Goal: Information Seeking & Learning: Learn about a topic

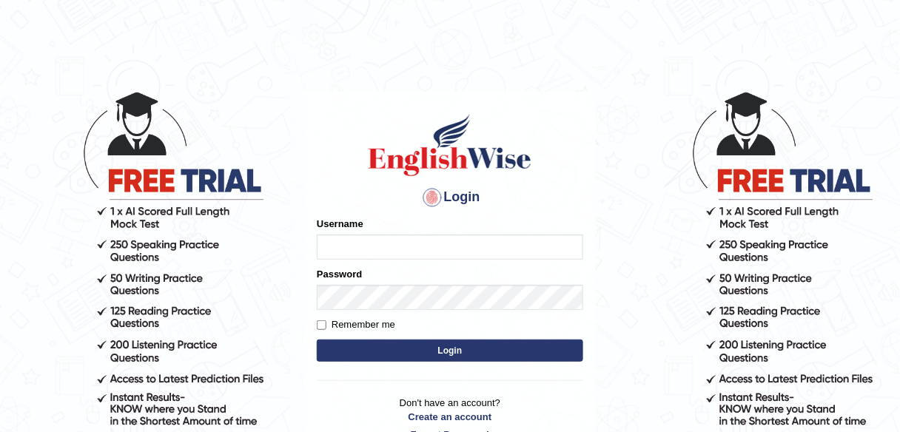
type input "alexa_"
click at [386, 348] on button "Login" at bounding box center [450, 351] width 266 height 22
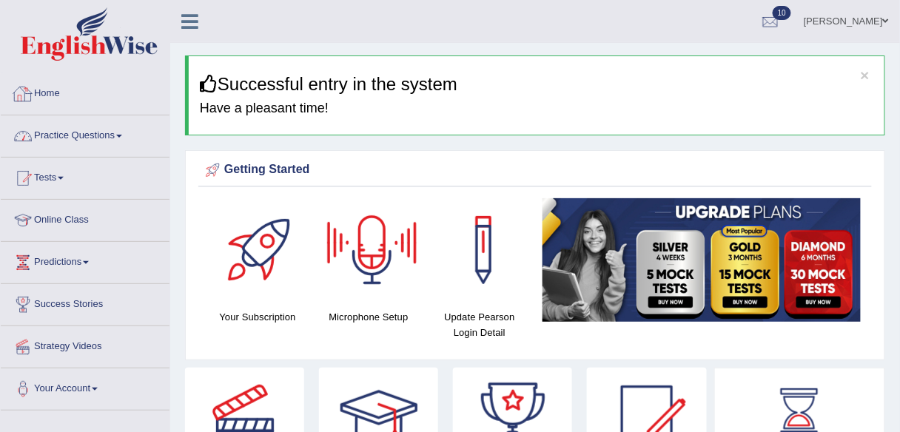
click at [52, 129] on link "Practice Questions" at bounding box center [85, 133] width 169 height 37
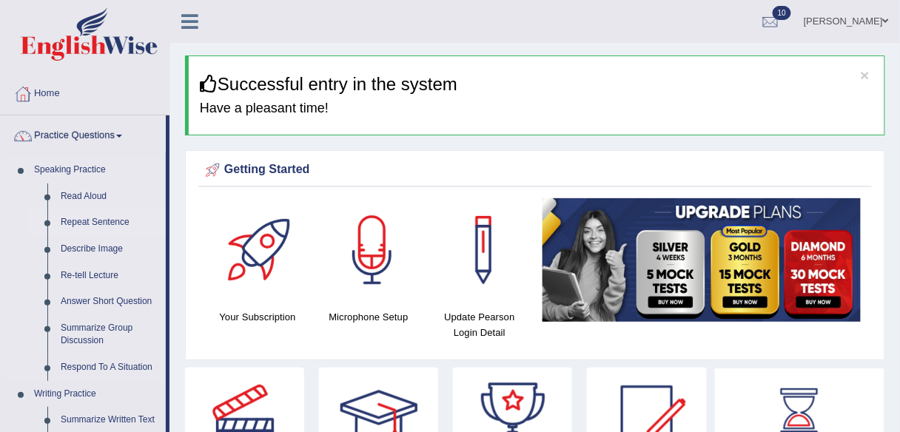
click at [93, 217] on link "Repeat Sentence" at bounding box center [110, 222] width 112 height 27
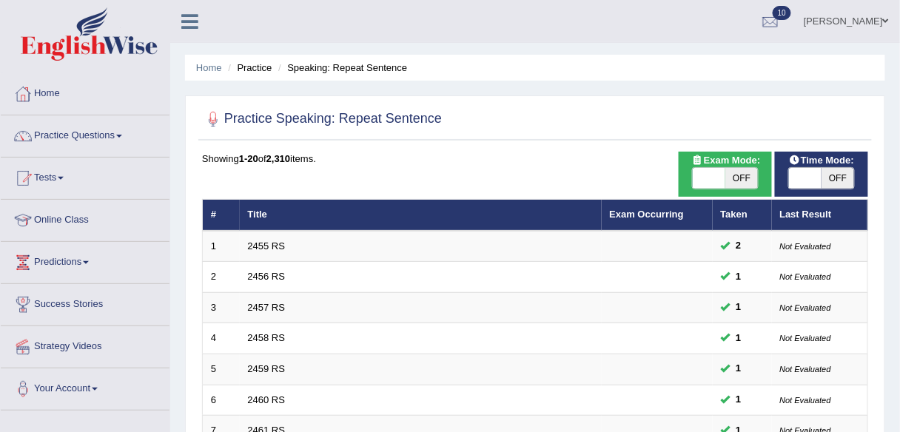
click at [754, 183] on span "OFF" at bounding box center [741, 178] width 33 height 21
checkbox input "true"
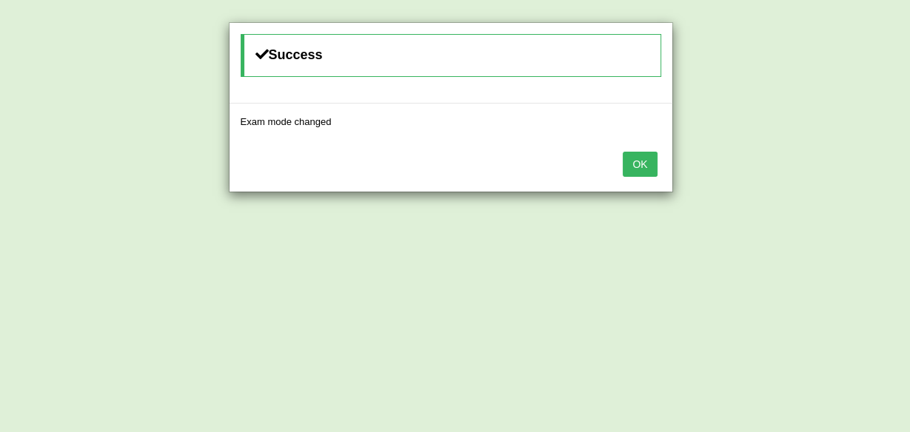
click at [640, 158] on button "OK" at bounding box center [640, 164] width 34 height 25
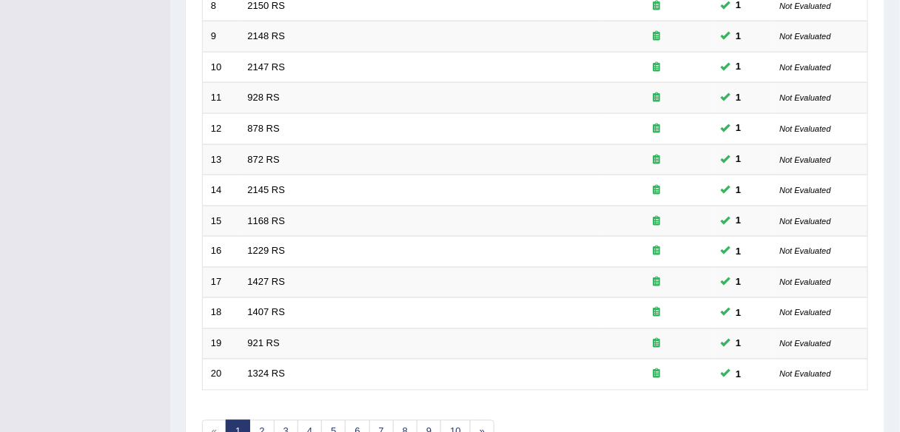
scroll to position [541, 0]
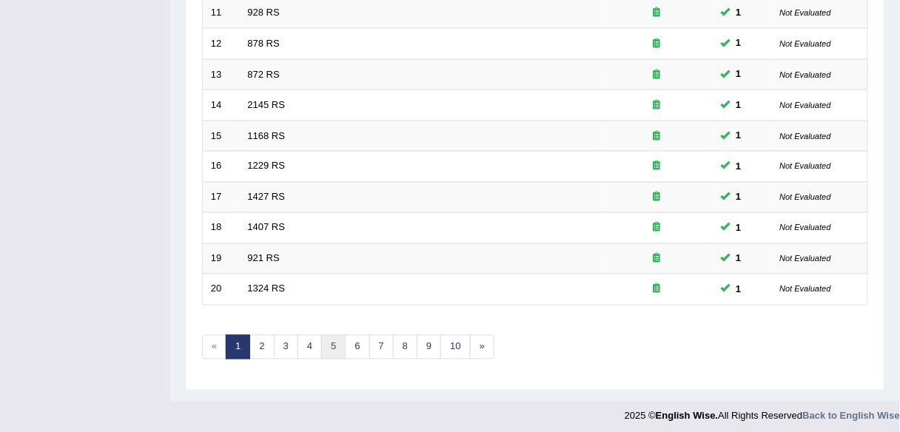
click at [333, 335] on link "5" at bounding box center [333, 347] width 24 height 24
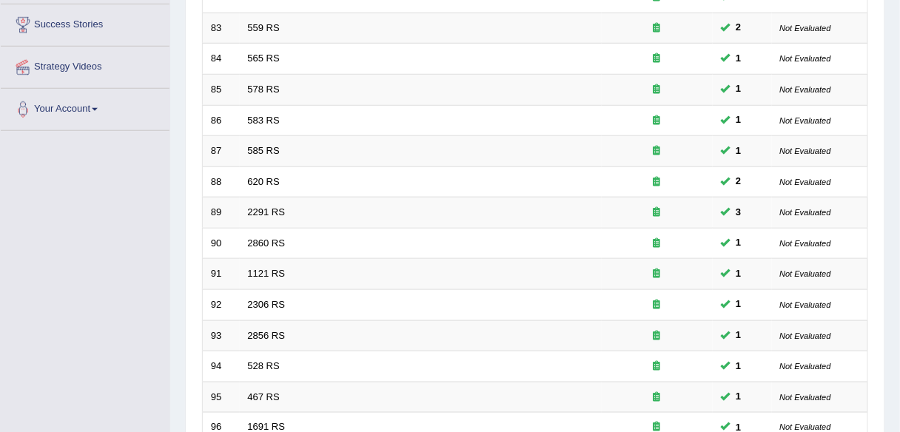
scroll to position [541, 0]
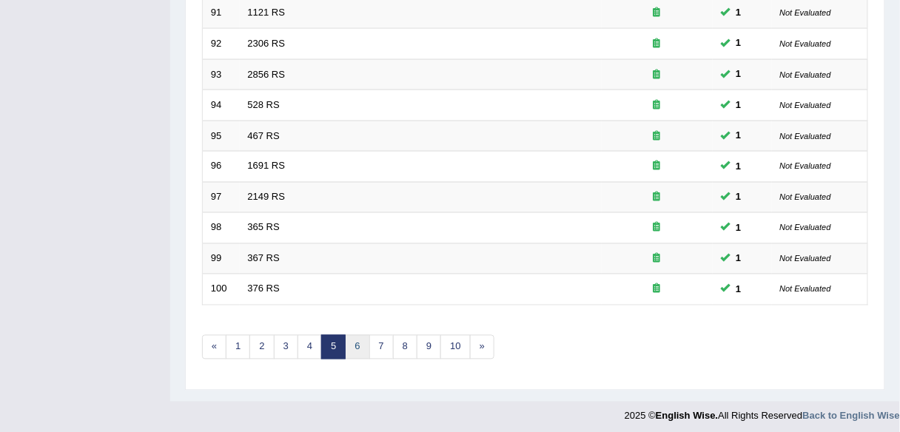
click at [354, 335] on link "6" at bounding box center [357, 347] width 24 height 24
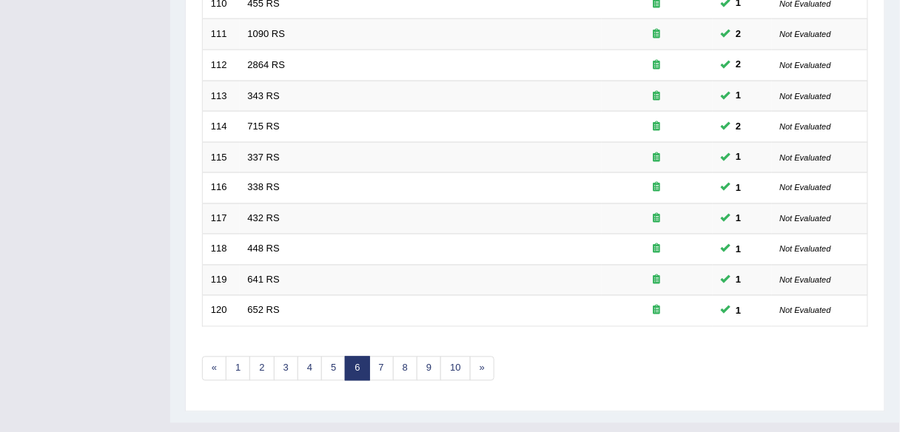
scroll to position [541, 0]
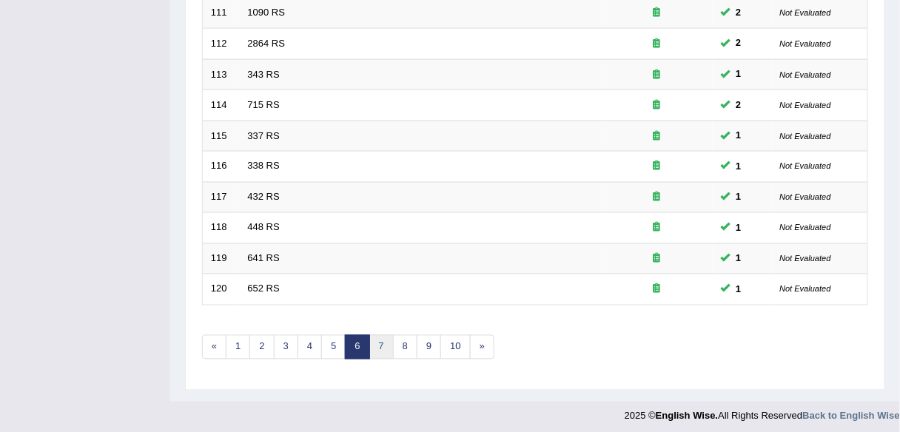
click at [375, 344] on link "7" at bounding box center [381, 347] width 24 height 24
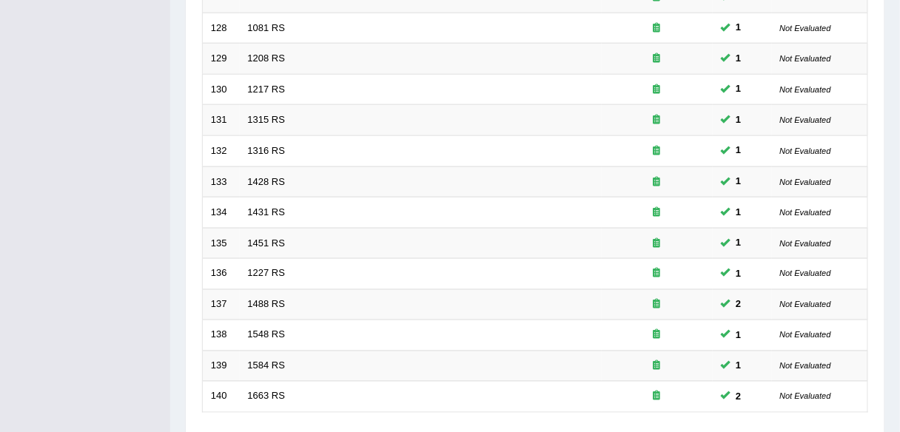
scroll to position [541, 0]
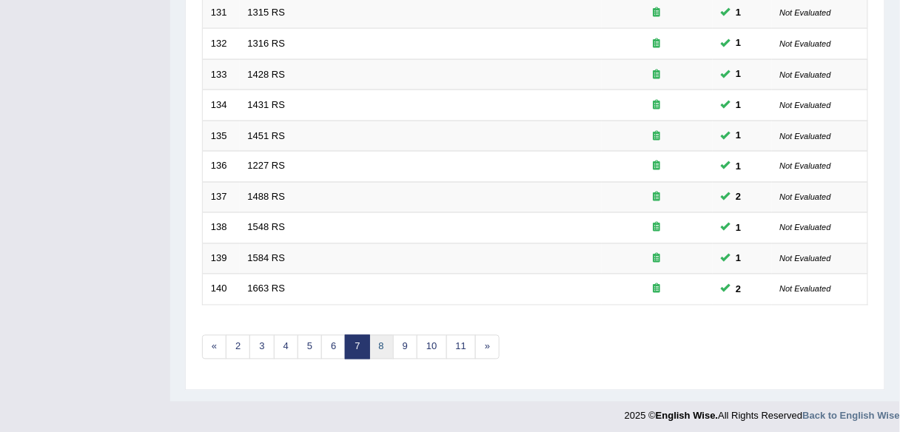
click at [386, 342] on link "8" at bounding box center [381, 347] width 24 height 24
click at [432, 338] on link "11" at bounding box center [437, 347] width 30 height 24
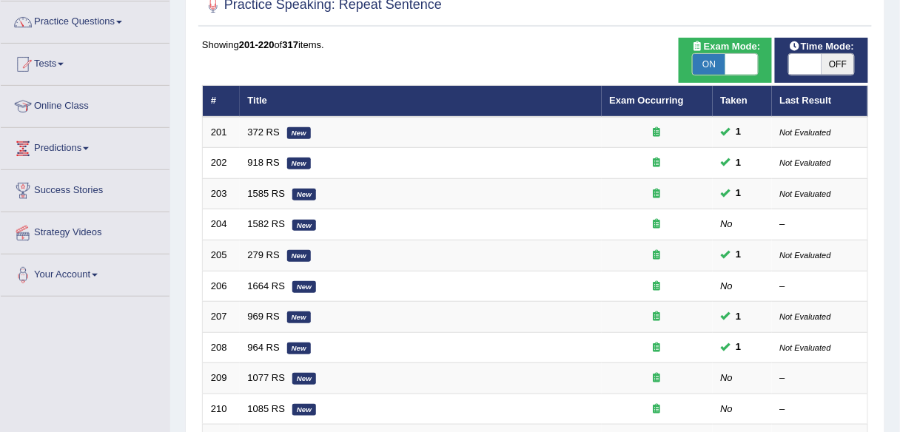
scroll to position [114, 0]
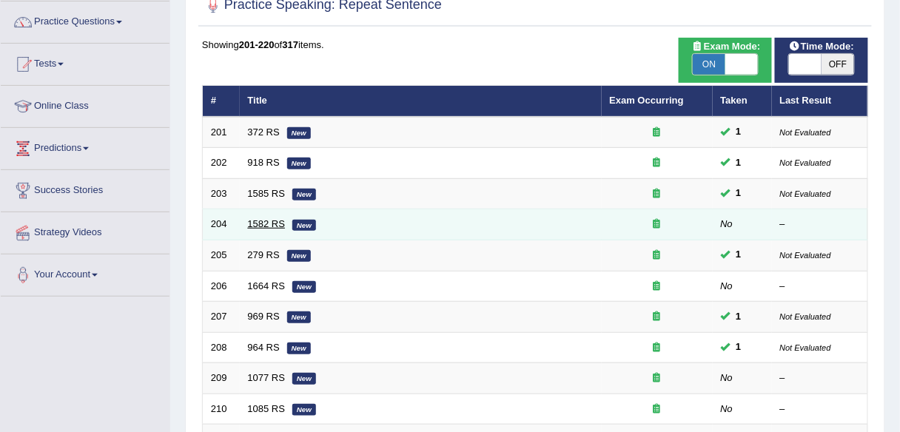
click at [275, 220] on link "1582 RS" at bounding box center [267, 223] width 38 height 11
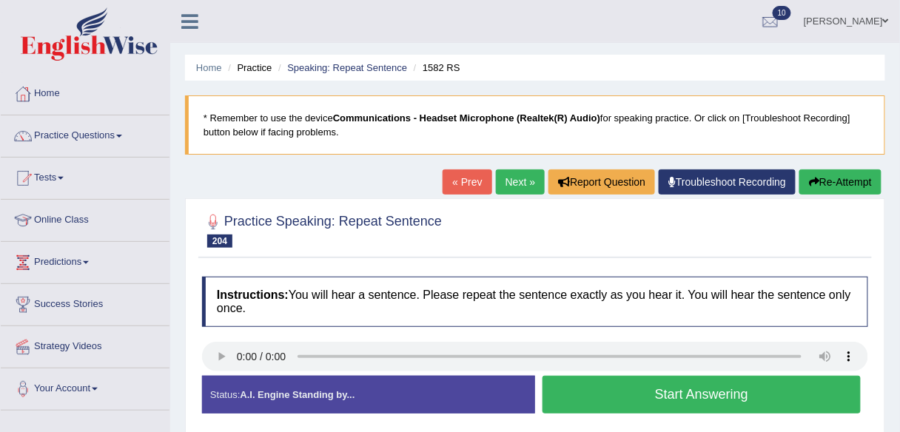
click at [714, 410] on button "Start Answering" at bounding box center [702, 395] width 318 height 38
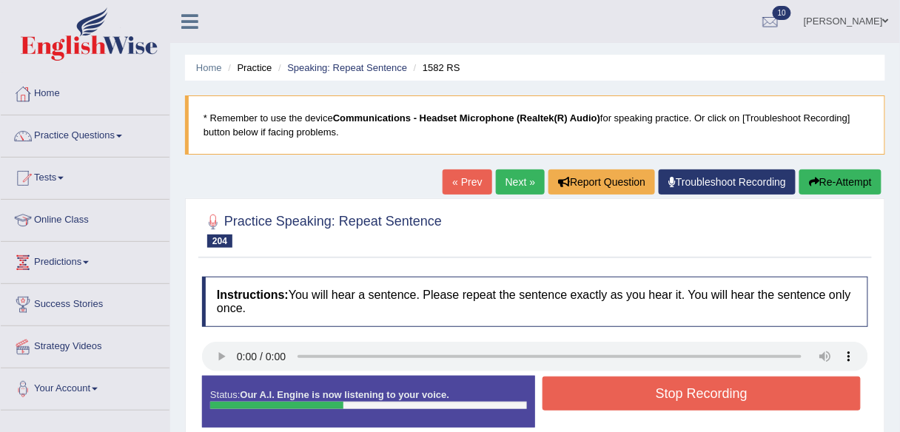
click at [697, 395] on button "Stop Recording" at bounding box center [702, 394] width 318 height 34
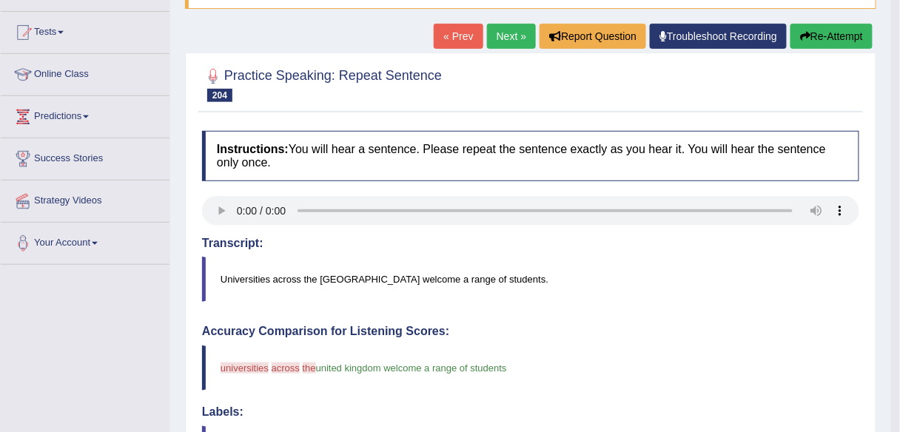
scroll to position [146, 0]
click at [494, 44] on link "Next »" at bounding box center [511, 36] width 49 height 25
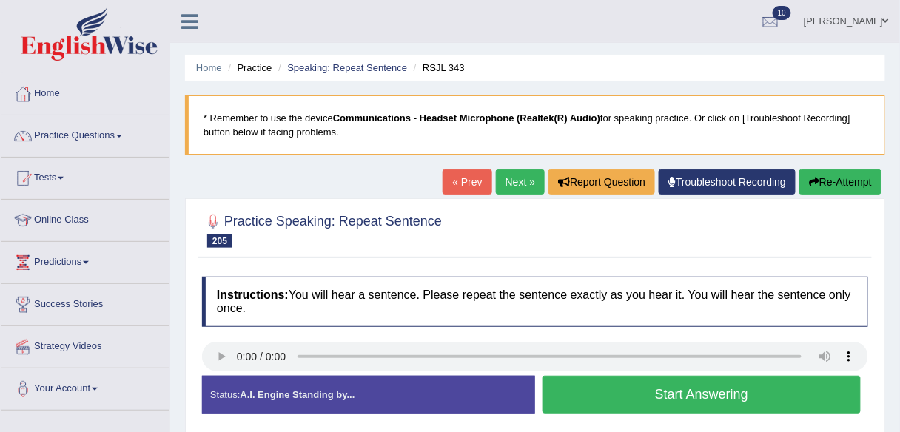
click at [601, 399] on button "Start Answering" at bounding box center [702, 395] width 318 height 38
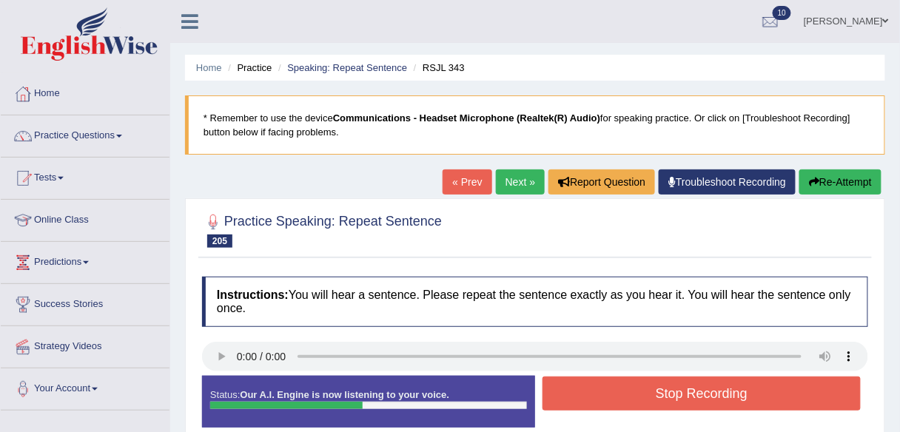
click at [601, 399] on button "Stop Recording" at bounding box center [702, 394] width 318 height 34
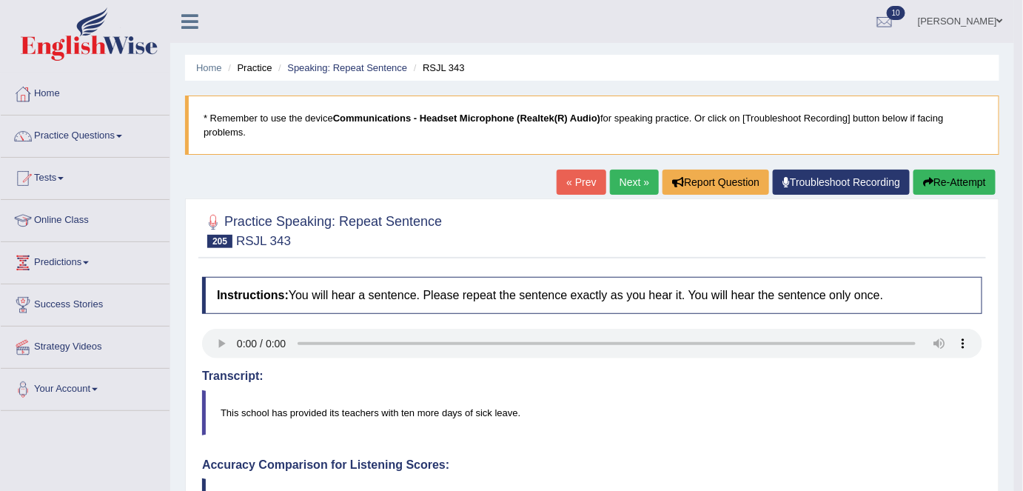
click at [624, 183] on link "Next »" at bounding box center [634, 182] width 49 height 25
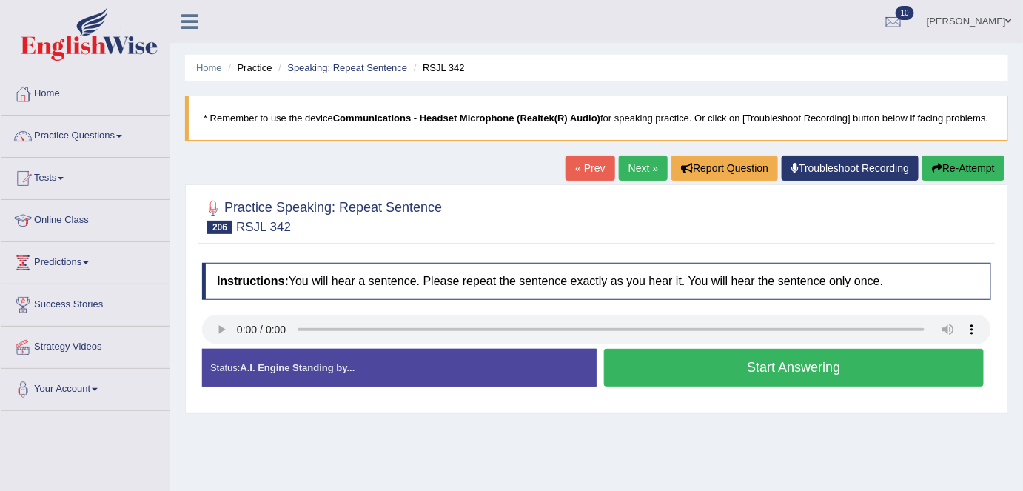
click at [705, 372] on button "Start Answering" at bounding box center [794, 368] width 380 height 38
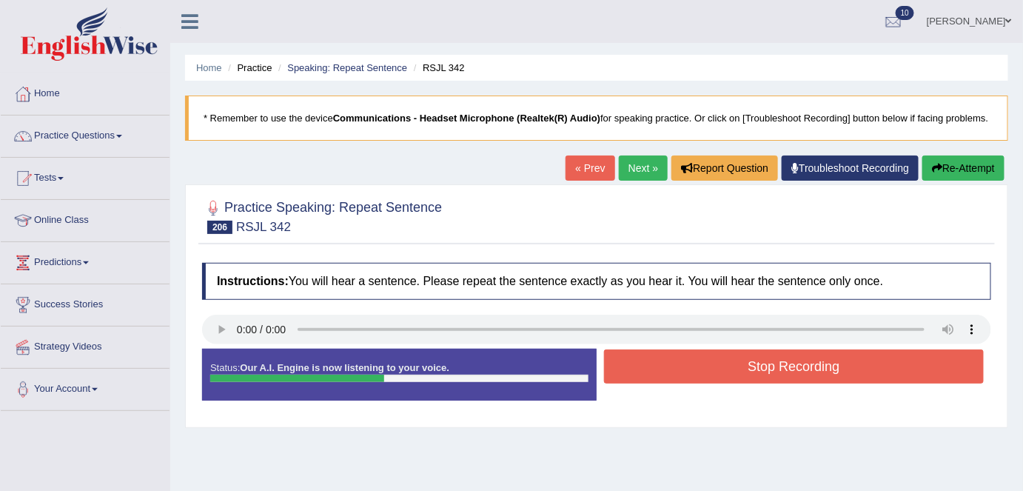
click at [705, 372] on button "Stop Recording" at bounding box center [794, 366] width 380 height 34
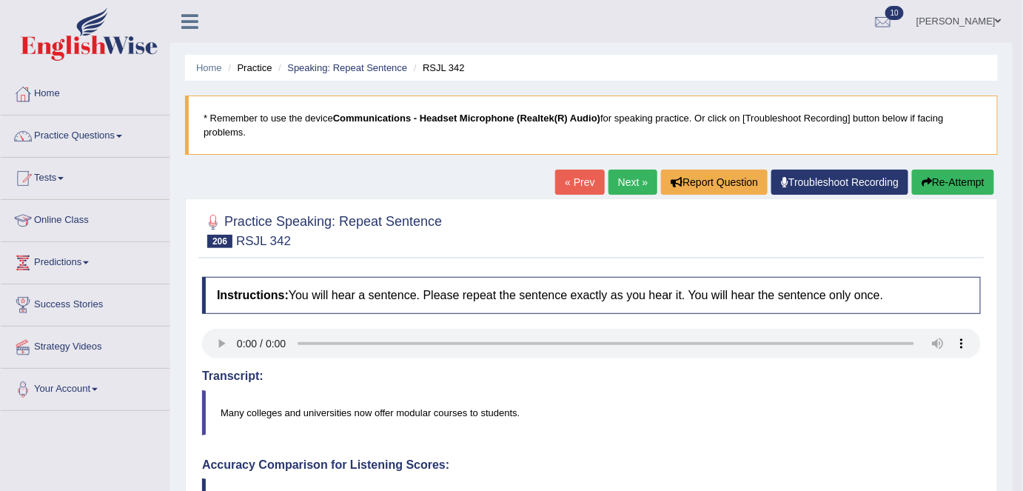
click at [926, 177] on icon "button" at bounding box center [927, 182] width 10 height 10
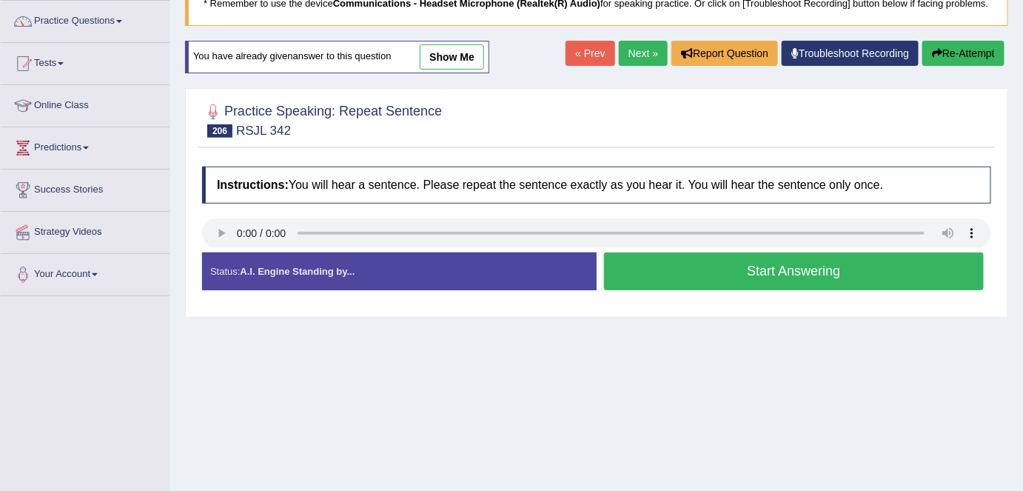
click at [628, 46] on link "Next »" at bounding box center [643, 53] width 49 height 25
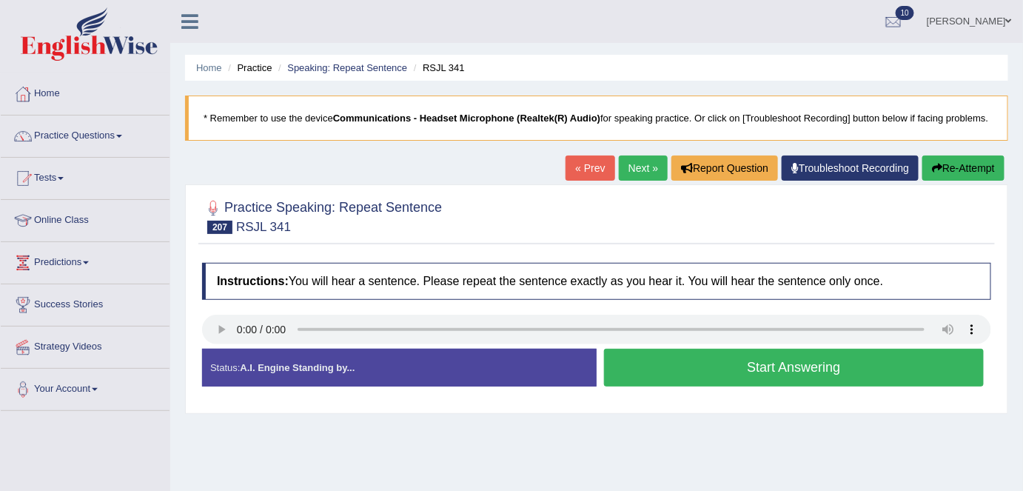
click at [661, 375] on button "Start Answering" at bounding box center [794, 368] width 380 height 38
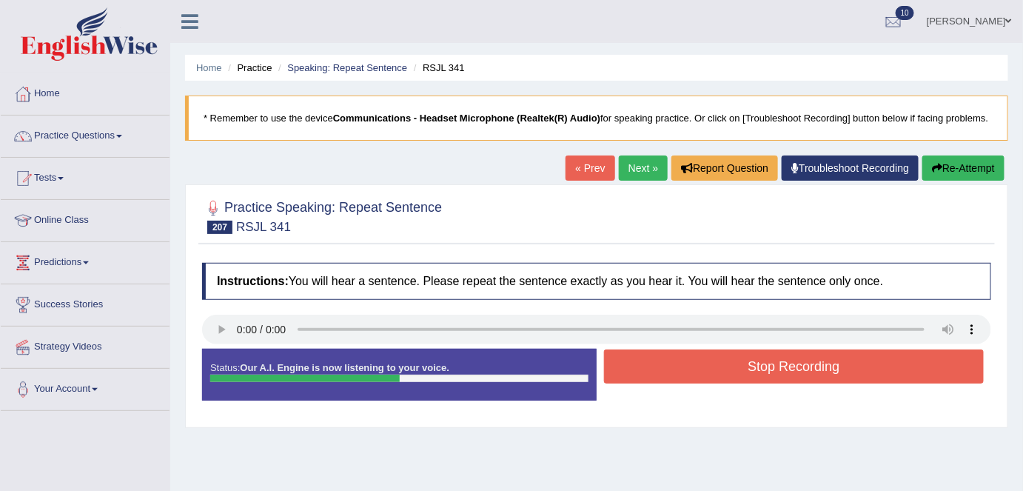
click at [661, 375] on button "Stop Recording" at bounding box center [794, 366] width 380 height 34
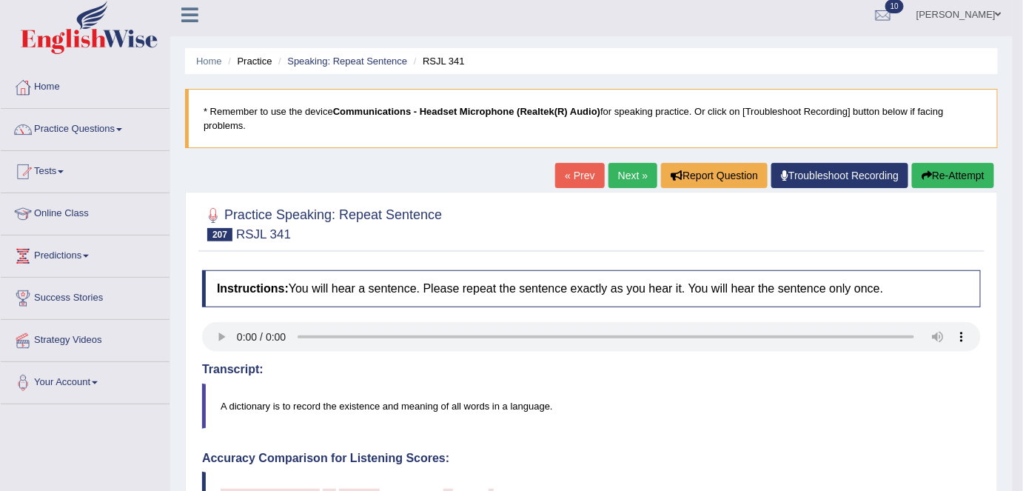
scroll to position [5, 0]
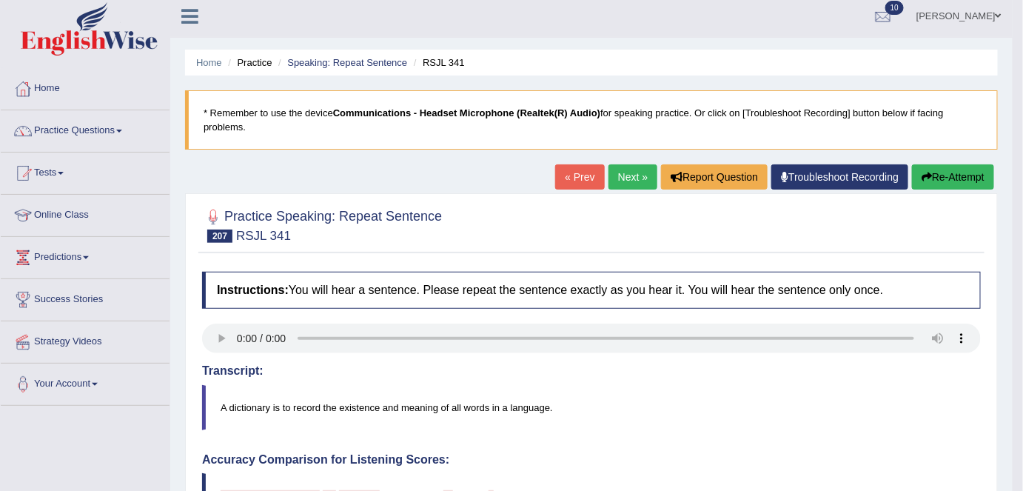
click at [954, 178] on button "Re-Attempt" at bounding box center [953, 176] width 82 height 25
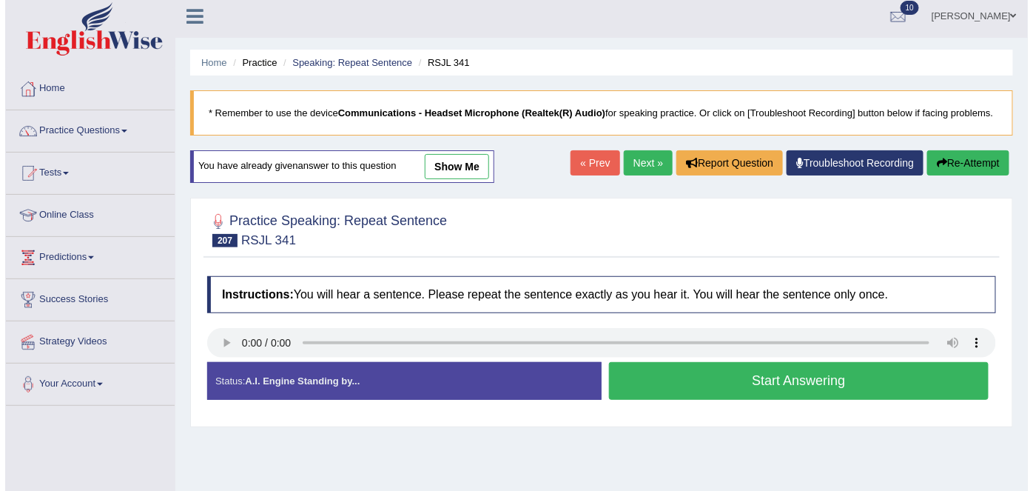
scroll to position [5, 0]
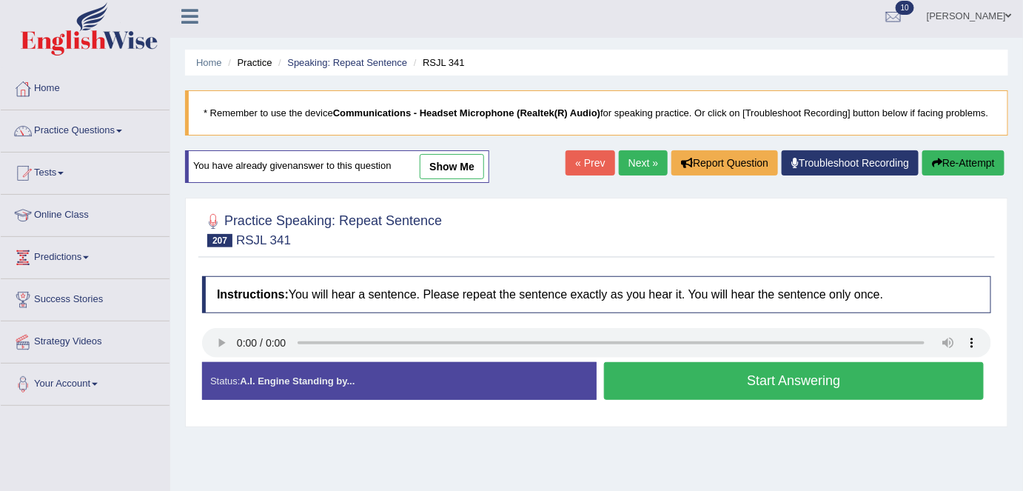
click at [669, 364] on button "Start Answering" at bounding box center [794, 381] width 380 height 38
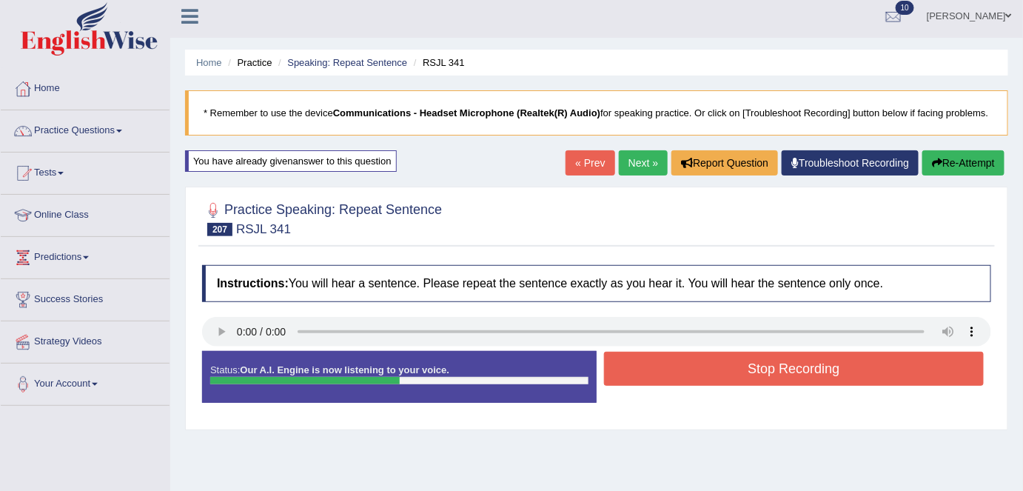
click at [669, 364] on button "Stop Recording" at bounding box center [794, 369] width 380 height 34
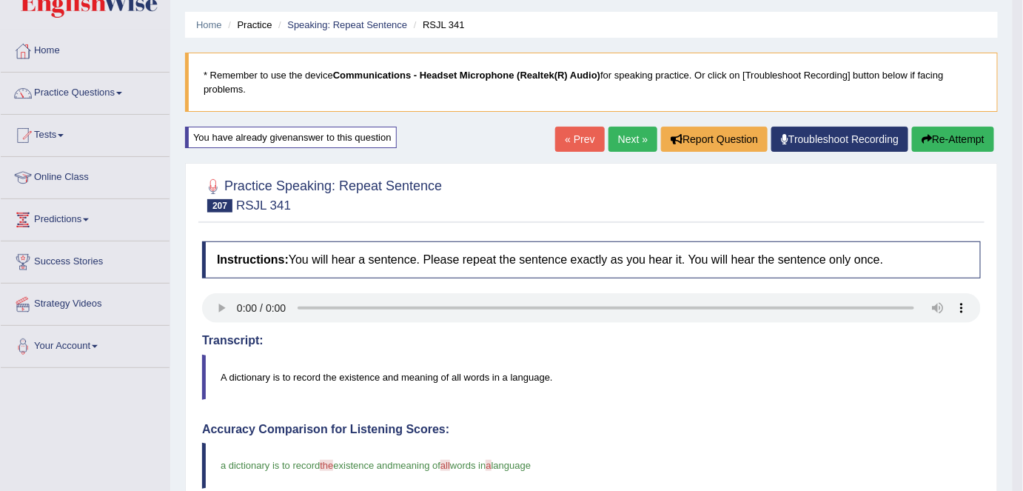
scroll to position [39, 0]
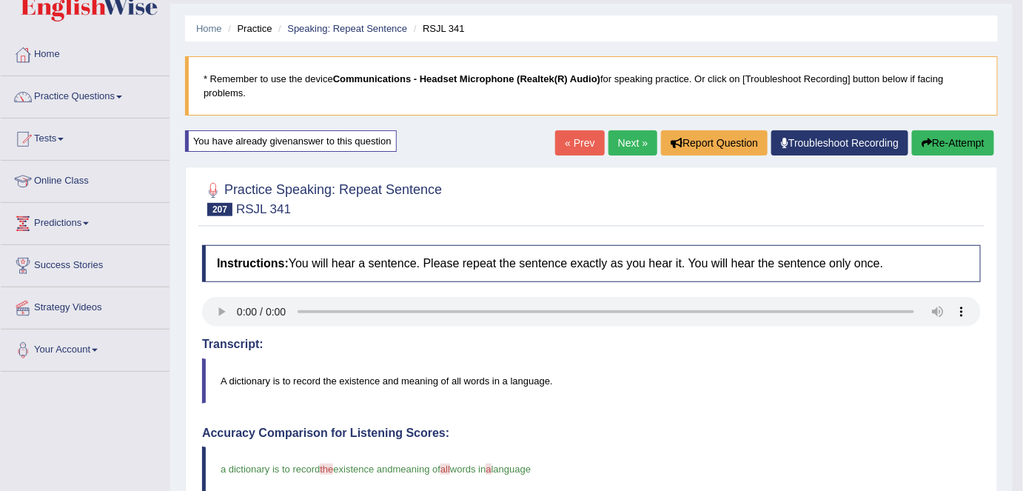
click at [620, 141] on link "Next »" at bounding box center [632, 142] width 49 height 25
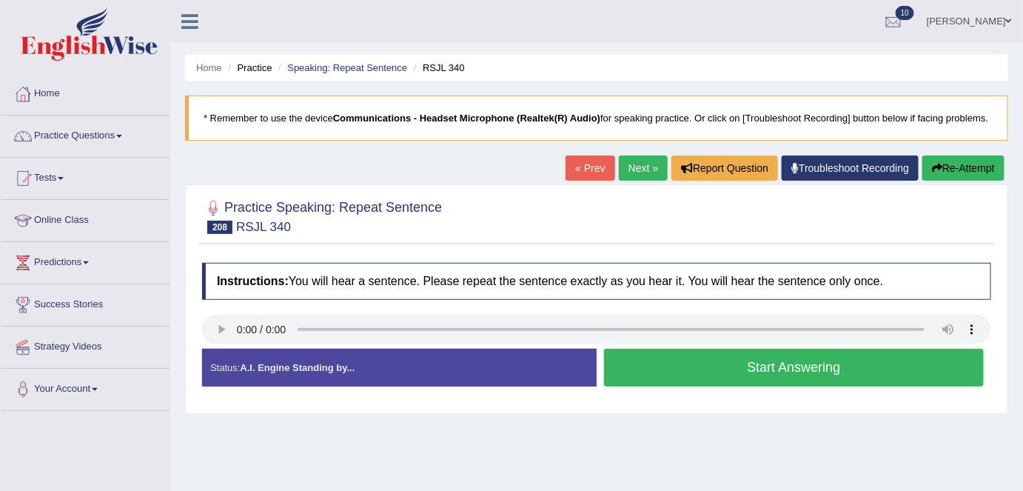
click at [702, 364] on button "Start Answering" at bounding box center [794, 368] width 380 height 38
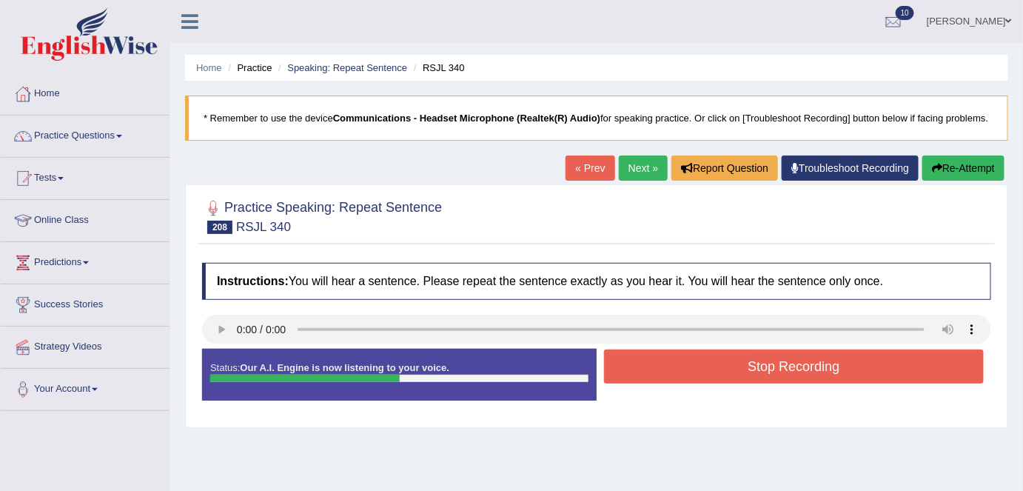
click at [702, 364] on button "Stop Recording" at bounding box center [794, 366] width 380 height 34
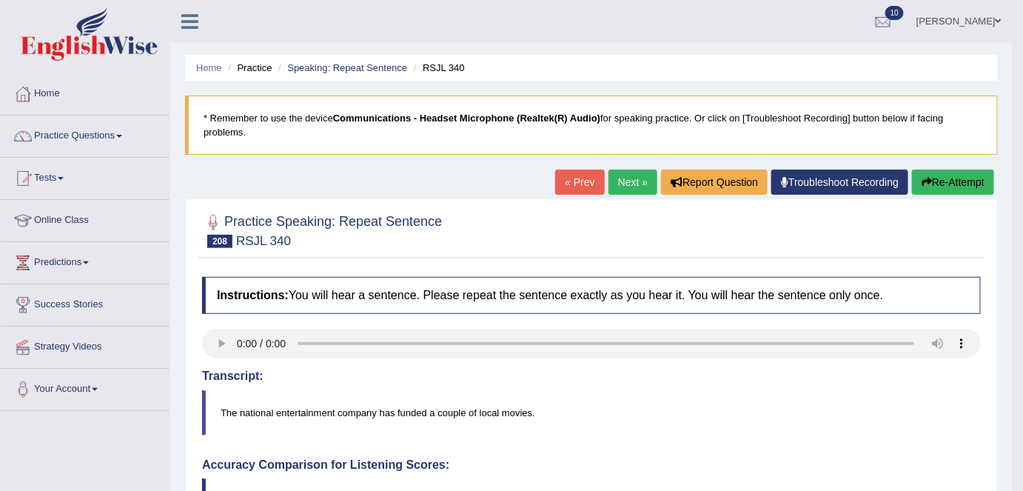
click at [618, 187] on link "Next »" at bounding box center [632, 182] width 49 height 25
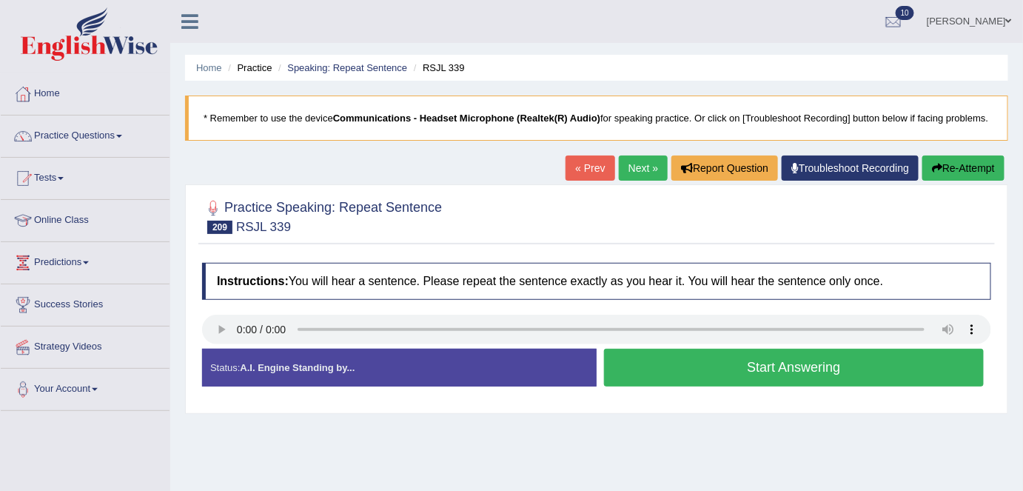
click at [645, 360] on button "Start Answering" at bounding box center [794, 368] width 380 height 38
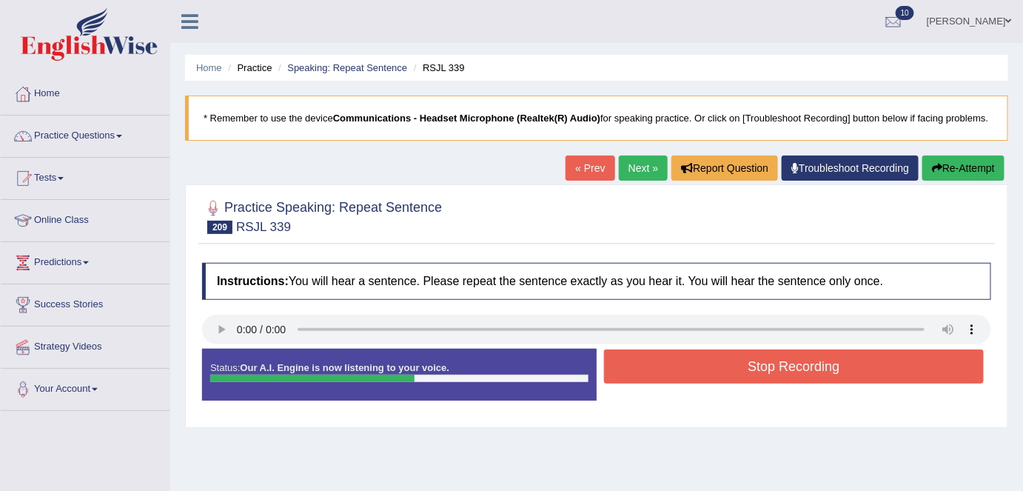
click at [645, 360] on button "Stop Recording" at bounding box center [794, 366] width 380 height 34
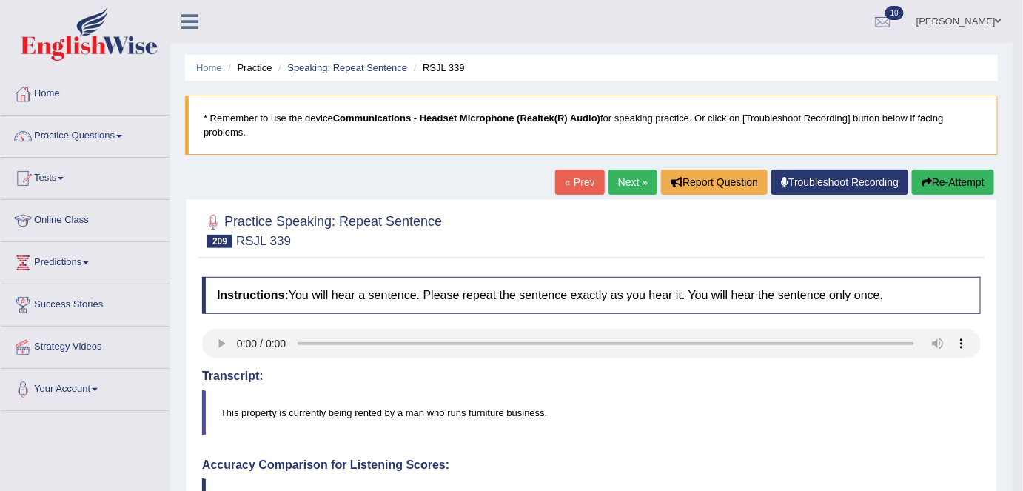
click at [623, 175] on link "Next »" at bounding box center [632, 182] width 49 height 25
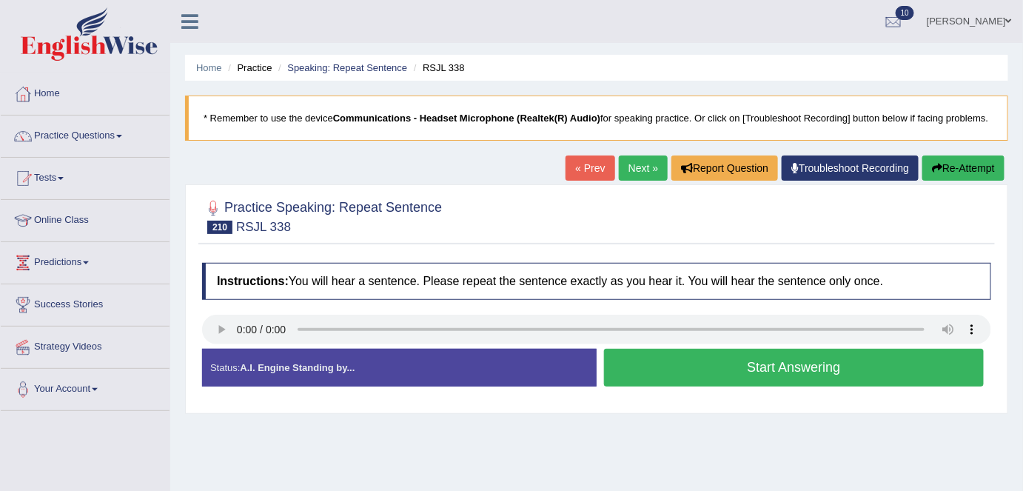
click at [803, 367] on button "Start Answering" at bounding box center [794, 368] width 380 height 38
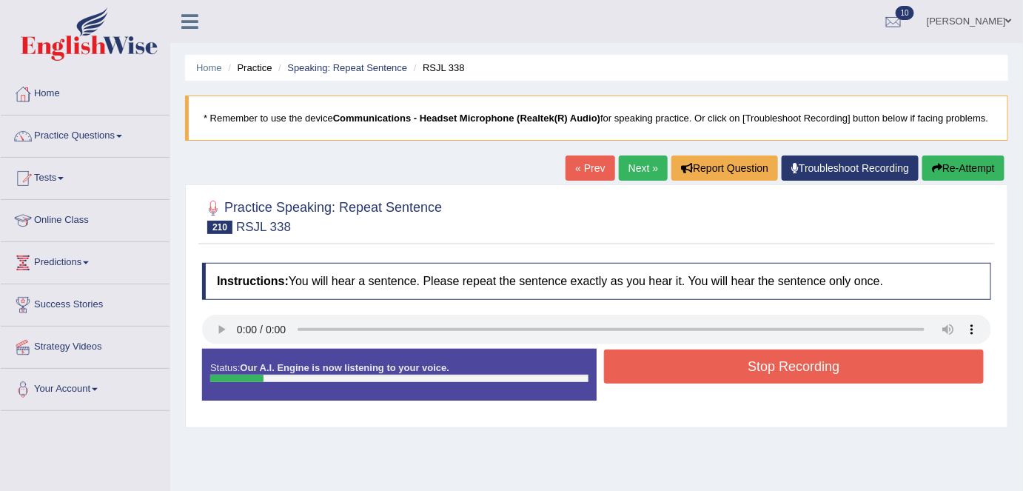
click at [803, 367] on button "Stop Recording" at bounding box center [794, 366] width 380 height 34
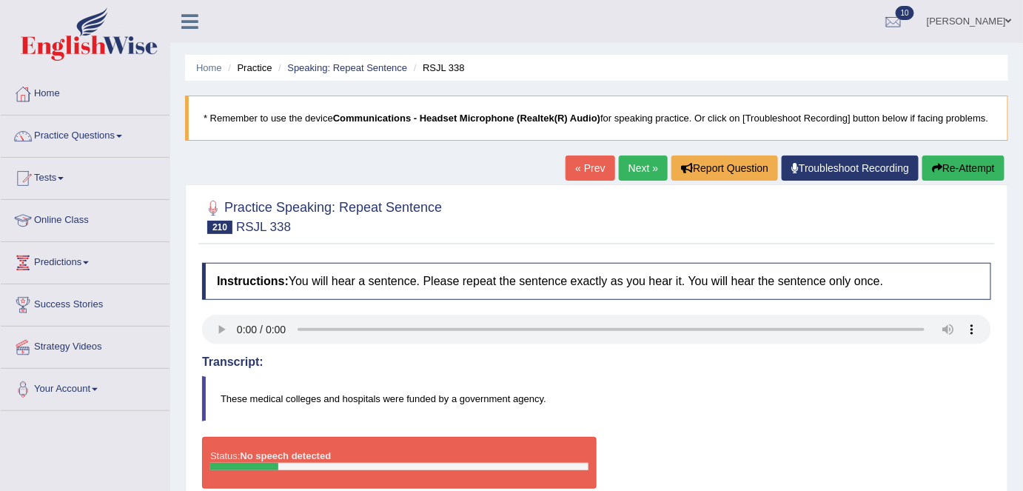
click at [955, 170] on button "Re-Attempt" at bounding box center [963, 167] width 82 height 25
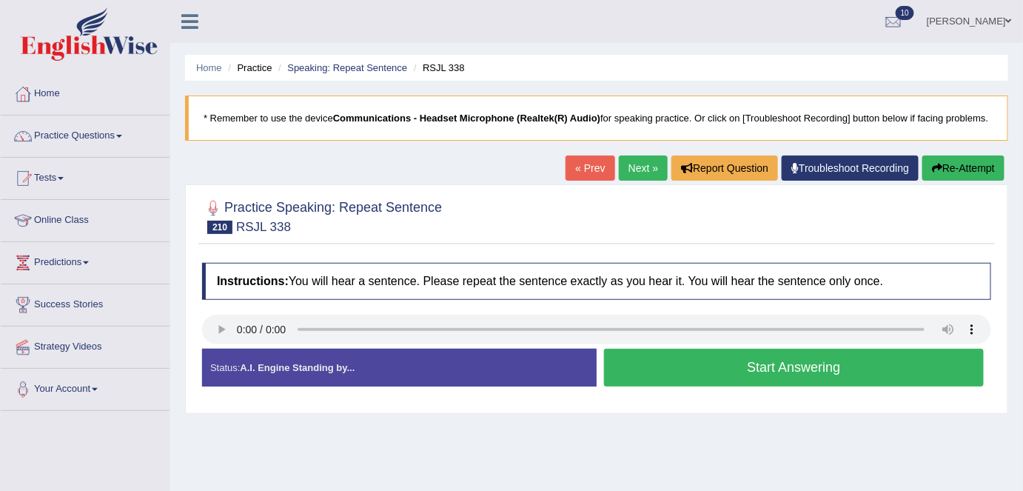
click at [685, 366] on button "Start Answering" at bounding box center [794, 368] width 380 height 38
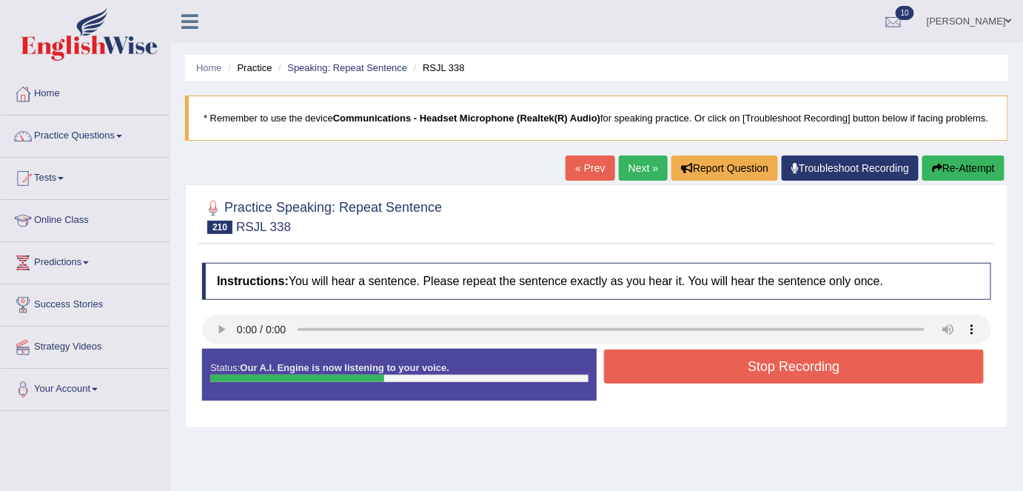
click at [685, 366] on button "Stop Recording" at bounding box center [794, 366] width 380 height 34
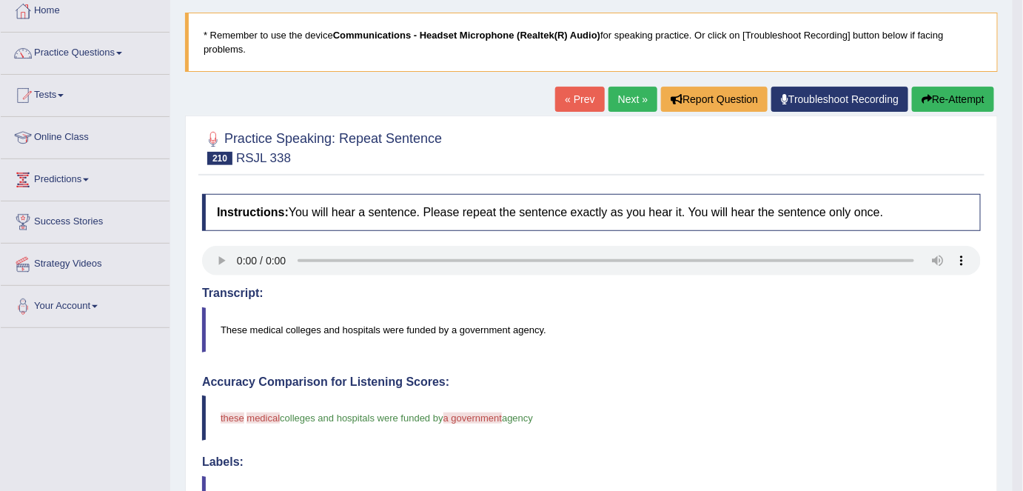
scroll to position [77, 0]
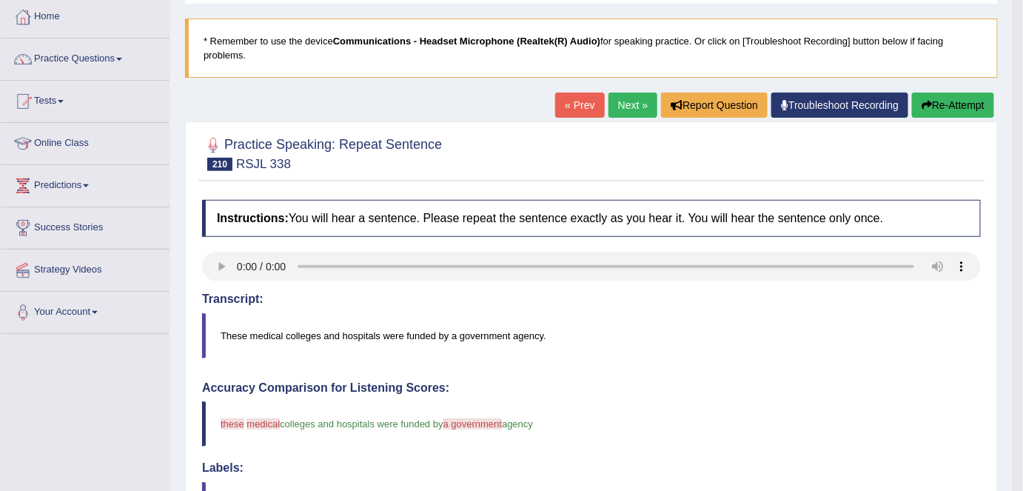
click at [957, 105] on button "Re-Attempt" at bounding box center [953, 105] width 82 height 25
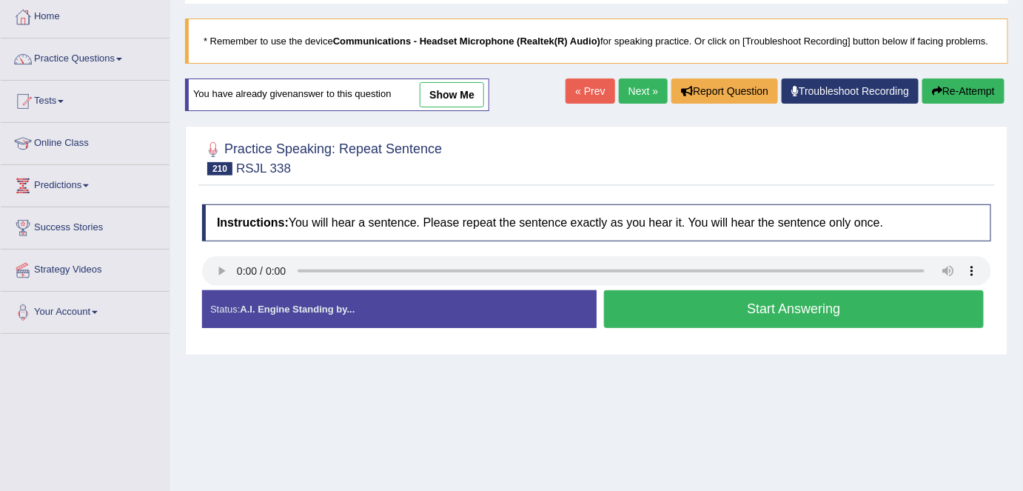
scroll to position [77, 0]
click at [718, 311] on button "Start Answering" at bounding box center [794, 309] width 380 height 38
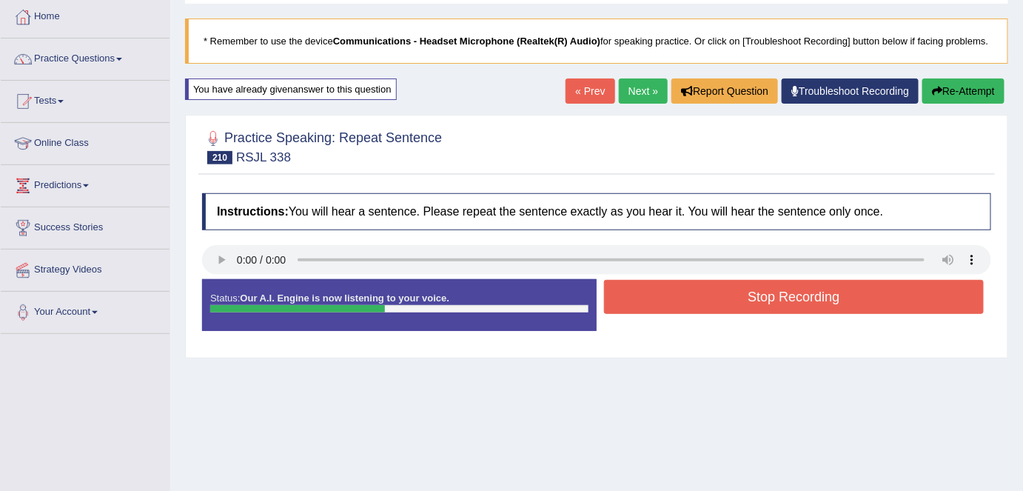
click at [718, 311] on button "Stop Recording" at bounding box center [794, 297] width 380 height 34
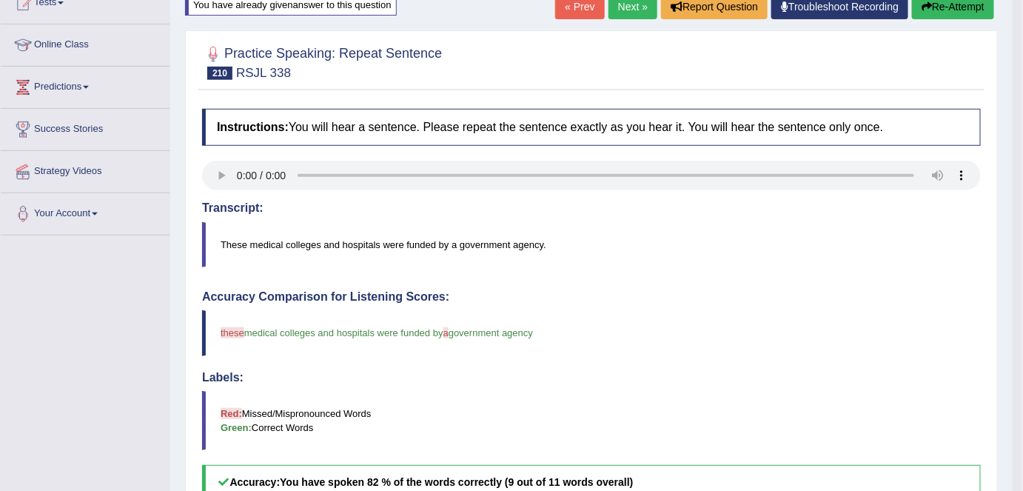
scroll to position [0, 0]
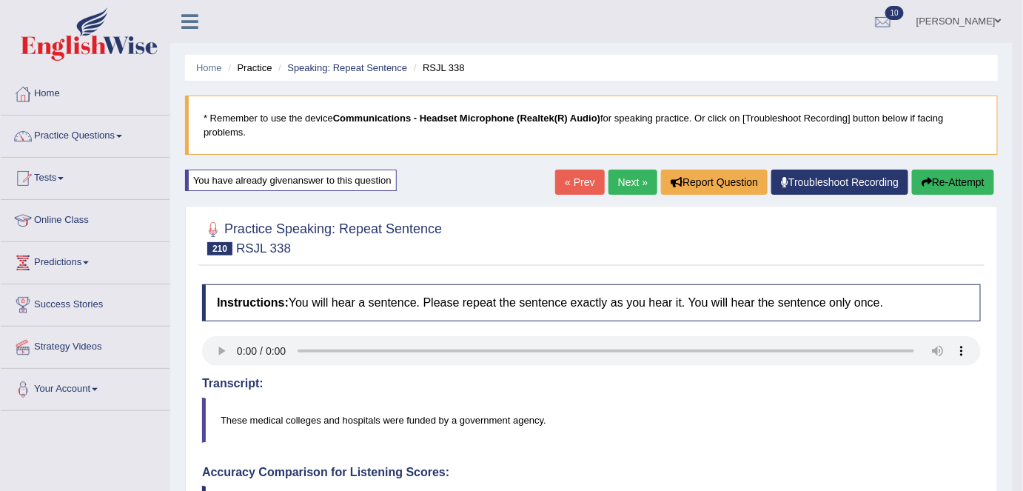
click at [623, 184] on link "Next »" at bounding box center [632, 182] width 49 height 25
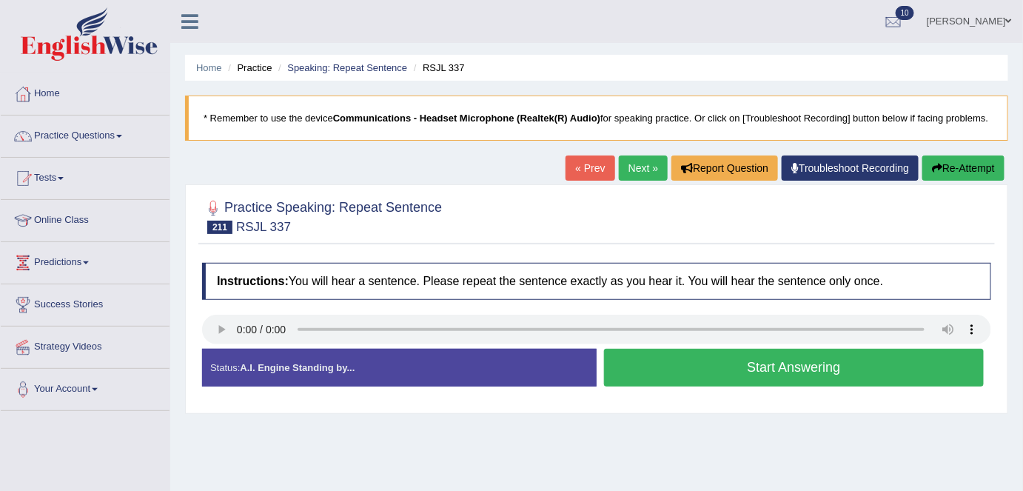
click at [755, 366] on button "Start Answering" at bounding box center [794, 368] width 380 height 38
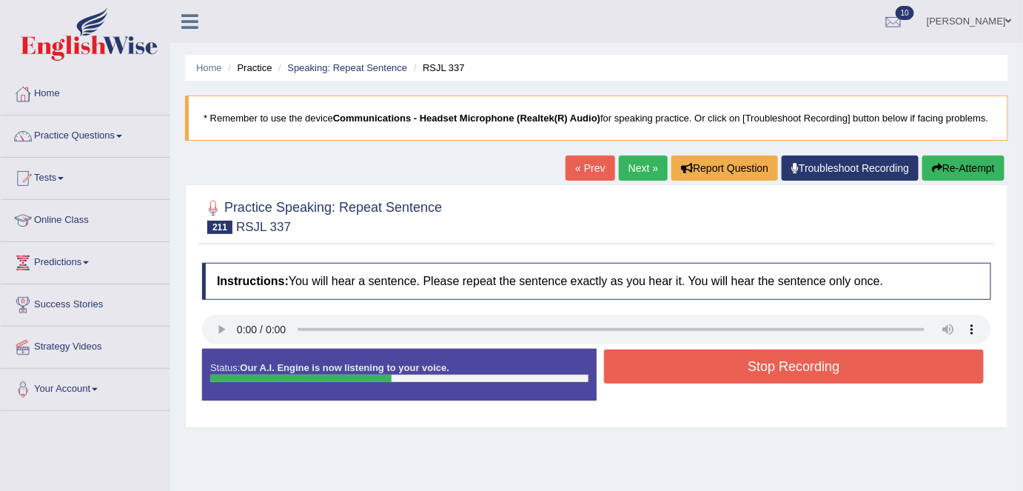
click at [755, 366] on button "Stop Recording" at bounding box center [794, 366] width 380 height 34
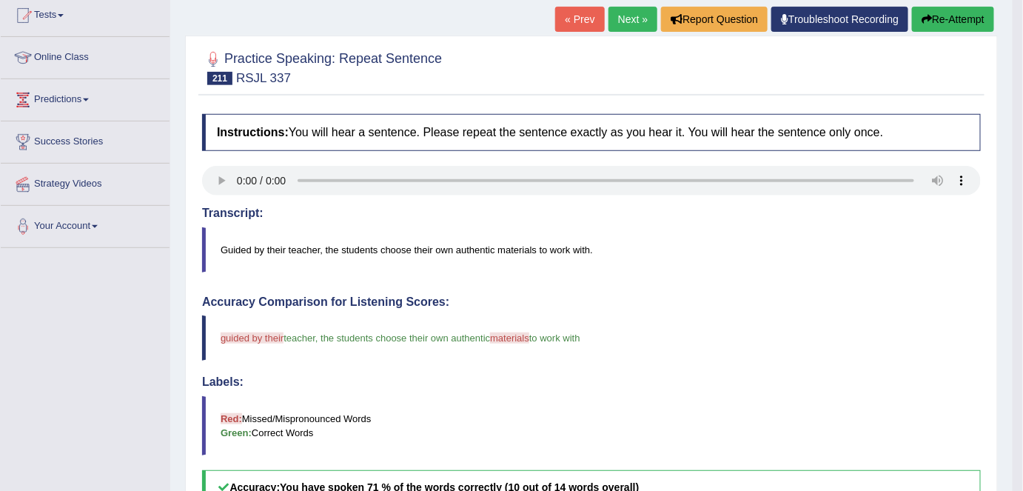
scroll to position [161, 0]
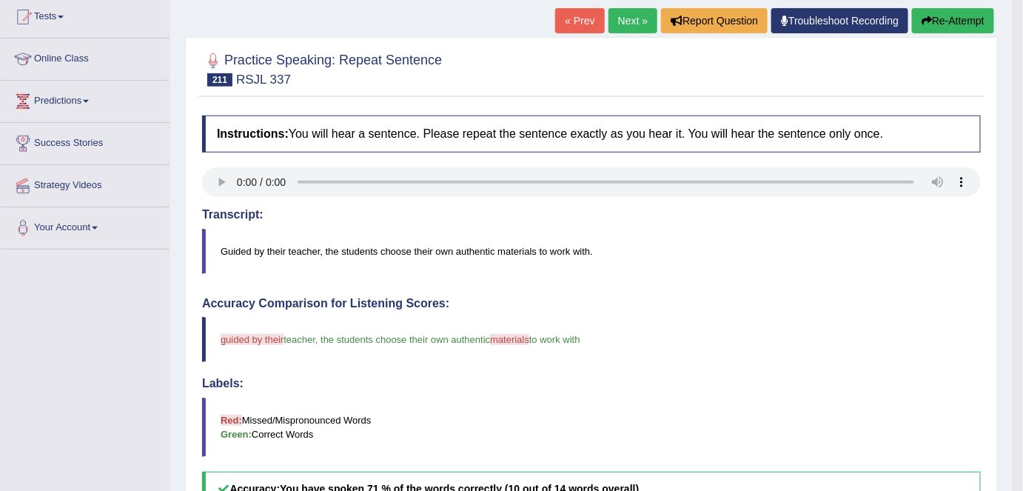
click at [631, 30] on link "Next »" at bounding box center [632, 20] width 49 height 25
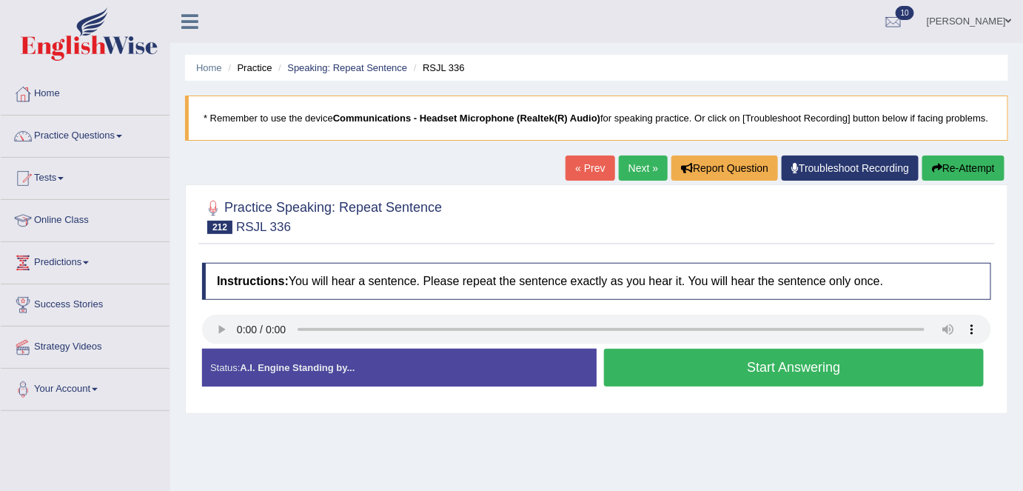
drag, startPoint x: 0, startPoint y: 0, endPoint x: 321, endPoint y: 136, distance: 348.9
click at [321, 136] on div "Toggle navigation Home Practice Questions Speaking Practice Read Aloud Repeat S…" at bounding box center [511, 385] width 1023 height 770
click at [729, 371] on button "Start Answering" at bounding box center [794, 368] width 380 height 38
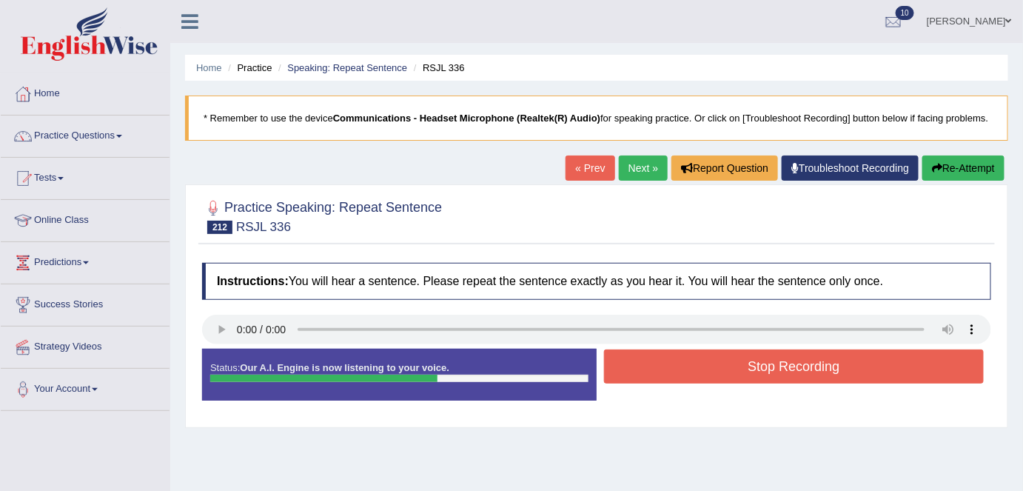
click at [729, 371] on button "Stop Recording" at bounding box center [794, 366] width 380 height 34
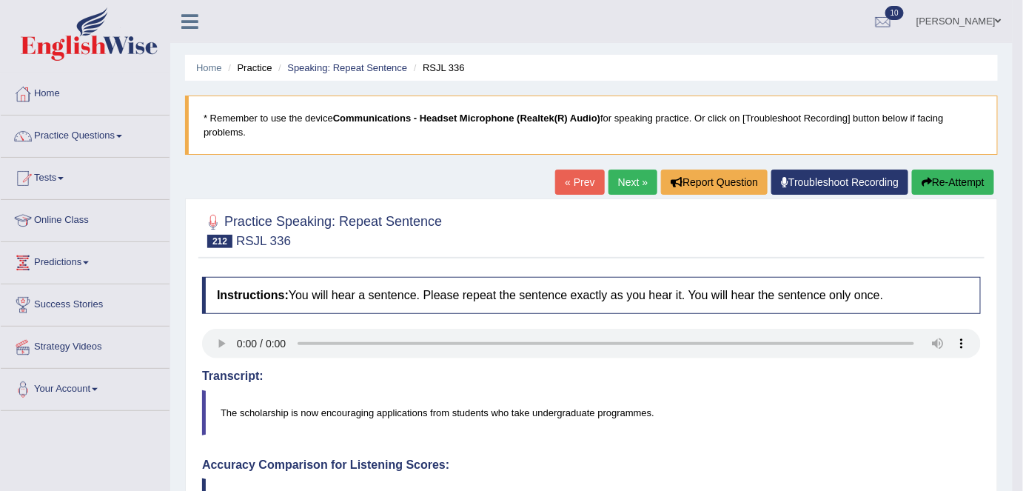
click at [637, 180] on link "Next »" at bounding box center [632, 182] width 49 height 25
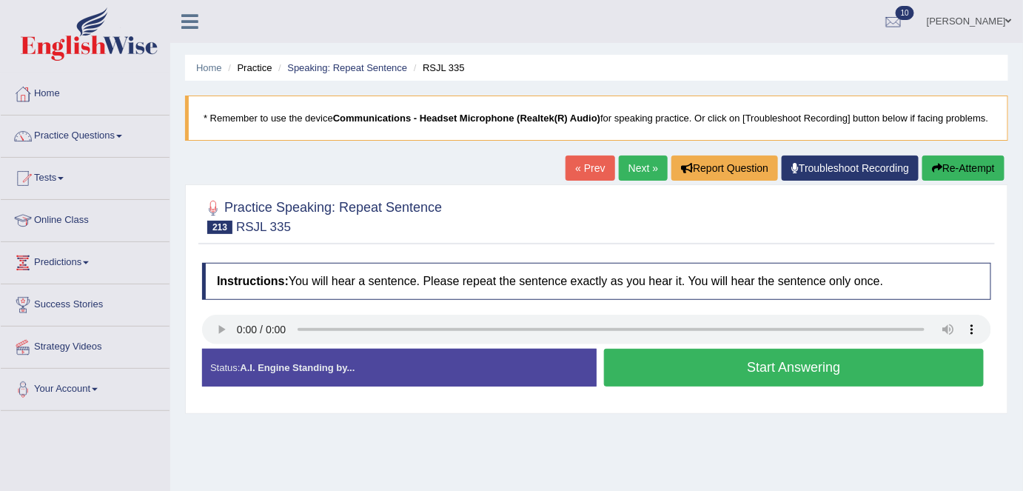
click at [812, 375] on button "Start Answering" at bounding box center [794, 368] width 380 height 38
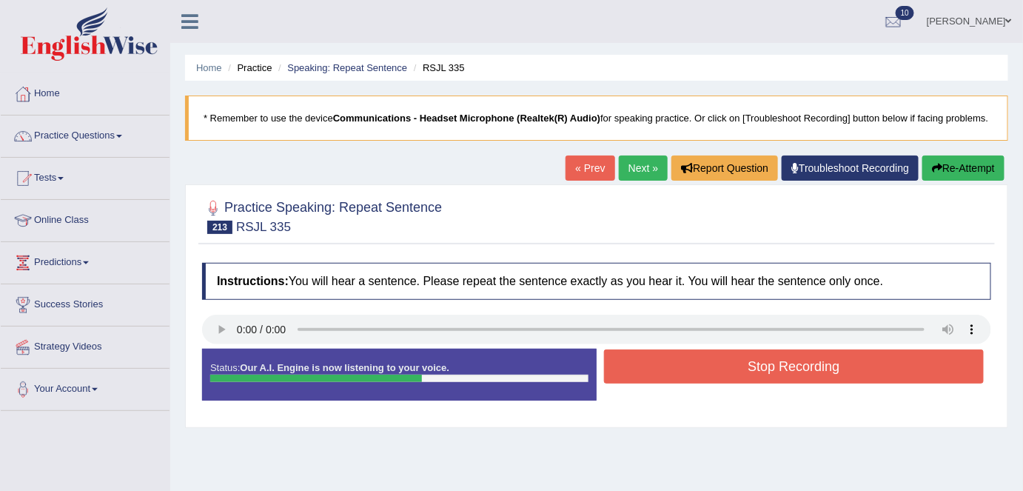
click at [812, 375] on button "Stop Recording" at bounding box center [794, 366] width 380 height 34
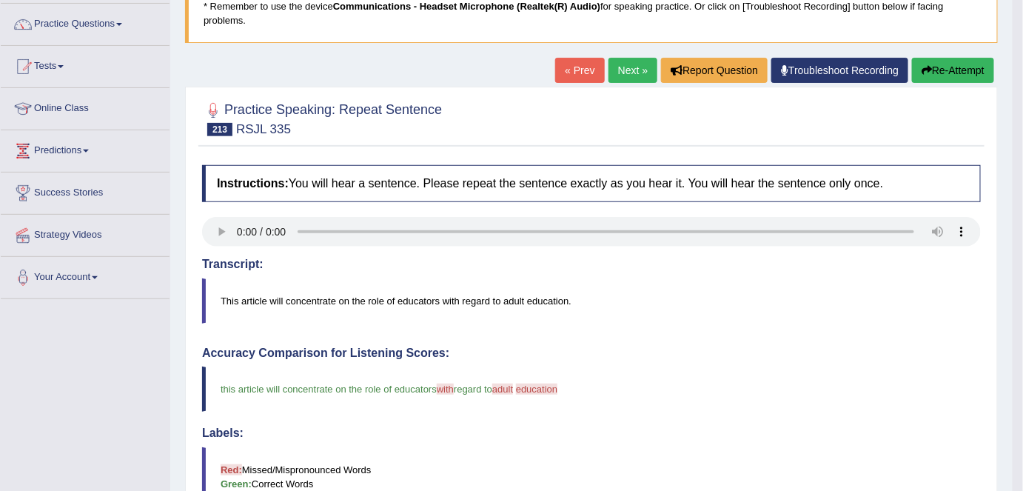
scroll to position [95, 0]
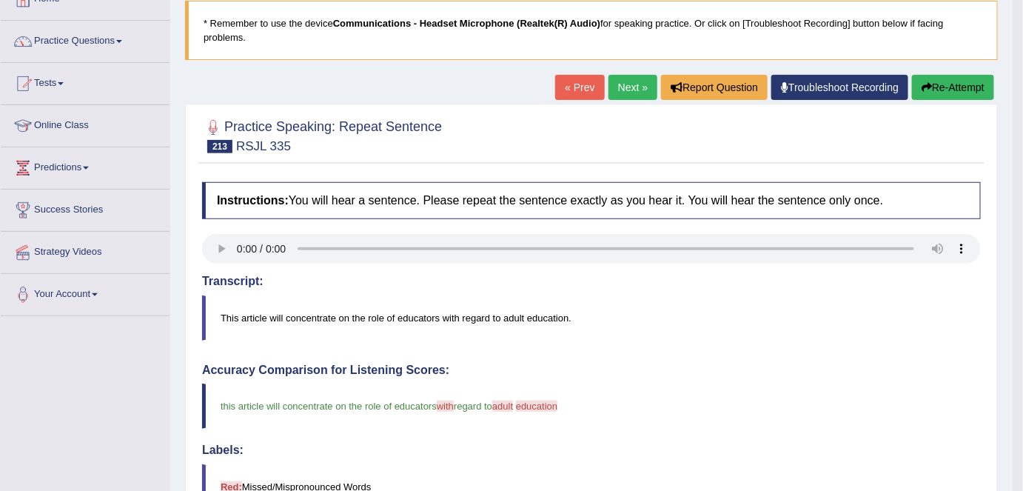
click at [633, 85] on link "Next »" at bounding box center [632, 87] width 49 height 25
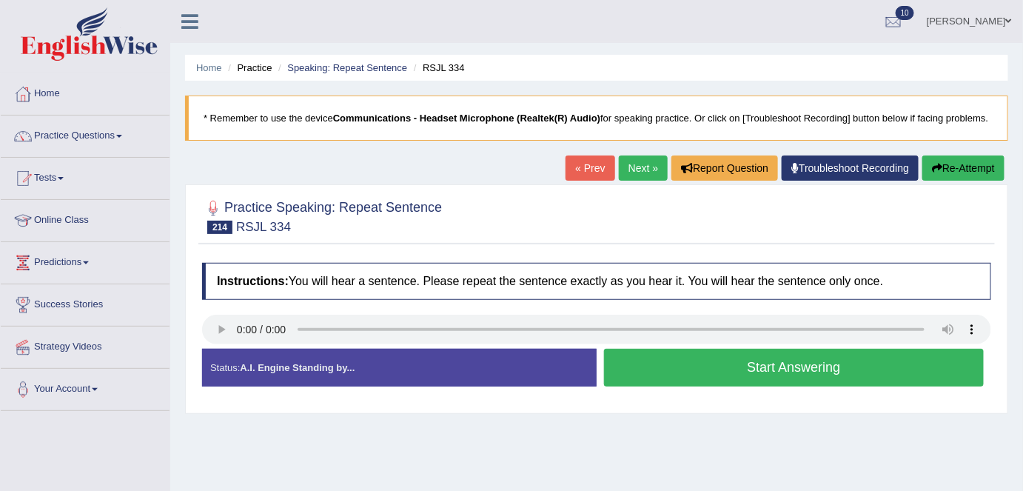
click at [903, 361] on button "Start Answering" at bounding box center [794, 368] width 380 height 38
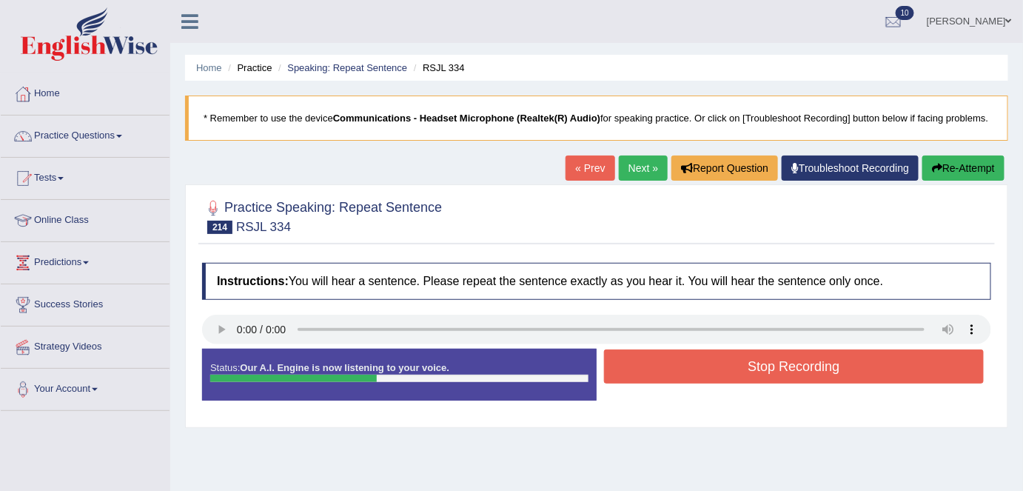
click at [903, 361] on button "Stop Recording" at bounding box center [794, 366] width 380 height 34
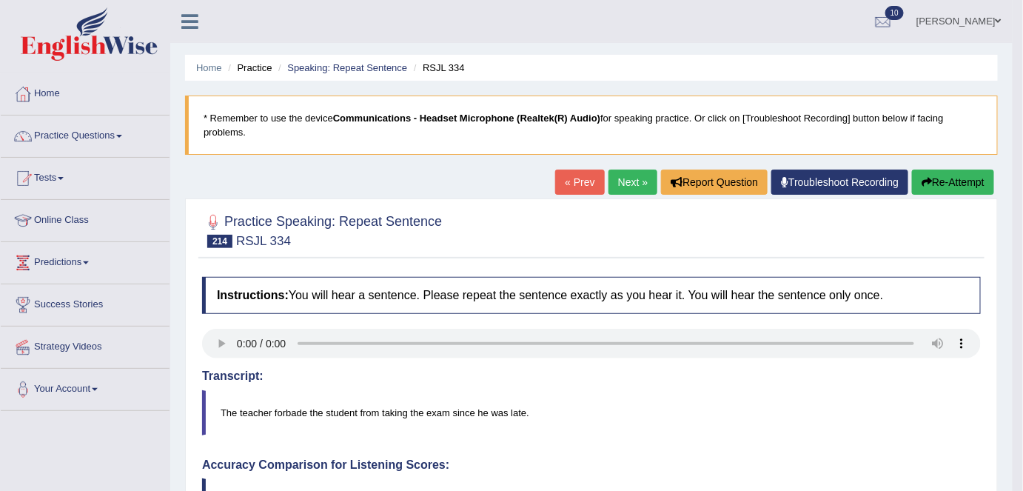
click at [623, 182] on link "Next »" at bounding box center [632, 182] width 49 height 25
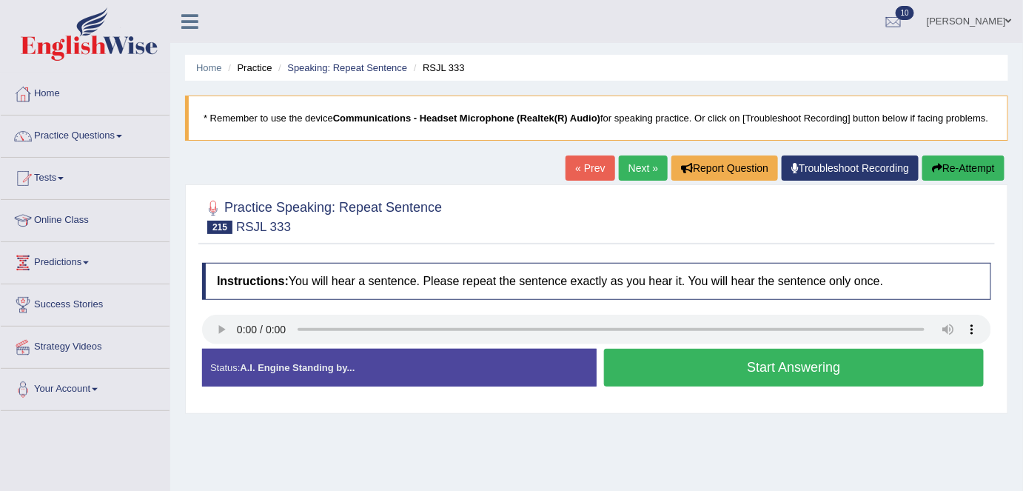
click at [671, 378] on button "Start Answering" at bounding box center [794, 368] width 380 height 38
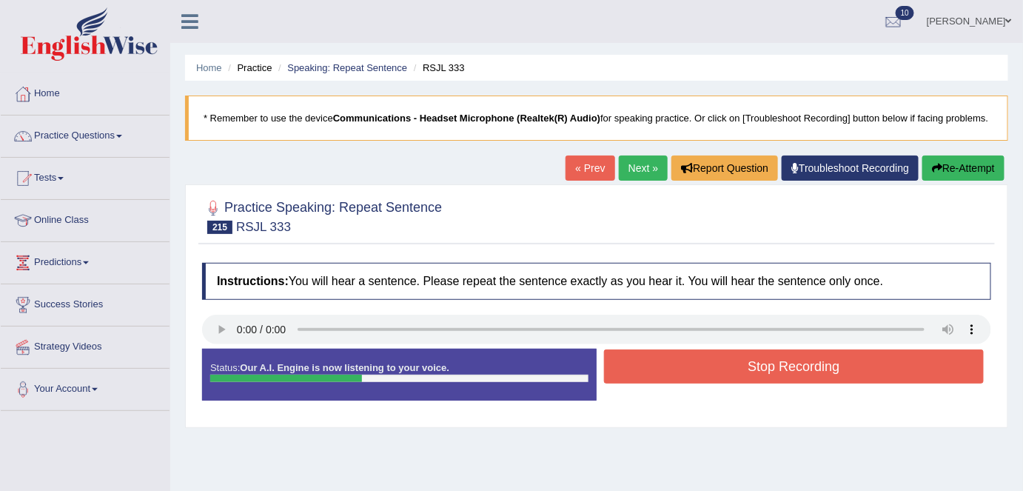
click at [671, 378] on button "Stop Recording" at bounding box center [794, 366] width 380 height 34
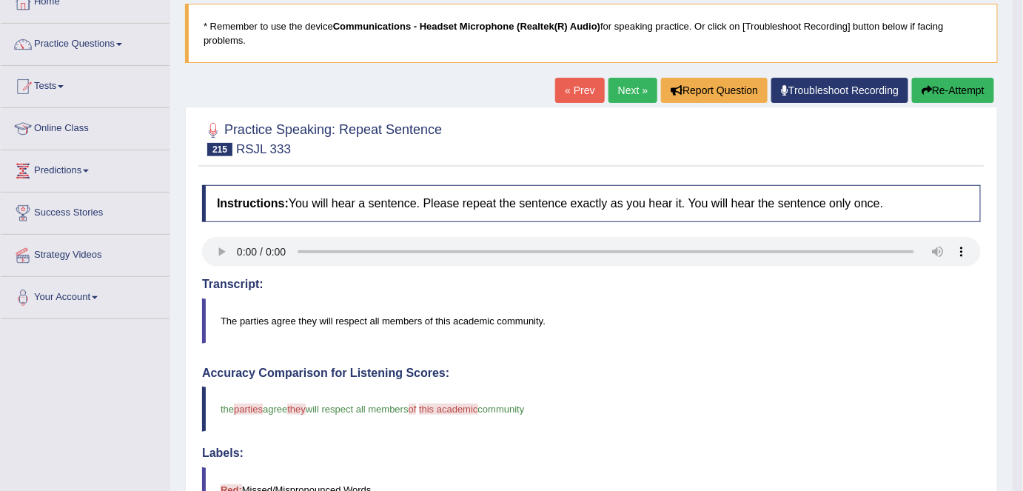
scroll to position [90, 0]
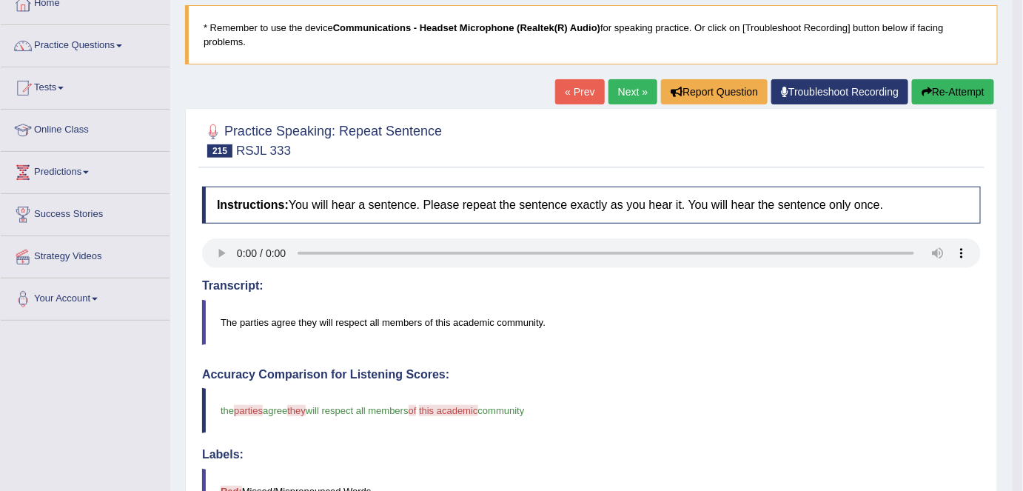
click at [620, 87] on link "Next »" at bounding box center [632, 91] width 49 height 25
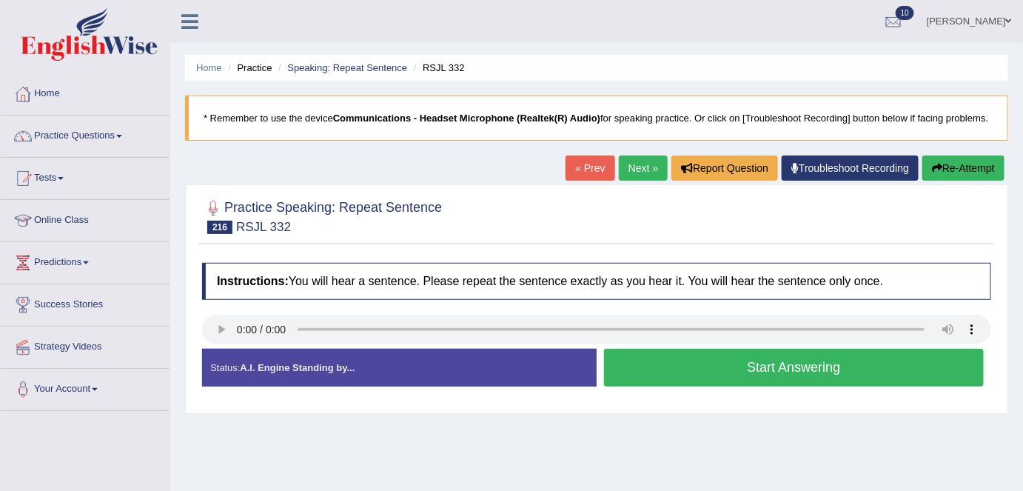
click at [679, 366] on button "Start Answering" at bounding box center [794, 368] width 380 height 38
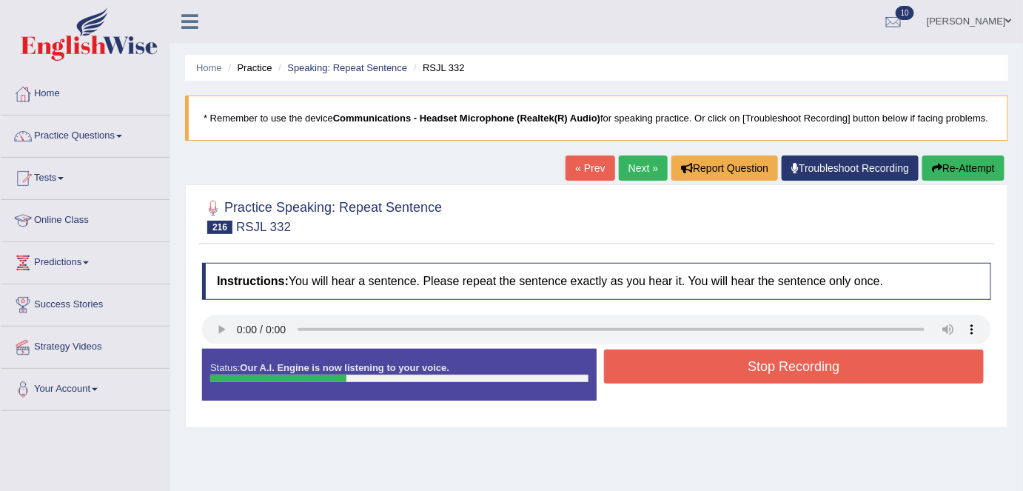
click at [679, 366] on button "Stop Recording" at bounding box center [794, 366] width 380 height 34
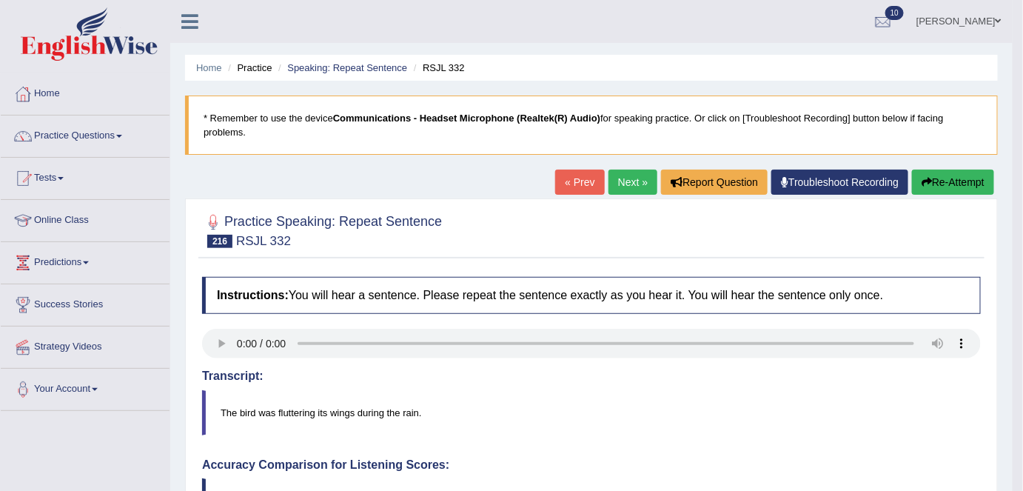
click at [626, 194] on link "Next »" at bounding box center [632, 182] width 49 height 25
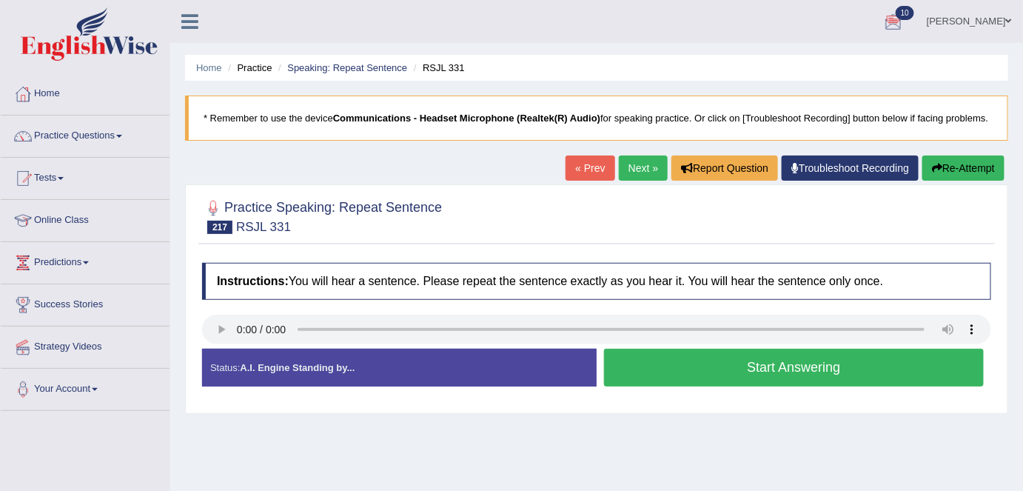
click at [862, 35] on ul "[PERSON_NAME] Toggle navigation Username: alexa_ Access Type: Online Subscripti…" at bounding box center [724, 21] width 597 height 42
click at [686, 372] on button "Start Answering" at bounding box center [794, 368] width 380 height 38
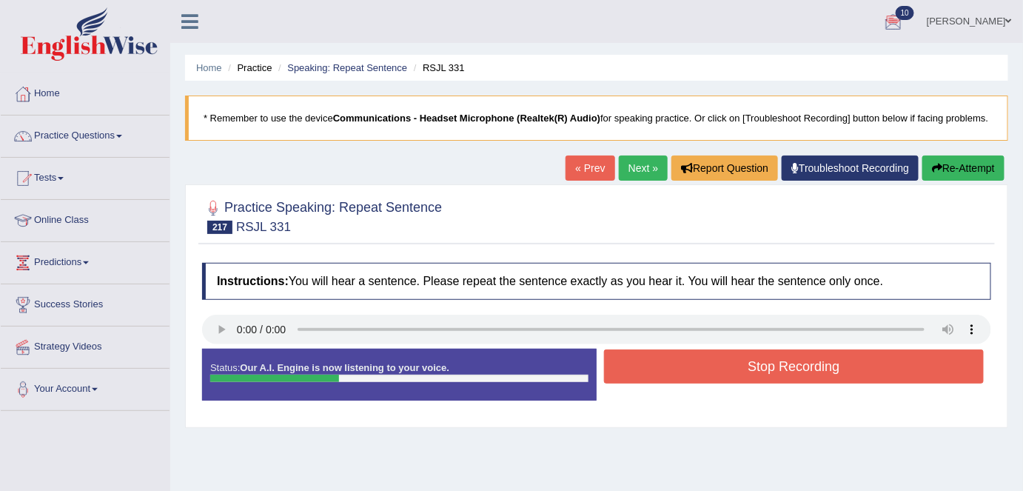
click at [686, 372] on button "Stop Recording" at bounding box center [794, 366] width 380 height 34
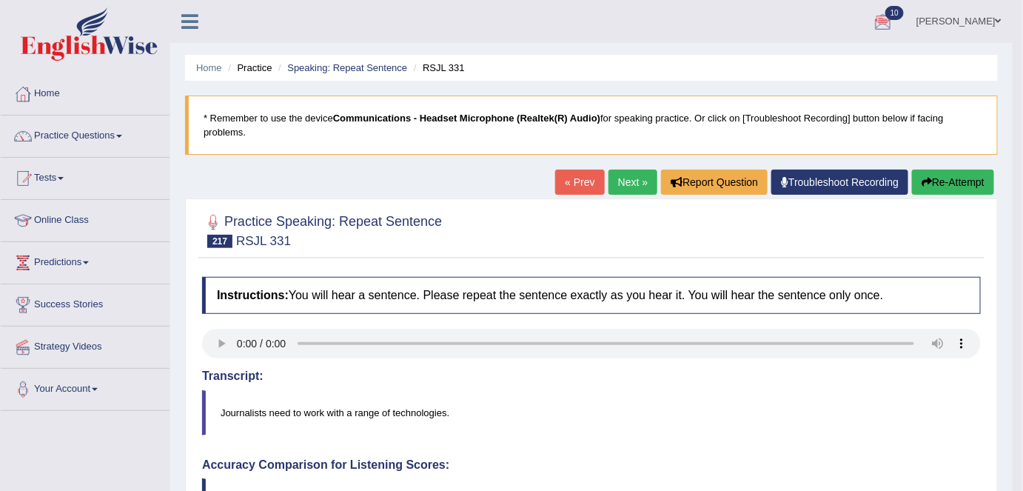
click at [629, 181] on link "Next »" at bounding box center [632, 182] width 49 height 25
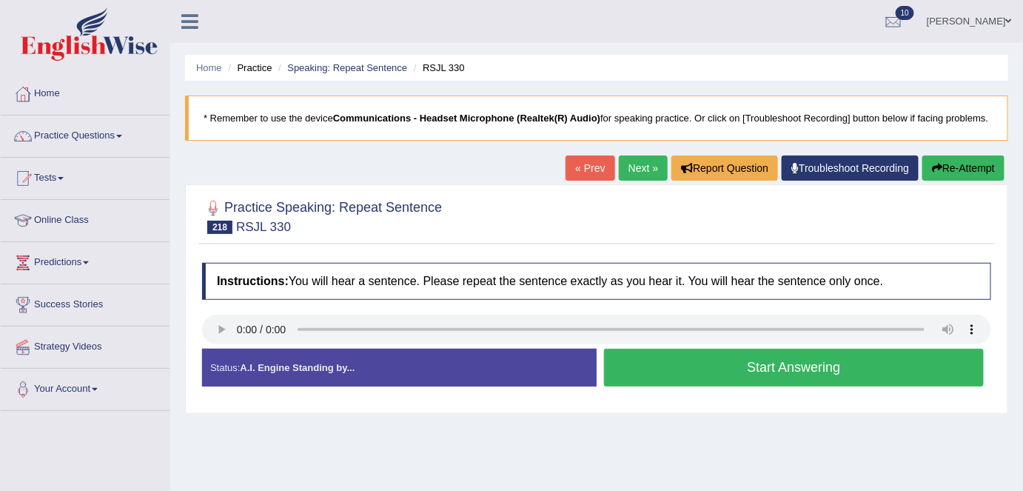
click at [703, 368] on button "Start Answering" at bounding box center [794, 368] width 380 height 38
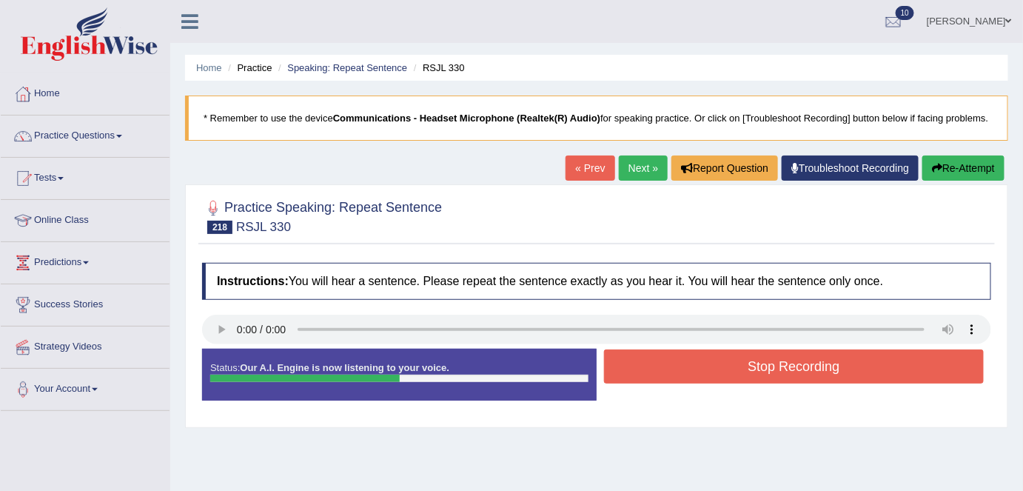
click at [703, 368] on button "Stop Recording" at bounding box center [794, 366] width 380 height 34
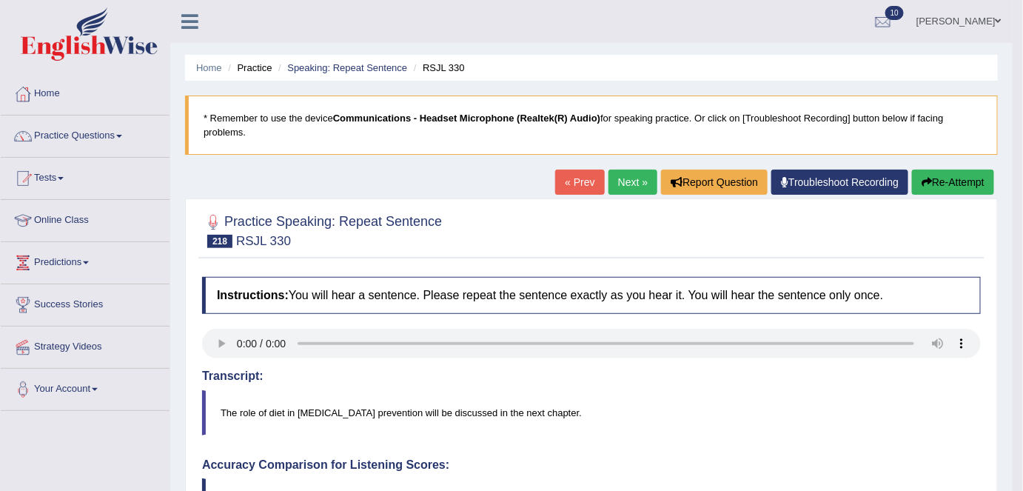
click at [621, 178] on link "Next »" at bounding box center [632, 182] width 49 height 25
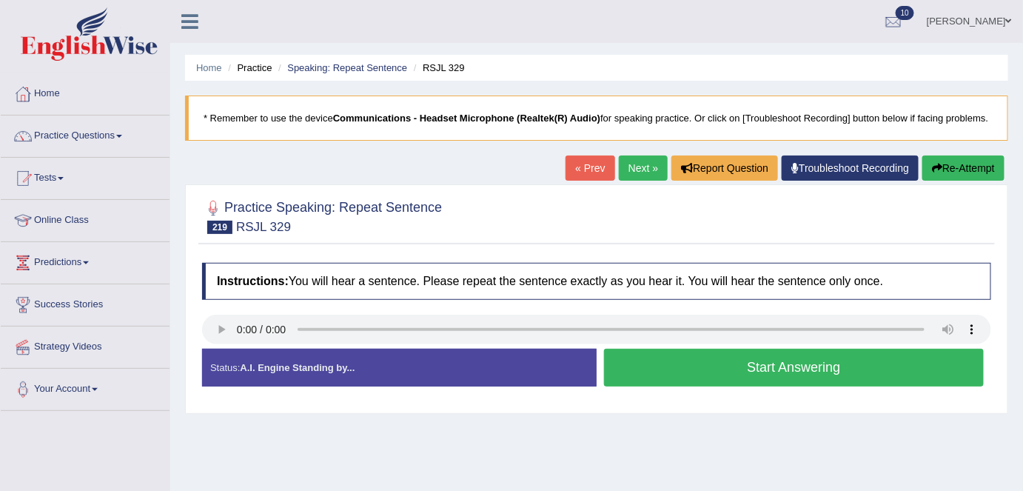
click at [681, 368] on button "Start Answering" at bounding box center [794, 368] width 380 height 38
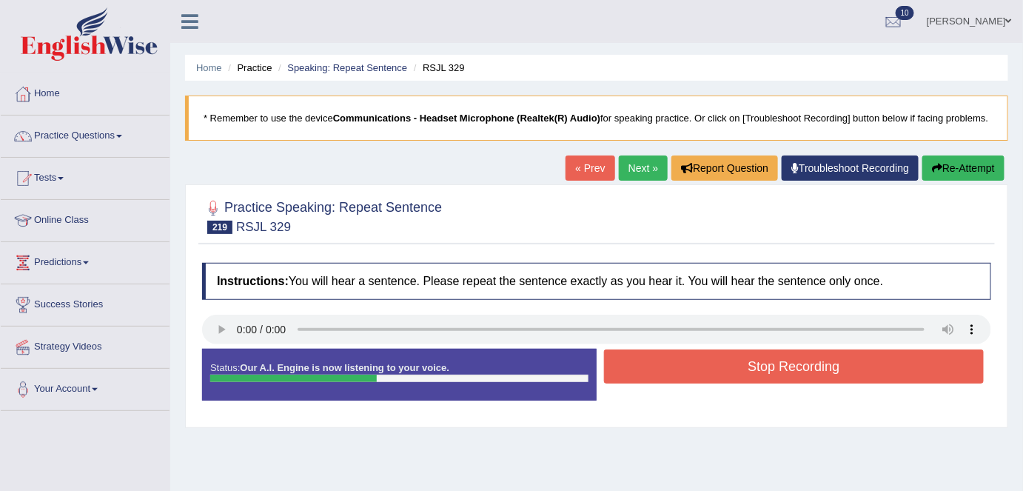
click at [681, 368] on button "Stop Recording" at bounding box center [794, 366] width 380 height 34
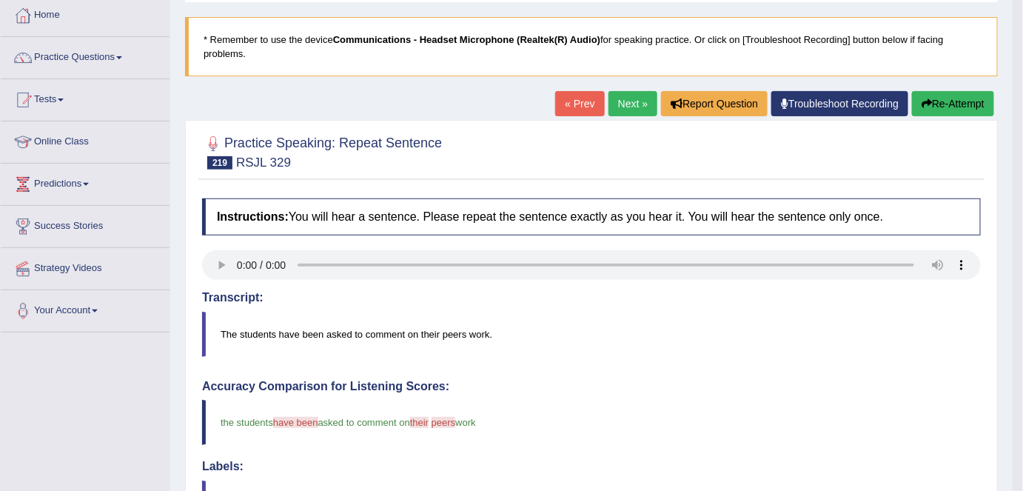
scroll to position [77, 0]
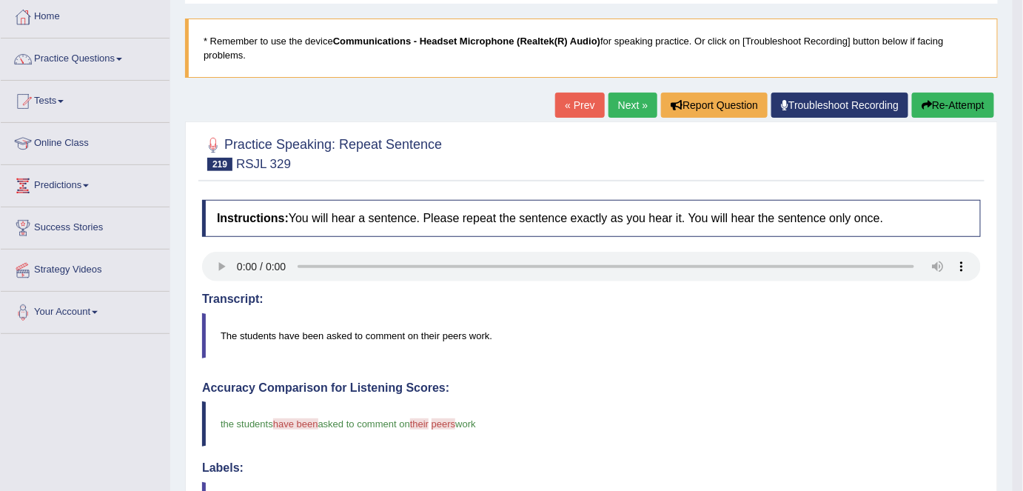
click at [636, 101] on link "Next »" at bounding box center [632, 105] width 49 height 25
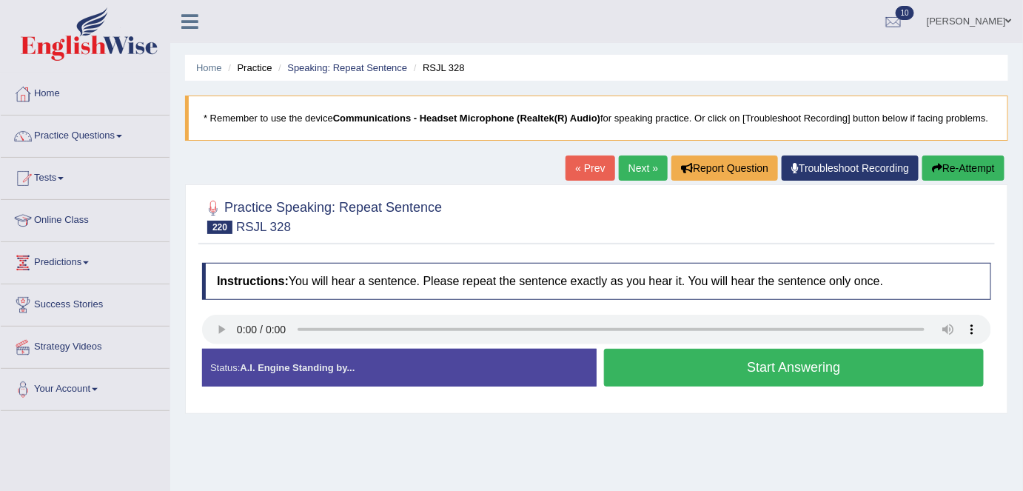
click at [693, 355] on button "Start Answering" at bounding box center [794, 368] width 380 height 38
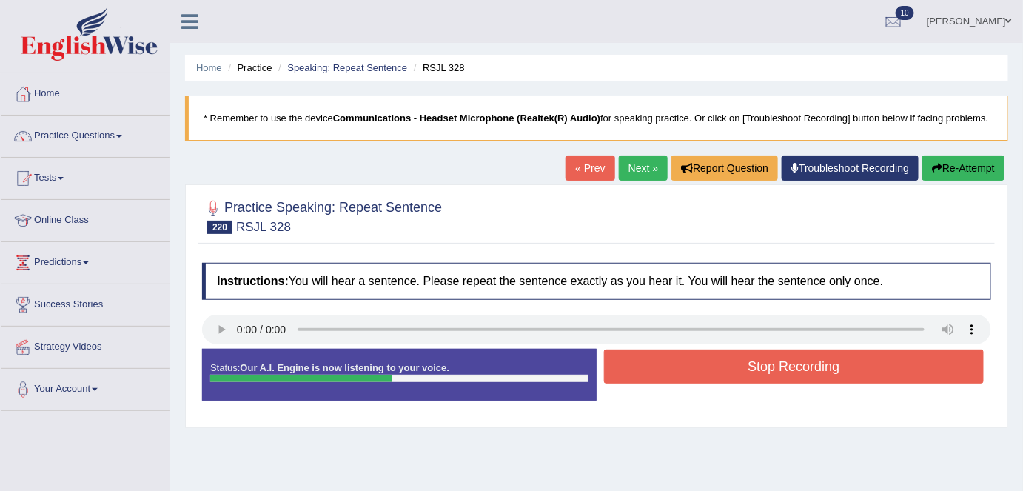
click at [693, 355] on button "Stop Recording" at bounding box center [794, 366] width 380 height 34
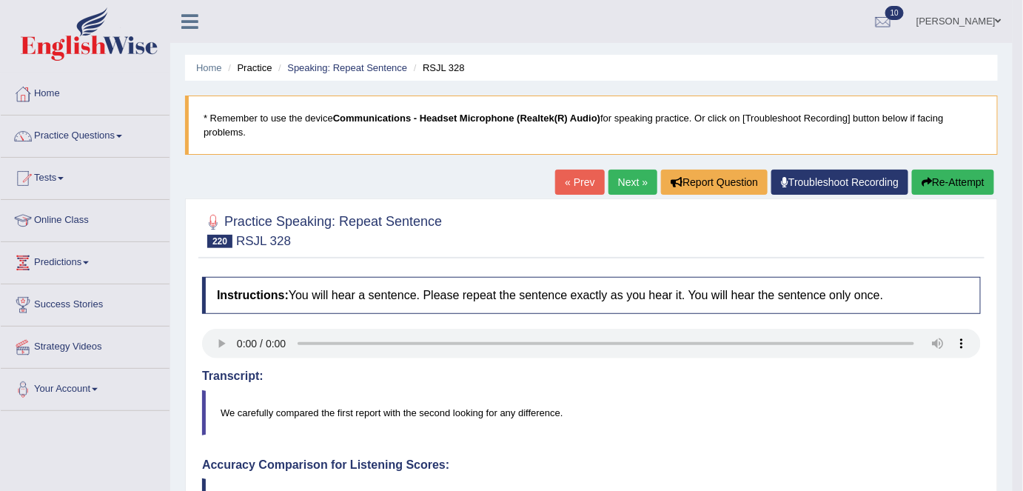
click at [614, 181] on link "Next »" at bounding box center [632, 182] width 49 height 25
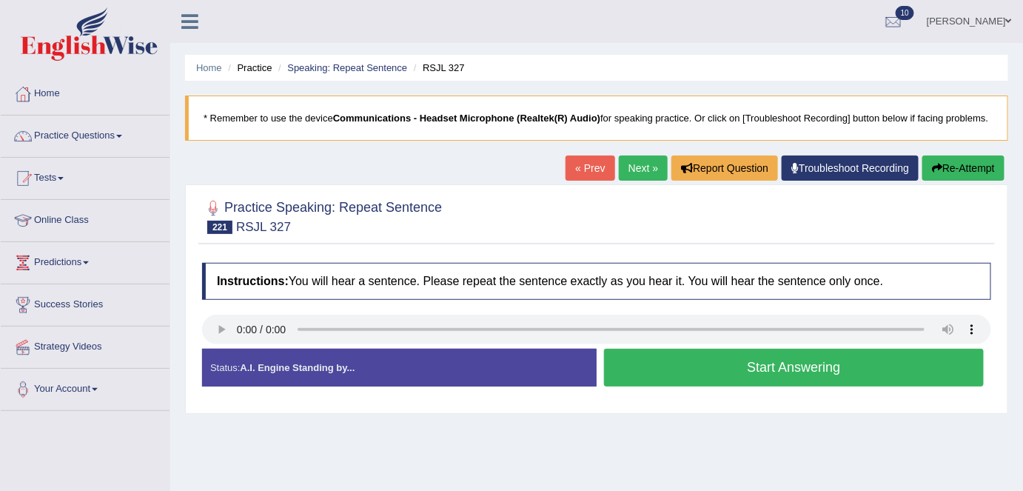
click at [714, 375] on button "Start Answering" at bounding box center [794, 368] width 380 height 38
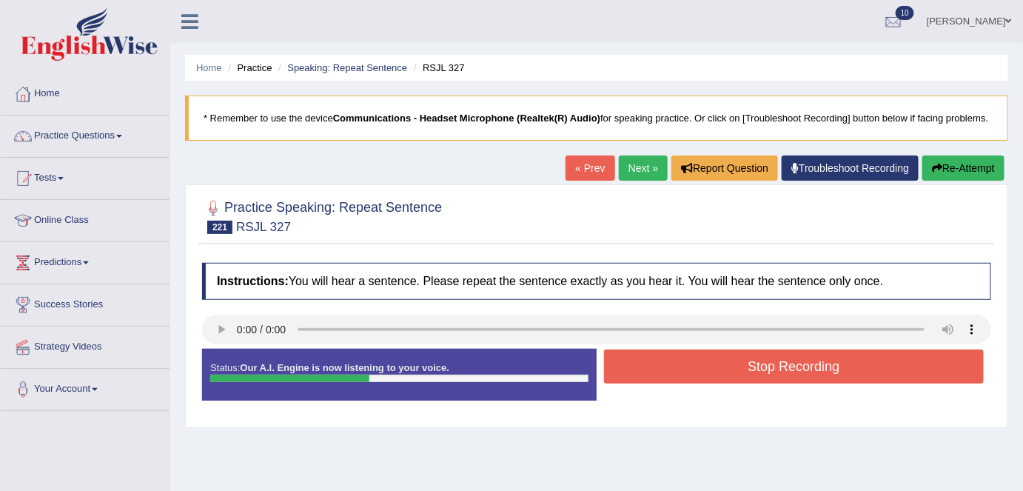
click at [714, 375] on button "Stop Recording" at bounding box center [794, 366] width 380 height 34
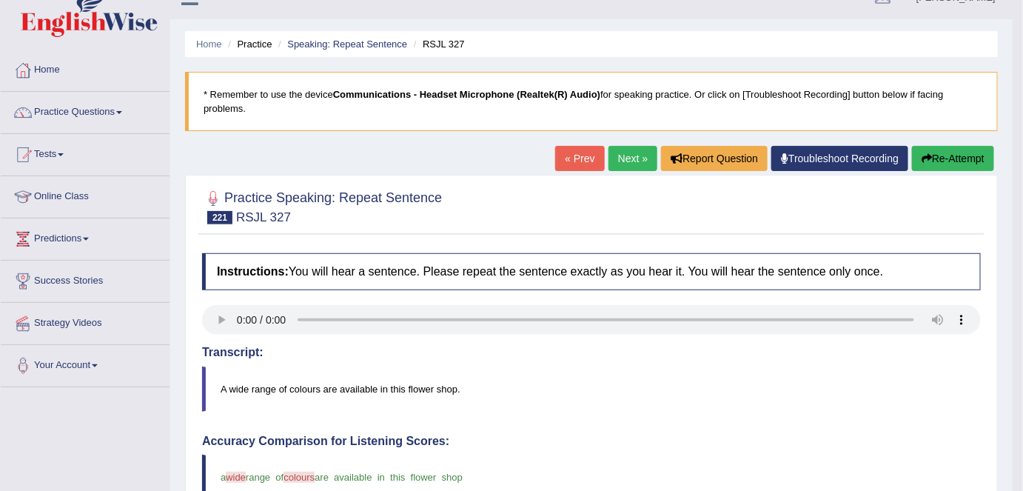
scroll to position [23, 0]
click at [620, 161] on link "Next »" at bounding box center [632, 159] width 49 height 25
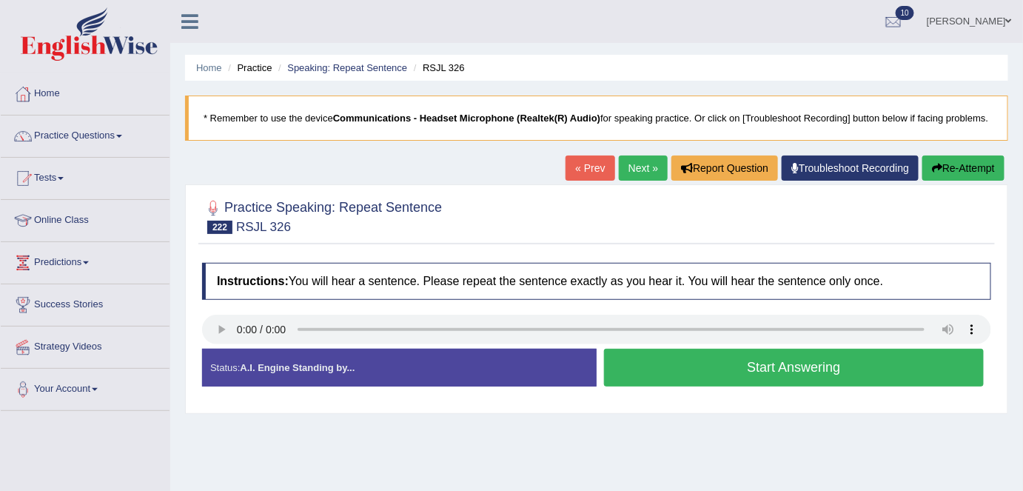
click at [702, 373] on button "Start Answering" at bounding box center [794, 368] width 380 height 38
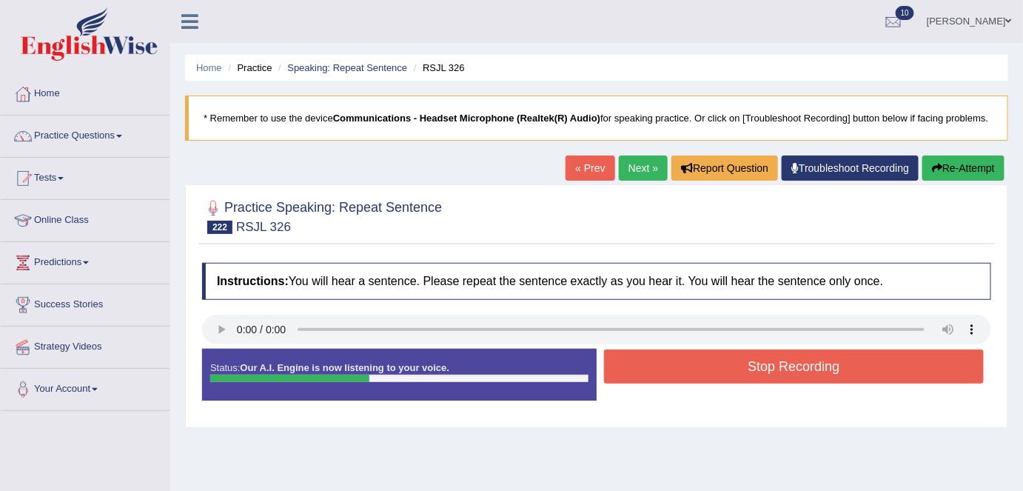
click at [702, 373] on button "Stop Recording" at bounding box center [794, 366] width 380 height 34
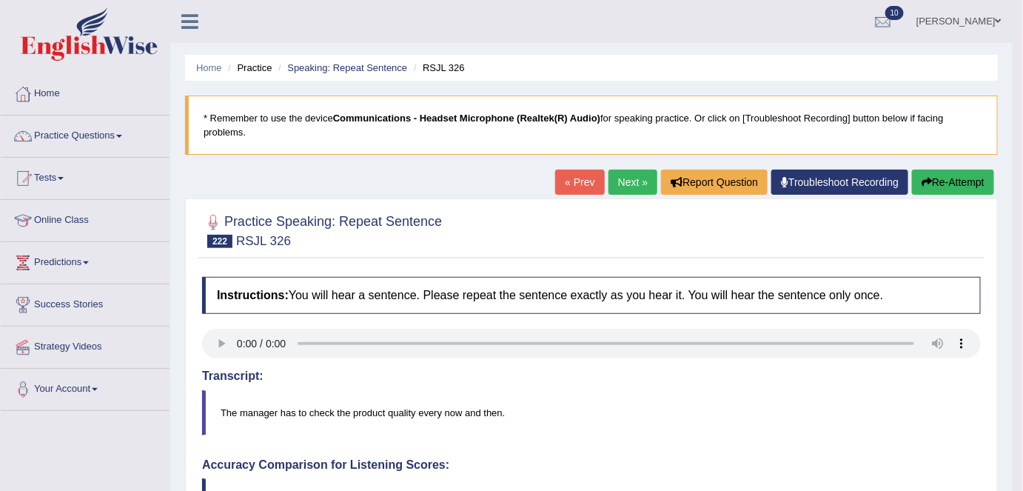
click at [610, 186] on link "Next »" at bounding box center [632, 182] width 49 height 25
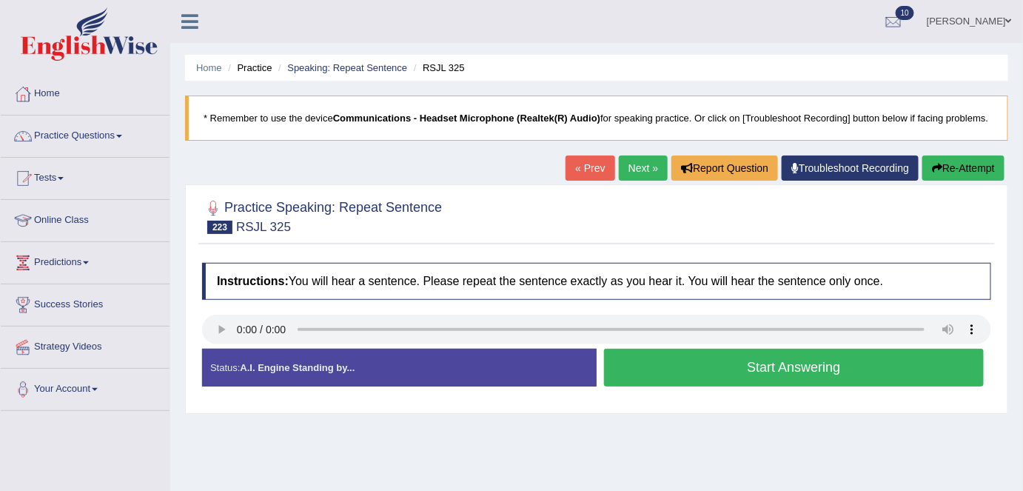
click at [751, 367] on button "Start Answering" at bounding box center [794, 368] width 380 height 38
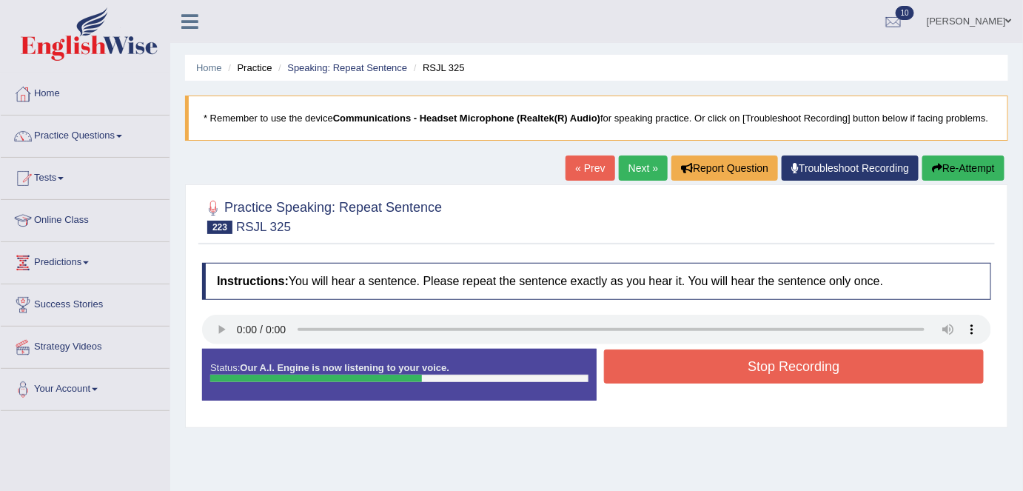
click at [751, 367] on button "Stop Recording" at bounding box center [794, 366] width 380 height 34
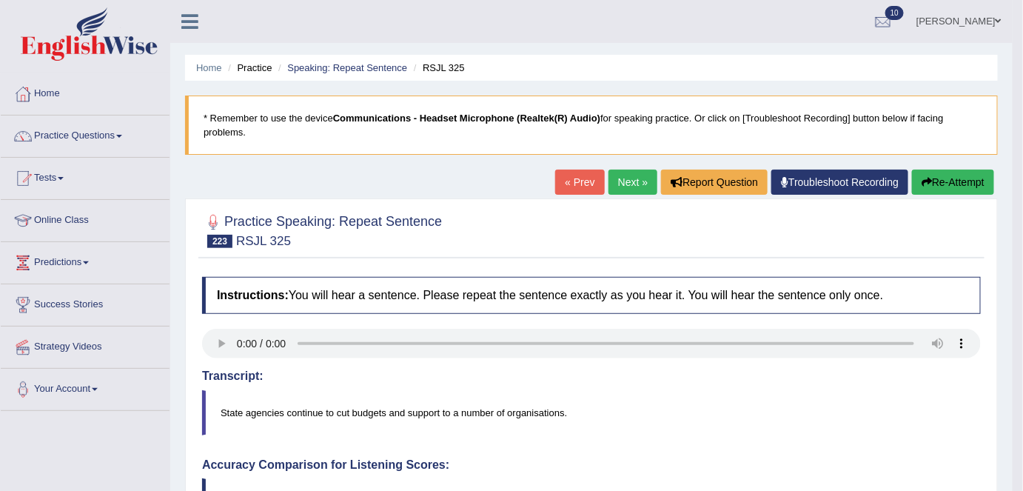
click at [628, 181] on link "Next »" at bounding box center [632, 182] width 49 height 25
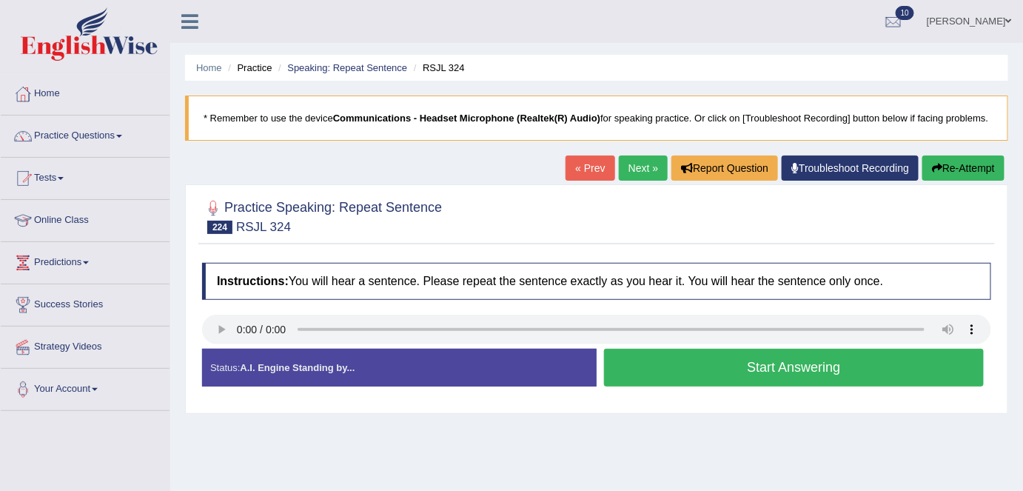
click at [727, 379] on button "Start Answering" at bounding box center [794, 368] width 380 height 38
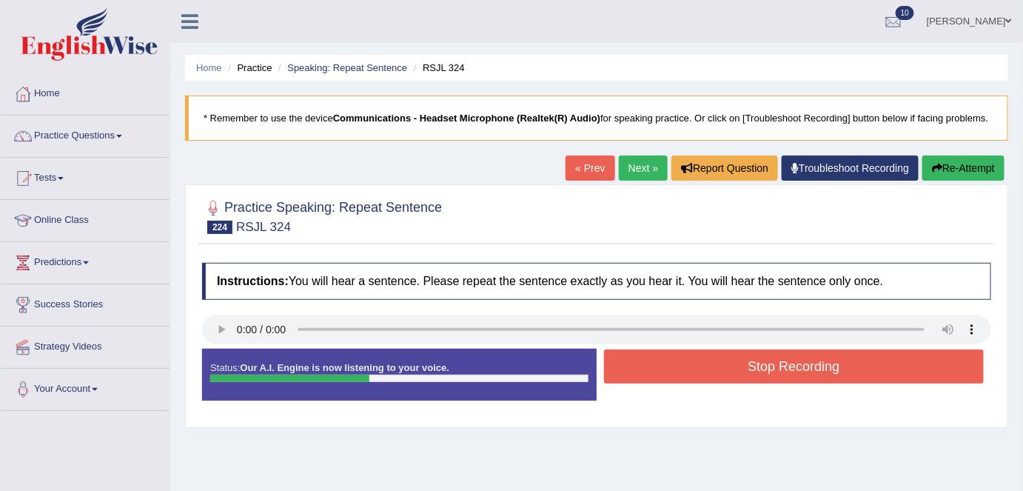
click at [706, 368] on button "Stop Recording" at bounding box center [794, 366] width 380 height 34
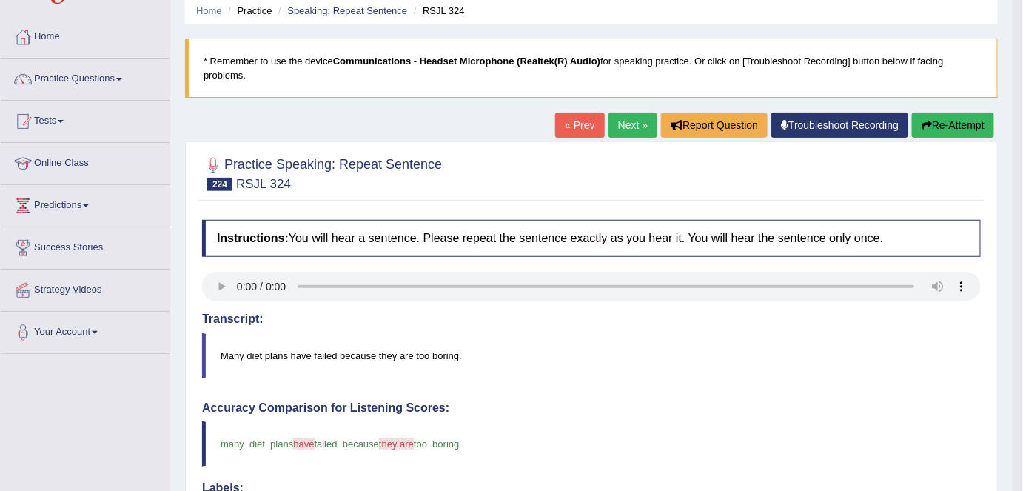
scroll to position [55, 0]
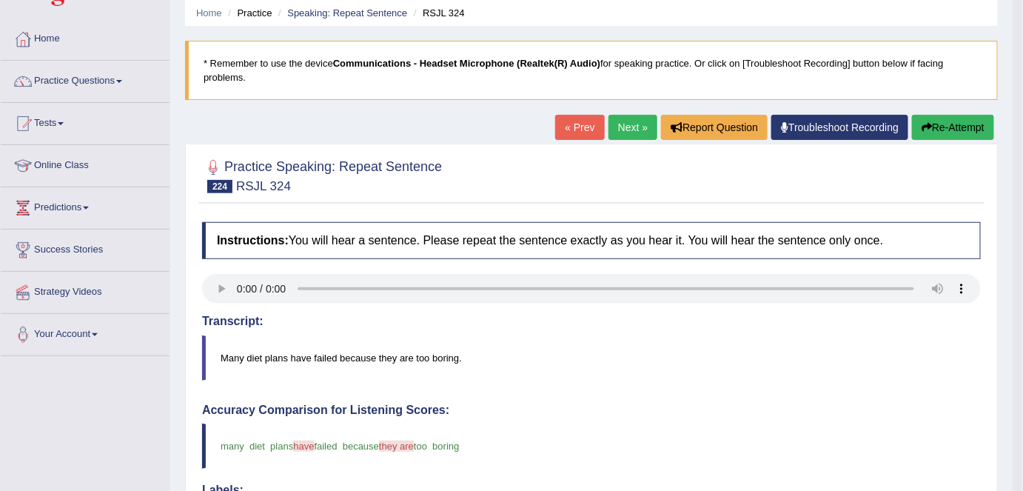
click at [624, 128] on link "Next »" at bounding box center [632, 127] width 49 height 25
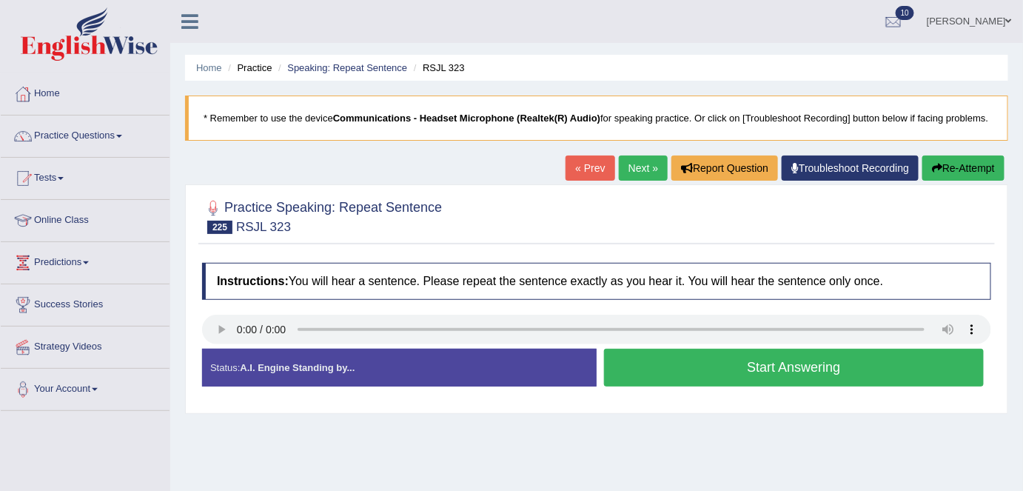
click at [696, 364] on button "Start Answering" at bounding box center [794, 368] width 380 height 38
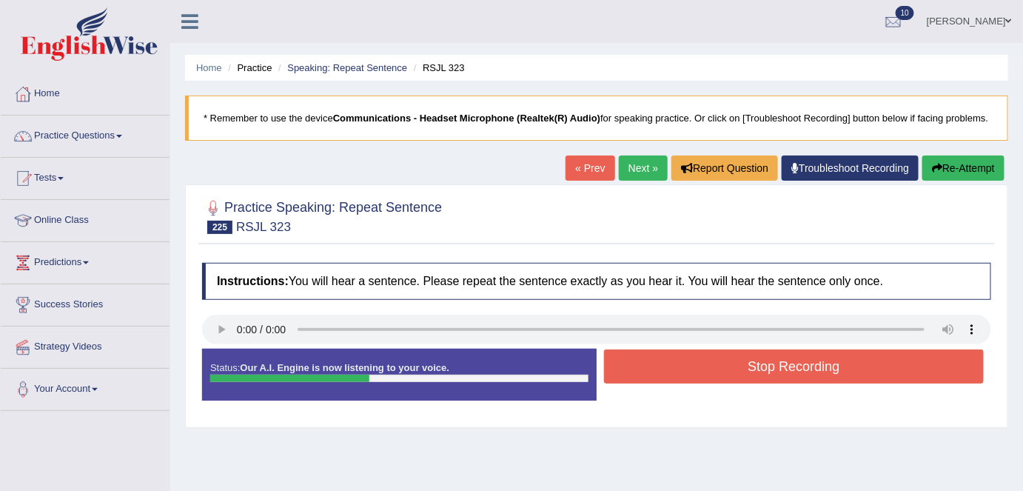
click at [696, 364] on button "Stop Recording" at bounding box center [794, 366] width 380 height 34
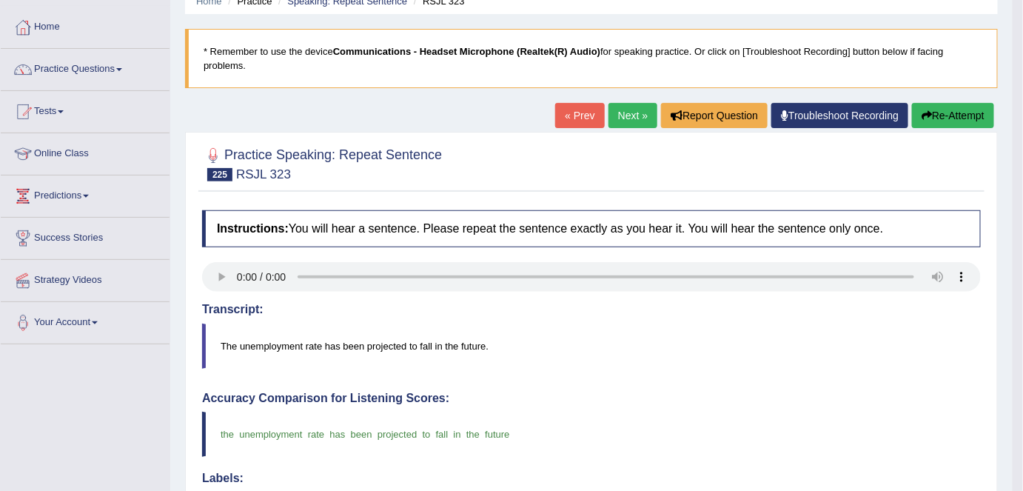
scroll to position [64, 0]
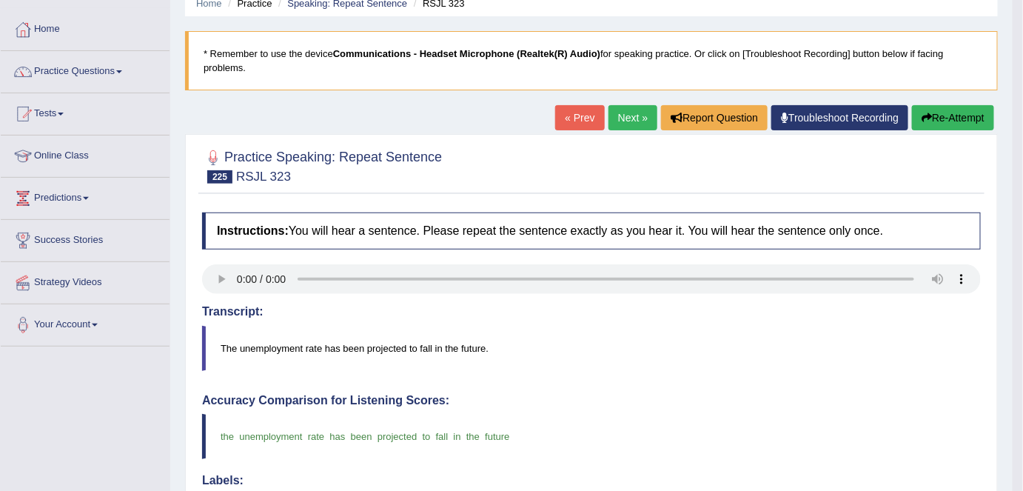
click at [620, 121] on link "Next »" at bounding box center [632, 117] width 49 height 25
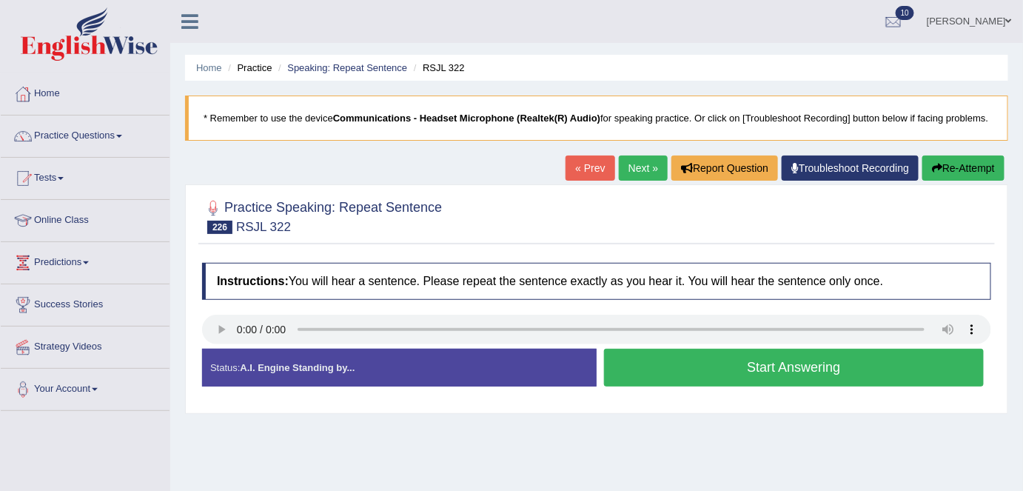
click at [737, 373] on button "Start Answering" at bounding box center [794, 368] width 380 height 38
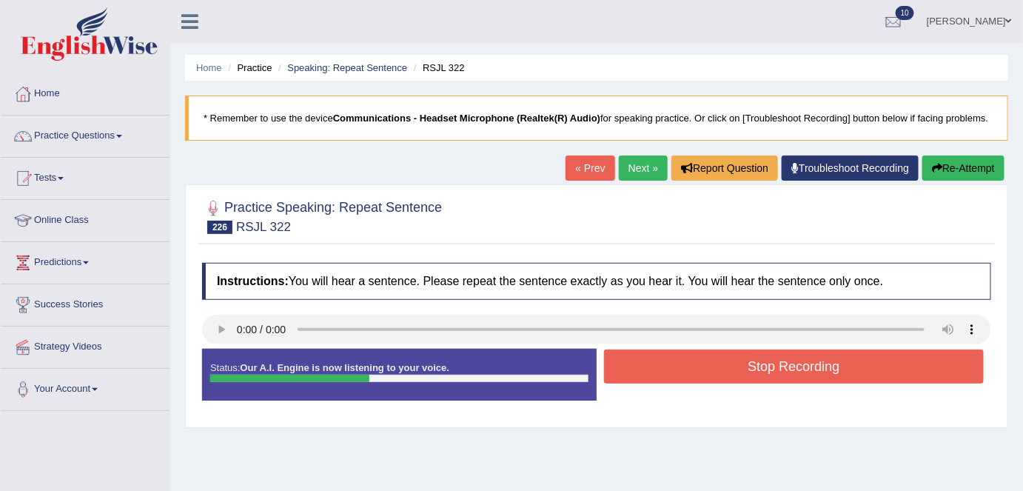
click at [737, 373] on button "Stop Recording" at bounding box center [794, 366] width 380 height 34
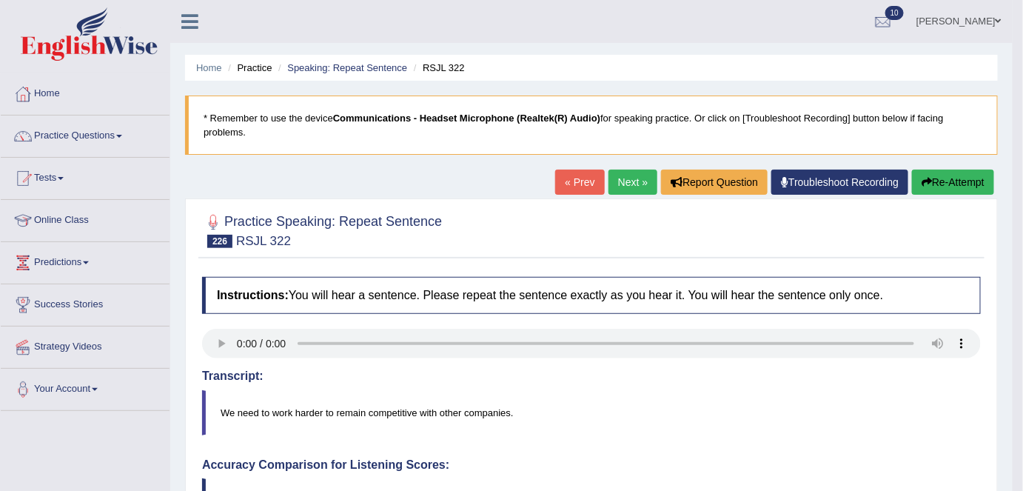
click at [616, 178] on link "Next »" at bounding box center [632, 182] width 49 height 25
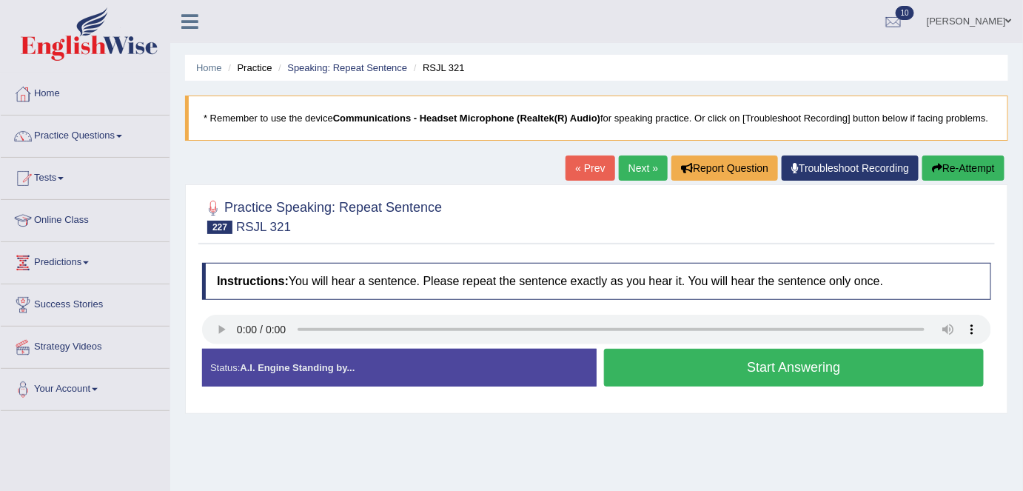
click at [695, 372] on button "Start Answering" at bounding box center [794, 368] width 380 height 38
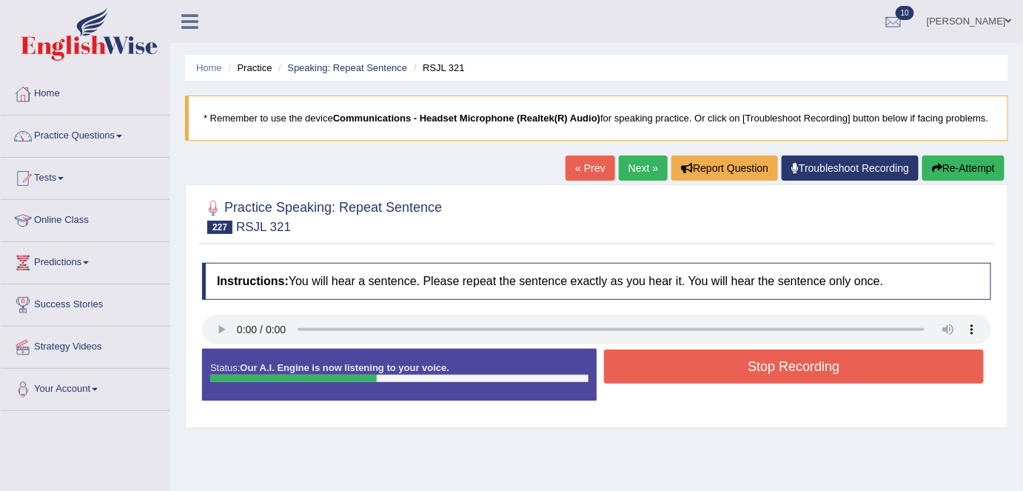
click at [695, 372] on button "Stop Recording" at bounding box center [794, 366] width 380 height 34
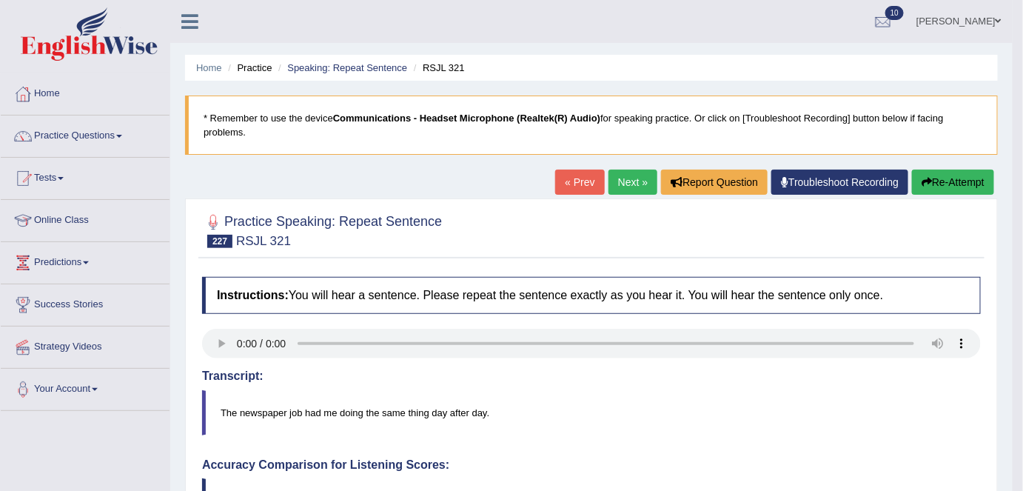
click at [608, 180] on link "Next »" at bounding box center [632, 182] width 49 height 25
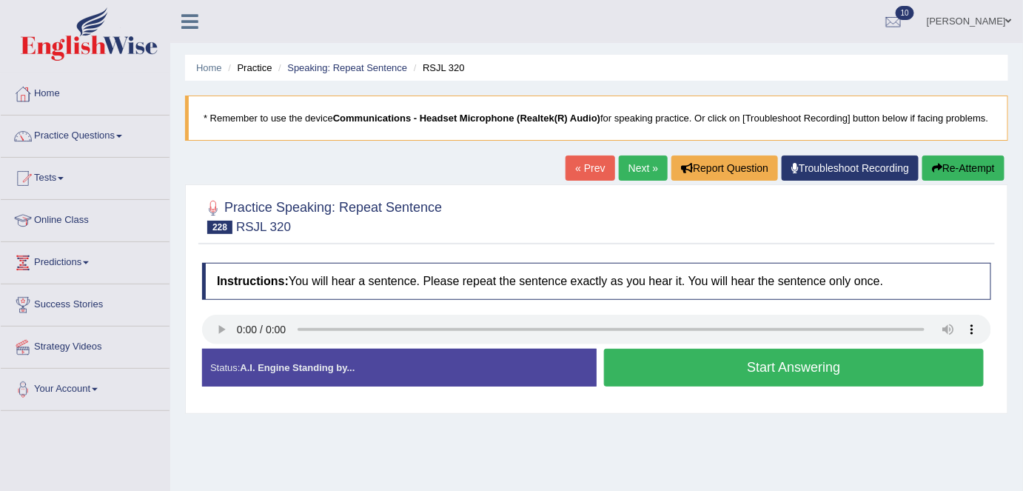
click at [720, 375] on button "Start Answering" at bounding box center [794, 368] width 380 height 38
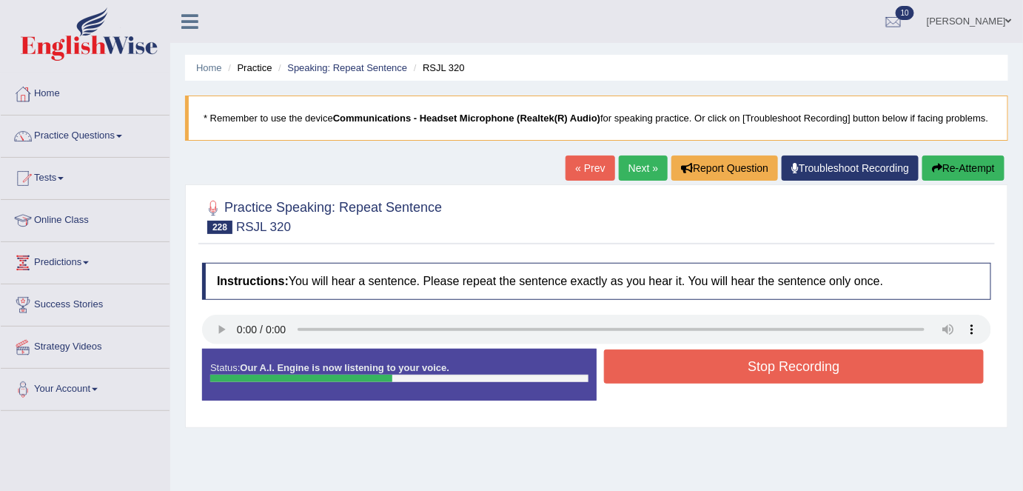
click at [720, 375] on button "Stop Recording" at bounding box center [794, 366] width 380 height 34
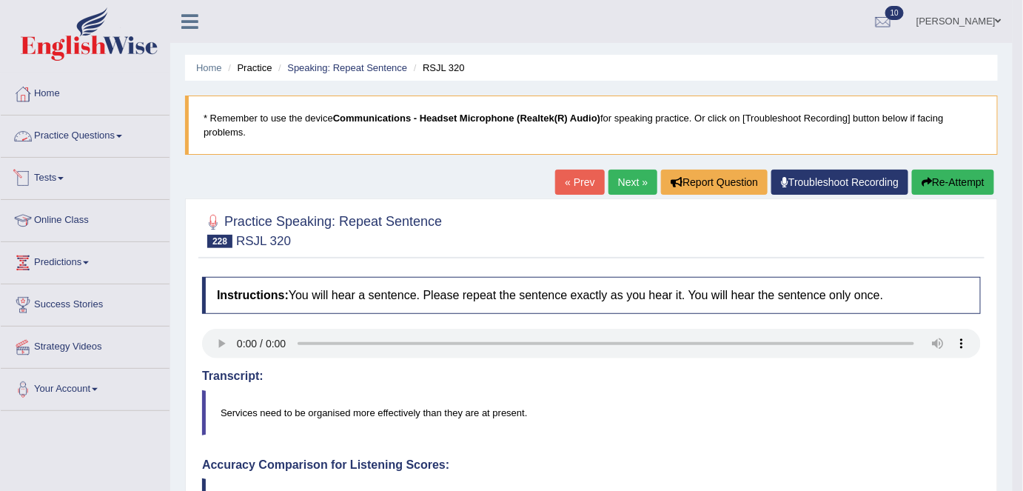
click at [113, 130] on link "Practice Questions" at bounding box center [85, 133] width 169 height 37
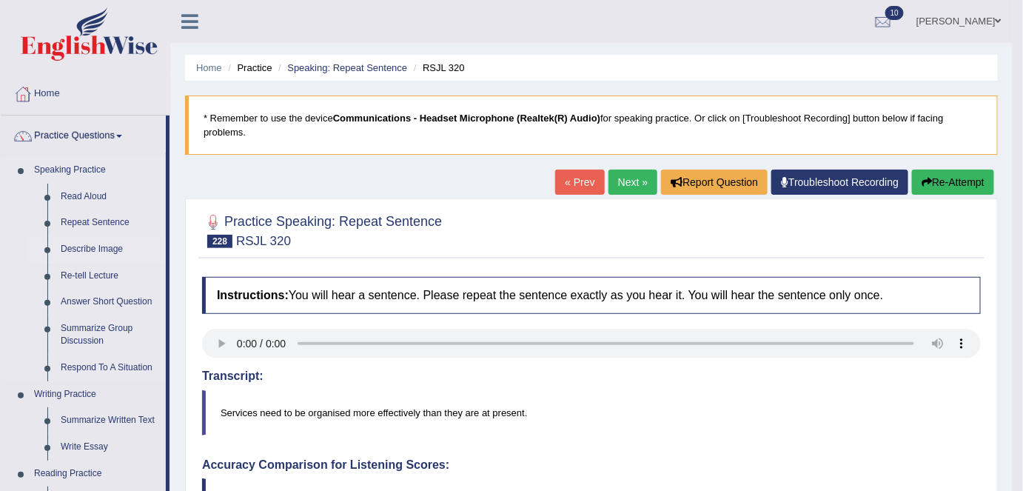
click at [95, 250] on link "Describe Image" at bounding box center [110, 249] width 112 height 27
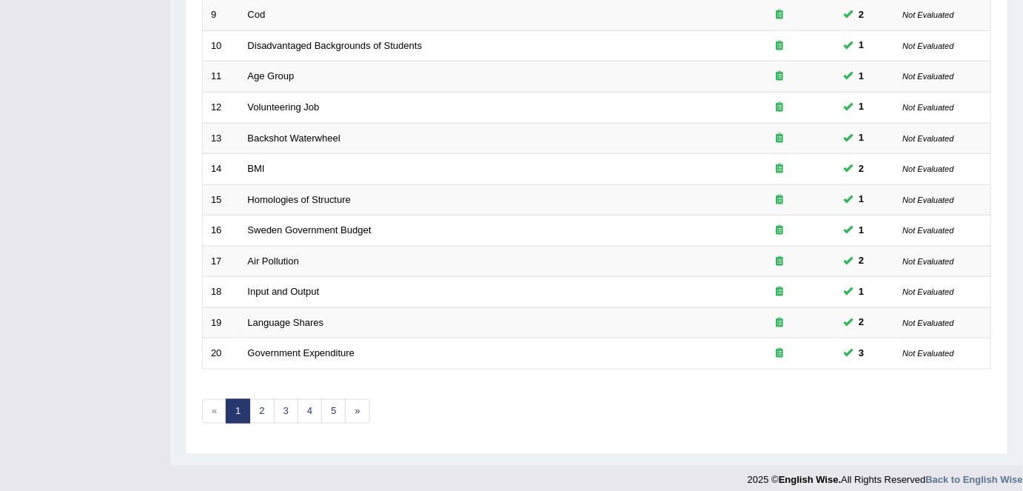
scroll to position [483, 0]
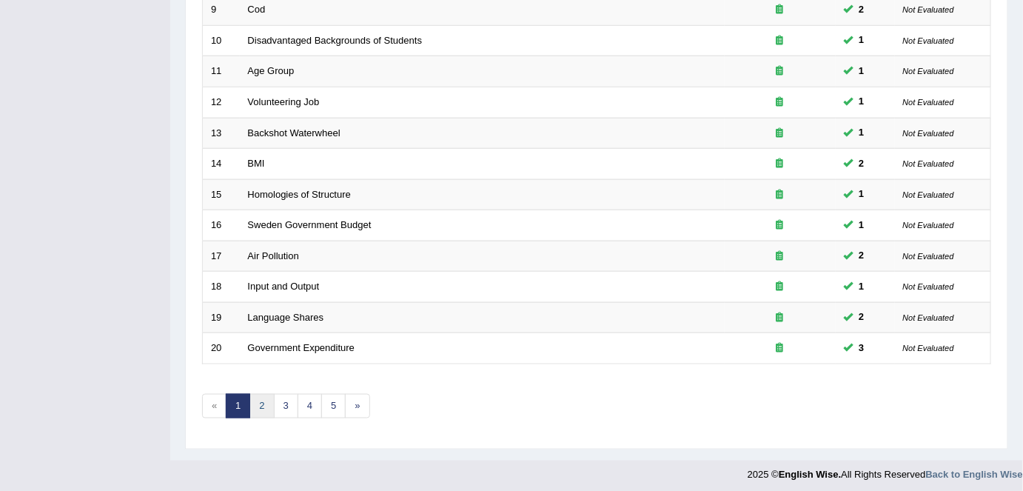
click at [267, 399] on link "2" at bounding box center [261, 406] width 24 height 24
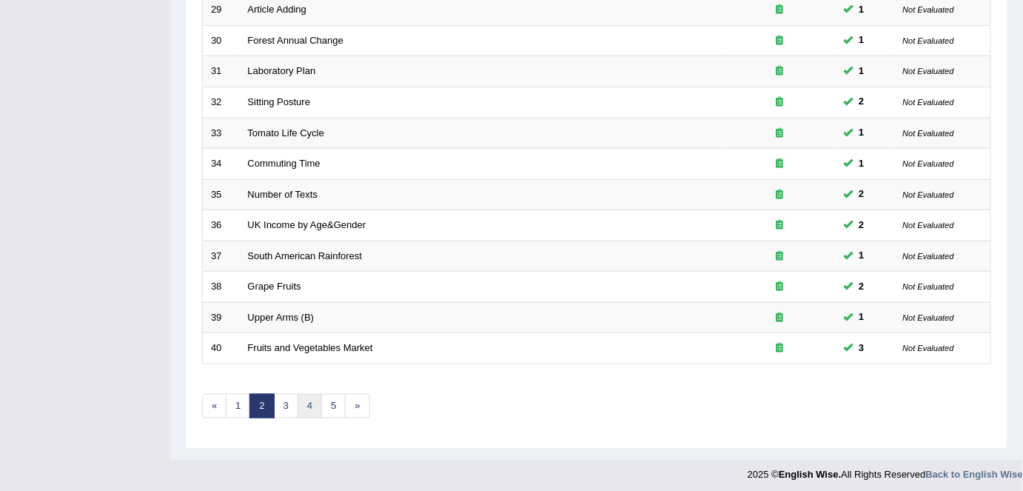
click at [306, 400] on link "4" at bounding box center [310, 406] width 24 height 24
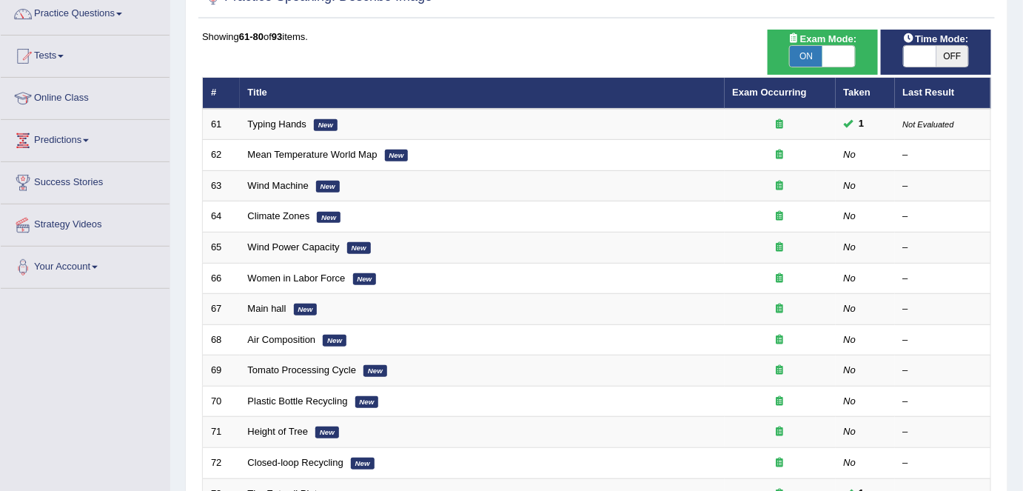
scroll to position [121, 0]
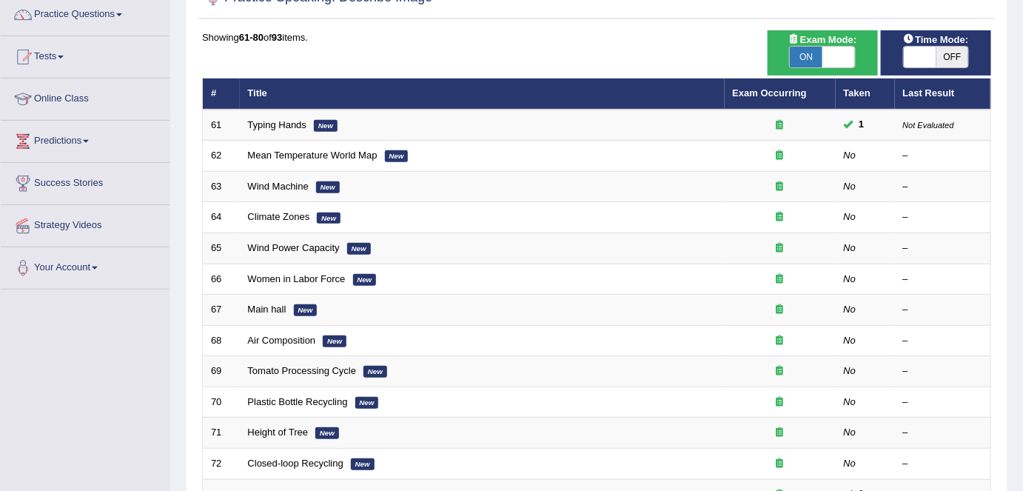
click at [944, 58] on span "OFF" at bounding box center [952, 57] width 33 height 21
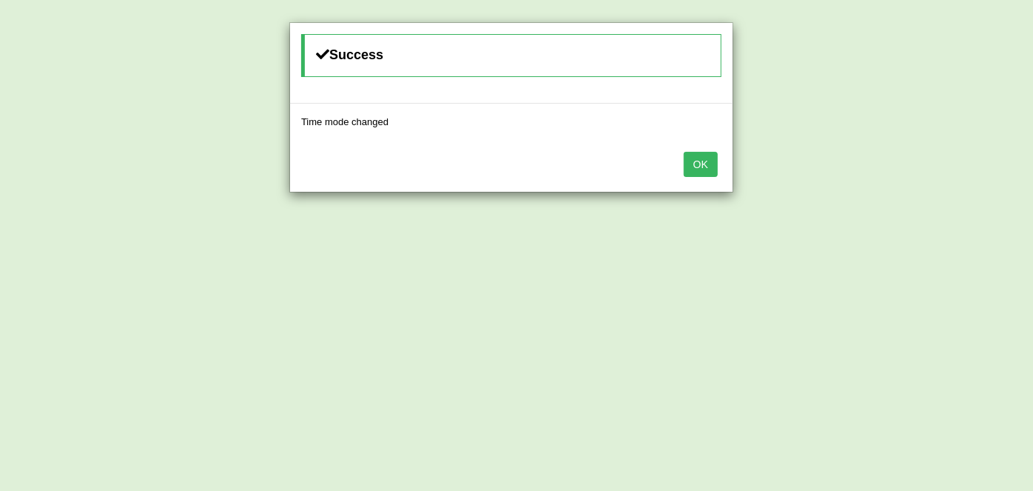
click at [697, 161] on button "OK" at bounding box center [701, 164] width 34 height 25
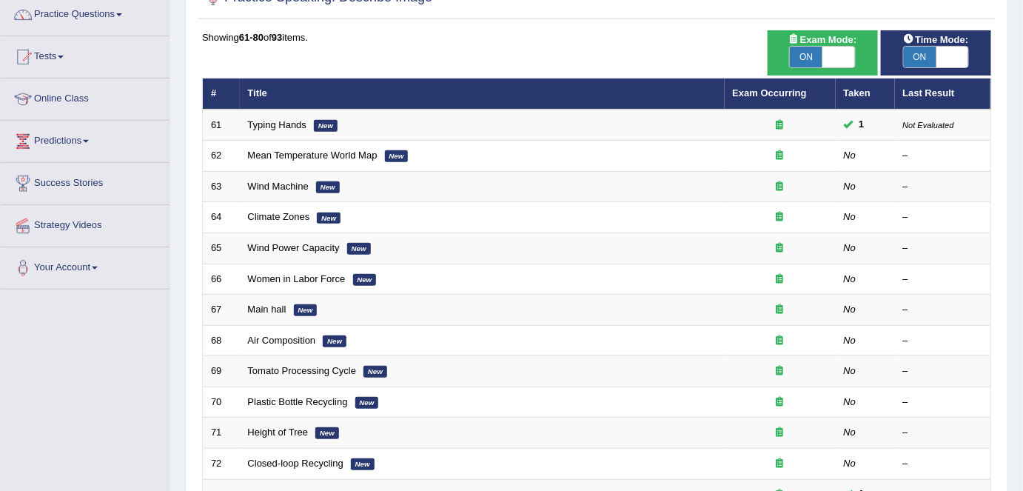
click at [936, 54] on span "ON" at bounding box center [920, 57] width 33 height 21
checkbox input "false"
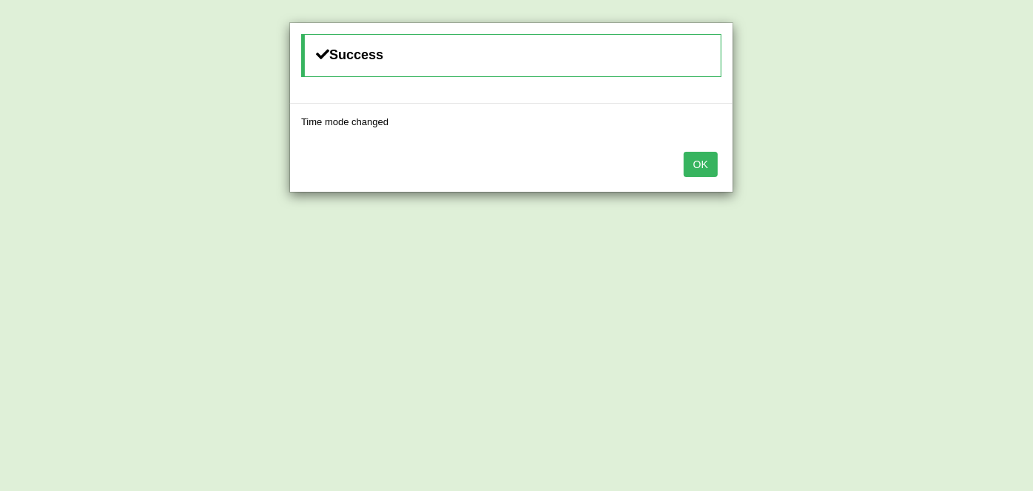
click at [696, 162] on button "OK" at bounding box center [701, 164] width 34 height 25
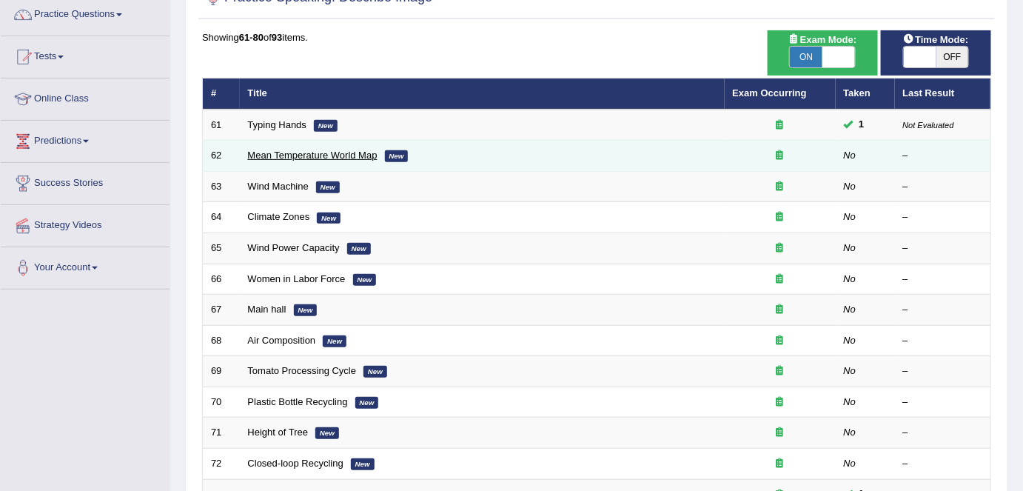
click at [280, 150] on link "Mean Temperature World Map" at bounding box center [313, 155] width 130 height 11
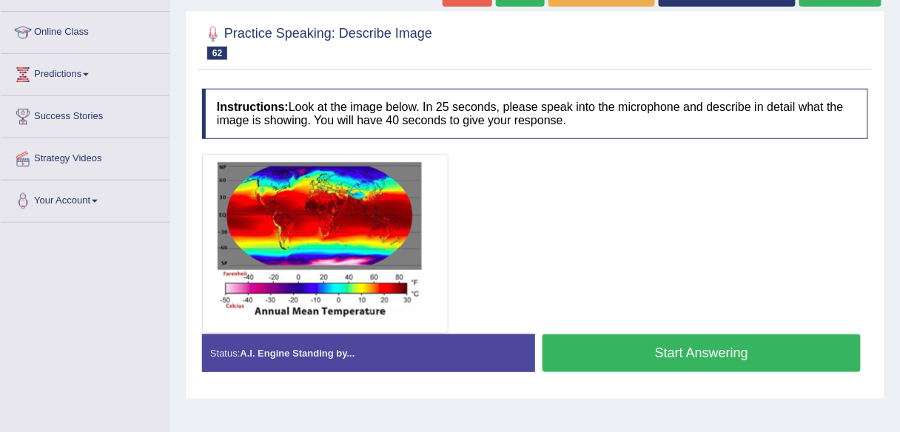
scroll to position [192, 0]
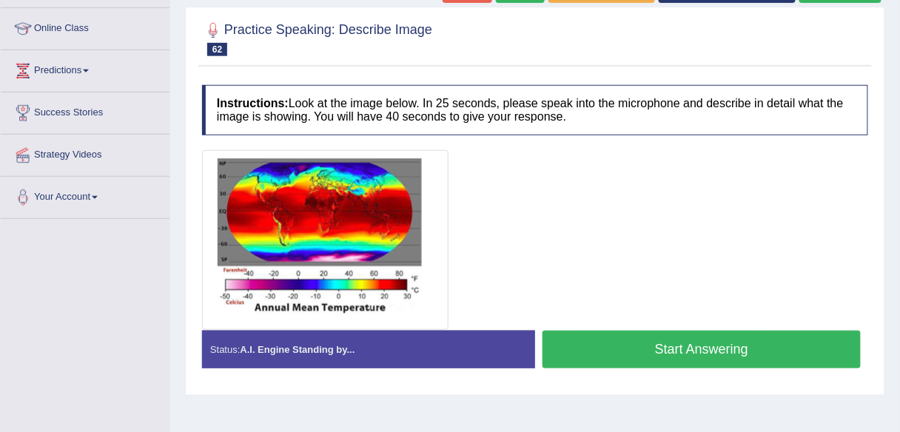
click at [623, 348] on button "Start Answering" at bounding box center [702, 350] width 318 height 38
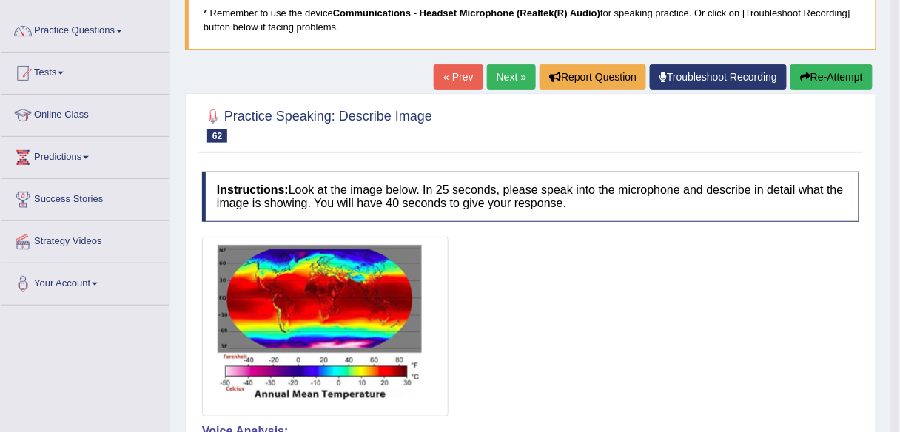
scroll to position [10, 0]
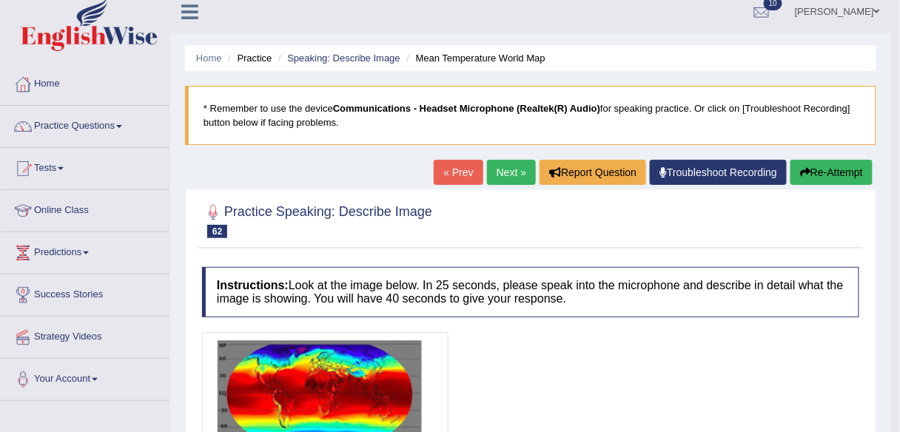
click at [831, 178] on button "Re-Attempt" at bounding box center [832, 172] width 82 height 25
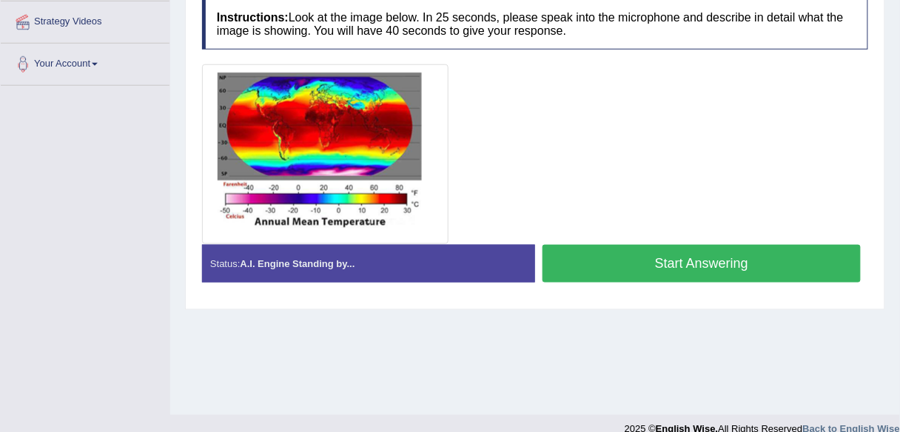
scroll to position [345, 0]
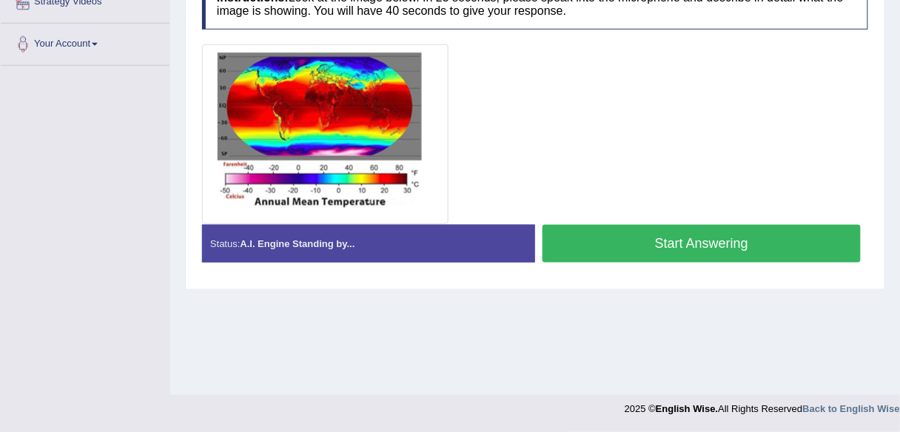
click at [681, 237] on button "Start Answering" at bounding box center [702, 244] width 318 height 38
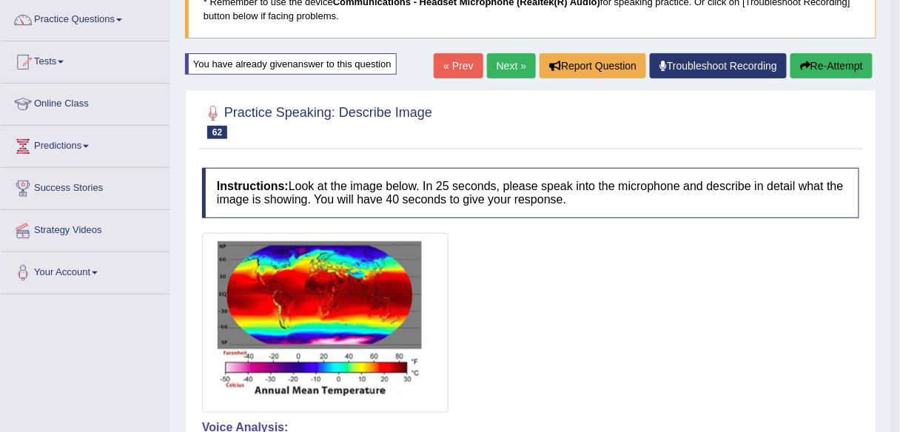
scroll to position [117, 0]
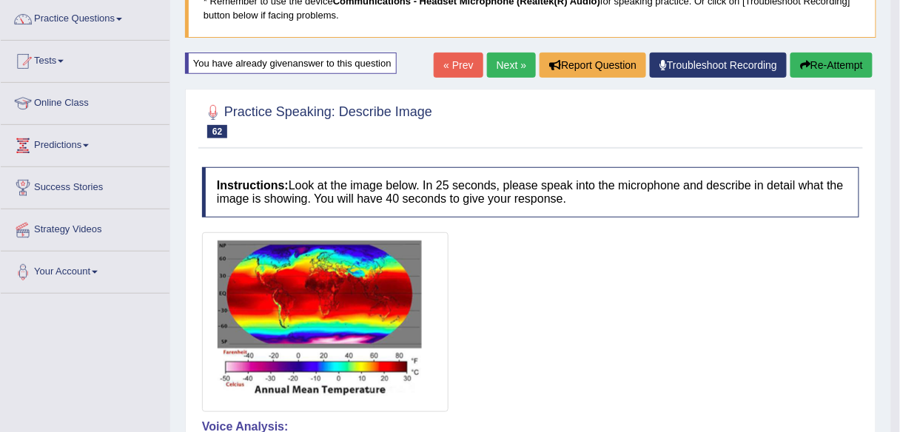
click at [817, 70] on button "Re-Attempt" at bounding box center [832, 65] width 82 height 25
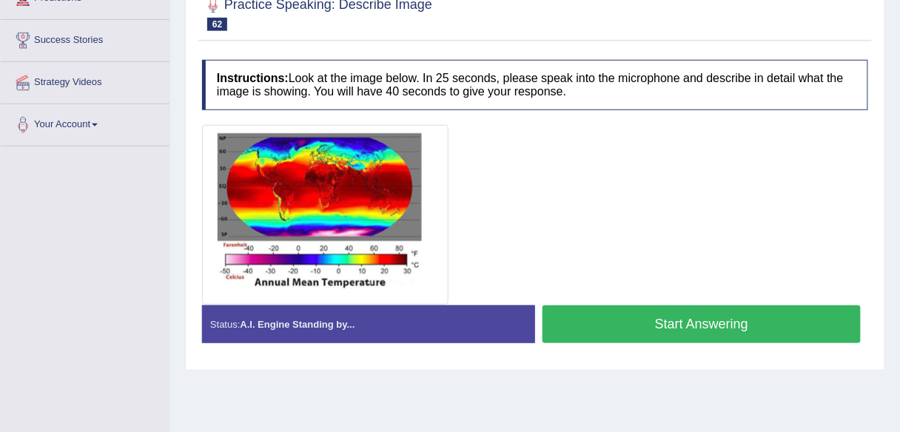
scroll to position [264, 0]
click at [658, 321] on button "Start Answering" at bounding box center [702, 325] width 318 height 38
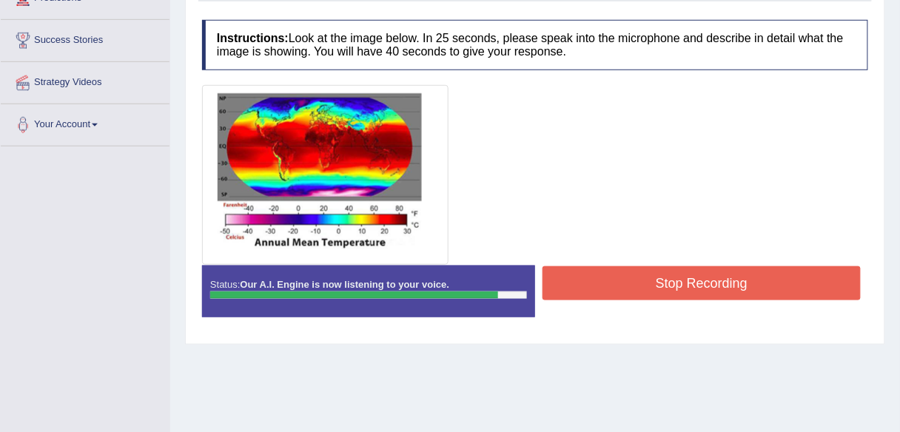
click at [647, 284] on button "Stop Recording" at bounding box center [702, 283] width 318 height 34
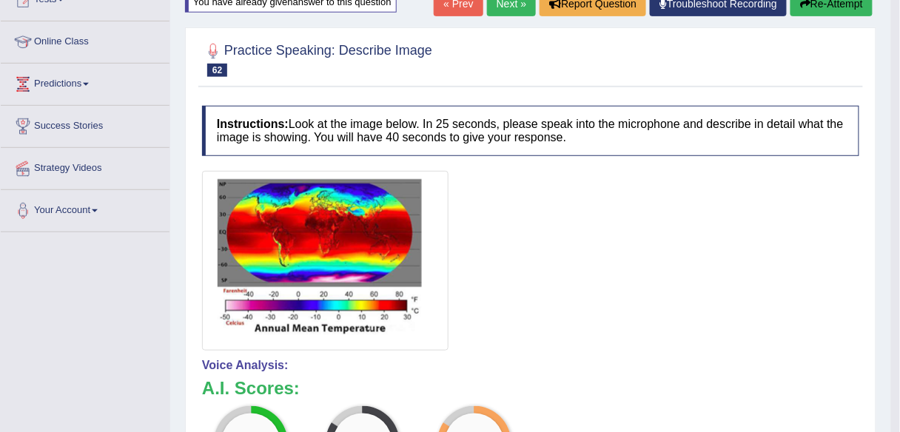
scroll to position [173, 0]
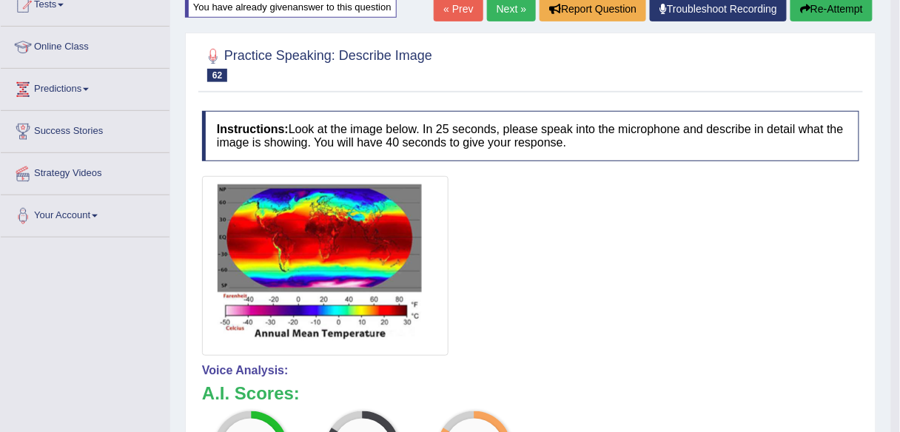
click at [848, 10] on button "Re-Attempt" at bounding box center [832, 8] width 82 height 25
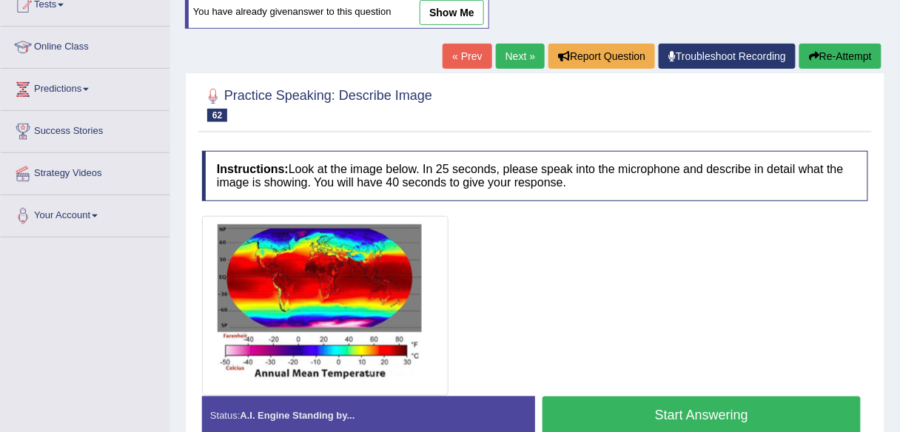
scroll to position [173, 0]
click at [626, 412] on button "Start Answering" at bounding box center [702, 416] width 318 height 38
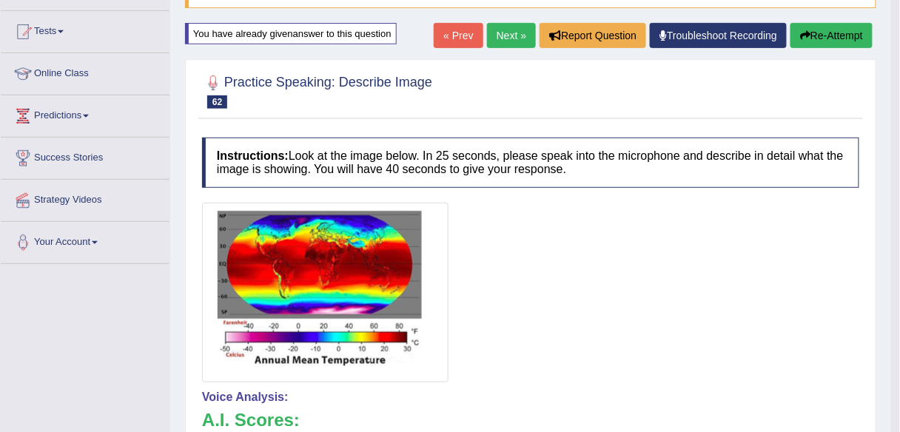
scroll to position [151, 0]
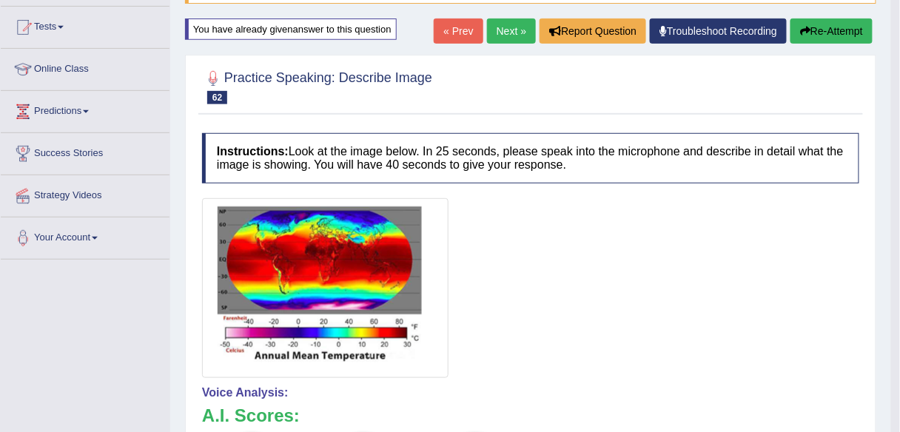
click at [502, 33] on link "Next »" at bounding box center [511, 31] width 49 height 25
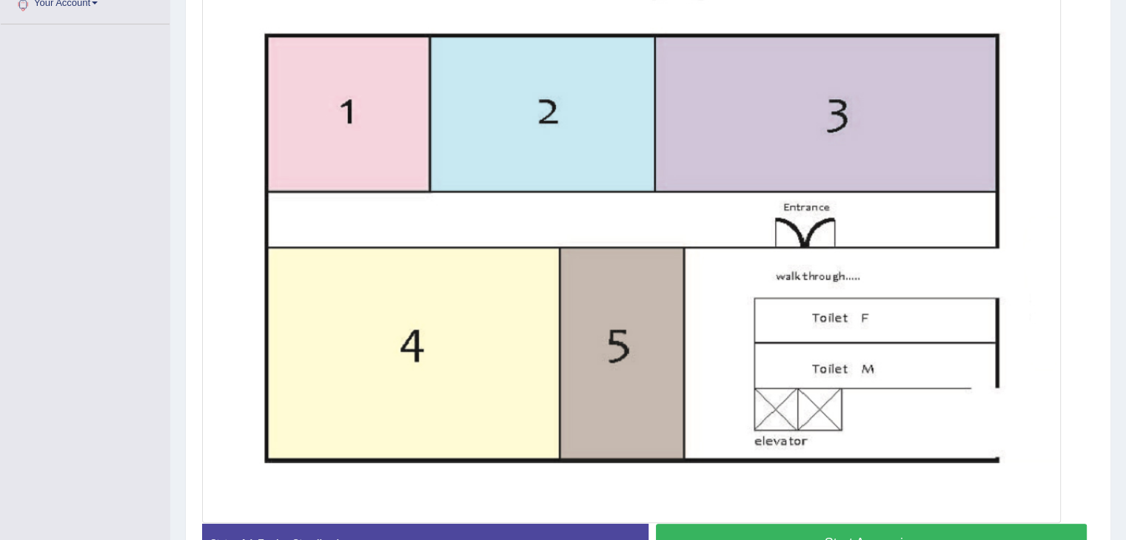
scroll to position [398, 0]
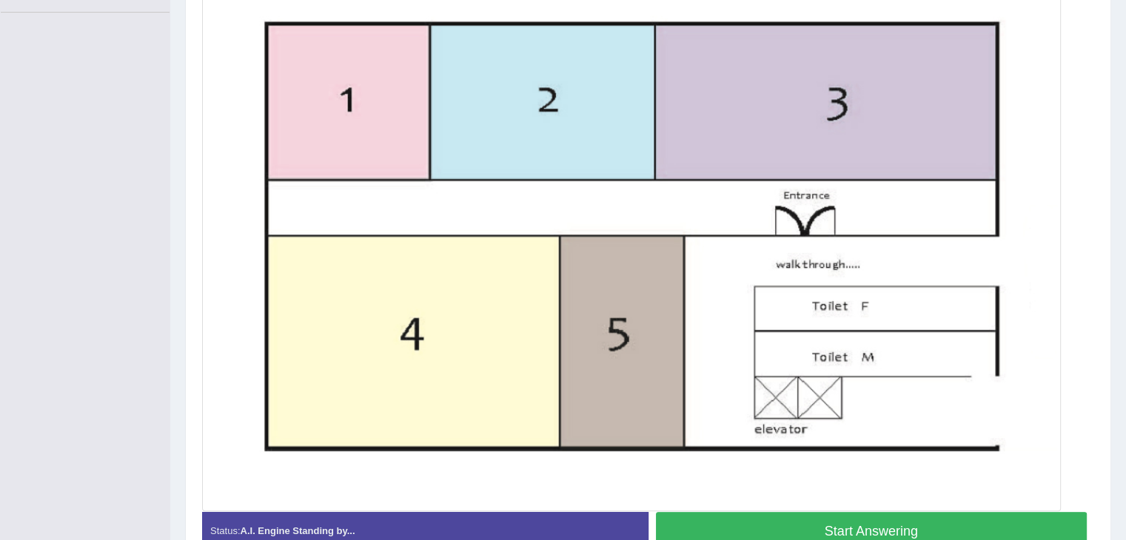
click at [863, 432] on button "Start Answering" at bounding box center [872, 531] width 432 height 38
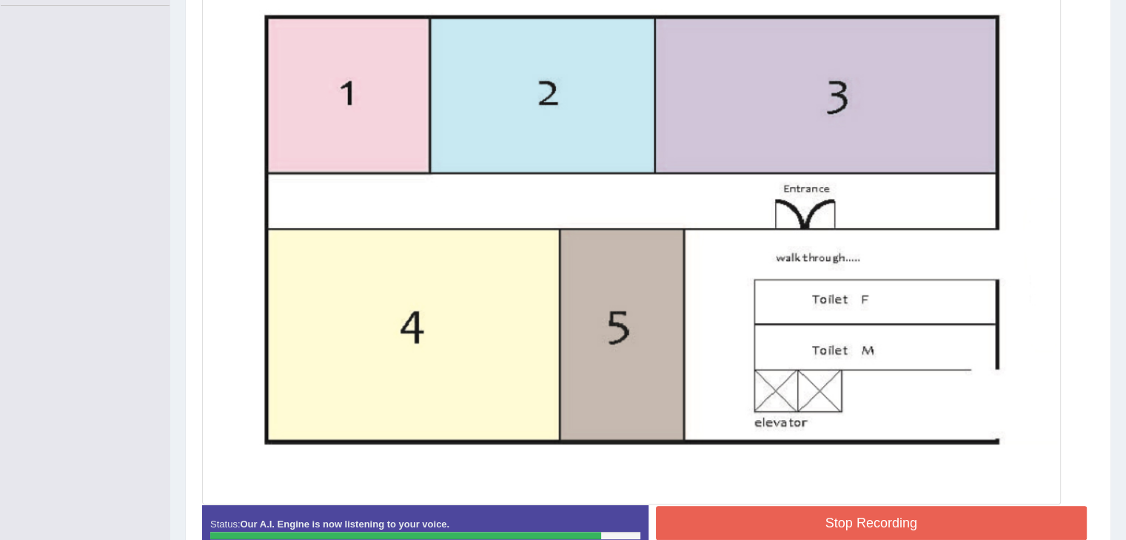
scroll to position [474, 0]
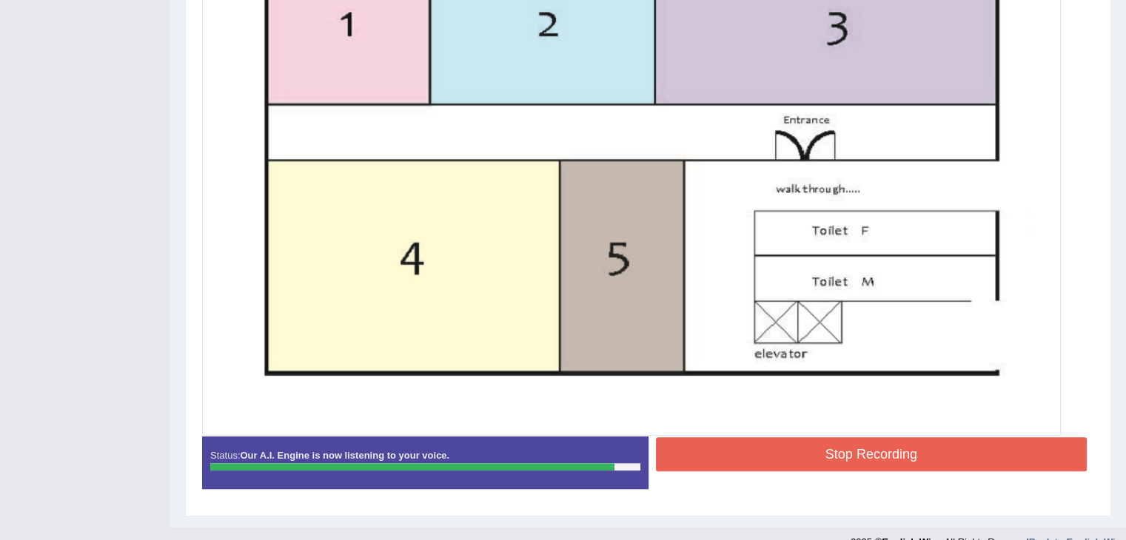
click at [852, 432] on button "Stop Recording" at bounding box center [872, 454] width 432 height 34
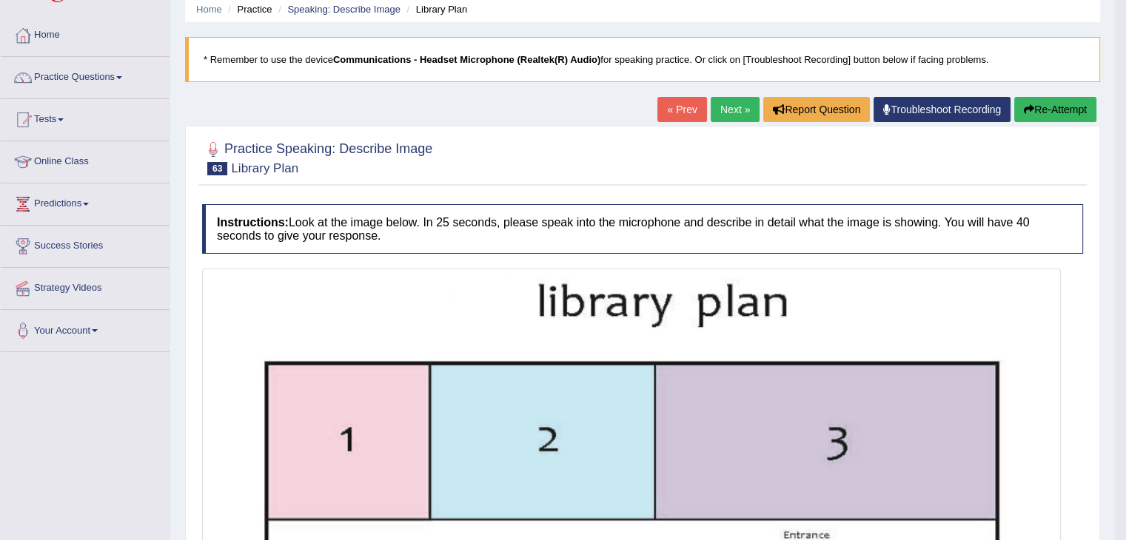
scroll to position [56, 0]
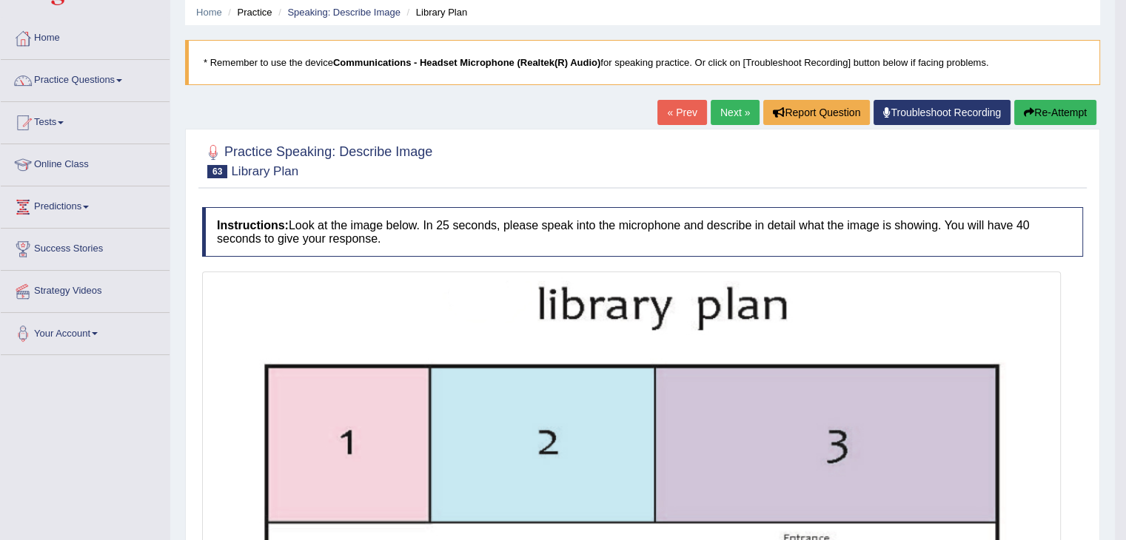
click at [734, 105] on link "Next »" at bounding box center [735, 112] width 49 height 25
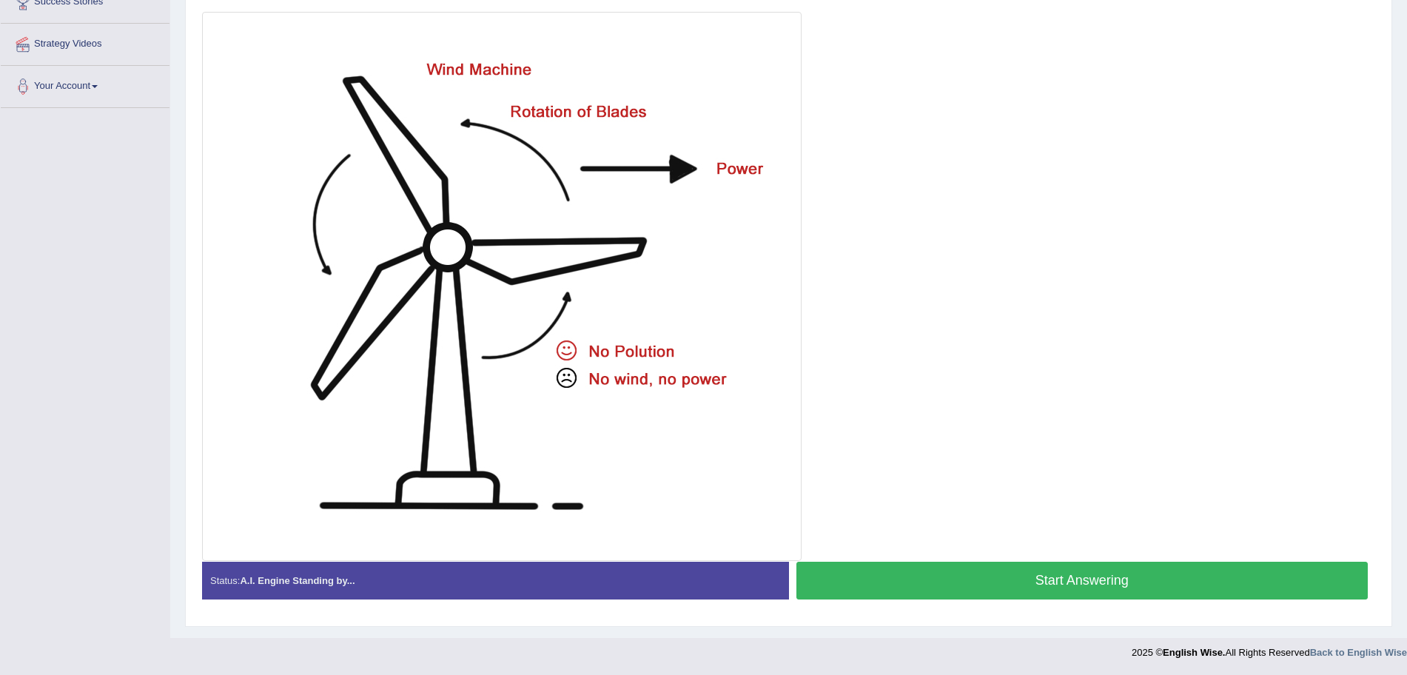
scroll to position [194, 0]
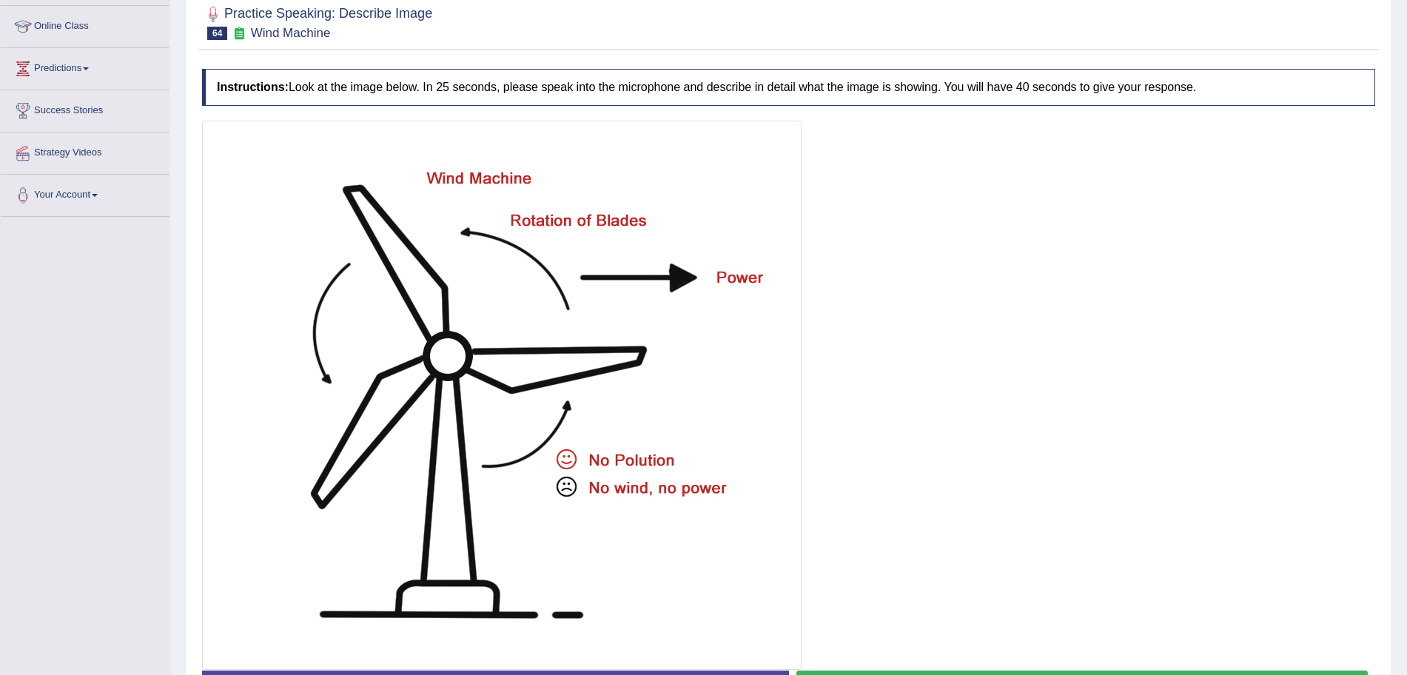
drag, startPoint x: 1010, startPoint y: 1, endPoint x: 956, endPoint y: 394, distance: 396.8
click at [956, 394] on div at bounding box center [788, 395] width 1173 height 549
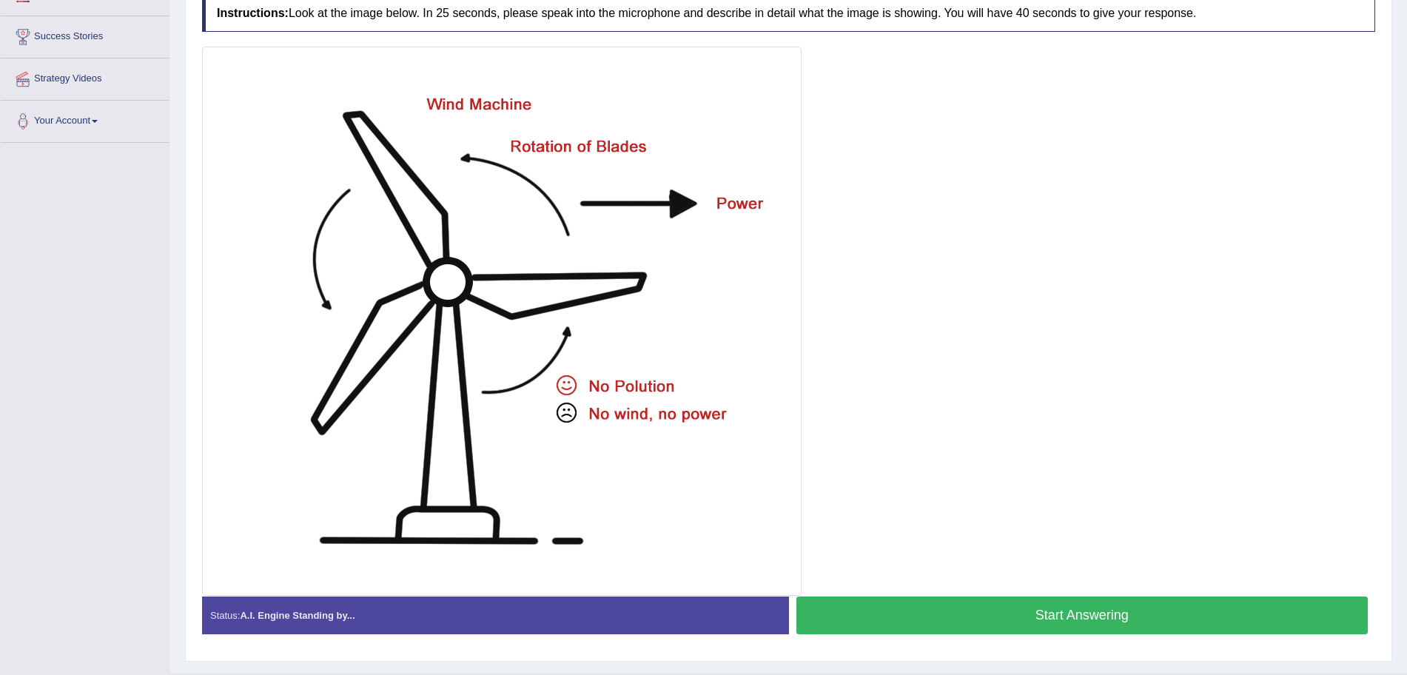
scroll to position [269, 0]
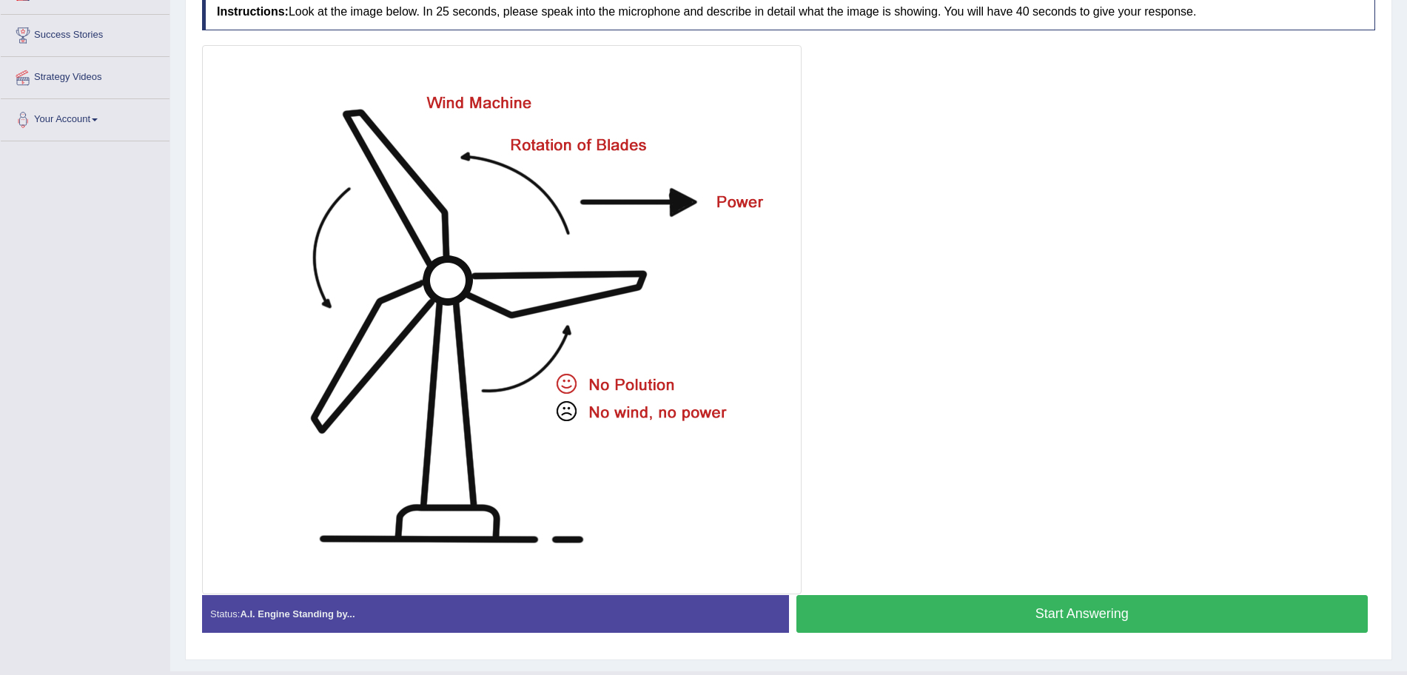
click at [1107, 540] on button "Start Answering" at bounding box center [1082, 614] width 572 height 38
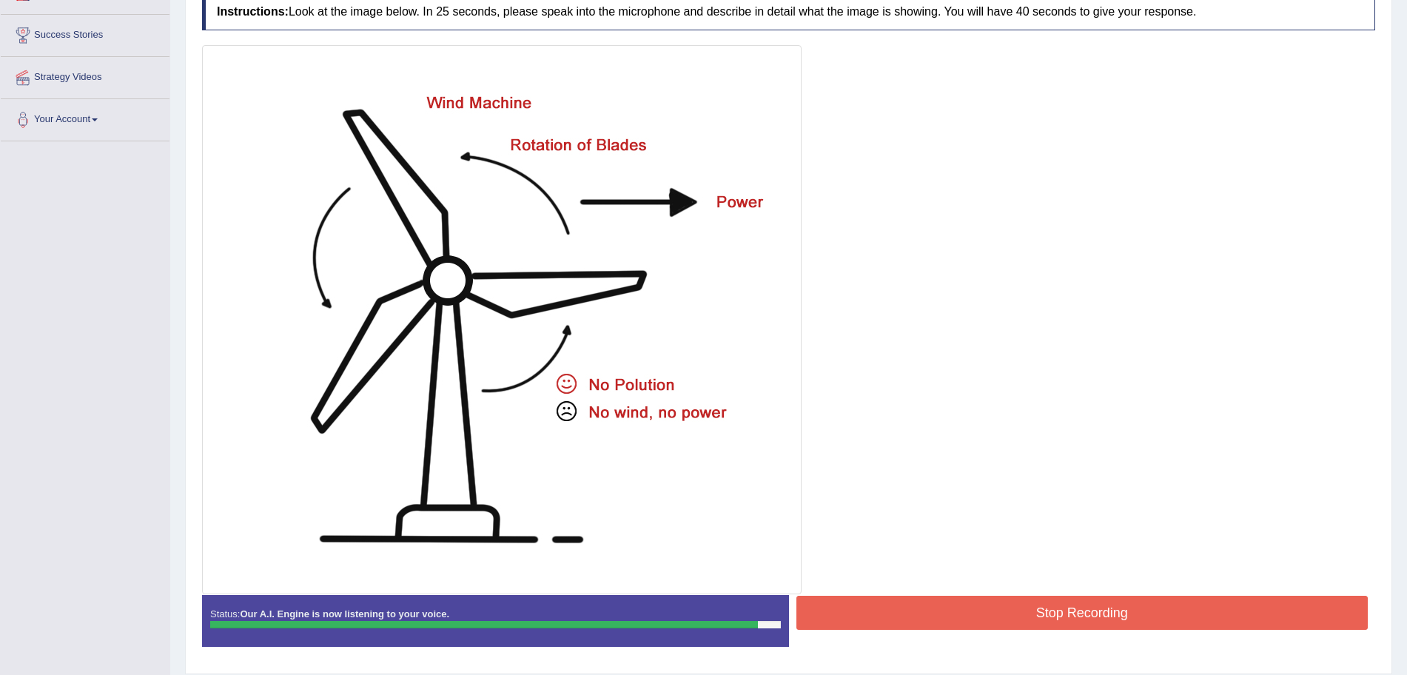
click at [1107, 540] on button "Stop Recording" at bounding box center [1082, 613] width 572 height 34
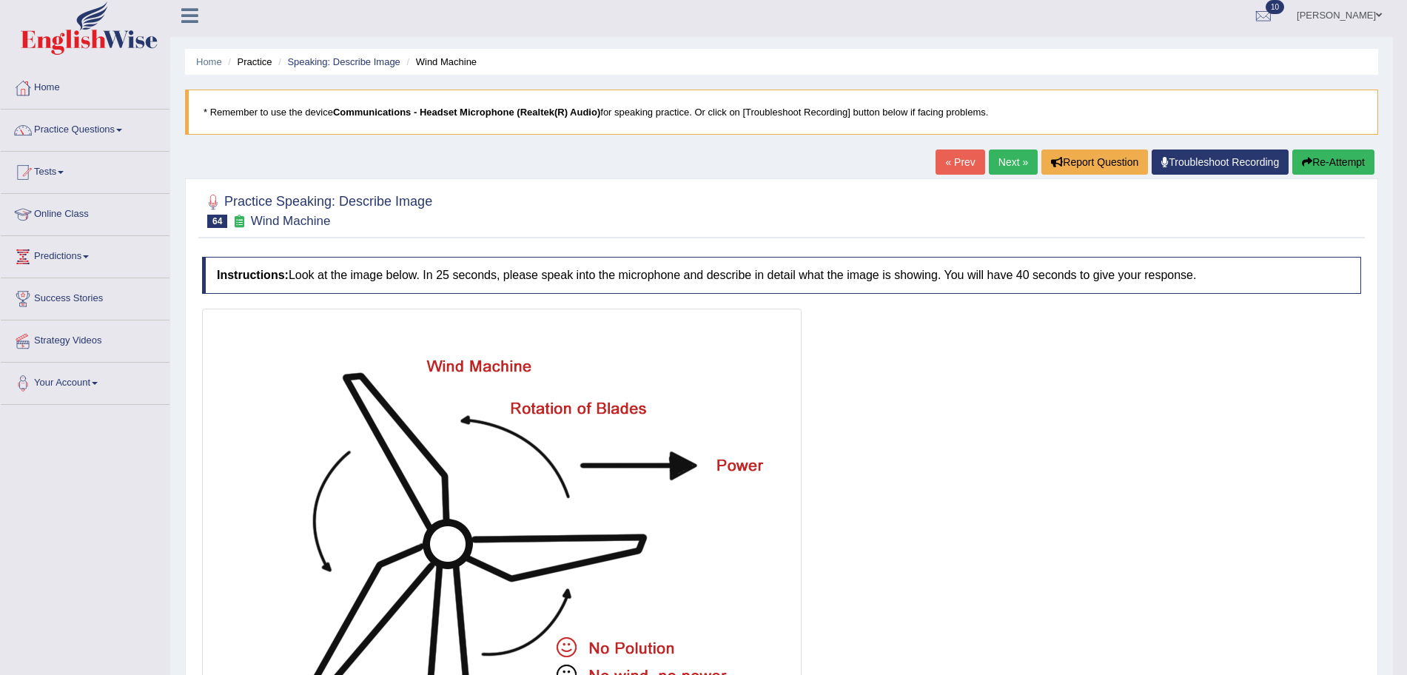
scroll to position [0, 0]
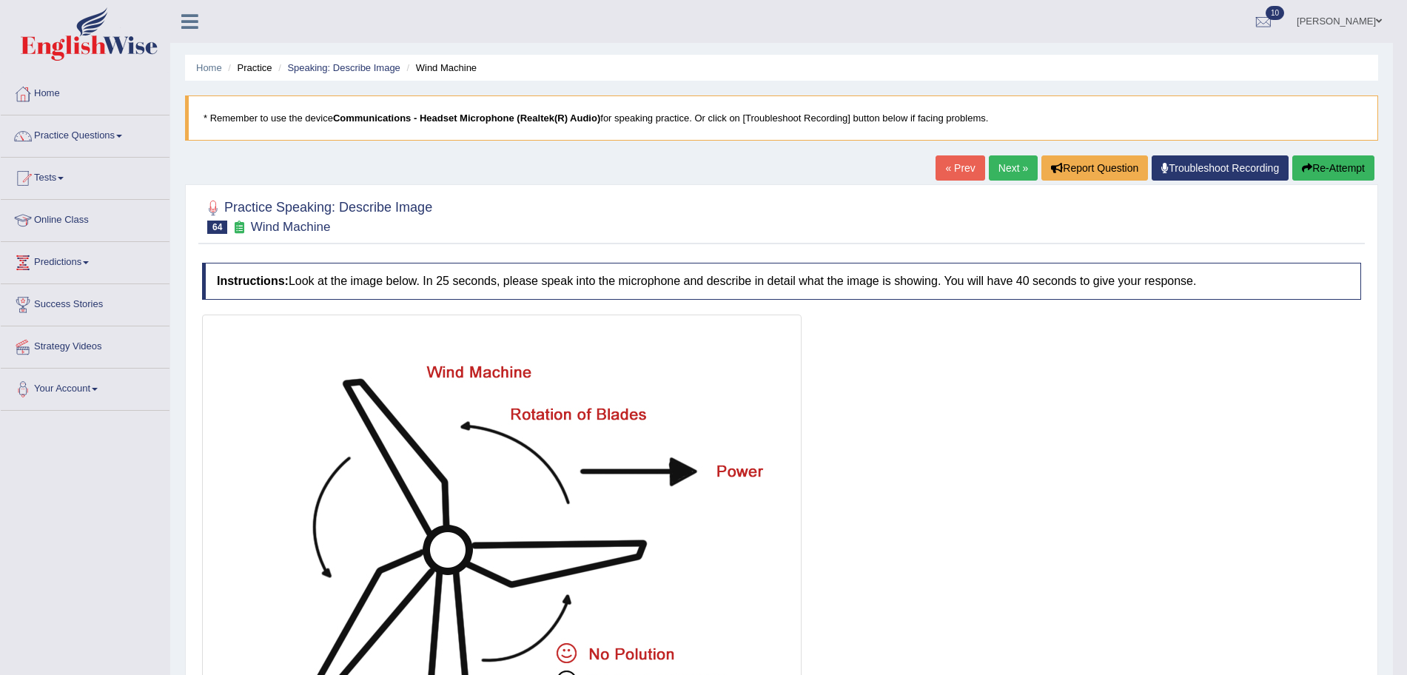
click at [1009, 170] on link "Next »" at bounding box center [1013, 167] width 49 height 25
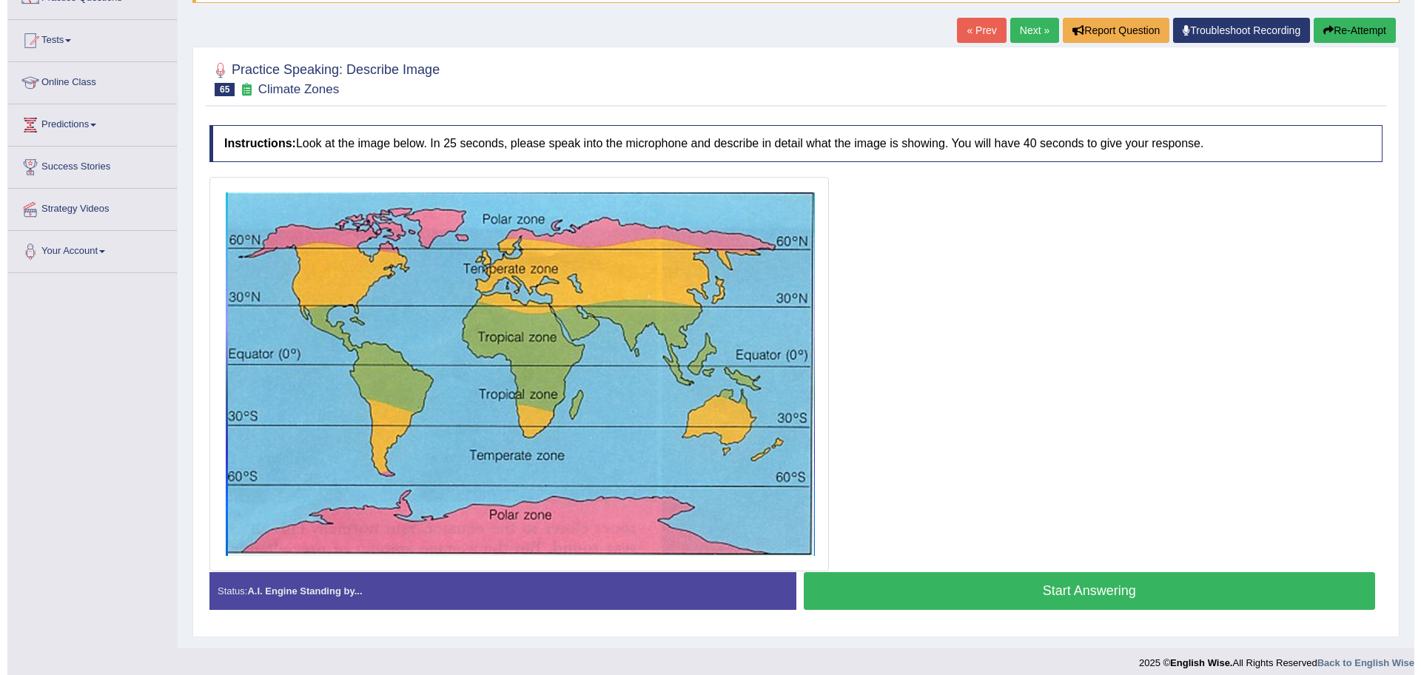
scroll to position [137, 0]
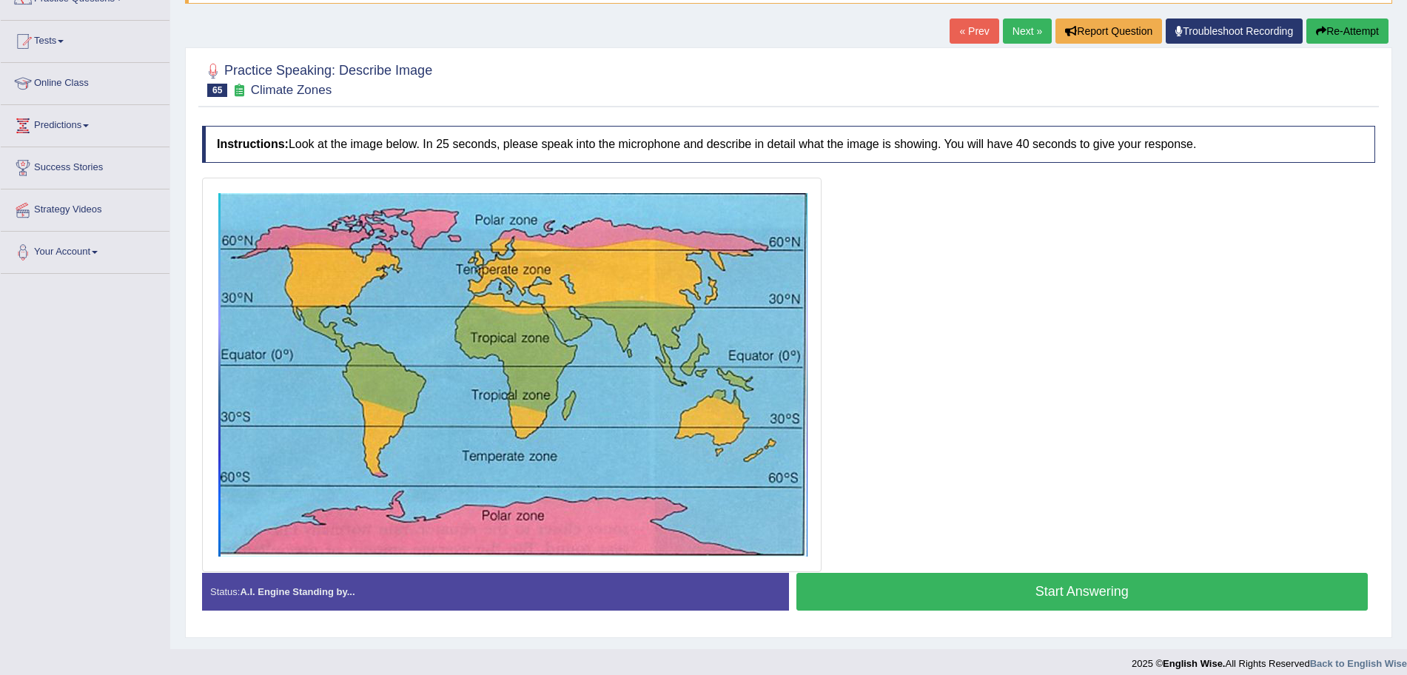
click at [893, 577] on button "Start Answering" at bounding box center [1082, 592] width 572 height 38
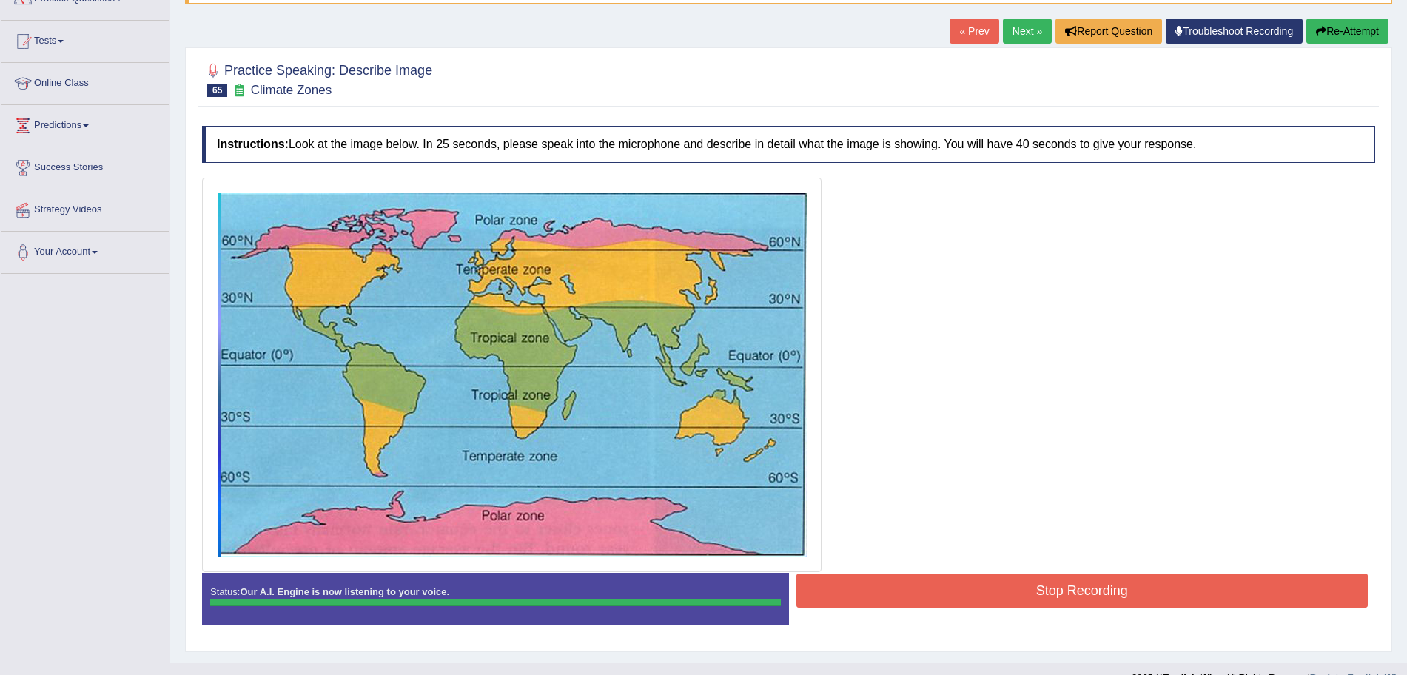
click at [893, 577] on button "Stop Recording" at bounding box center [1082, 591] width 572 height 34
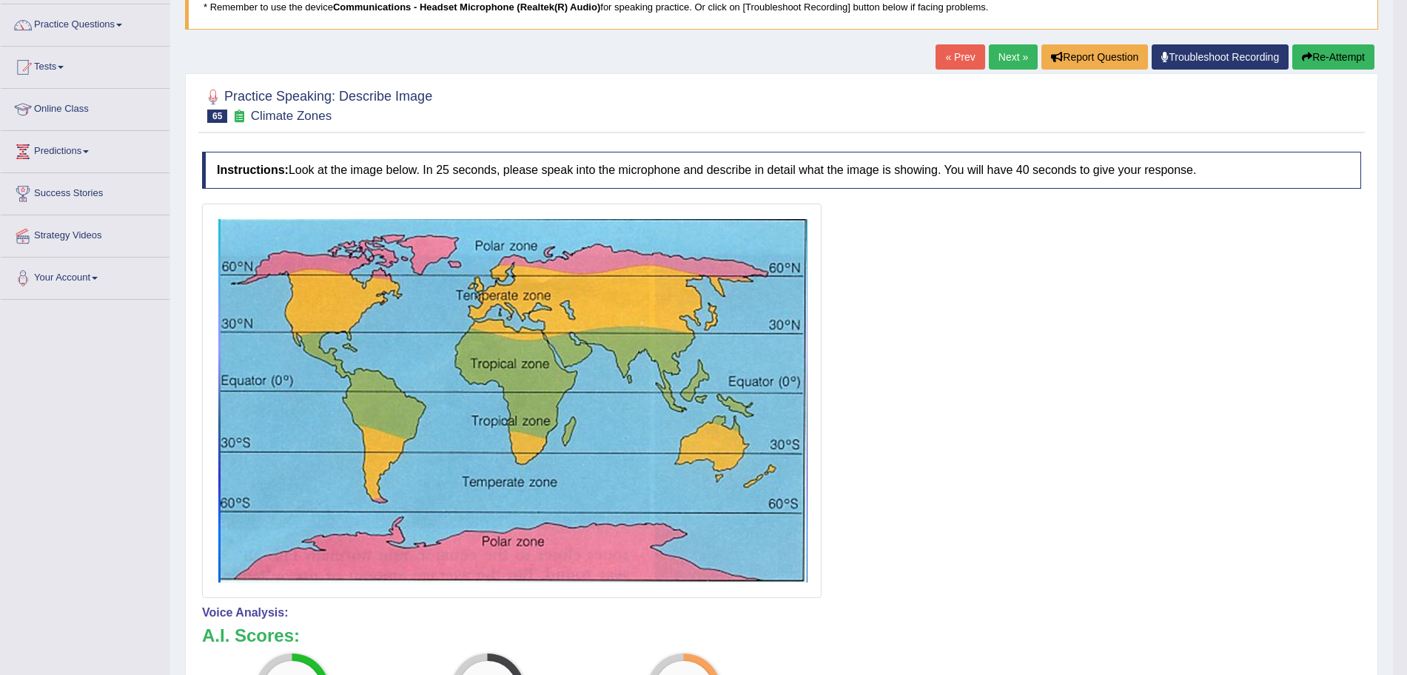
scroll to position [104, 0]
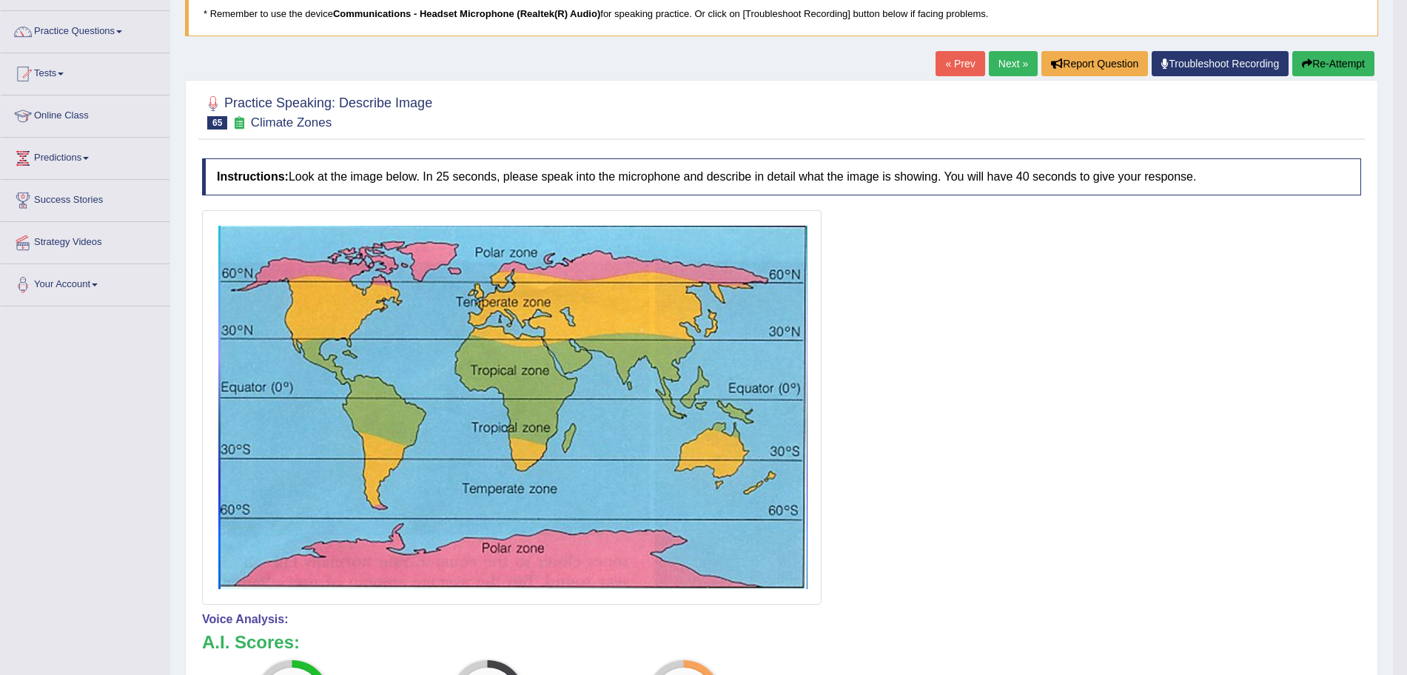
click at [1346, 64] on button "Re-Attempt" at bounding box center [1333, 63] width 82 height 25
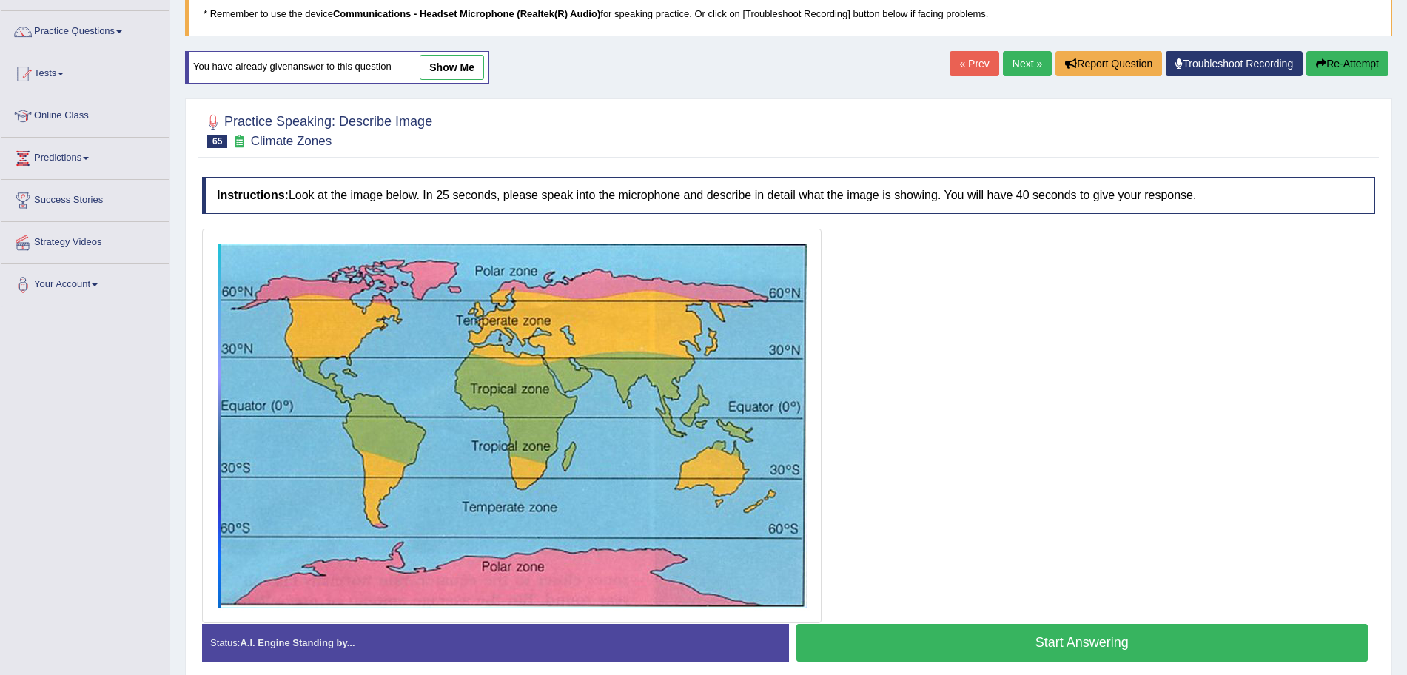
scroll to position [104, 0]
click at [968, 626] on button "Start Answering" at bounding box center [1082, 643] width 572 height 38
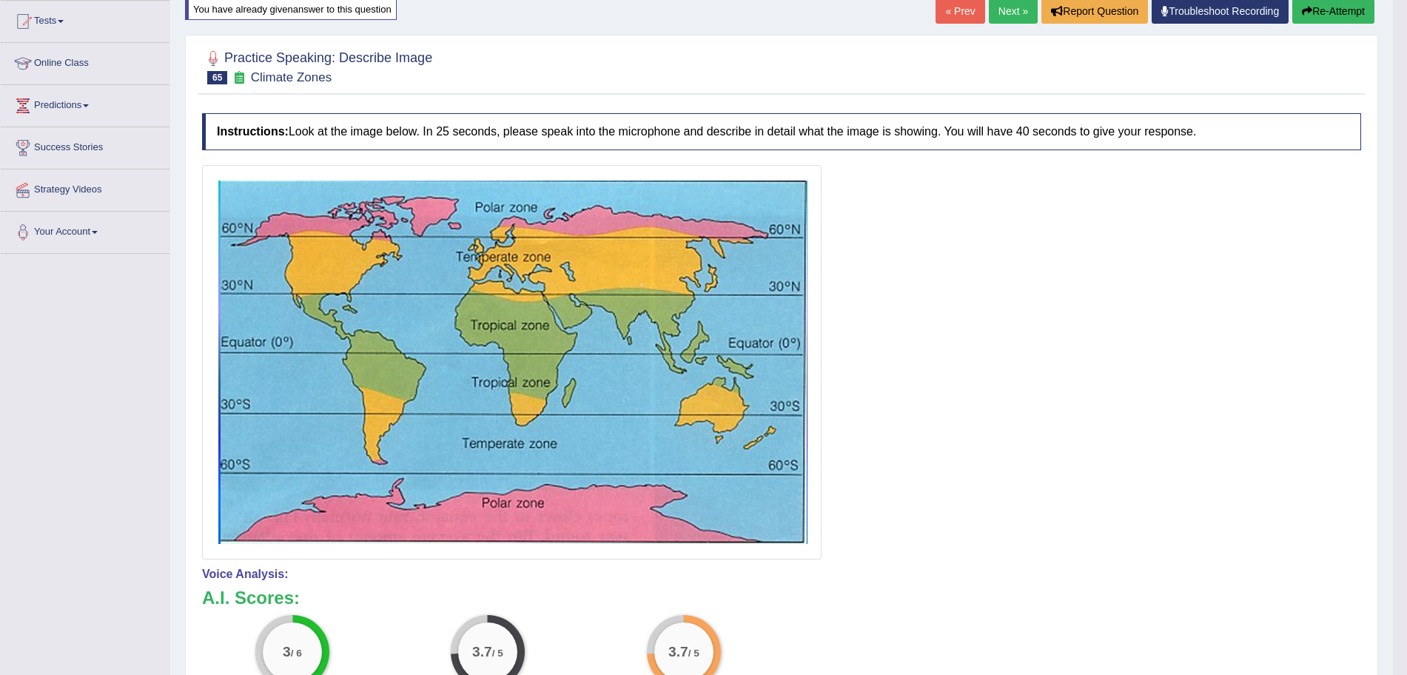
scroll to position [0, 0]
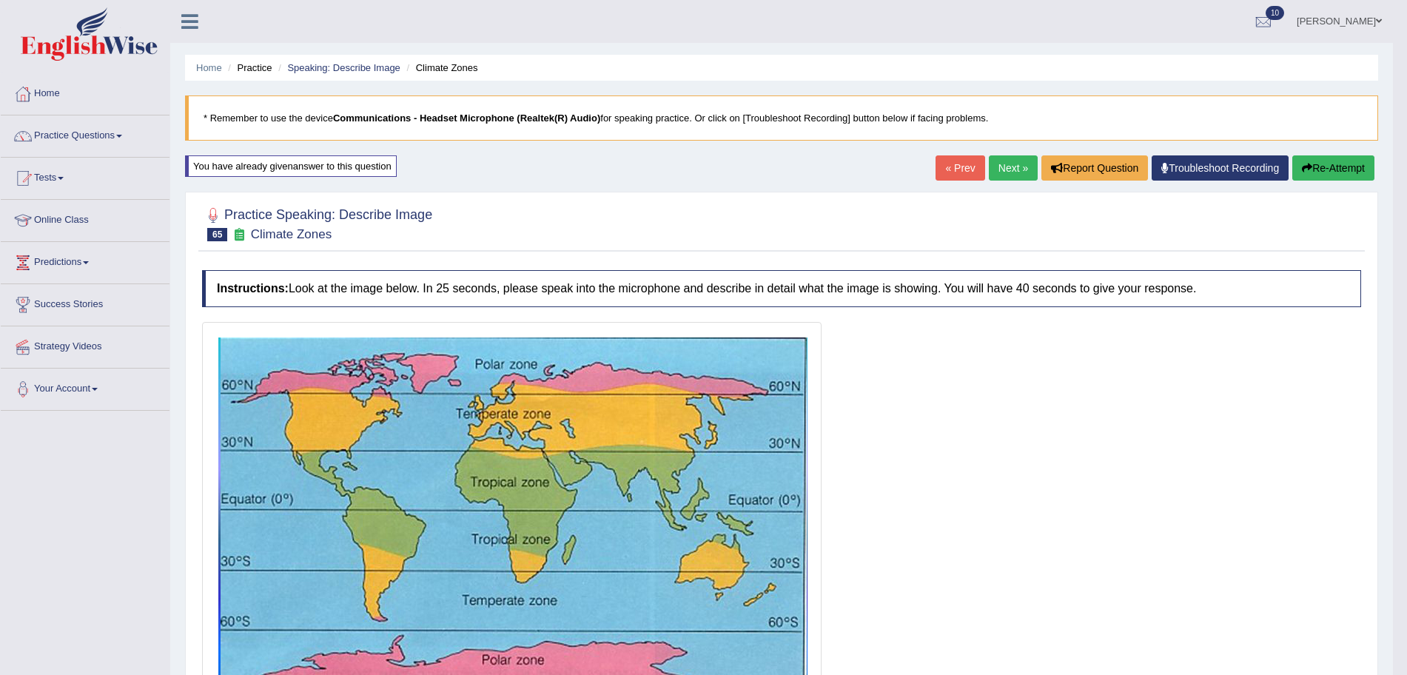
click at [999, 167] on link "Next »" at bounding box center [1013, 167] width 49 height 25
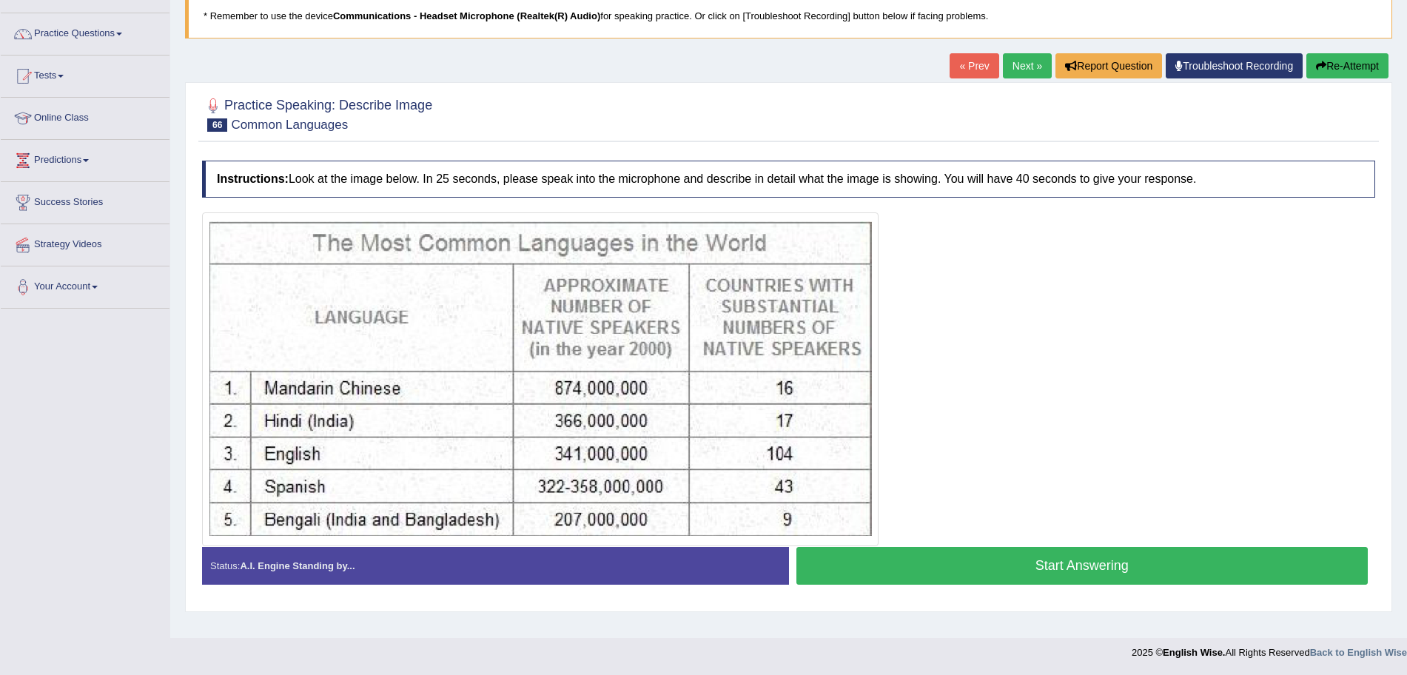
click at [834, 560] on button "Start Answering" at bounding box center [1082, 566] width 572 height 38
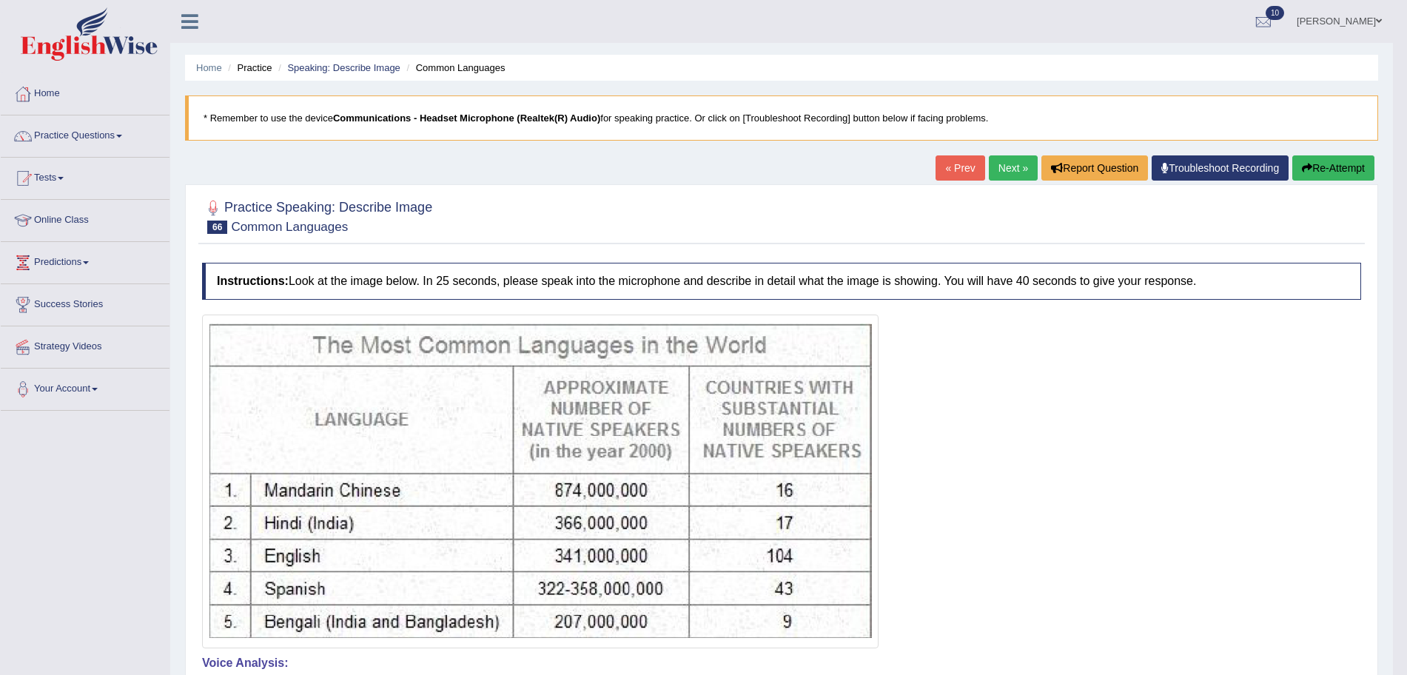
click at [1001, 167] on link "Next »" at bounding box center [1013, 167] width 49 height 25
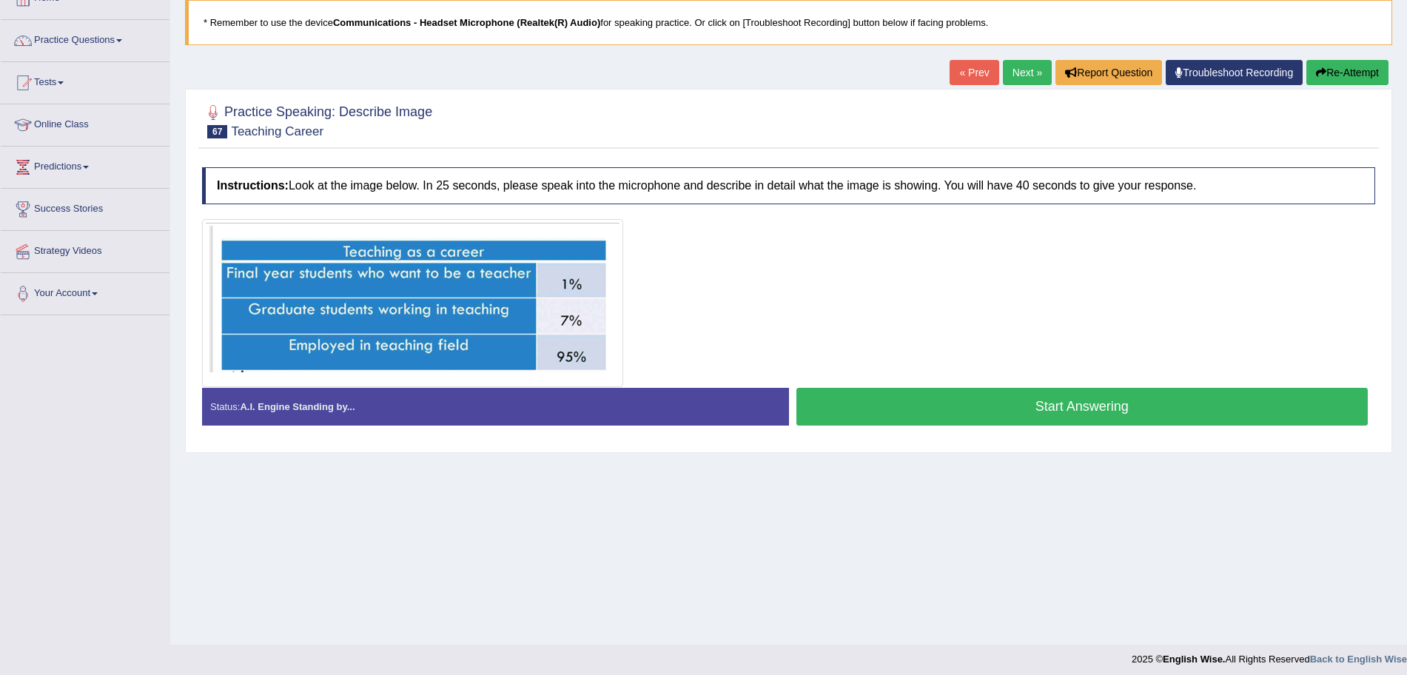
scroll to position [102, 0]
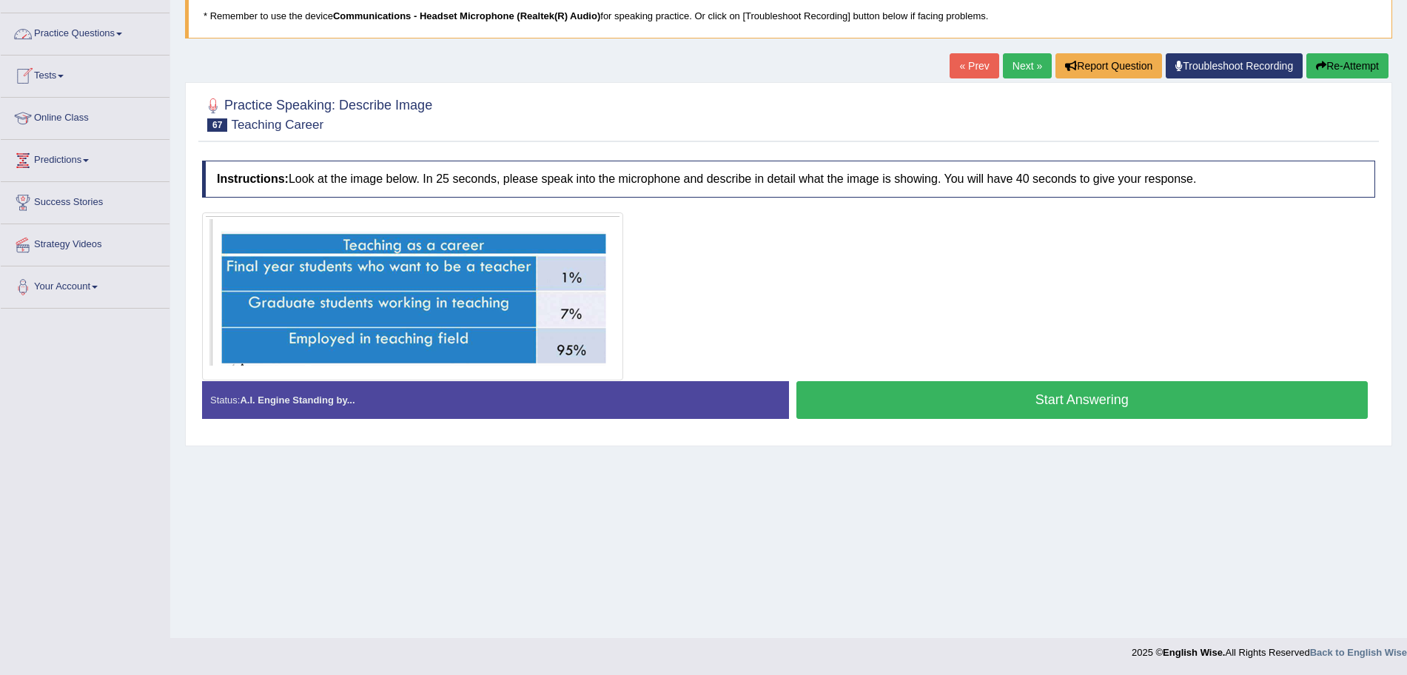
click at [73, 42] on link "Practice Questions" at bounding box center [85, 31] width 169 height 37
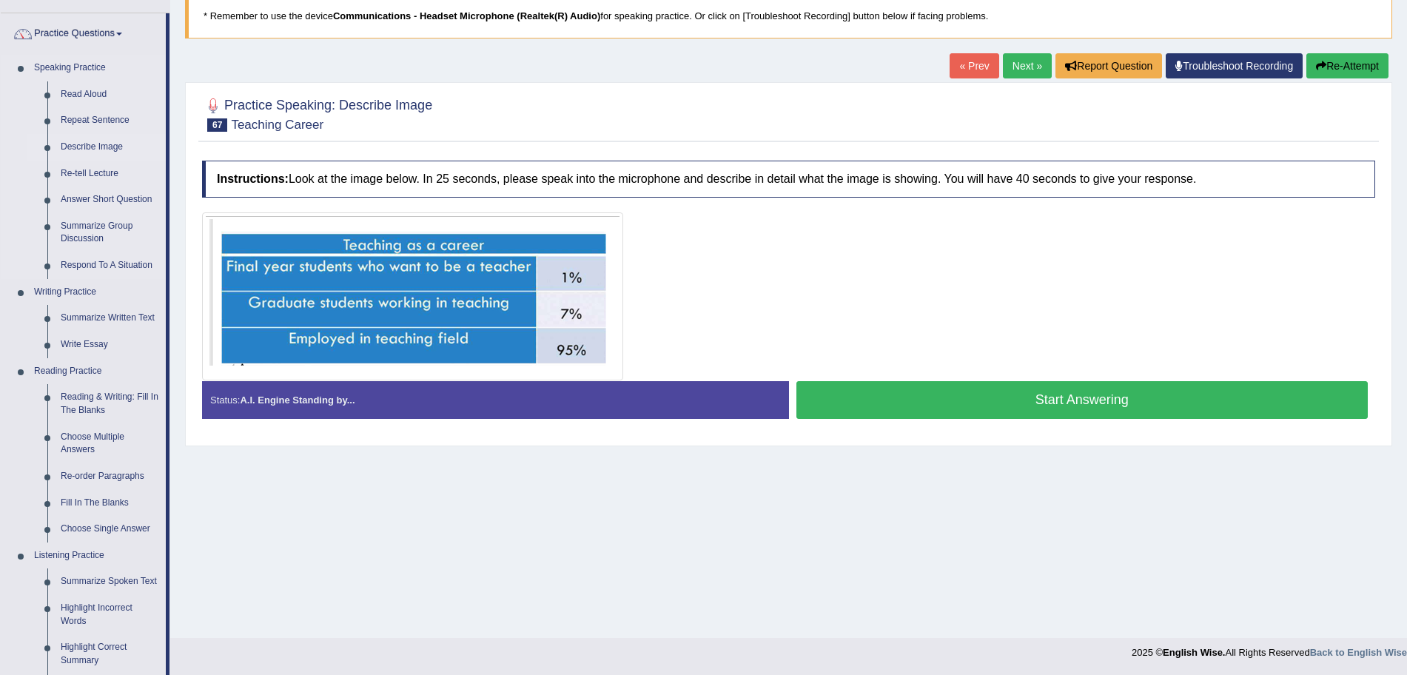
click at [90, 136] on link "Describe Image" at bounding box center [110, 147] width 112 height 27
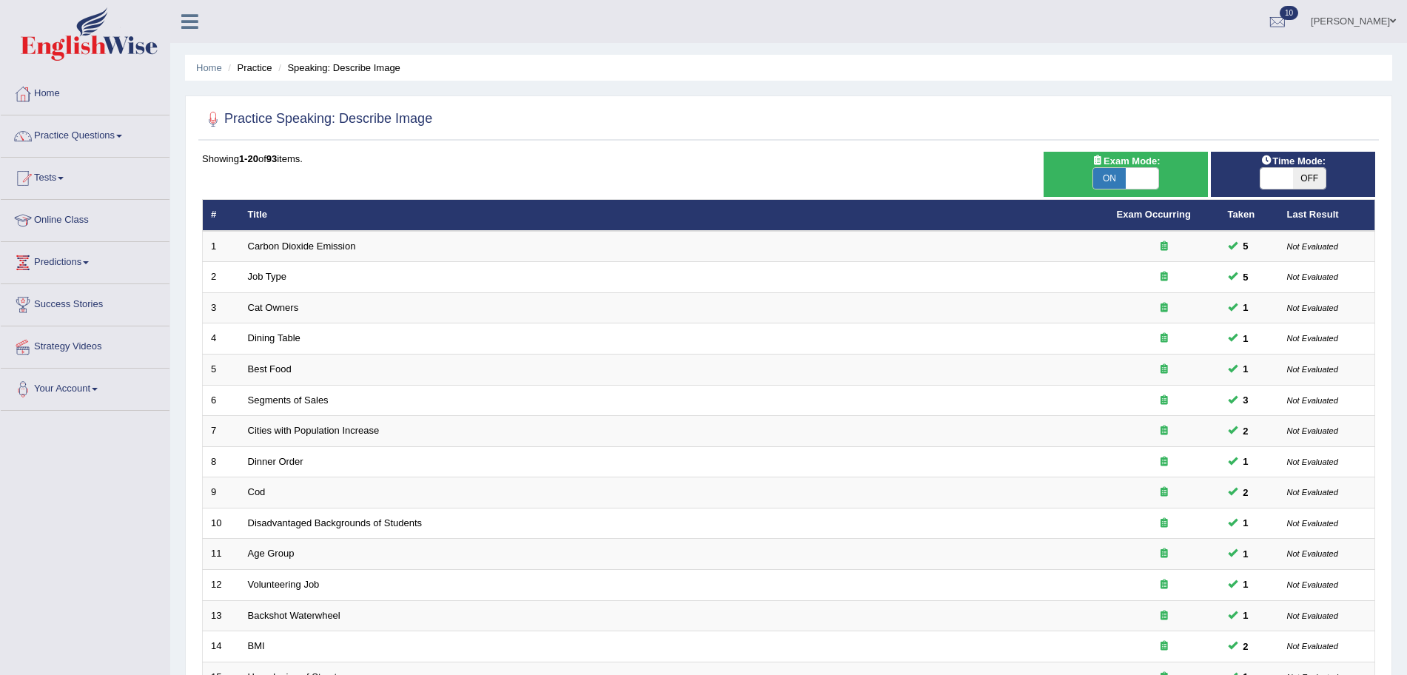
click at [1311, 181] on span "OFF" at bounding box center [1309, 178] width 33 height 21
checkbox input "true"
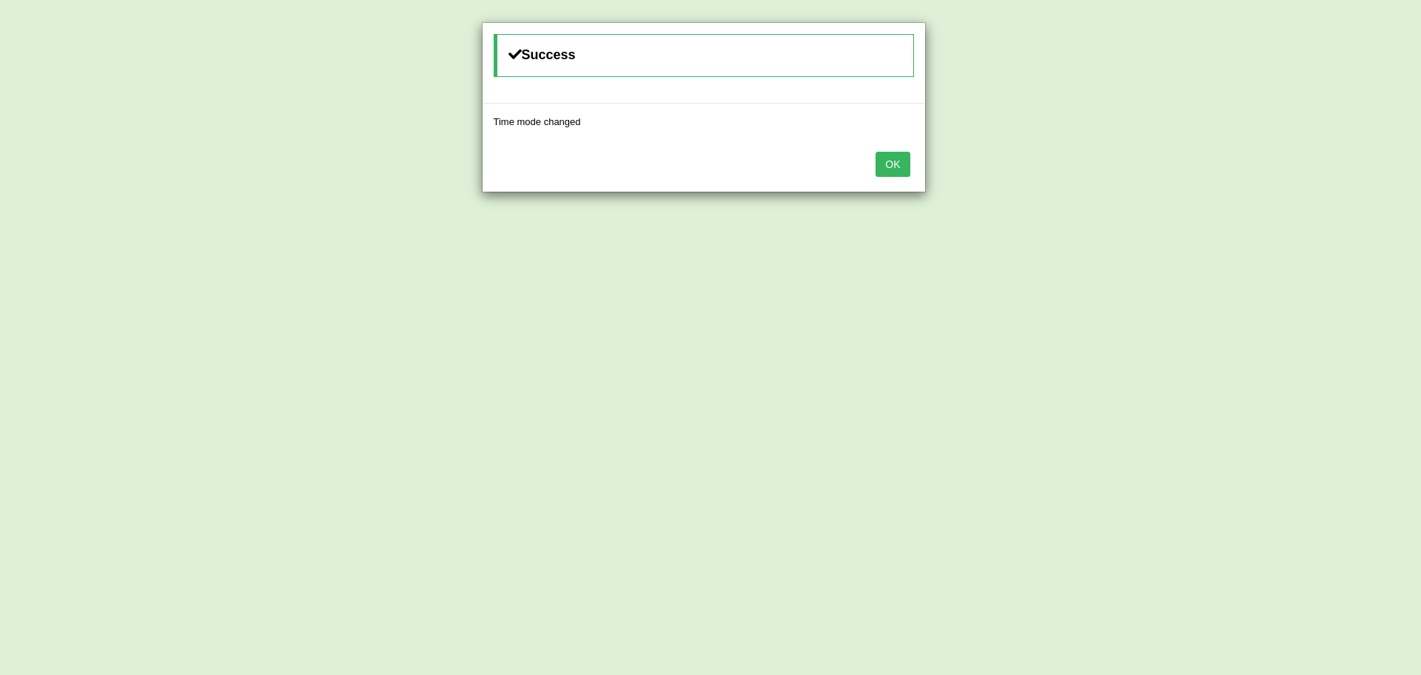
click at [883, 178] on div "OK" at bounding box center [704, 166] width 443 height 52
click at [881, 174] on button "OK" at bounding box center [893, 164] width 34 height 25
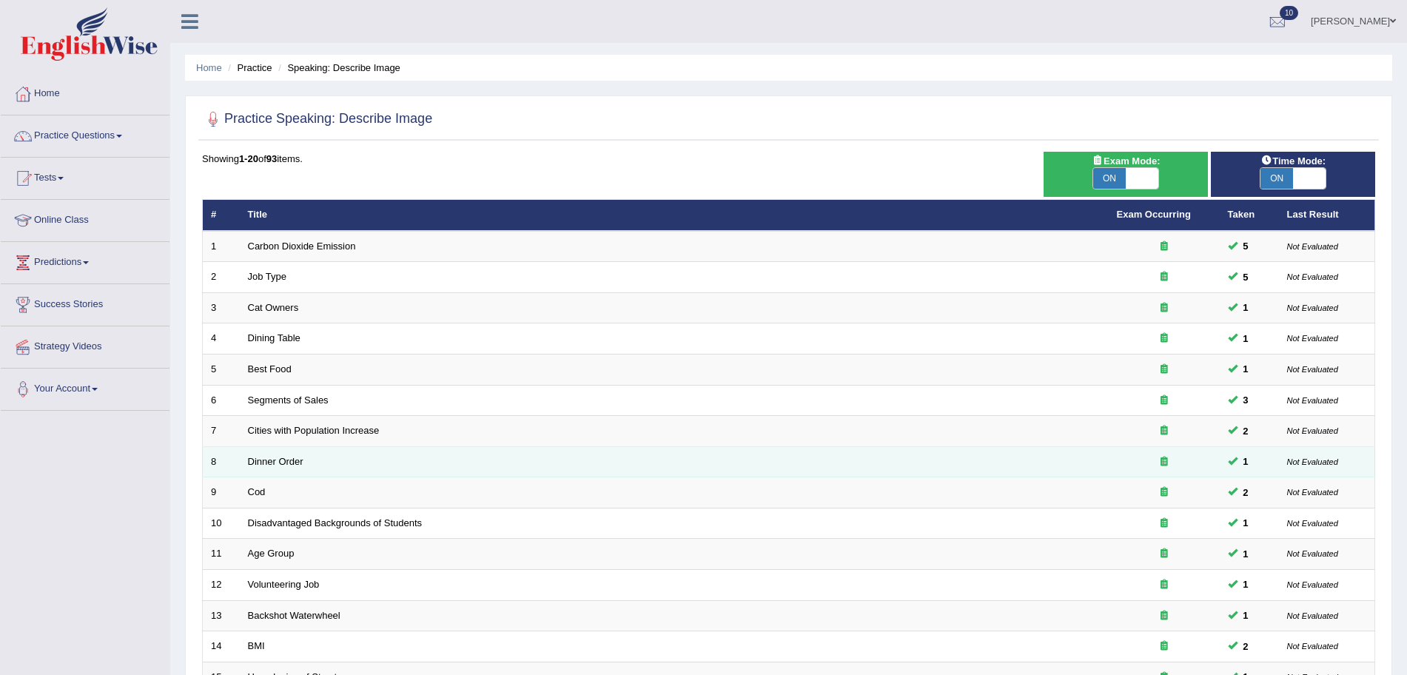
scroll to position [305, 0]
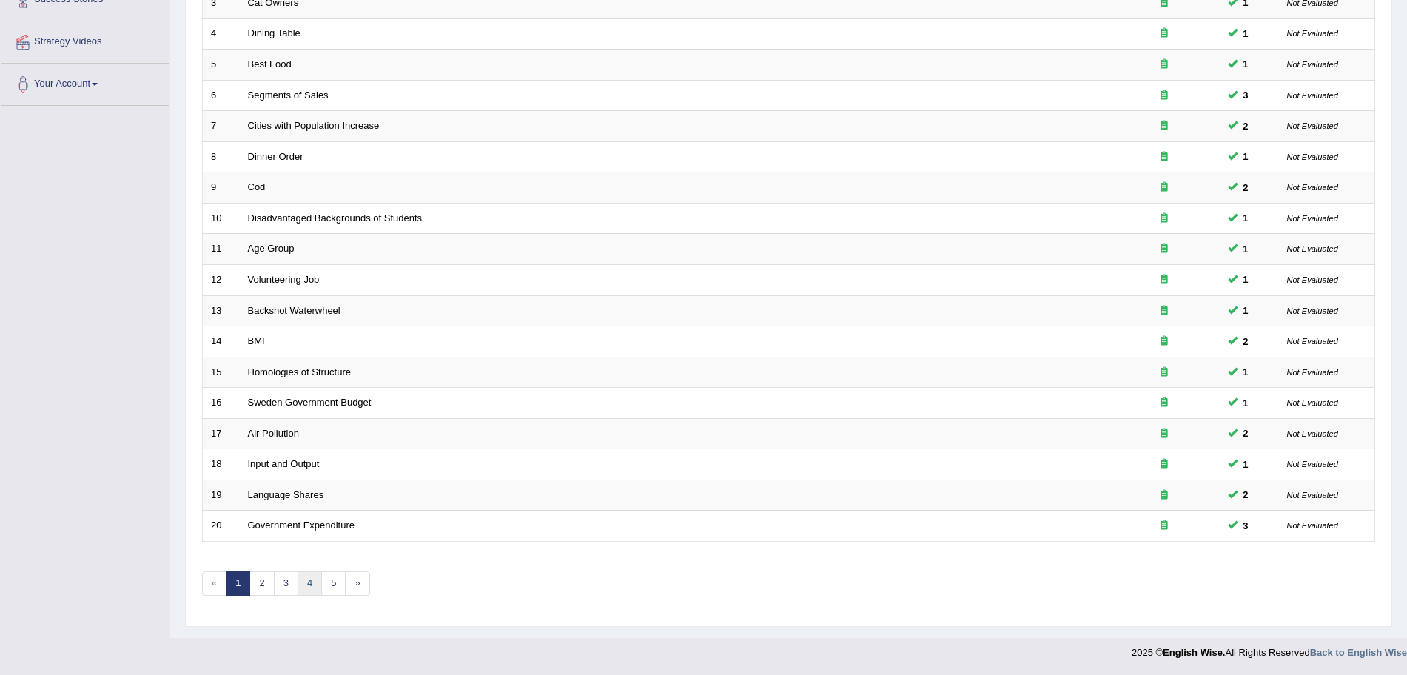
click at [321, 589] on link "4" at bounding box center [310, 583] width 24 height 24
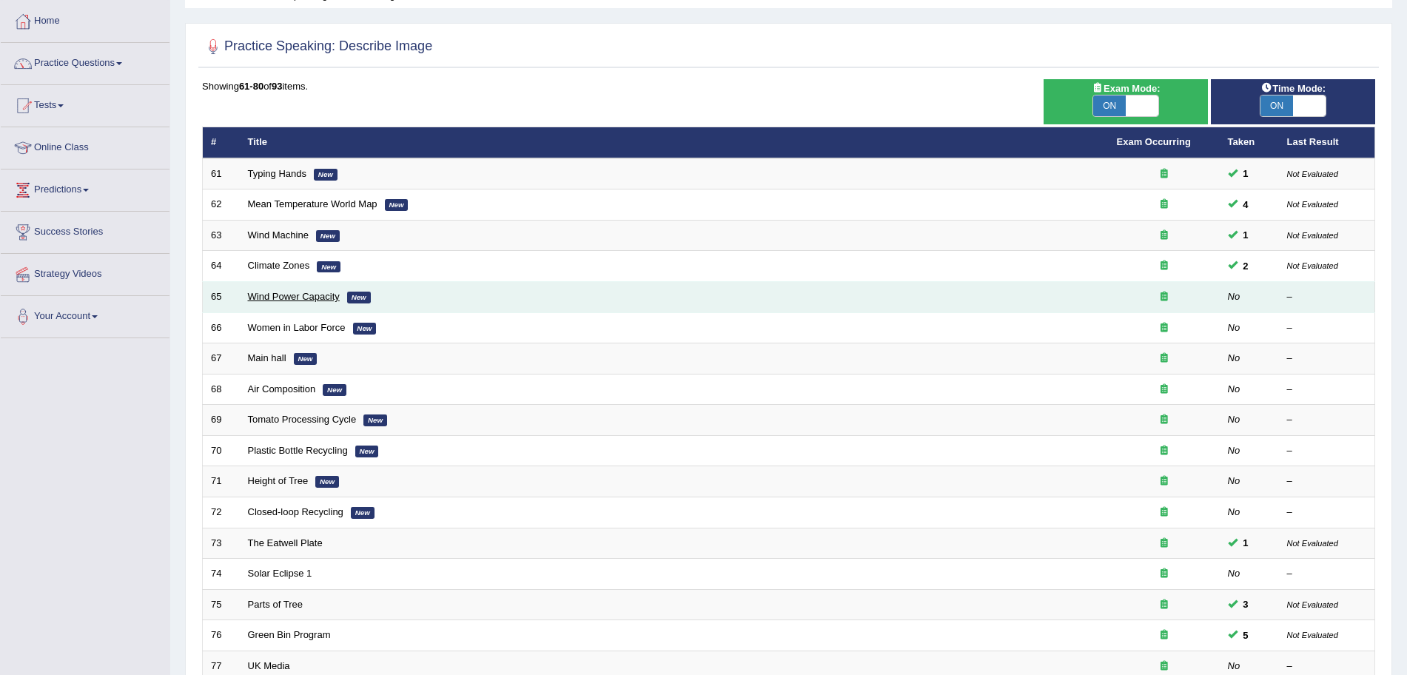
click at [278, 292] on link "Wind Power Capacity" at bounding box center [294, 296] width 92 height 11
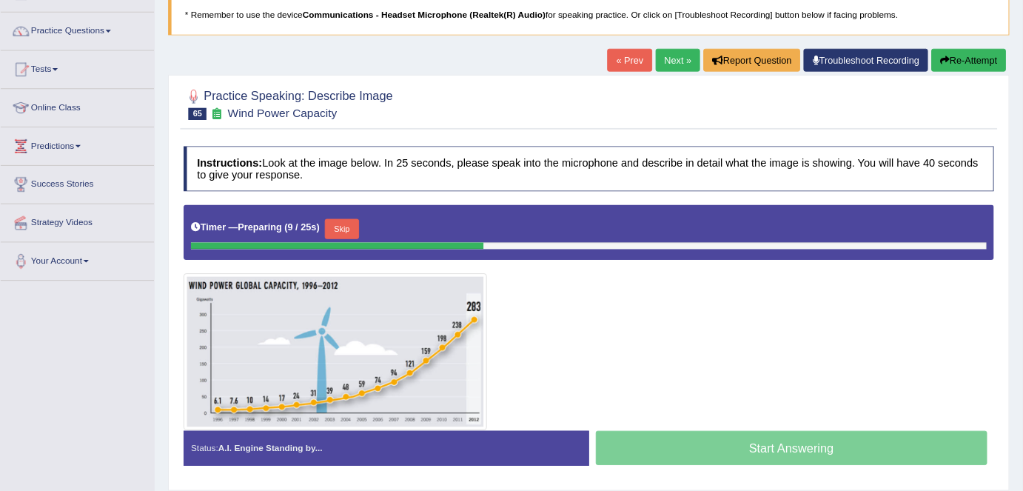
scroll to position [102, 0]
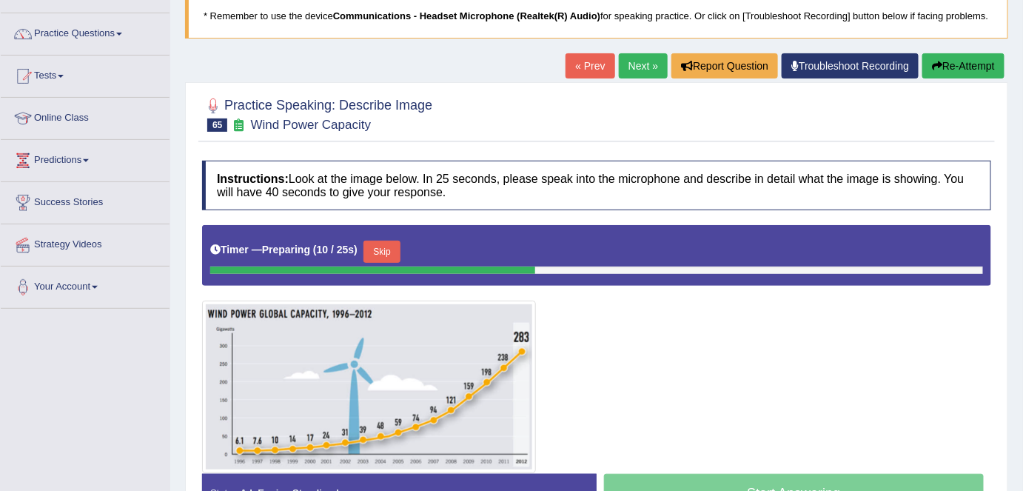
click at [981, 64] on button "Re-Attempt" at bounding box center [963, 65] width 82 height 25
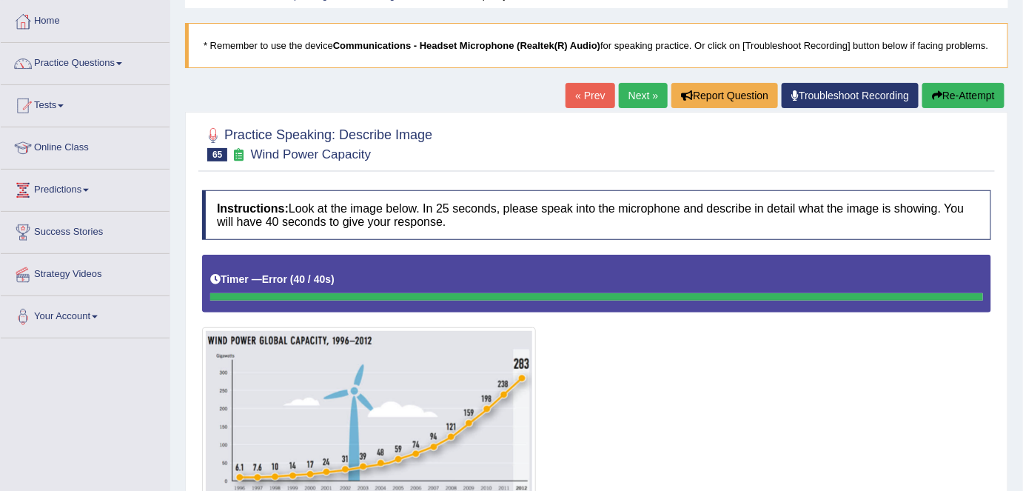
scroll to position [73, 0]
click at [957, 104] on button "Re-Attempt" at bounding box center [963, 95] width 82 height 25
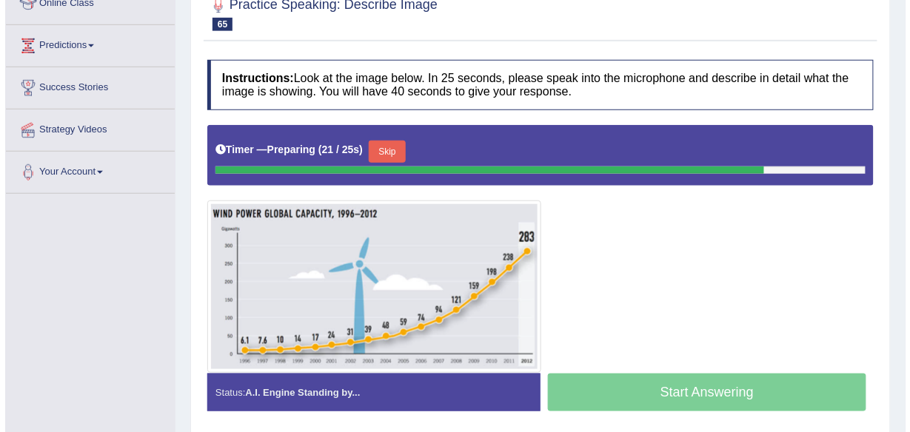
scroll to position [218, 0]
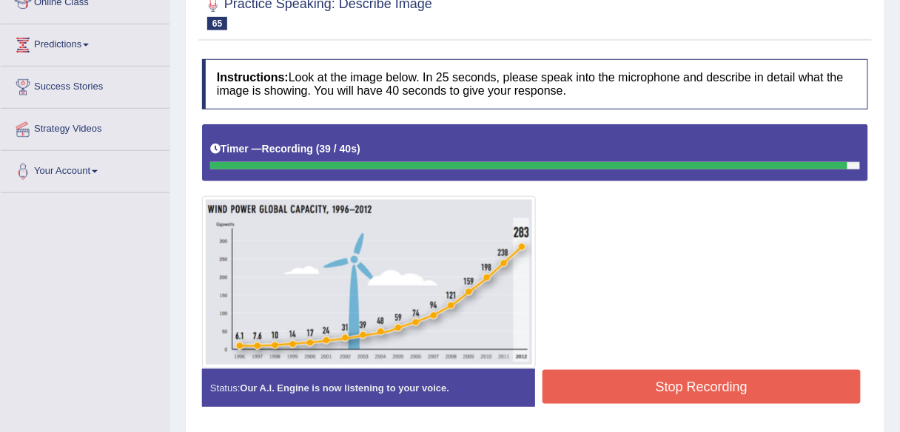
click at [580, 390] on button "Stop Recording" at bounding box center [702, 387] width 318 height 34
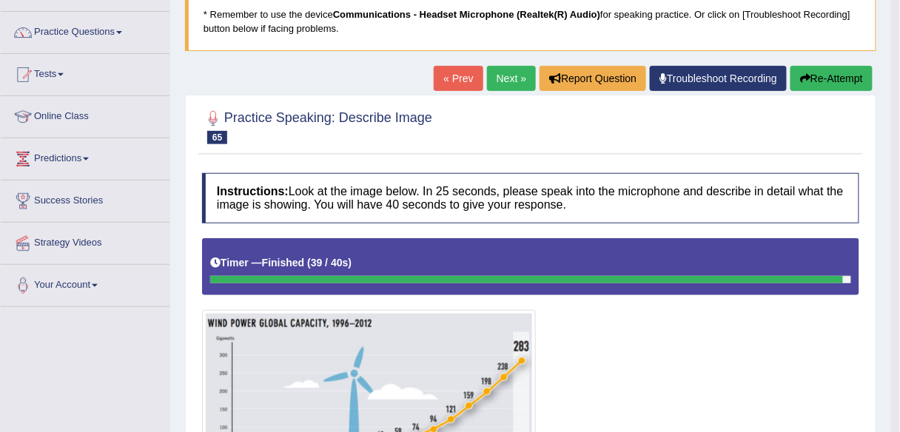
scroll to position [93, 0]
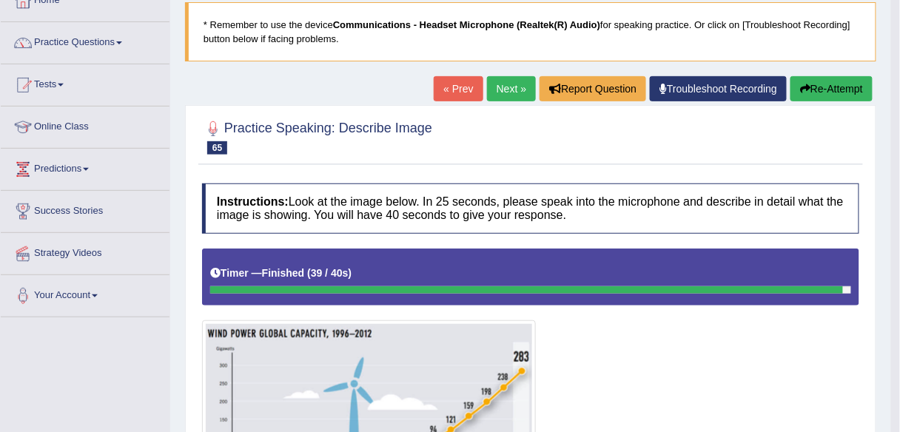
click at [803, 87] on icon "button" at bounding box center [805, 89] width 10 height 10
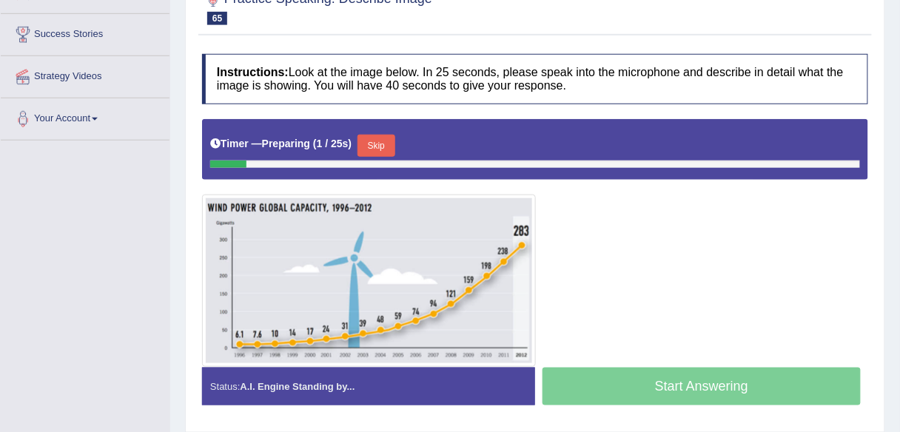
scroll to position [271, 0]
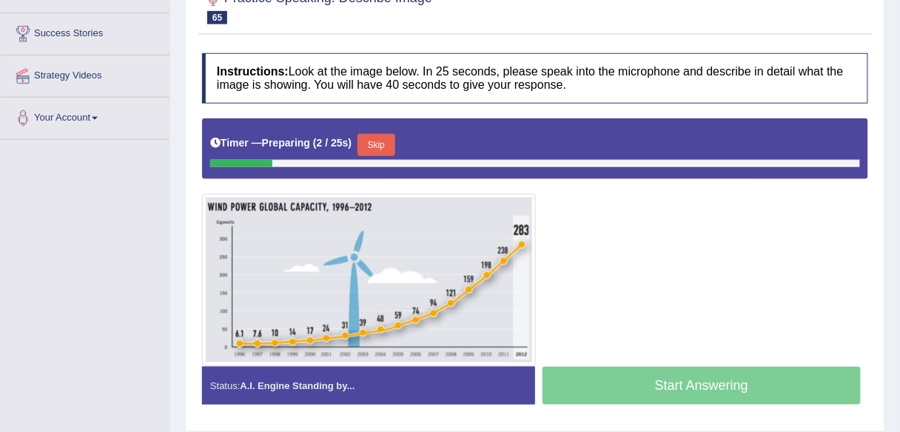
click at [378, 134] on button "Skip" at bounding box center [376, 145] width 37 height 22
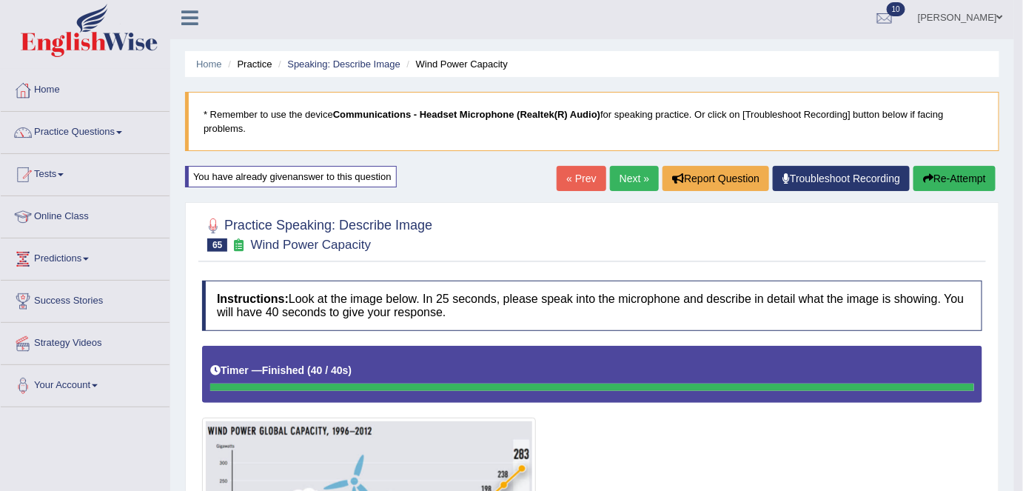
scroll to position [0, 0]
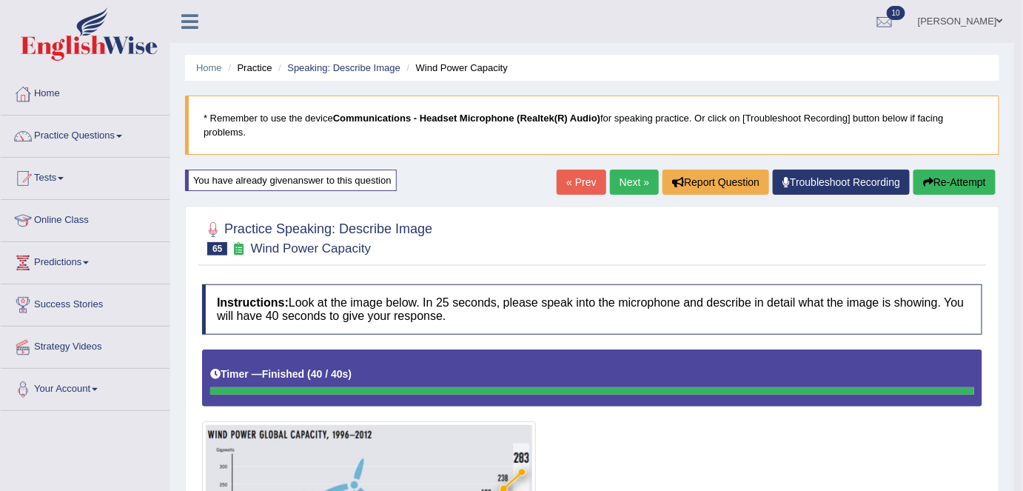
click at [628, 182] on link "Next »" at bounding box center [634, 182] width 49 height 25
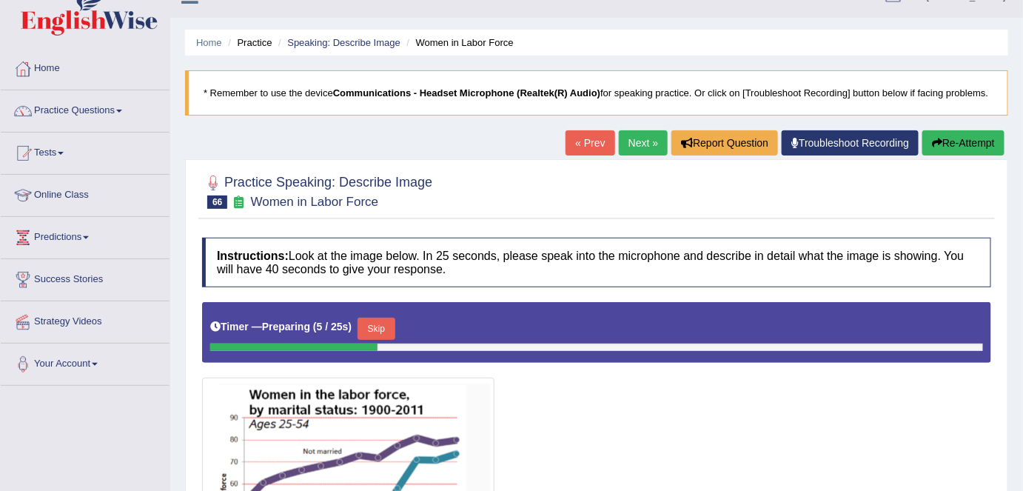
scroll to position [19, 0]
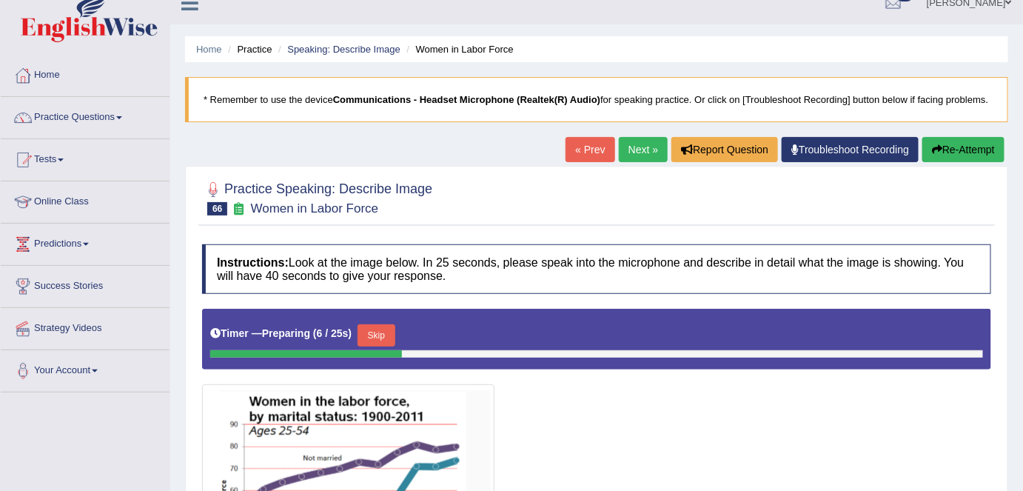
click at [576, 139] on link "« Prev" at bounding box center [590, 149] width 49 height 25
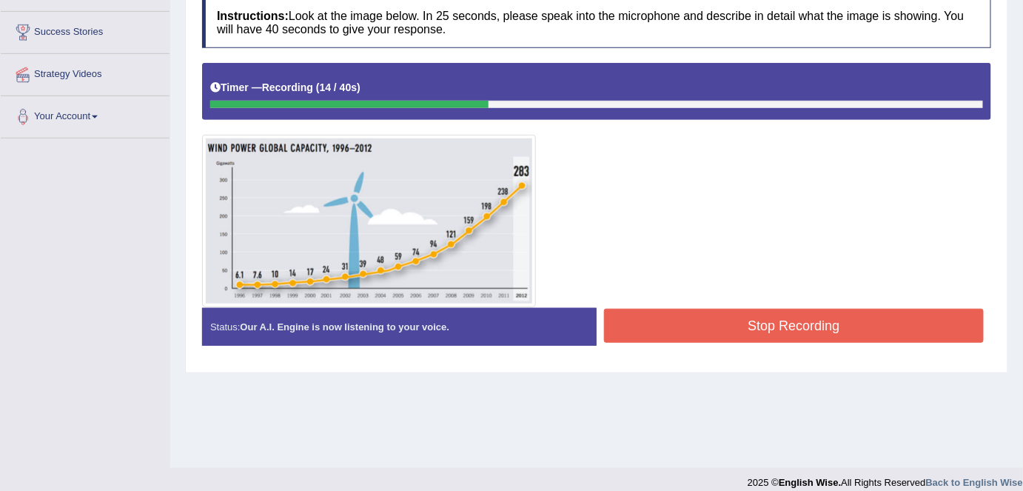
scroll to position [286, 0]
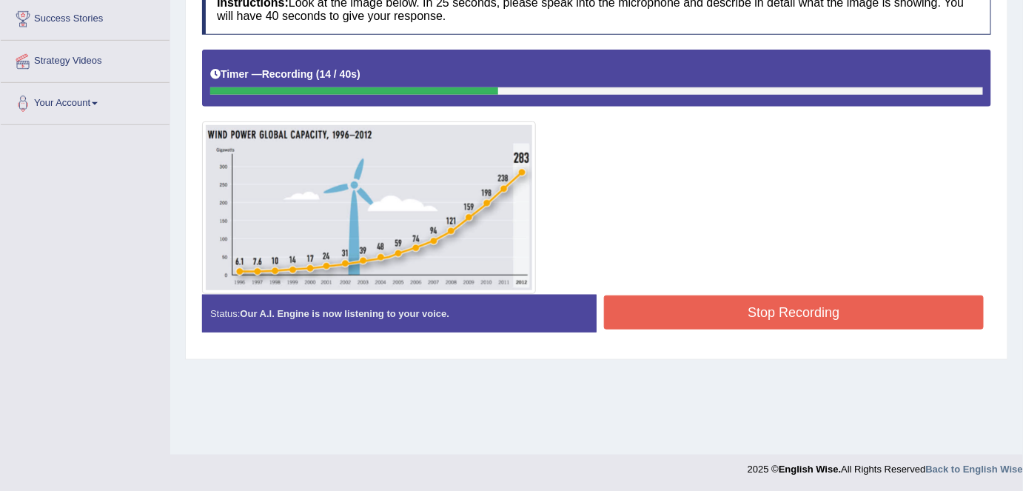
click at [704, 319] on button "Stop Recording" at bounding box center [794, 312] width 380 height 34
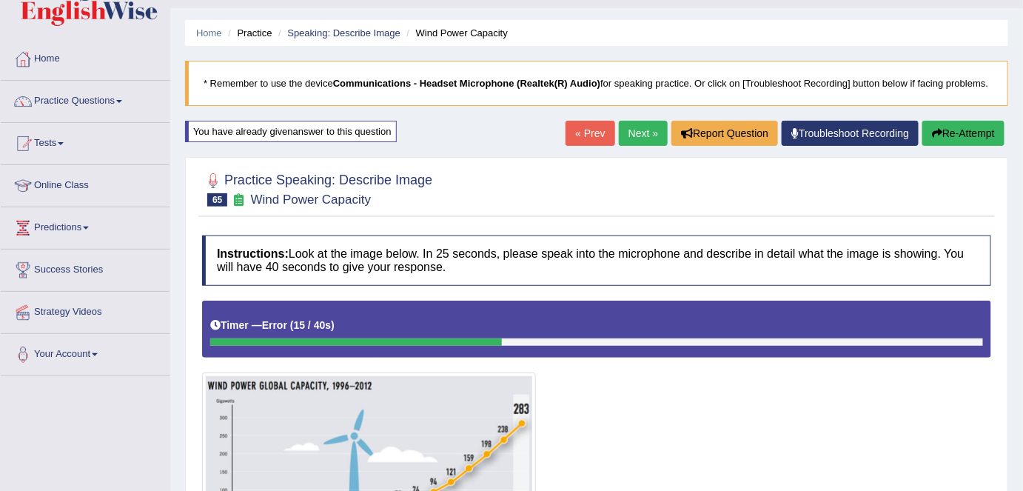
scroll to position [0, 0]
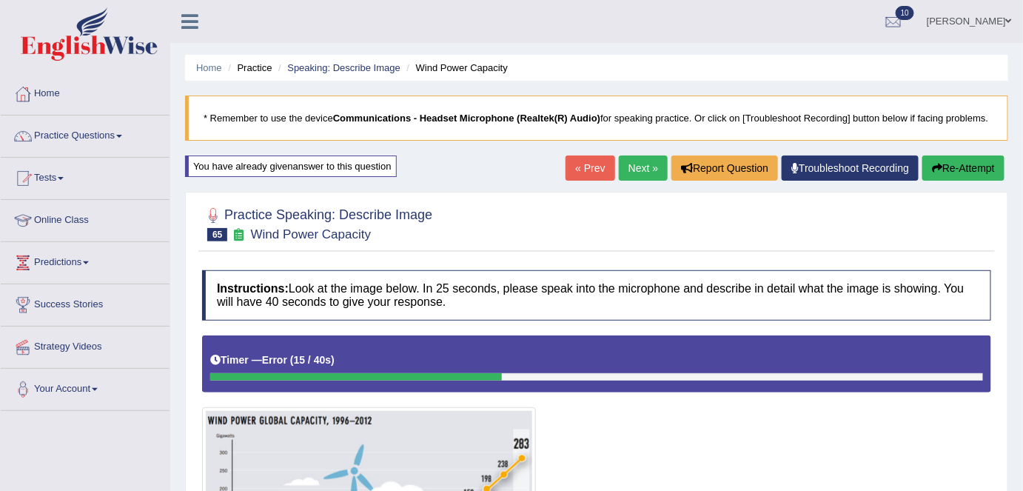
click at [631, 166] on link "Next »" at bounding box center [643, 167] width 49 height 25
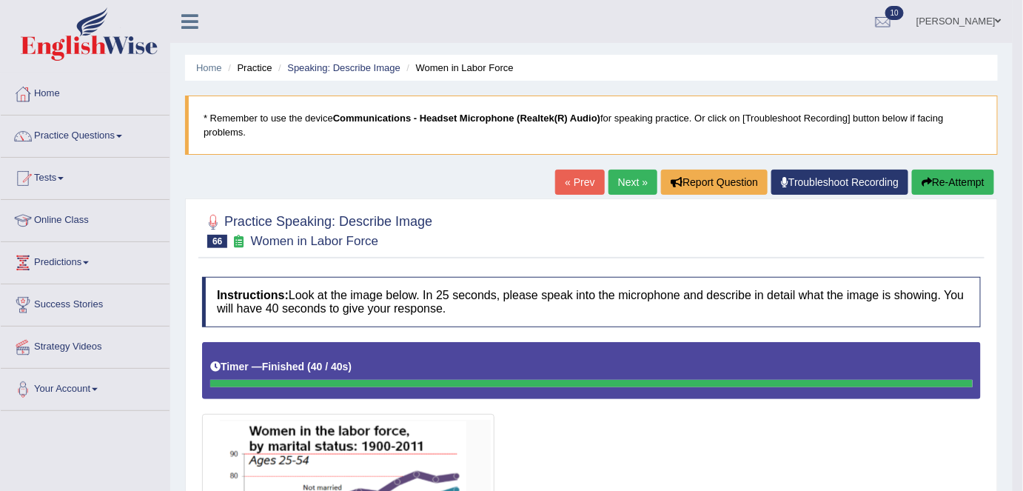
click at [610, 178] on link "Next »" at bounding box center [632, 182] width 49 height 25
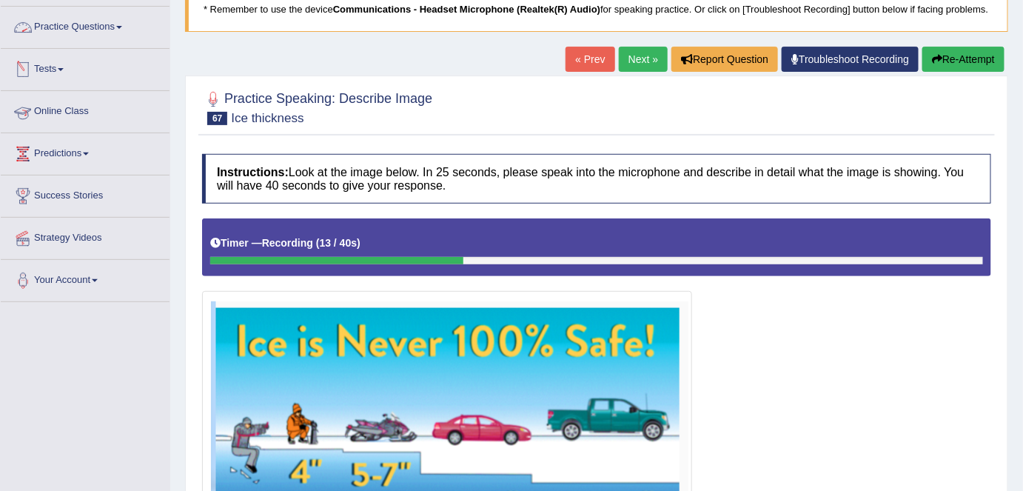
scroll to position [315, 0]
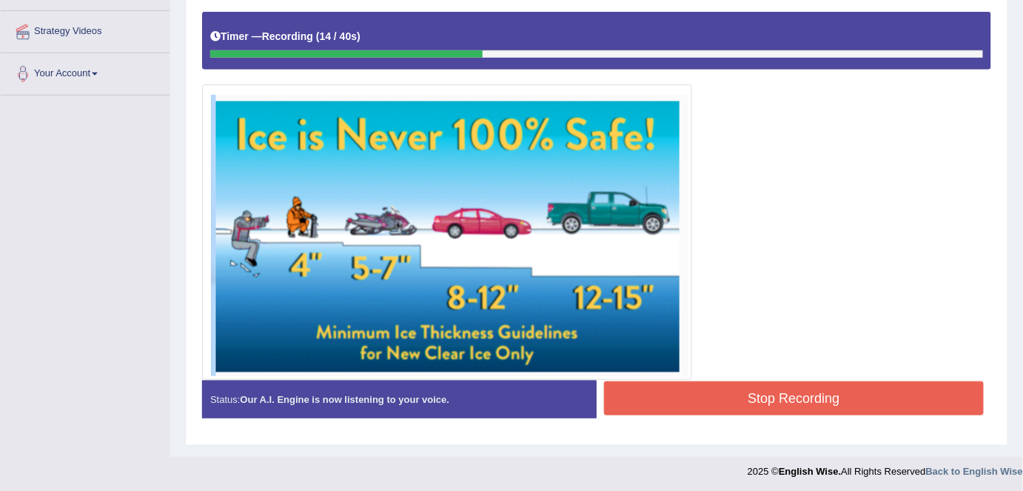
click at [743, 410] on button "Stop Recording" at bounding box center [794, 398] width 380 height 34
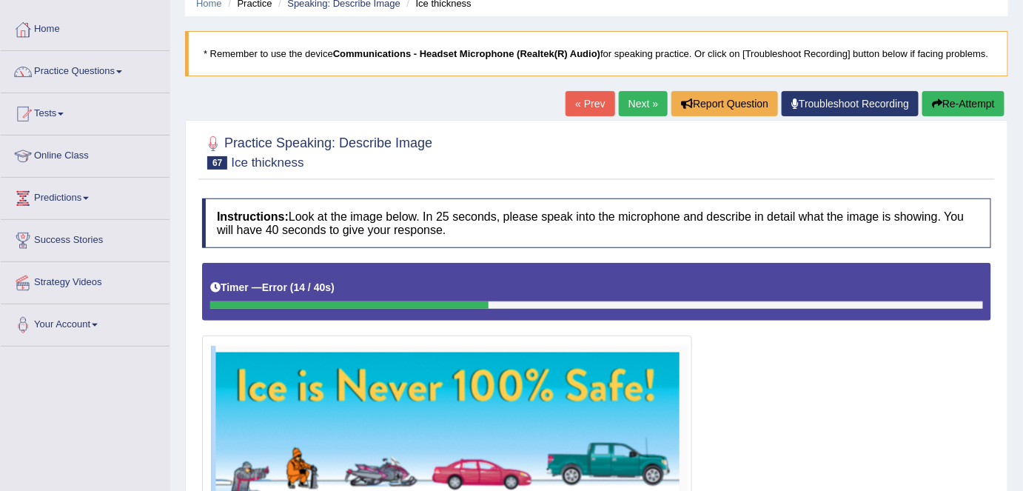
scroll to position [0, 0]
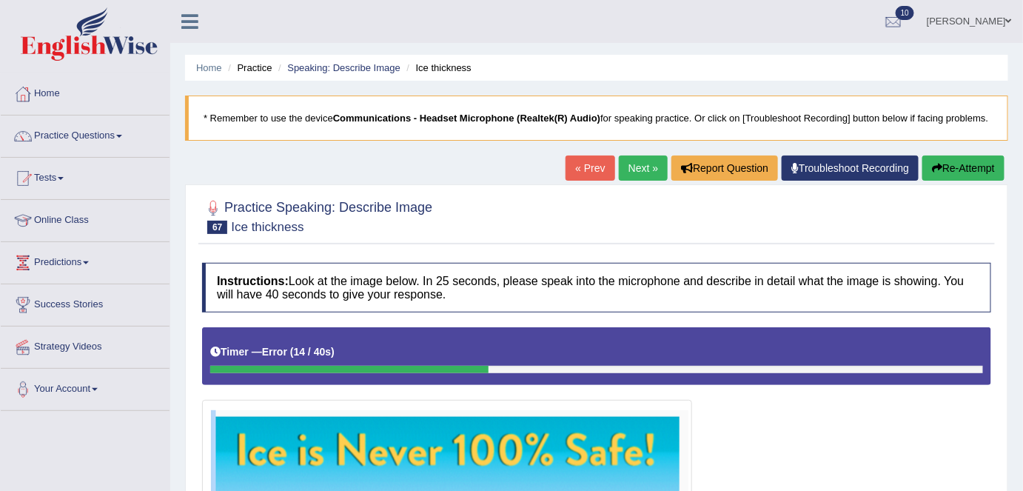
click at [959, 170] on button "Re-Attempt" at bounding box center [963, 167] width 82 height 25
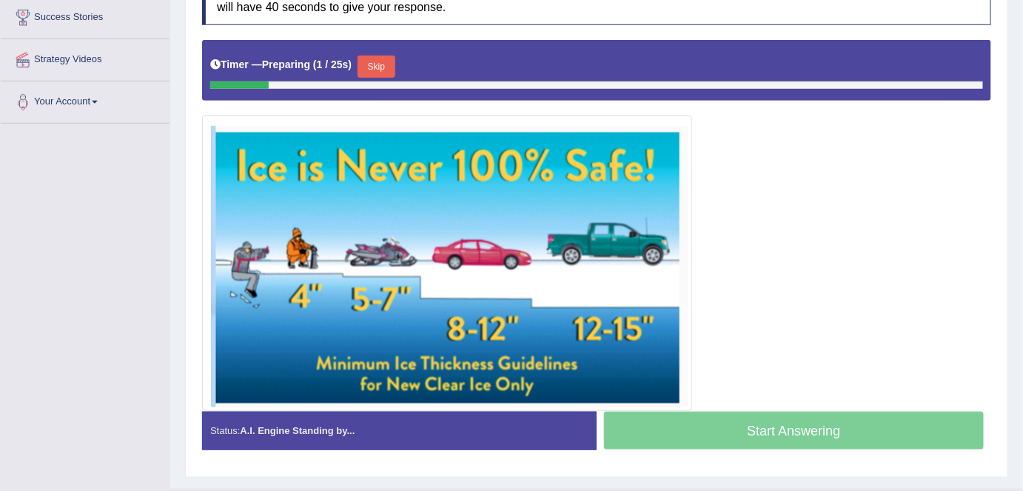
scroll to position [293, 0]
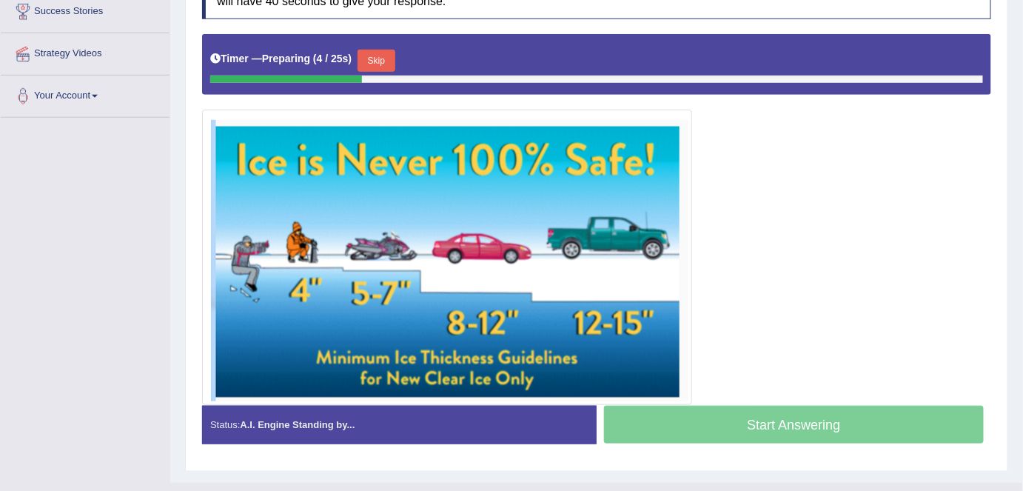
click at [383, 58] on button "Skip" at bounding box center [376, 61] width 37 height 22
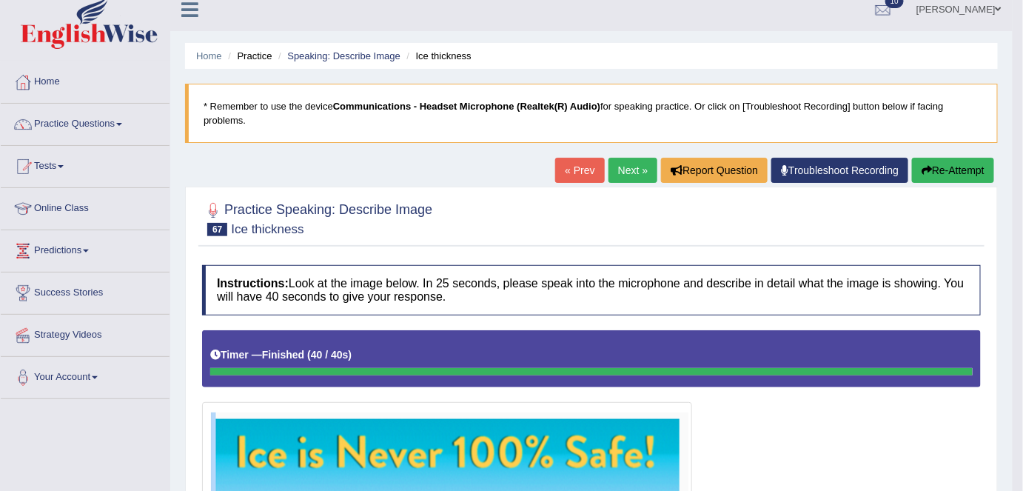
scroll to position [10, 0]
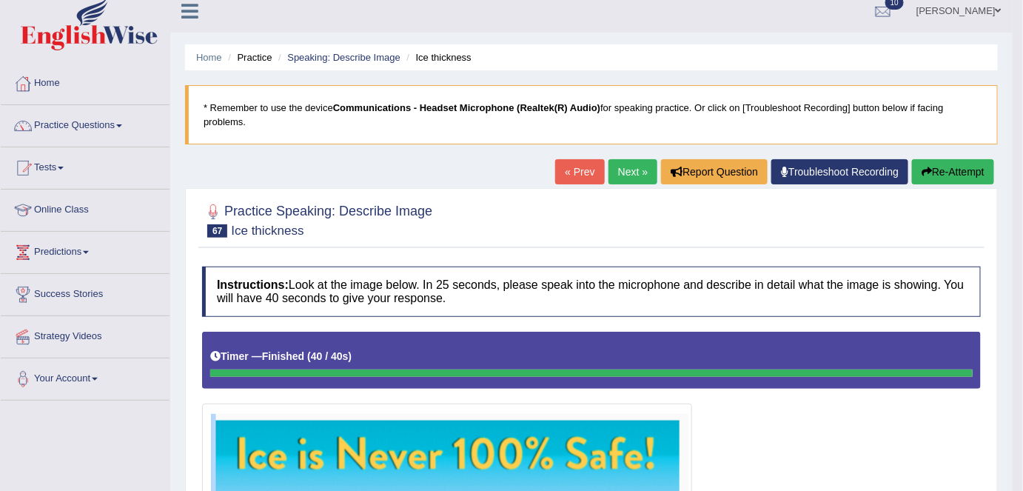
click at [939, 169] on button "Re-Attempt" at bounding box center [953, 171] width 82 height 25
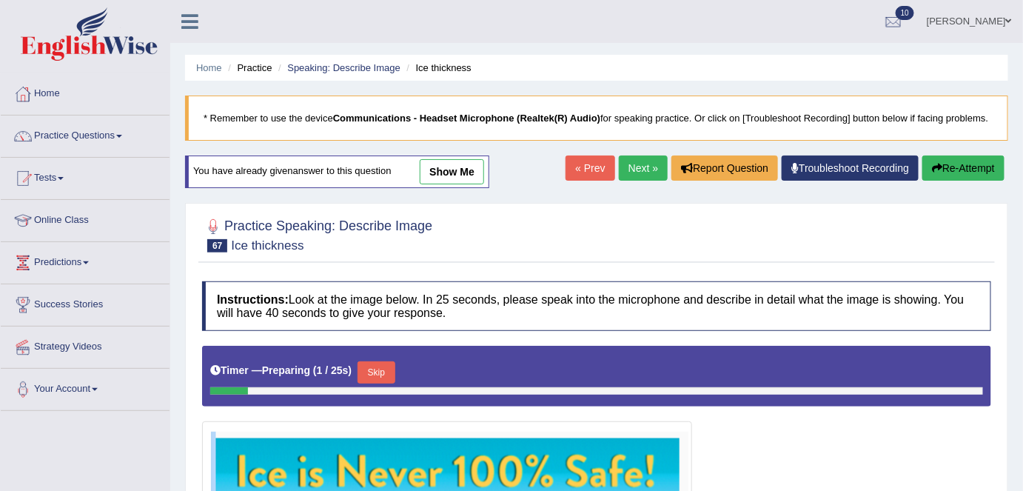
click at [466, 164] on link "show me" at bounding box center [452, 171] width 64 height 25
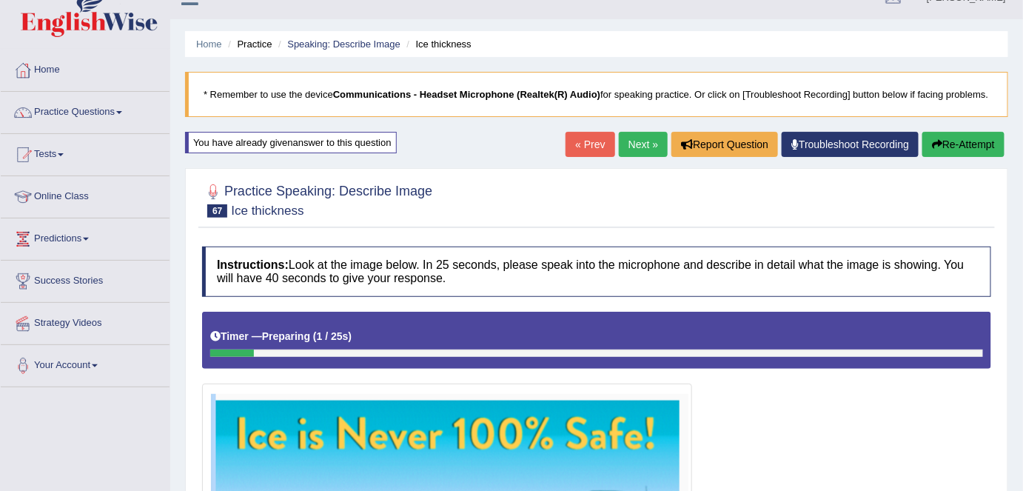
scroll to position [4, 0]
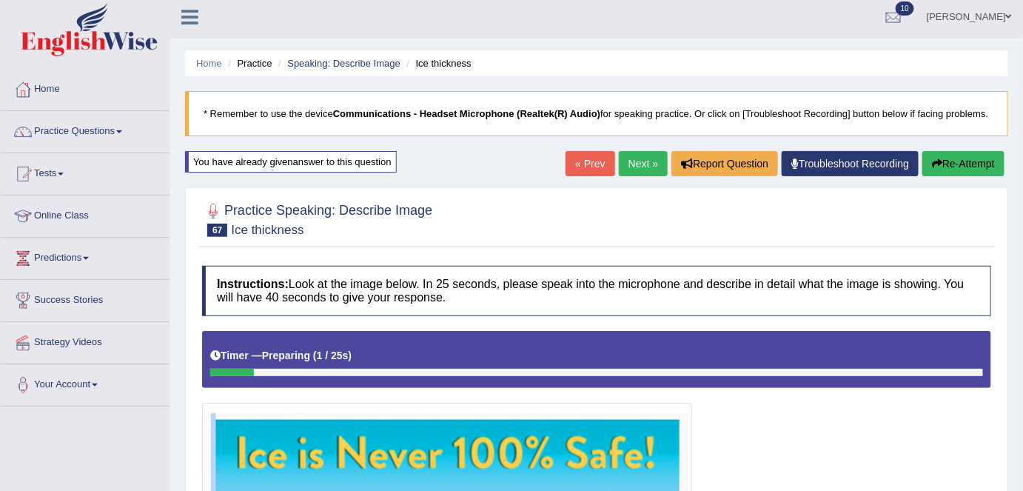
click at [958, 155] on button "Re-Attempt" at bounding box center [963, 163] width 82 height 25
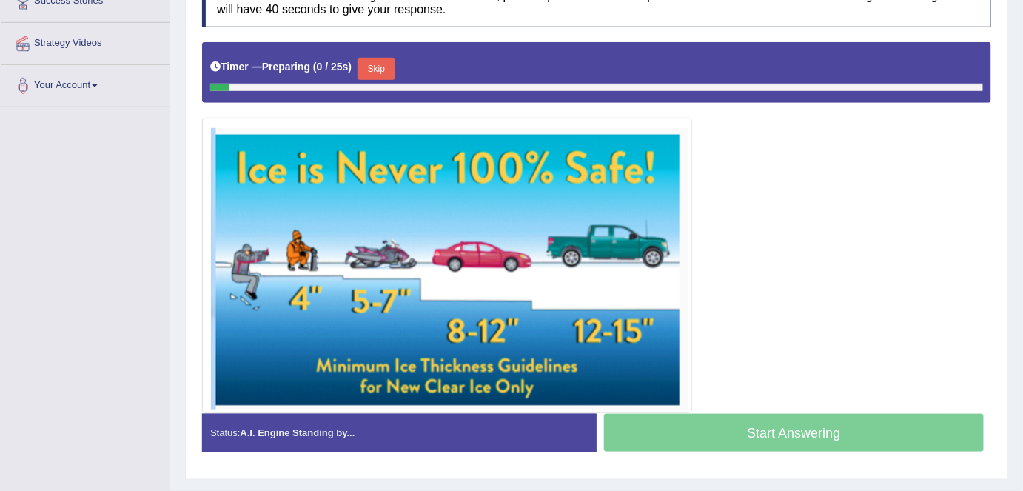
scroll to position [337, 0]
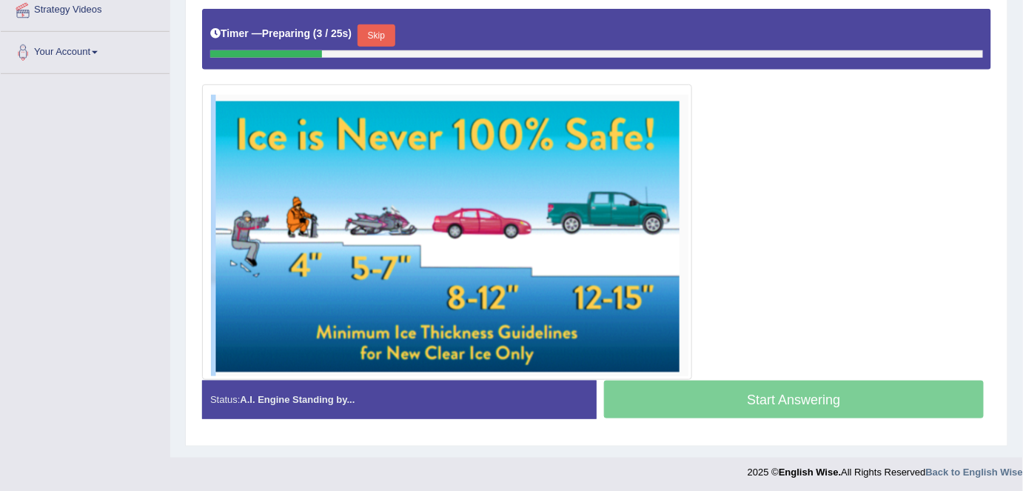
click at [384, 31] on button "Skip" at bounding box center [376, 35] width 37 height 22
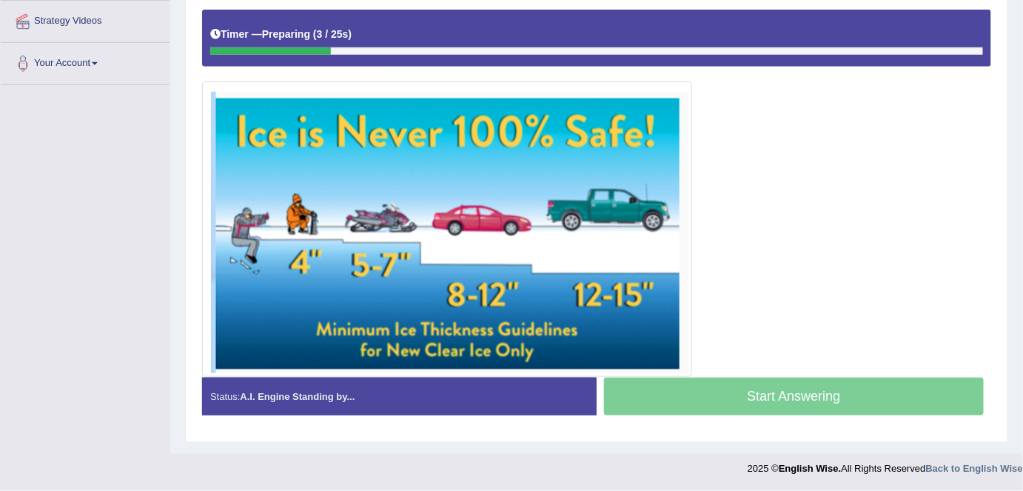
scroll to position [323, 0]
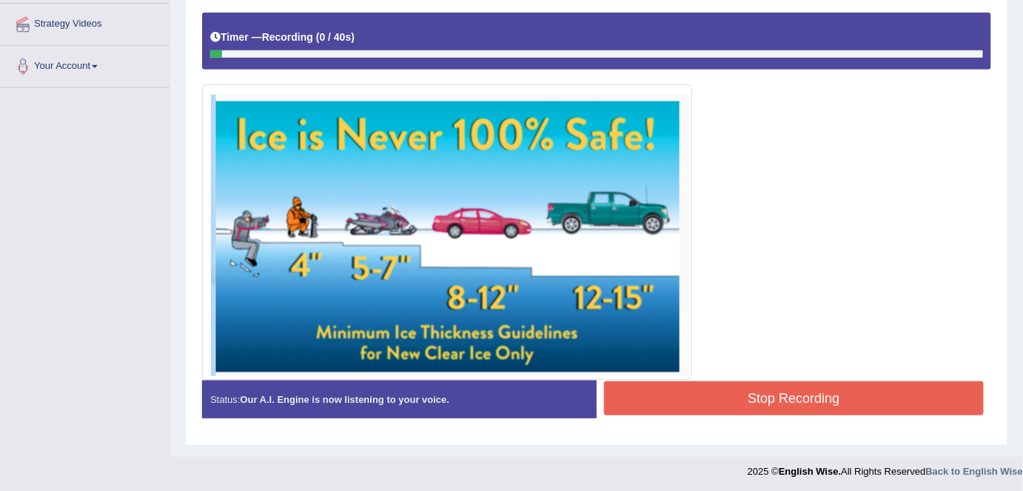
click at [574, 324] on img at bounding box center [447, 232] width 483 height 288
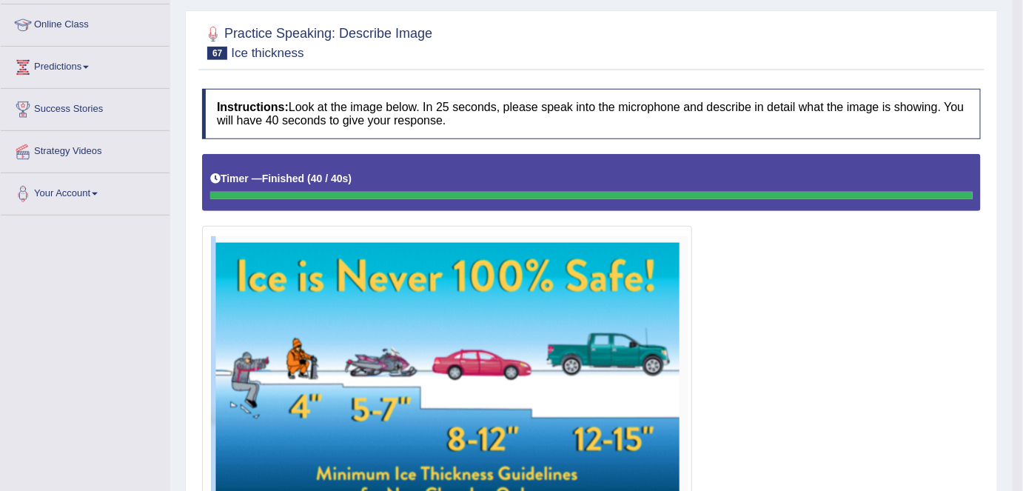
scroll to position [147, 0]
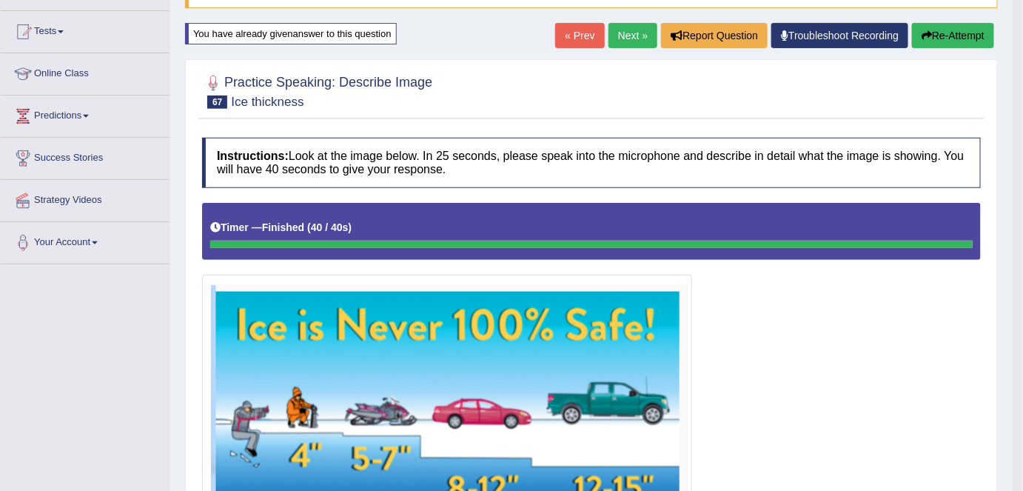
click at [616, 38] on link "Next »" at bounding box center [632, 35] width 49 height 25
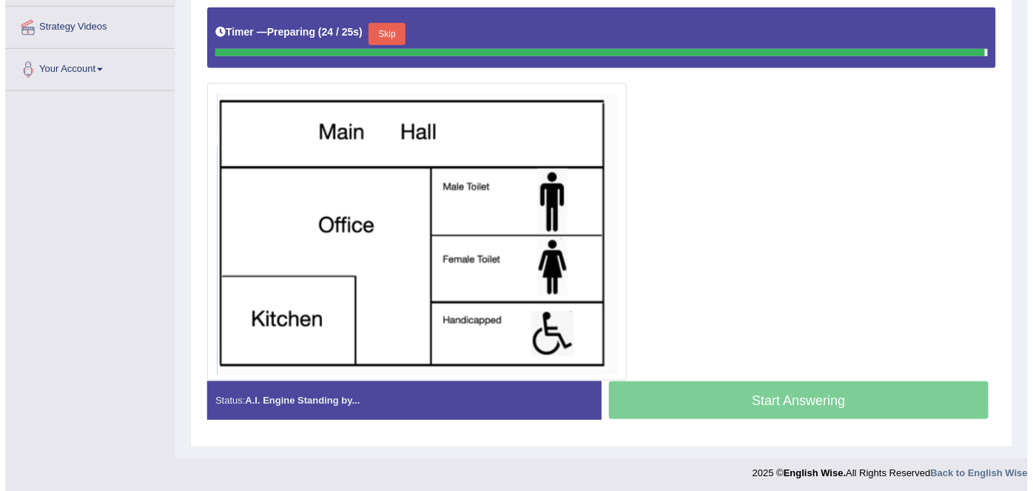
scroll to position [318, 0]
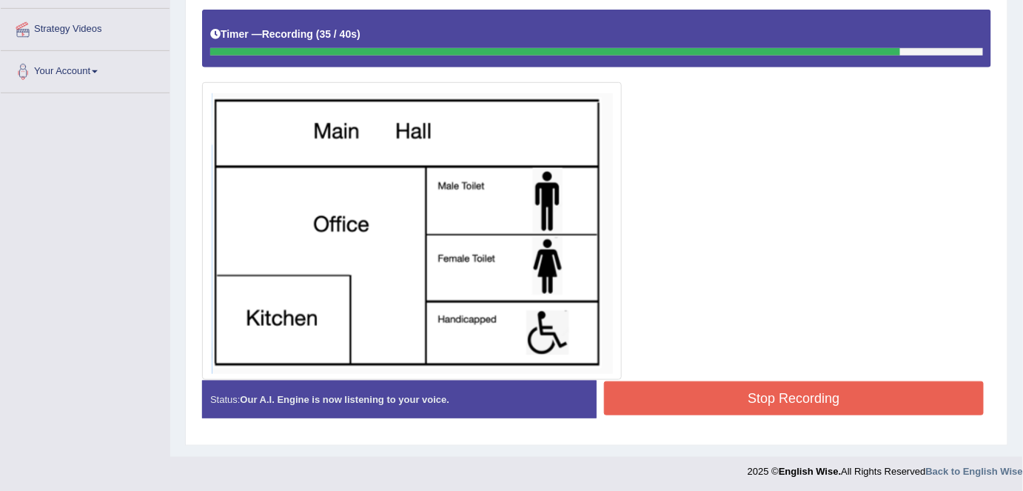
click at [811, 395] on button "Stop Recording" at bounding box center [794, 398] width 380 height 34
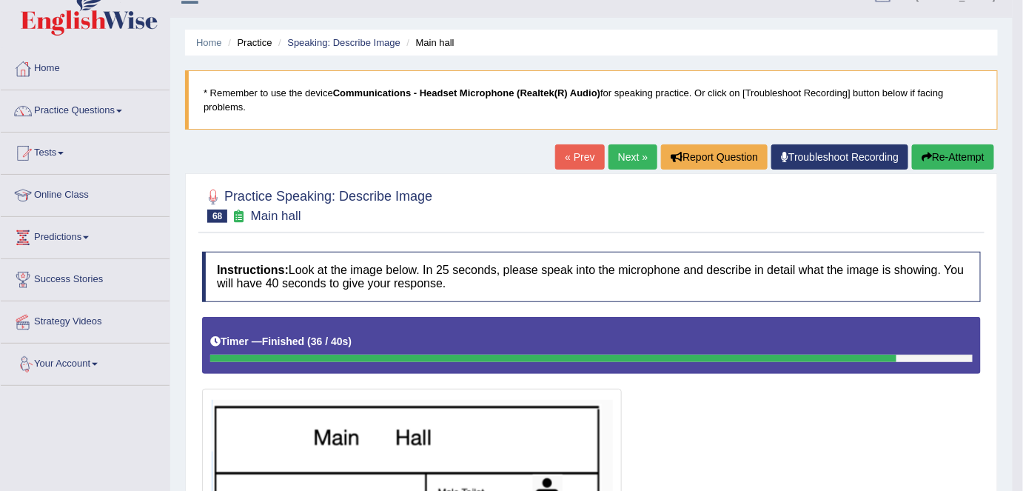
scroll to position [0, 0]
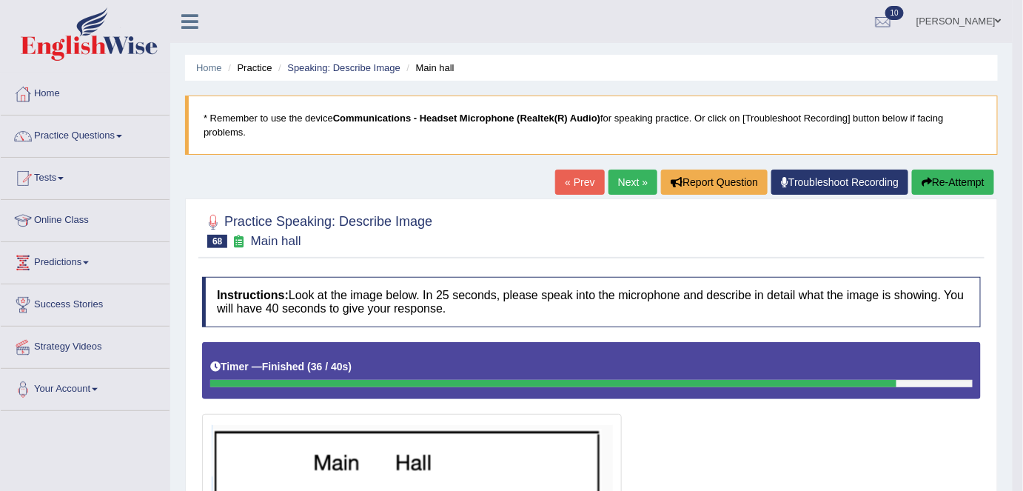
click at [582, 180] on link "« Prev" at bounding box center [579, 182] width 49 height 25
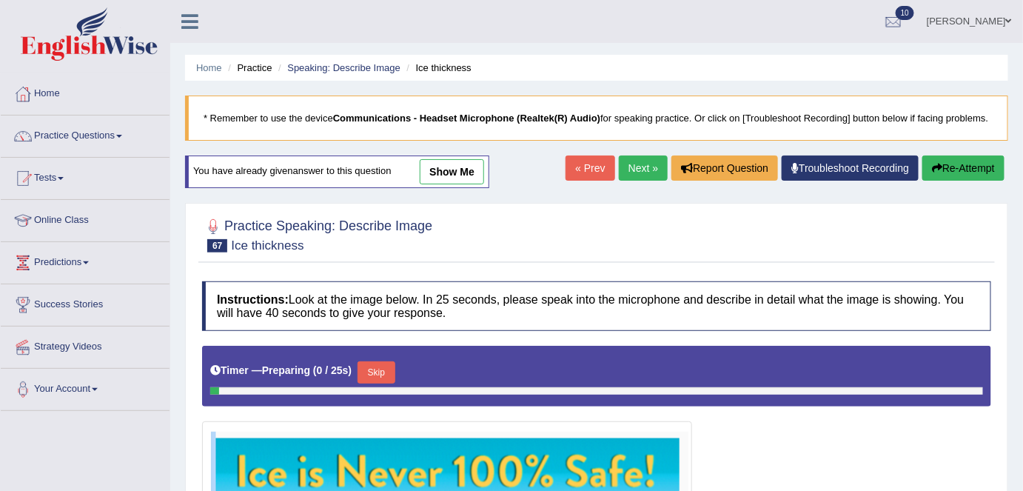
click at [635, 172] on link "Next »" at bounding box center [643, 167] width 49 height 25
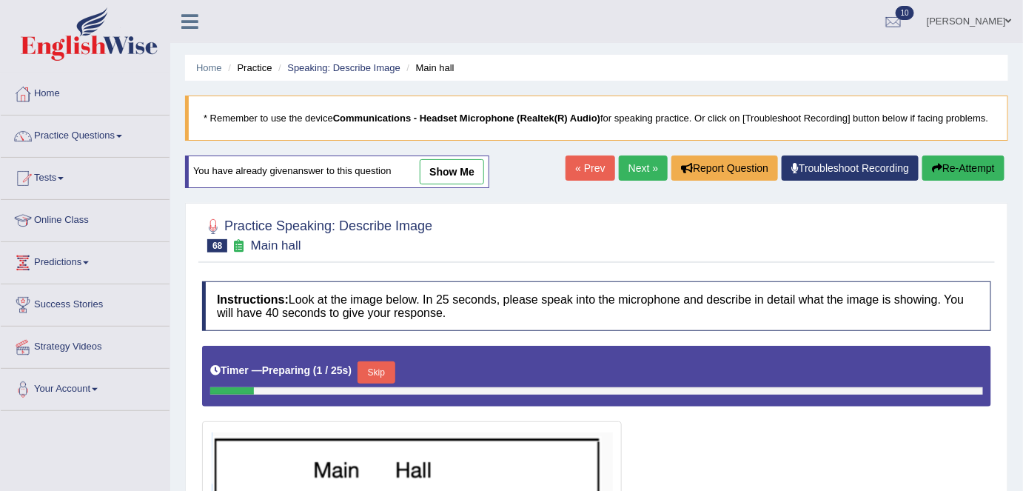
click at [635, 172] on link "Next »" at bounding box center [643, 167] width 49 height 25
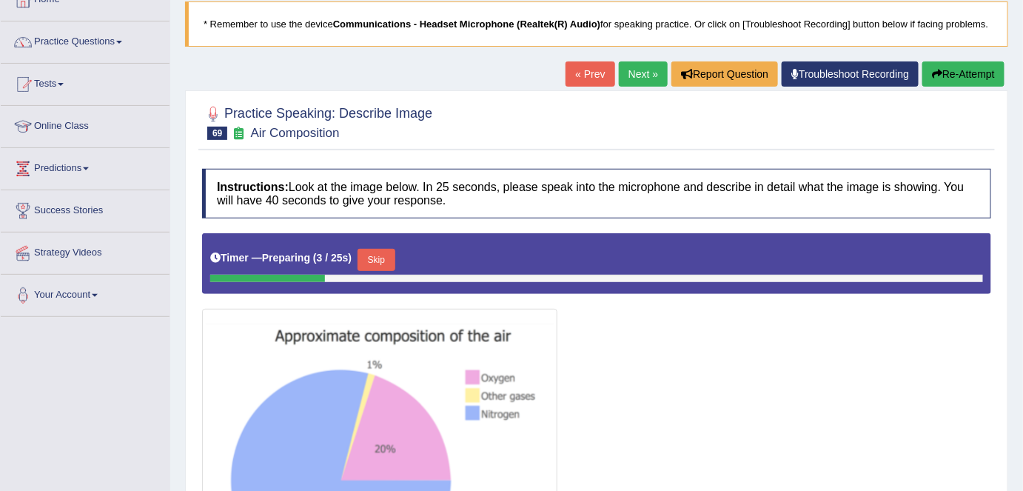
scroll to position [93, 0]
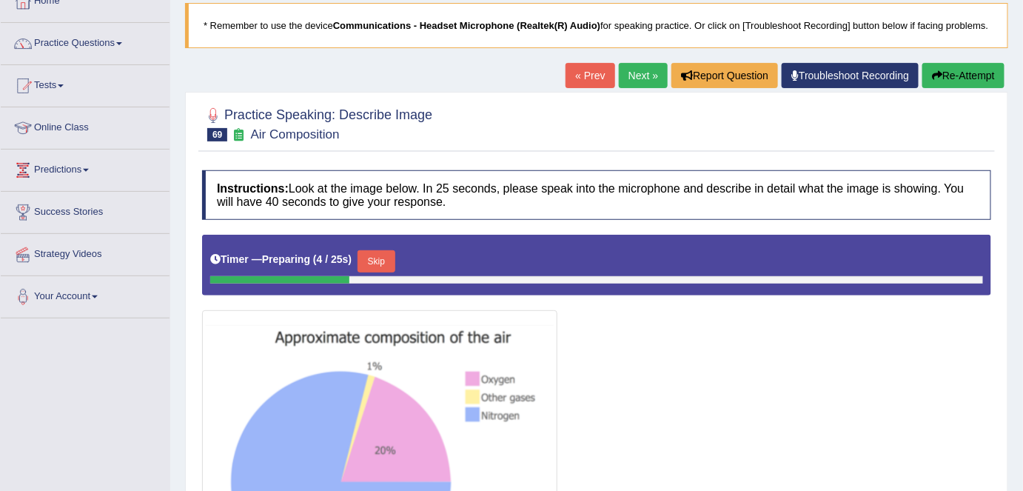
click at [629, 65] on link "Next »" at bounding box center [643, 75] width 49 height 25
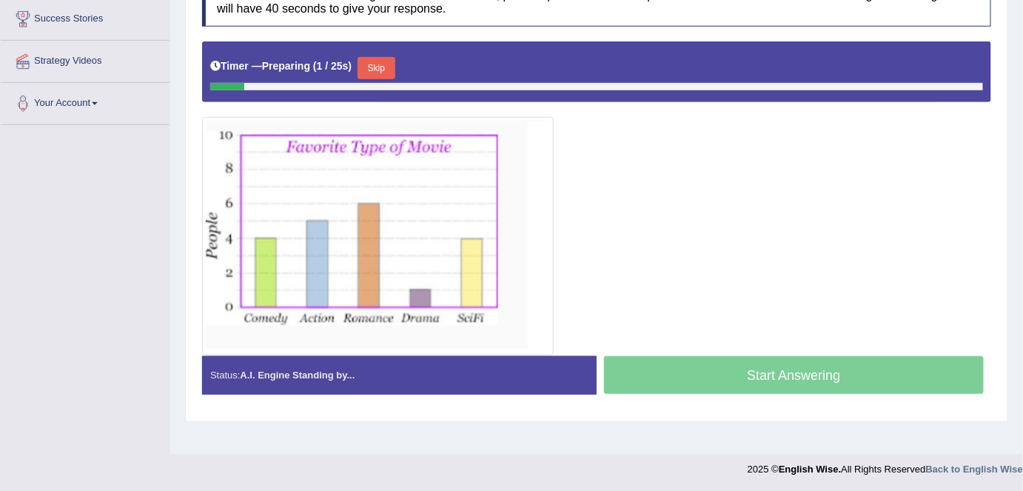
scroll to position [277, 0]
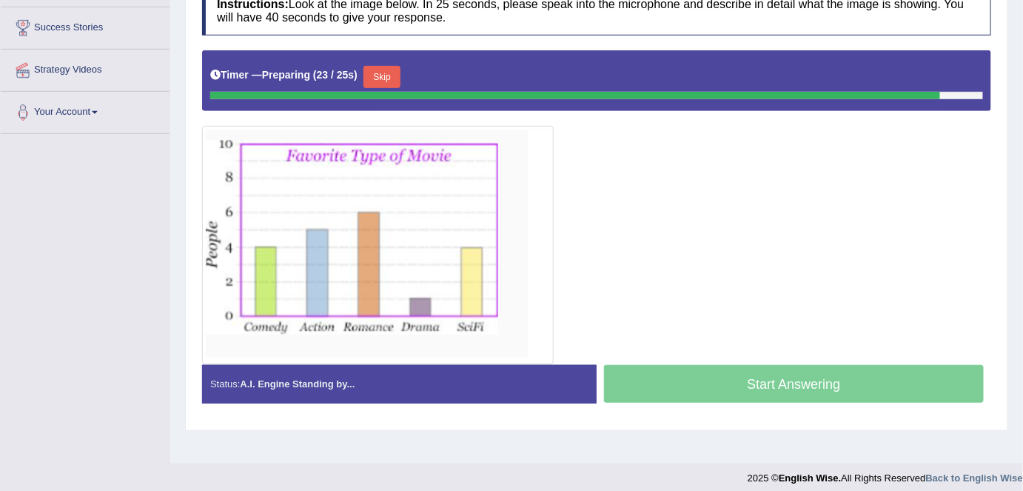
click at [396, 72] on button "Skip" at bounding box center [381, 77] width 37 height 22
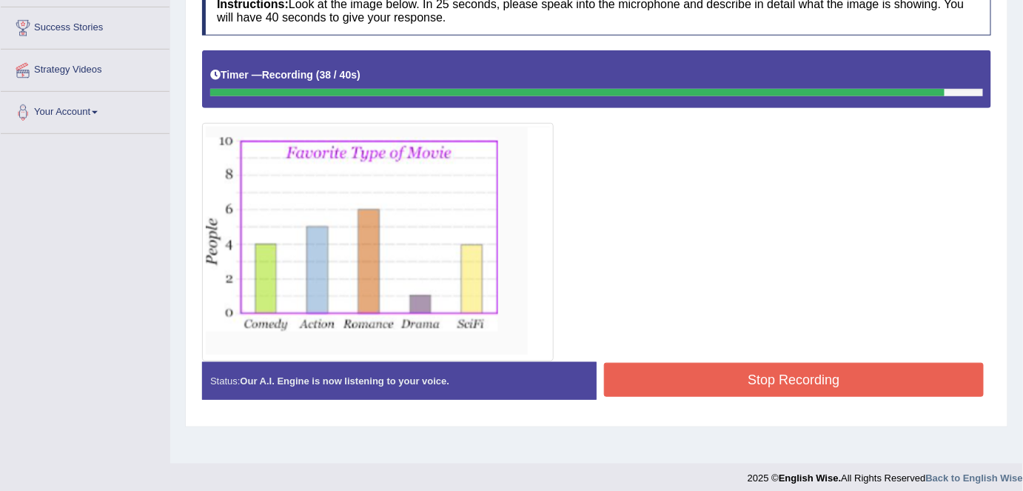
click at [716, 365] on button "Stop Recording" at bounding box center [794, 380] width 380 height 34
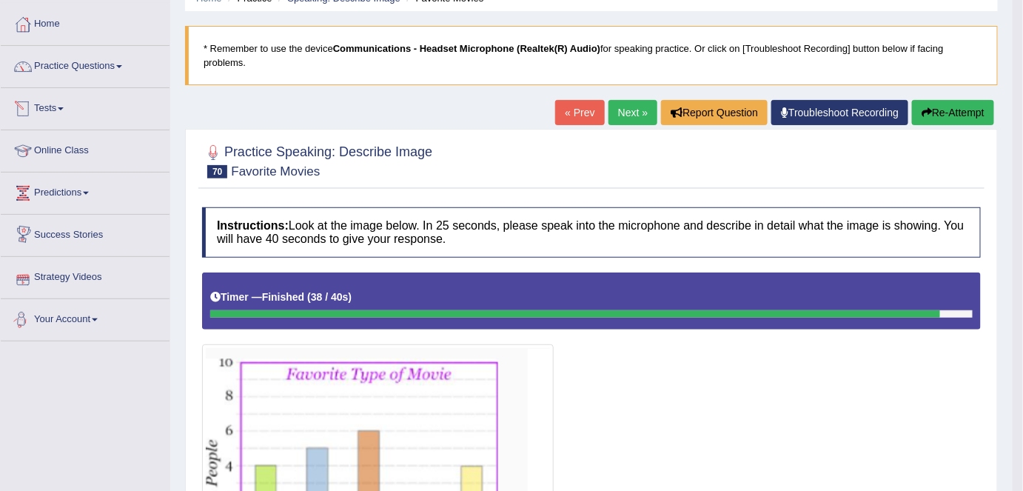
scroll to position [0, 0]
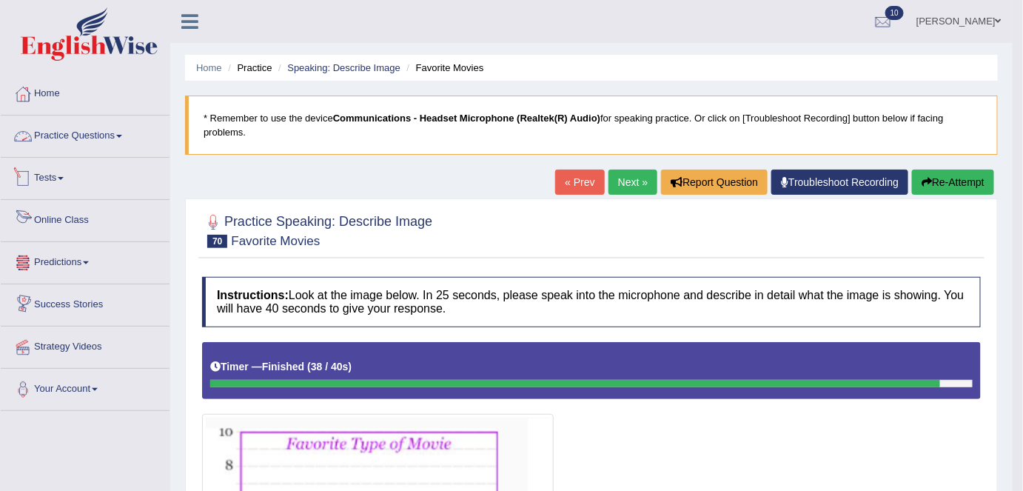
click at [81, 131] on link "Practice Questions" at bounding box center [85, 133] width 169 height 37
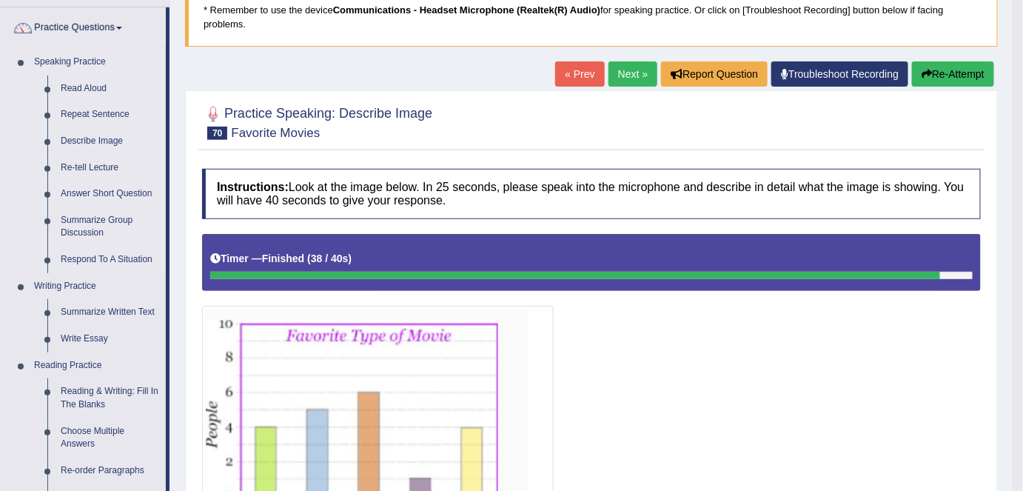
scroll to position [115, 0]
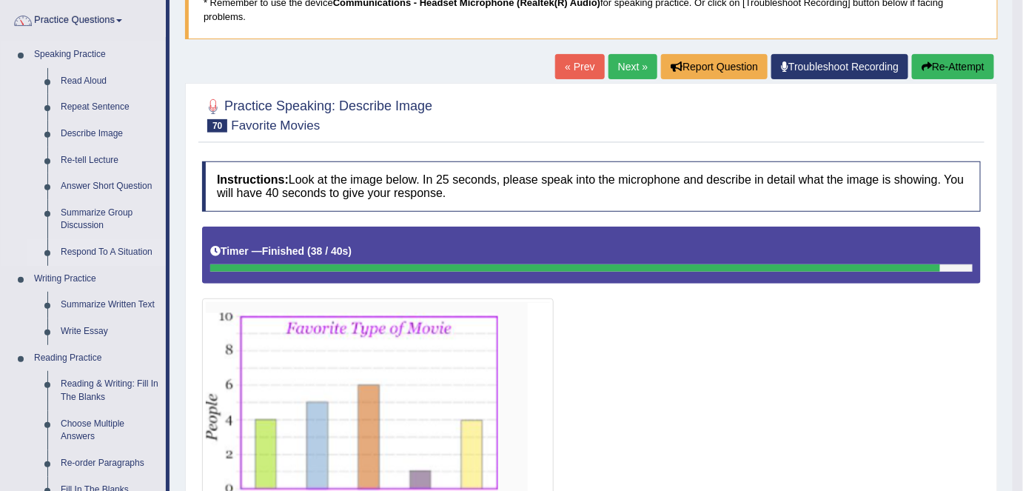
click at [122, 249] on link "Respond To A Situation" at bounding box center [110, 252] width 112 height 27
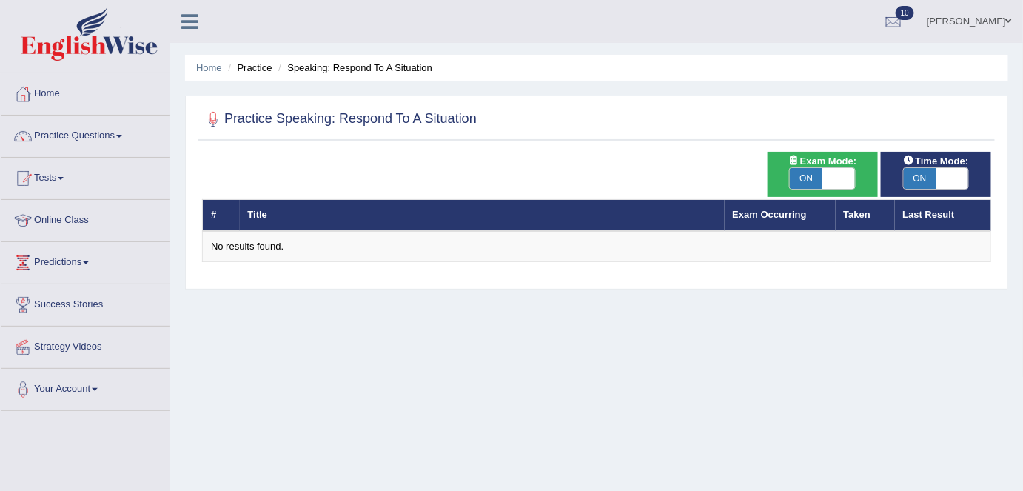
click at [810, 178] on span "ON" at bounding box center [806, 178] width 33 height 21
checkbox input "false"
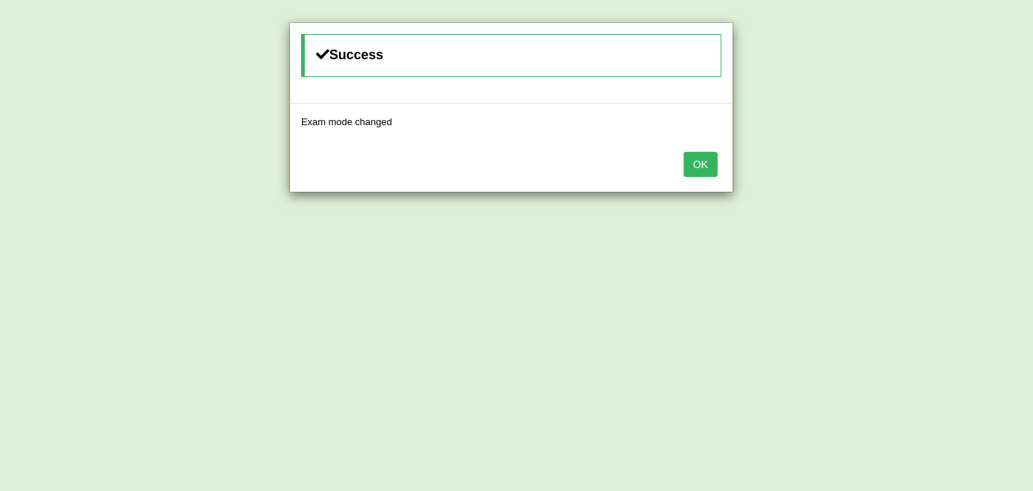
click at [705, 166] on button "OK" at bounding box center [701, 164] width 34 height 25
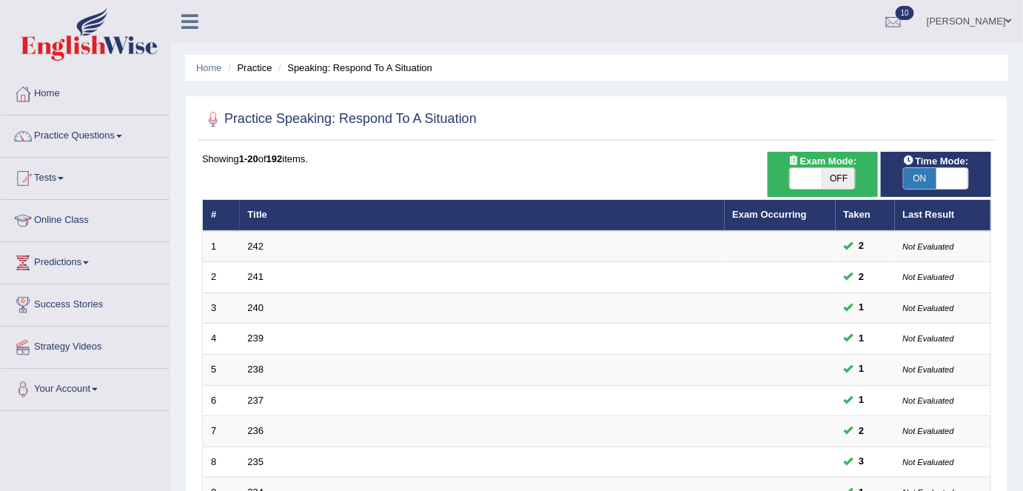
click at [936, 181] on span at bounding box center [952, 178] width 33 height 21
checkbox input "false"
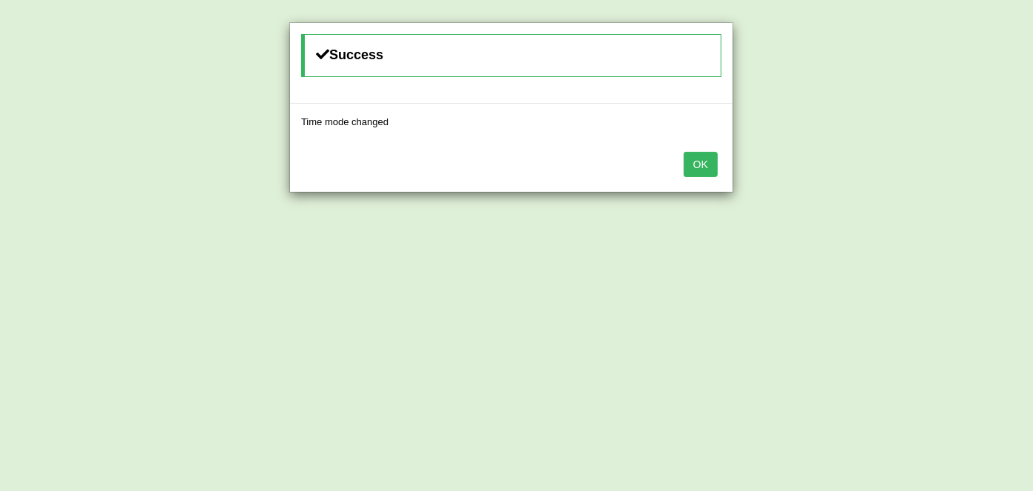
click at [708, 169] on button "OK" at bounding box center [701, 164] width 34 height 25
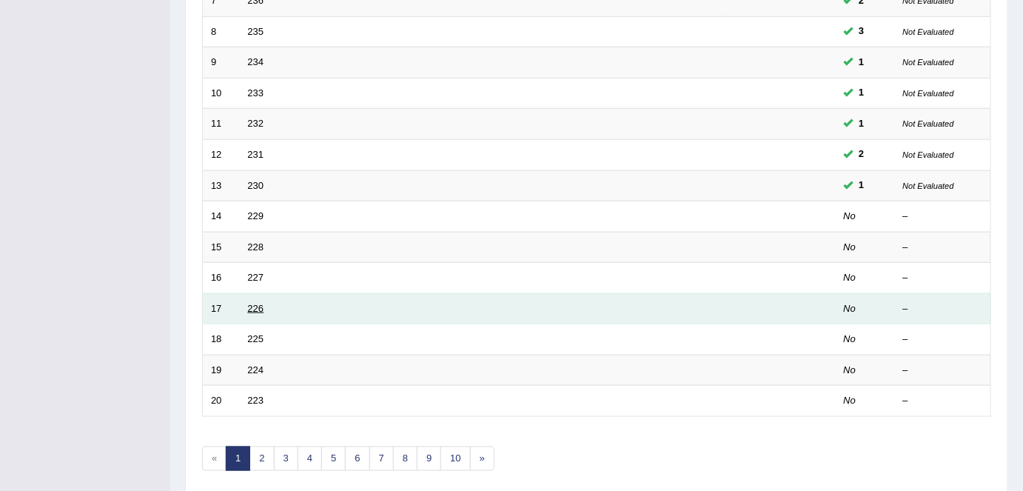
scroll to position [435, 0]
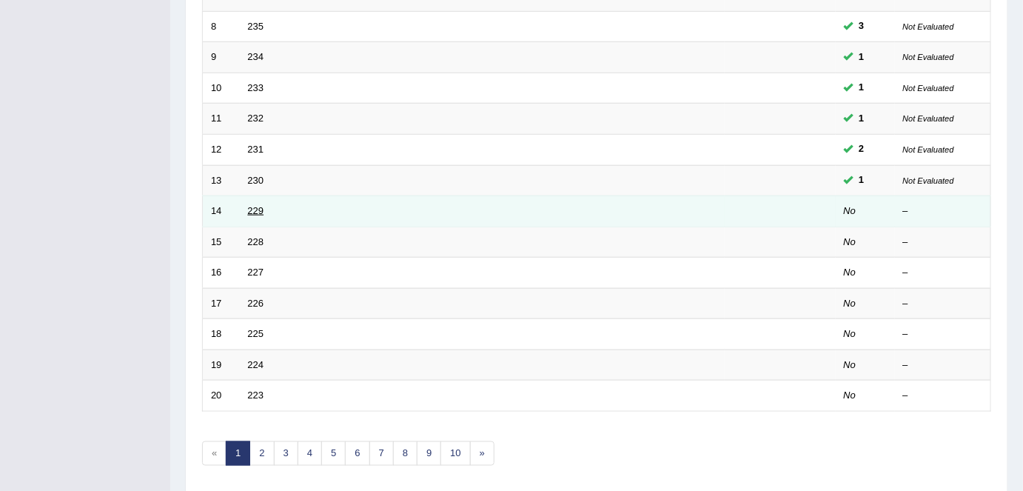
click at [254, 205] on link "229" at bounding box center [256, 210] width 16 height 11
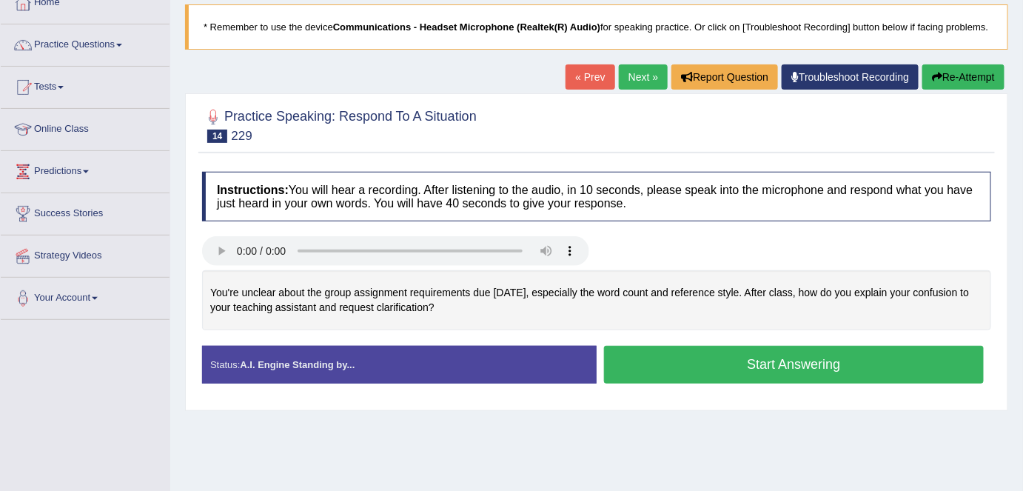
scroll to position [93, 0]
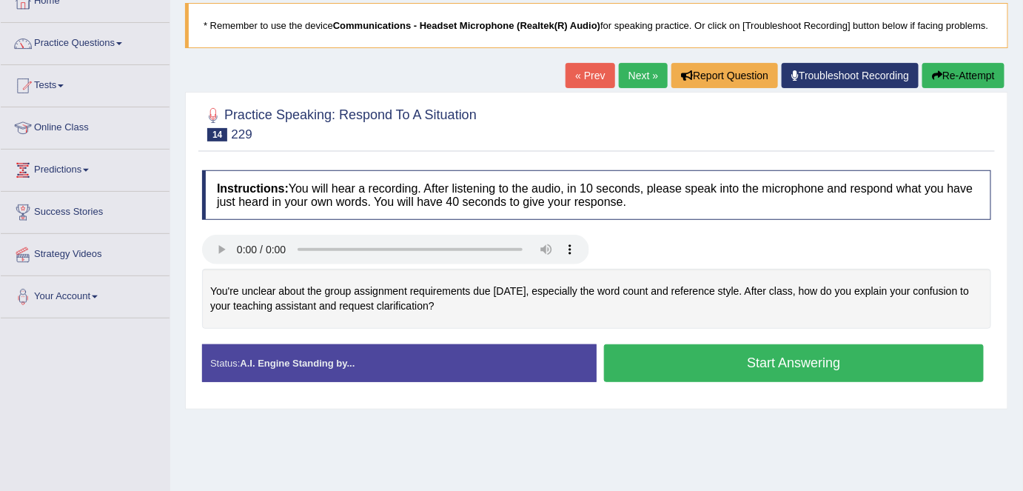
click at [725, 360] on button "Start Answering" at bounding box center [794, 363] width 380 height 38
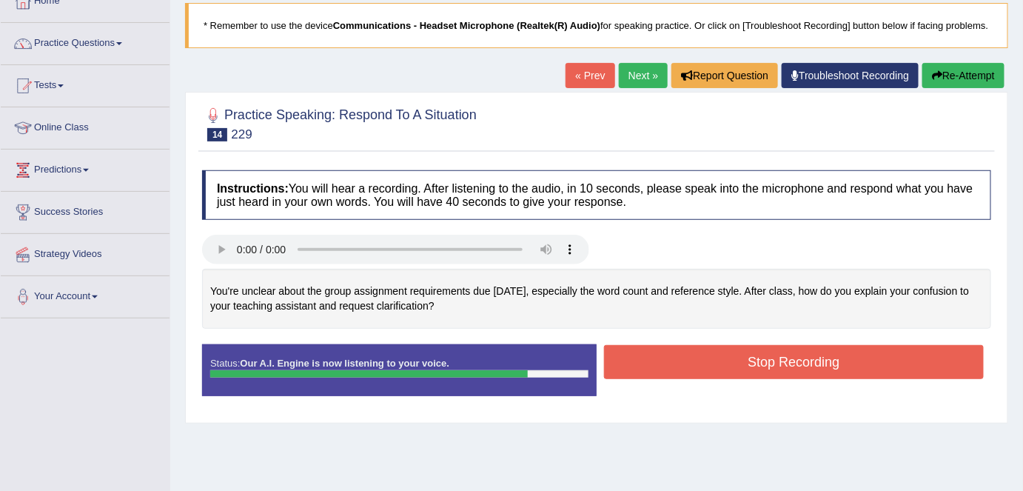
click at [725, 360] on button "Stop Recording" at bounding box center [794, 362] width 380 height 34
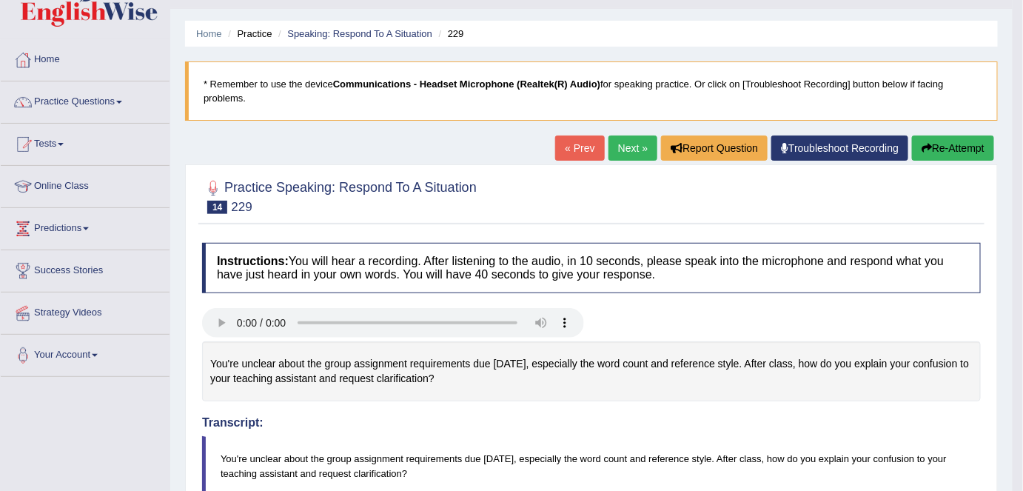
scroll to position [27, 0]
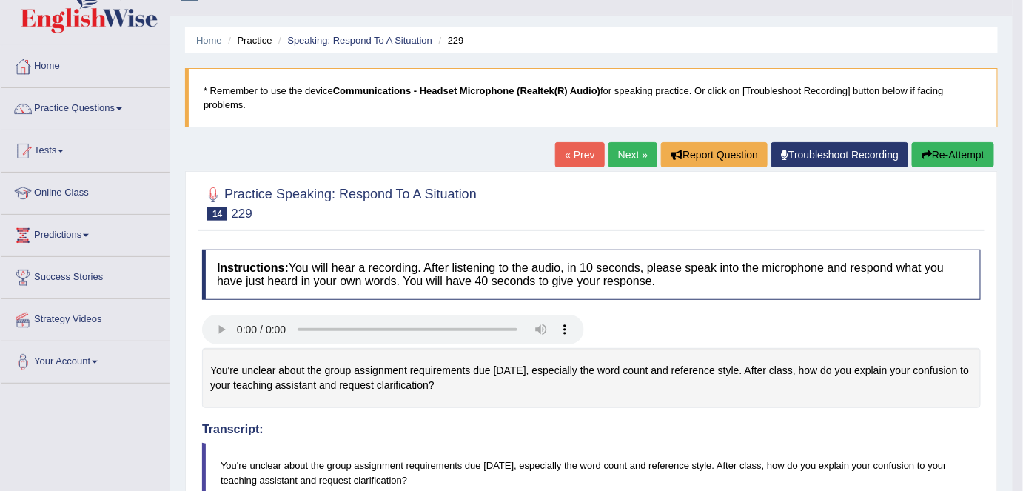
click at [937, 155] on button "Re-Attempt" at bounding box center [953, 154] width 82 height 25
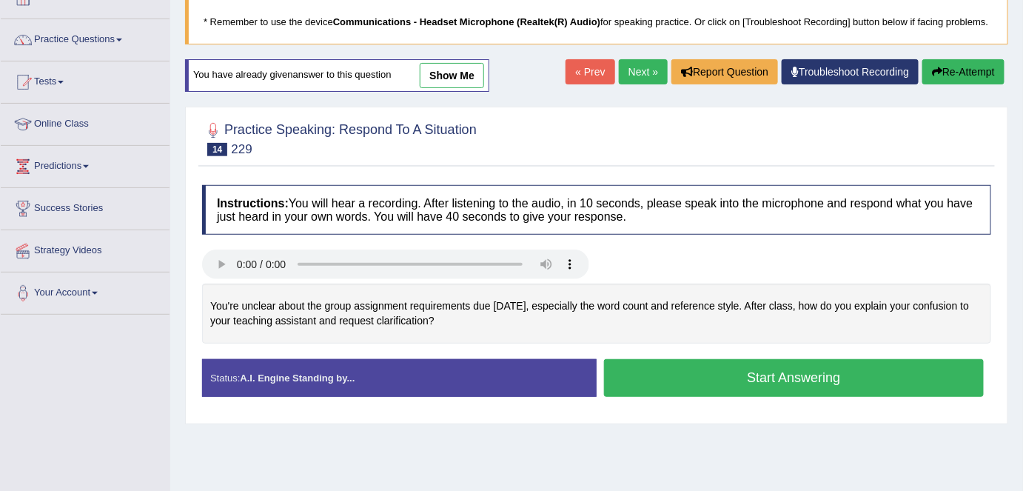
scroll to position [97, 0]
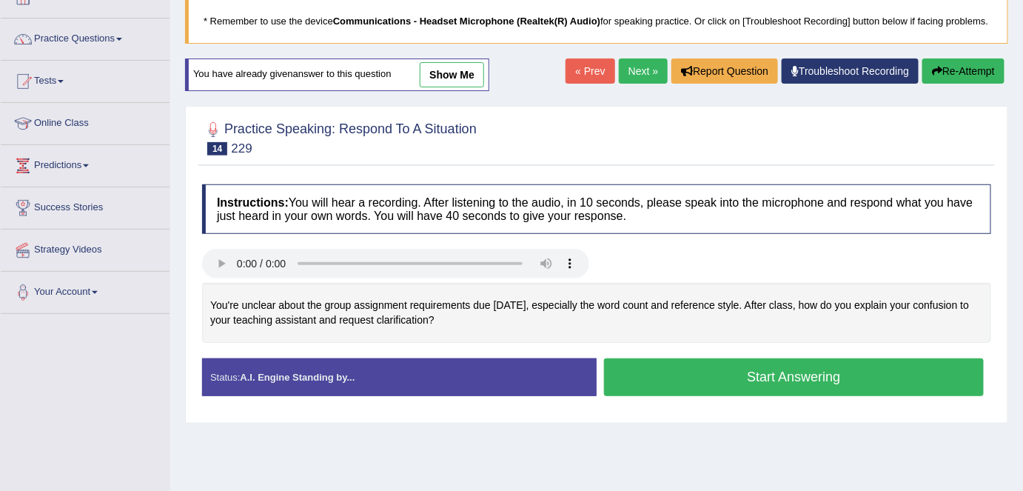
click at [773, 372] on button "Start Answering" at bounding box center [794, 377] width 380 height 38
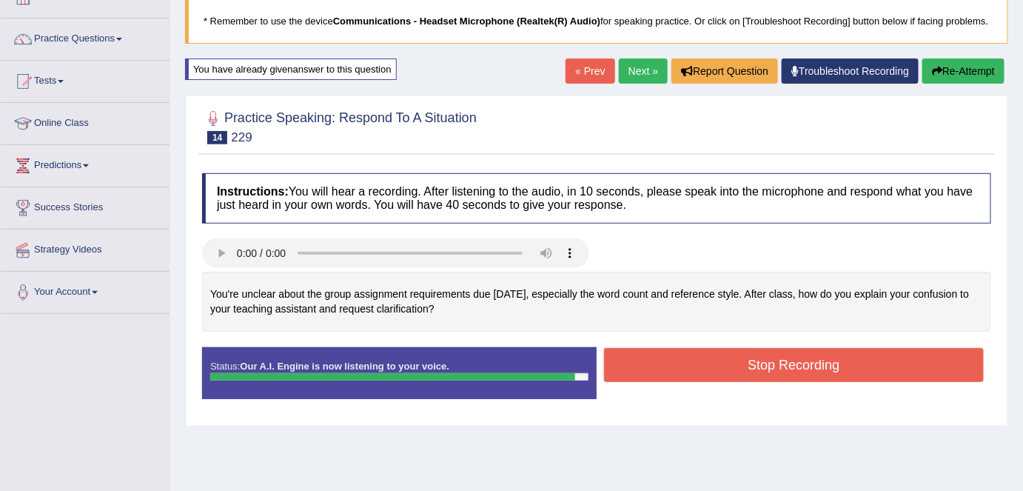
click at [773, 372] on button "Stop Recording" at bounding box center [794, 365] width 380 height 34
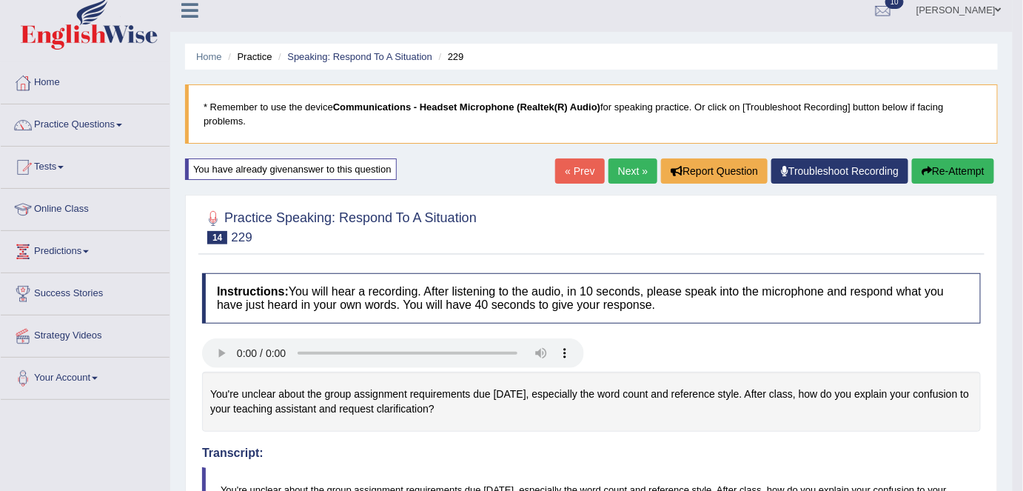
scroll to position [4, 0]
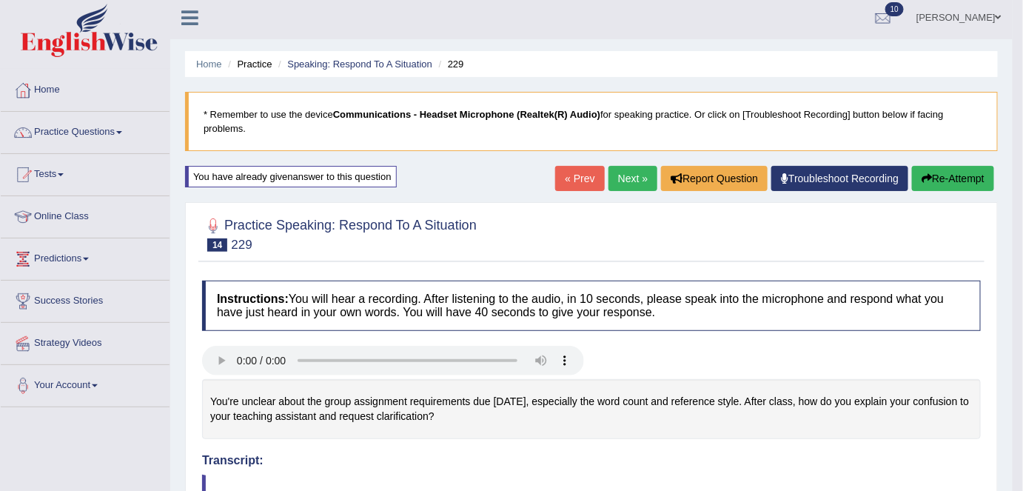
click at [621, 180] on link "Next »" at bounding box center [632, 178] width 49 height 25
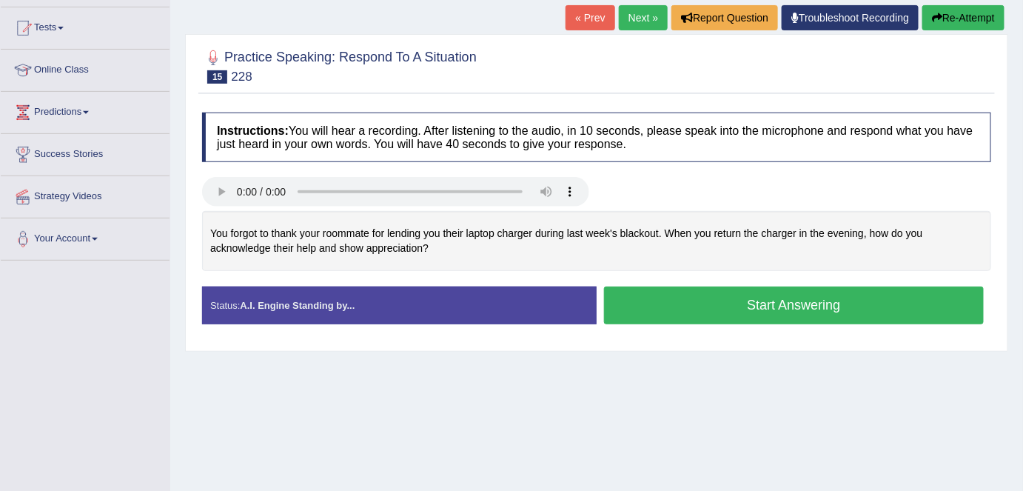
scroll to position [151, 0]
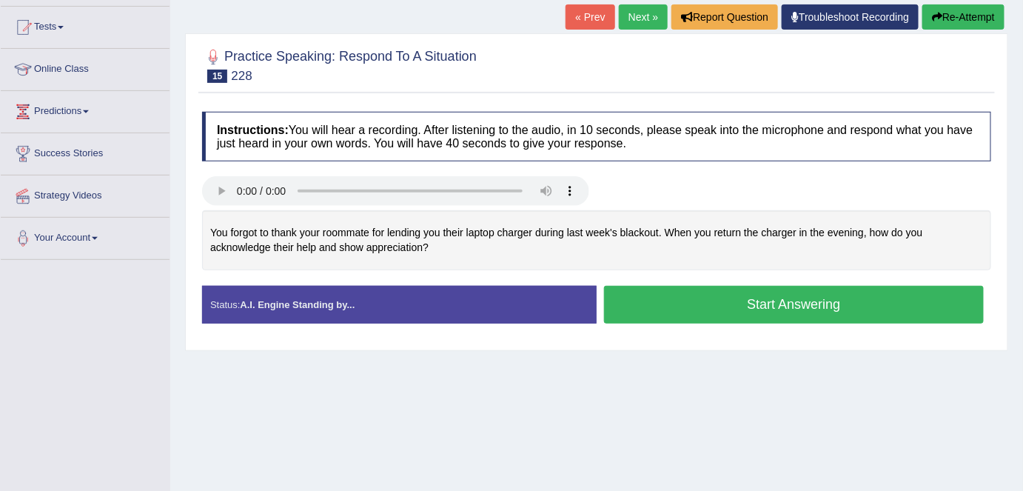
click at [636, 314] on button "Start Answering" at bounding box center [794, 305] width 380 height 38
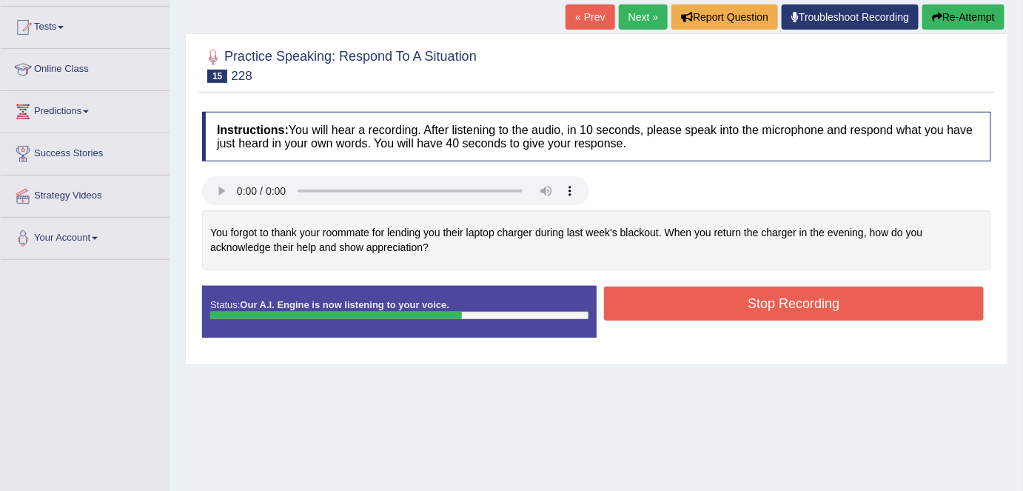
click at [636, 314] on button "Stop Recording" at bounding box center [794, 303] width 380 height 34
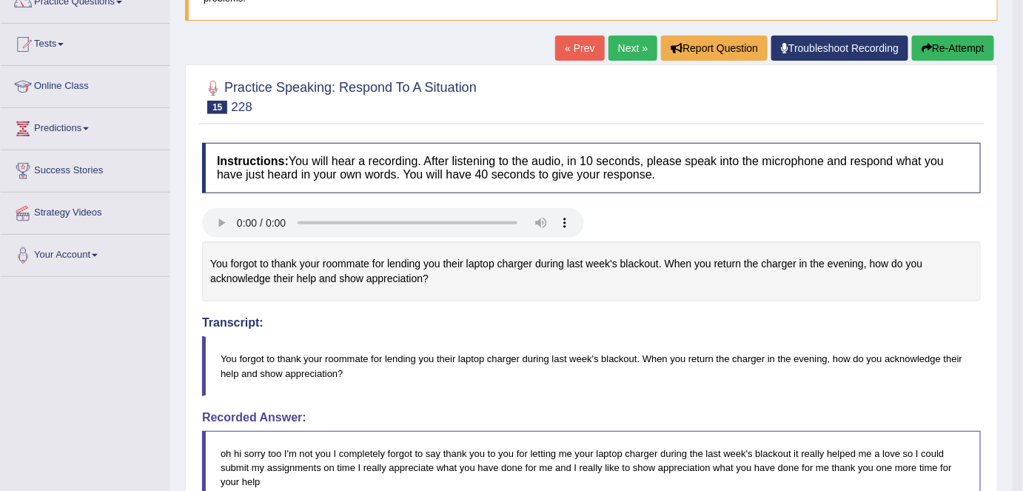
scroll to position [126, 0]
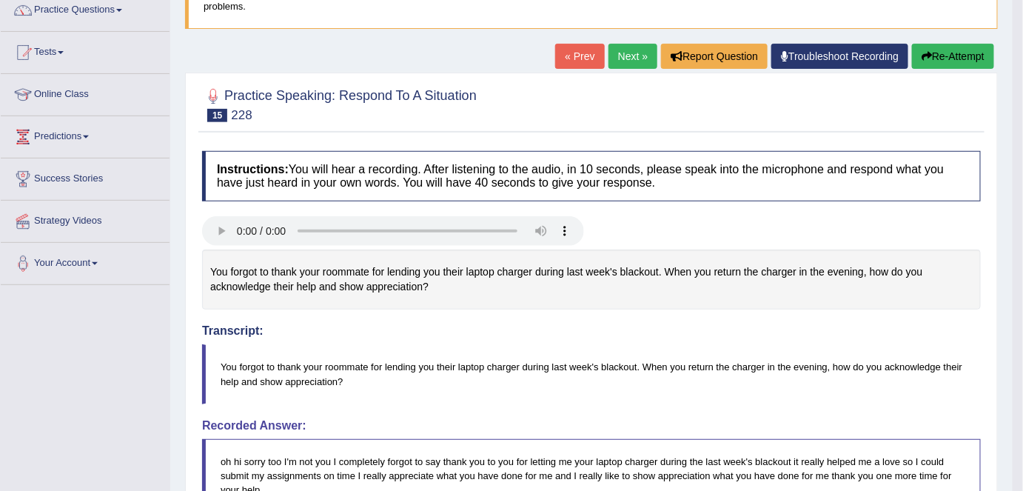
click at [966, 51] on button "Re-Attempt" at bounding box center [953, 56] width 82 height 25
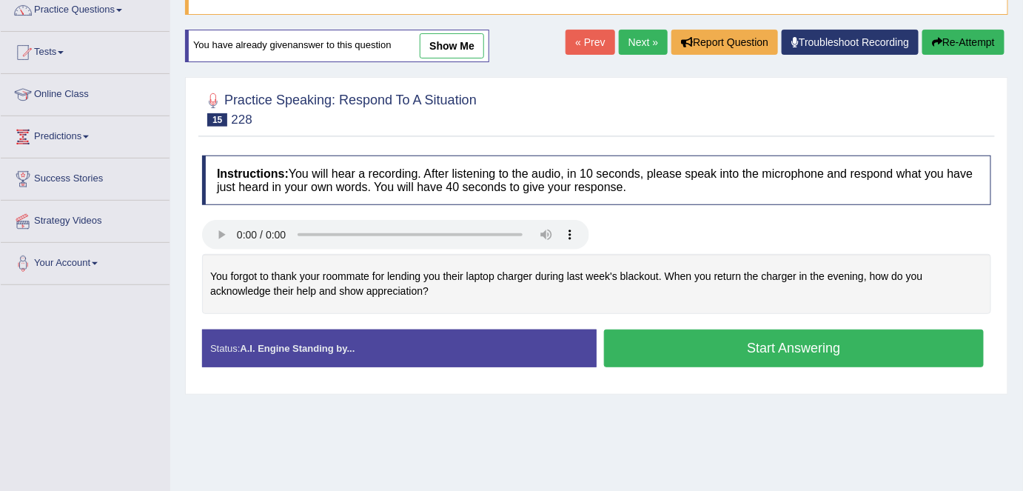
click at [700, 349] on button "Start Answering" at bounding box center [794, 348] width 380 height 38
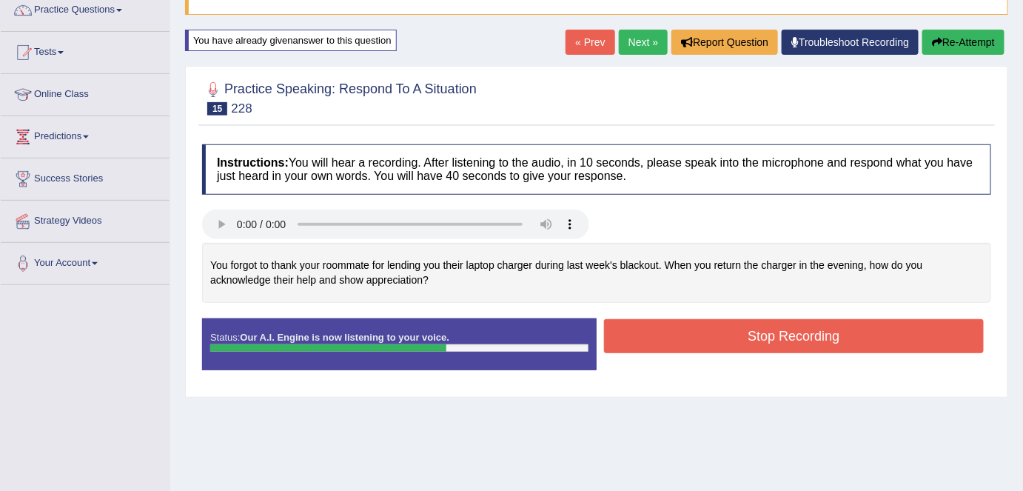
click at [700, 349] on button "Stop Recording" at bounding box center [794, 336] width 380 height 34
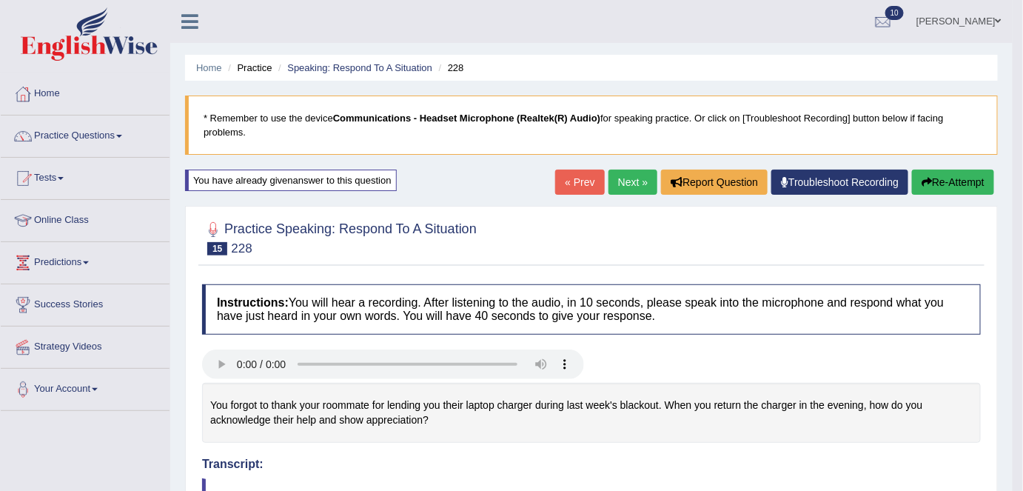
click at [622, 184] on link "Next »" at bounding box center [632, 182] width 49 height 25
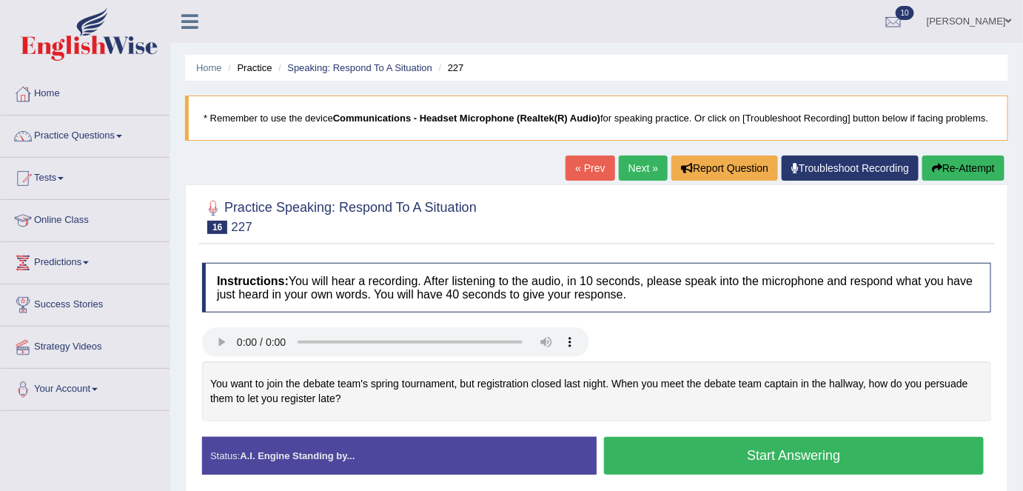
click at [640, 469] on button "Start Answering" at bounding box center [794, 456] width 380 height 38
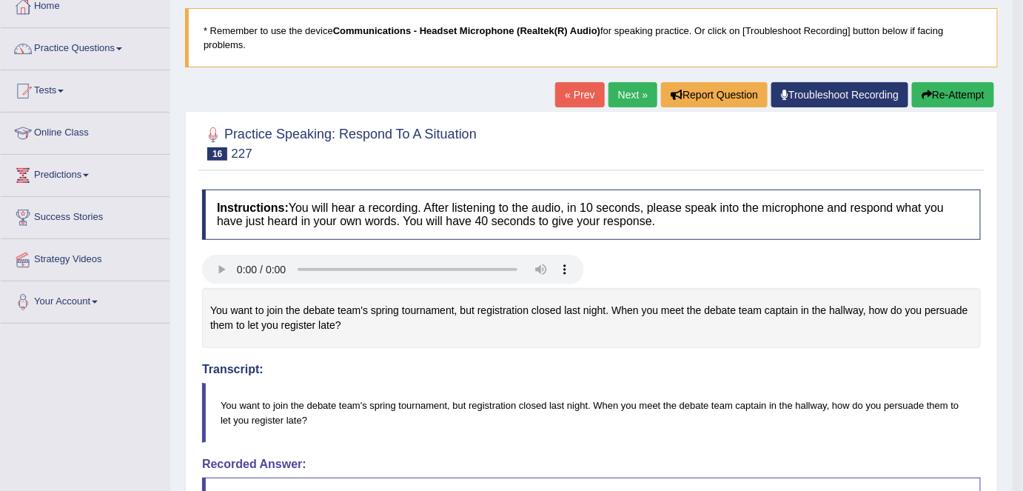
scroll to position [88, 0]
click at [621, 99] on link "Next »" at bounding box center [632, 93] width 49 height 25
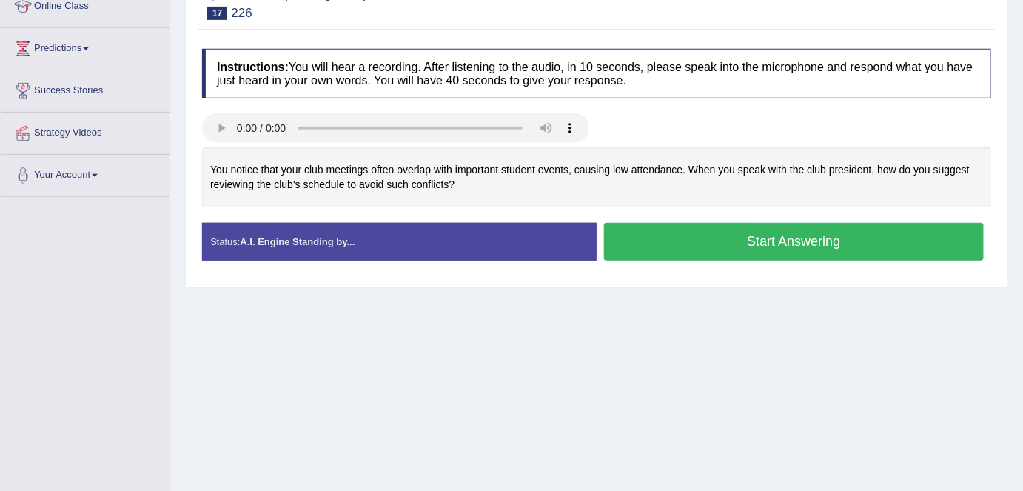
scroll to position [215, 0]
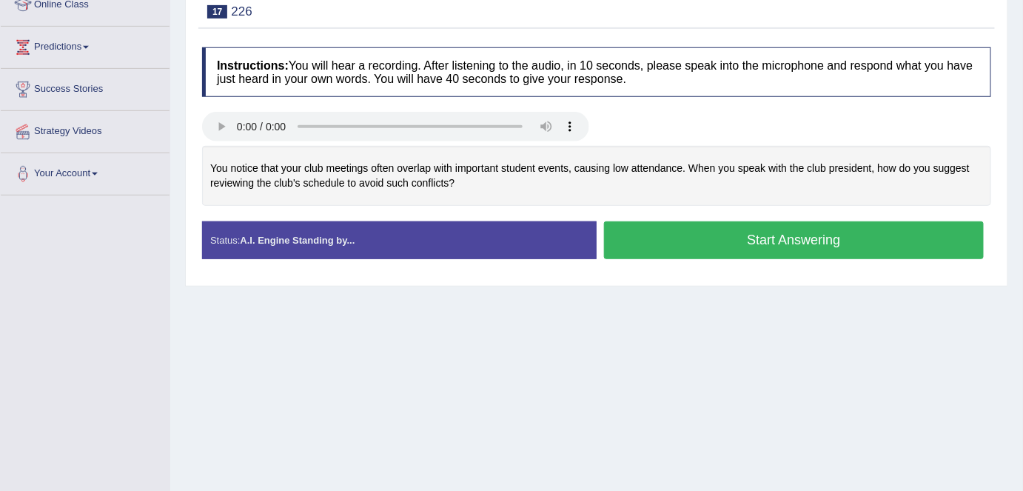
click at [681, 240] on button "Start Answering" at bounding box center [794, 240] width 380 height 38
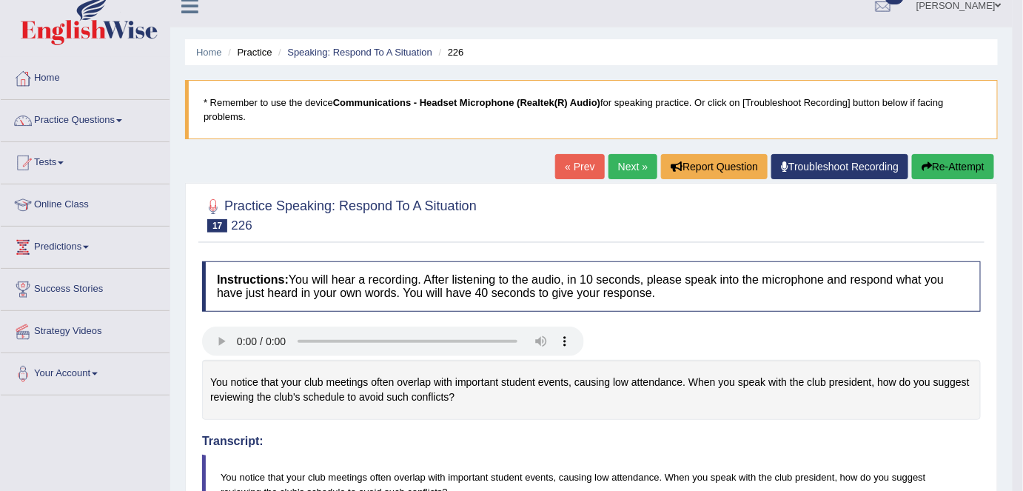
scroll to position [0, 0]
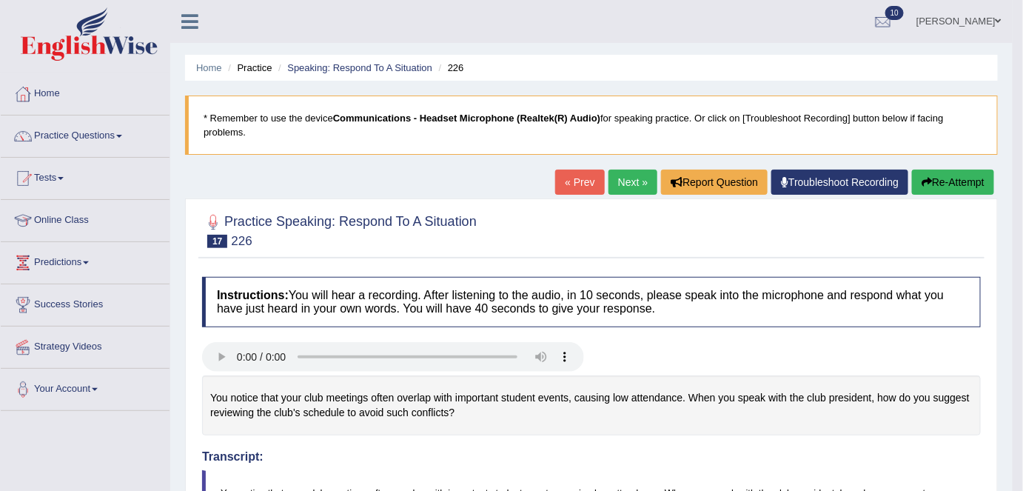
click at [617, 181] on link "Next »" at bounding box center [632, 182] width 49 height 25
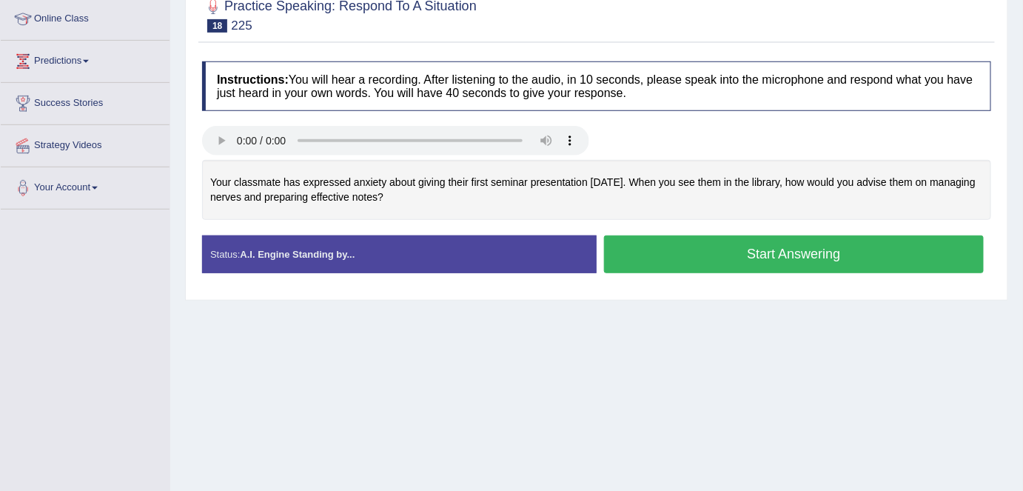
scroll to position [201, 0]
click at [680, 257] on button "Start Answering" at bounding box center [794, 254] width 380 height 38
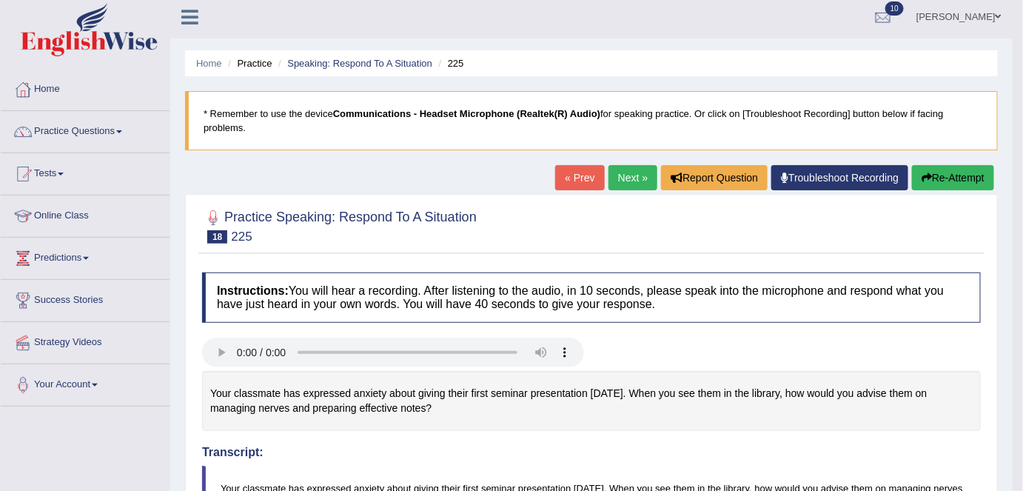
scroll to position [4, 0]
click at [963, 184] on button "Re-Attempt" at bounding box center [953, 178] width 82 height 25
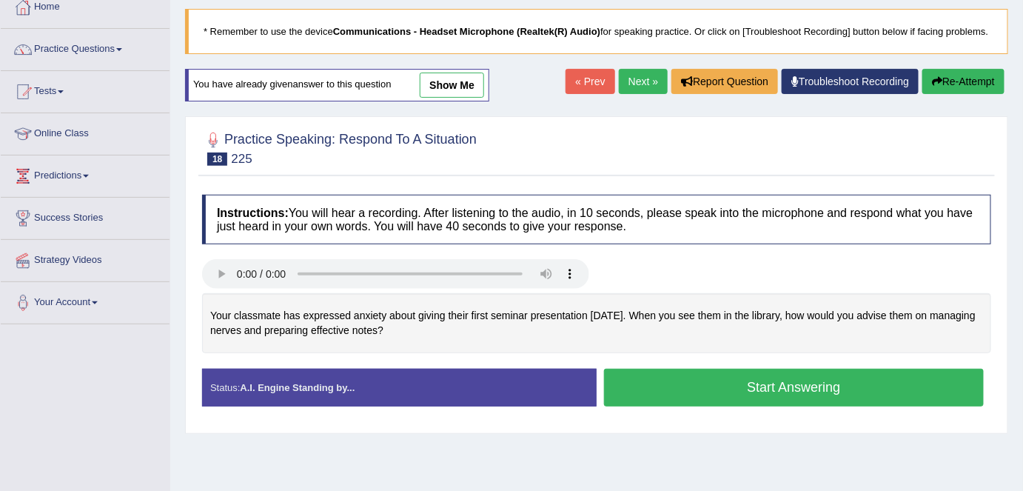
scroll to position [87, 0]
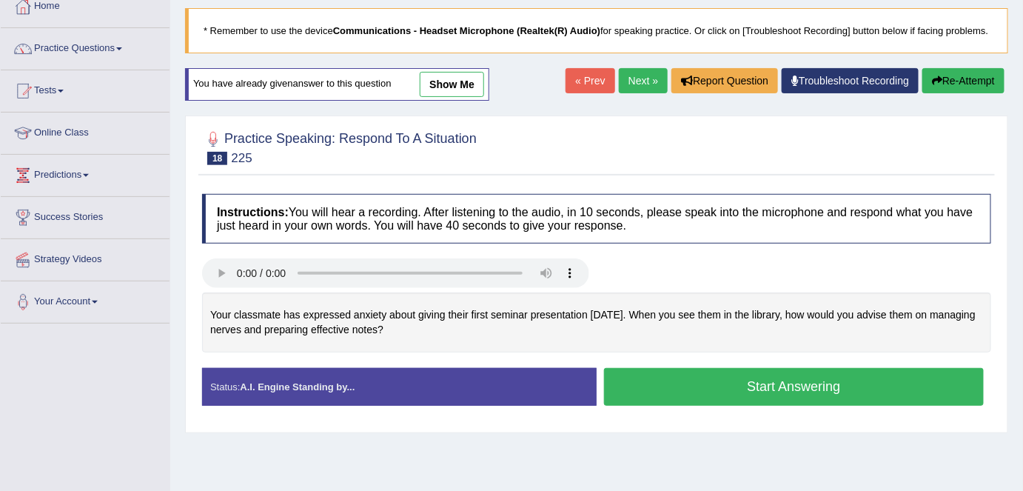
click at [635, 381] on button "Start Answering" at bounding box center [794, 387] width 380 height 38
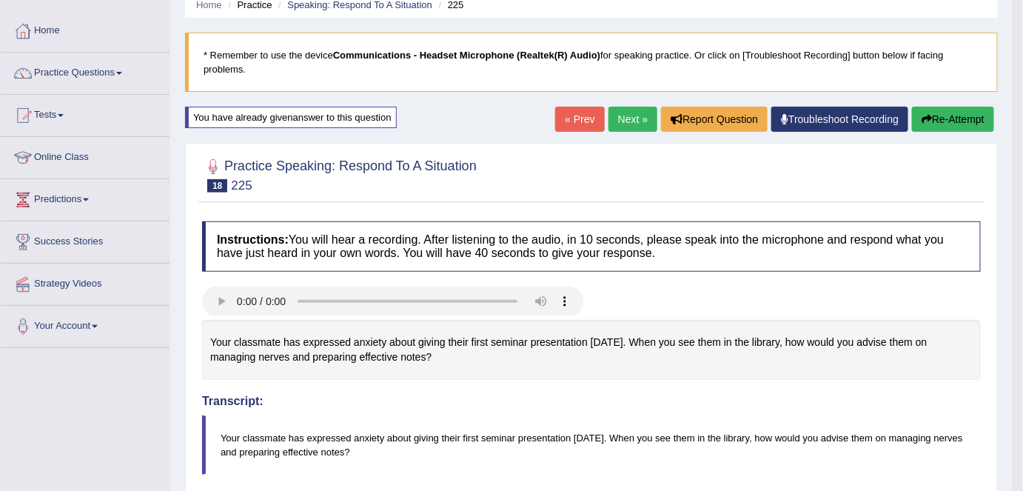
scroll to position [62, 0]
click at [936, 118] on button "Re-Attempt" at bounding box center [953, 119] width 82 height 25
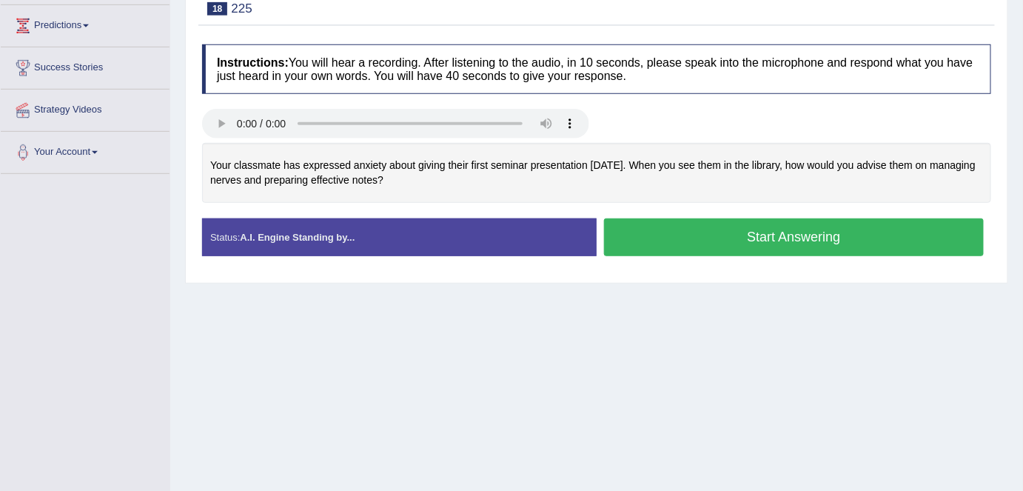
click at [710, 243] on button "Start Answering" at bounding box center [794, 237] width 380 height 38
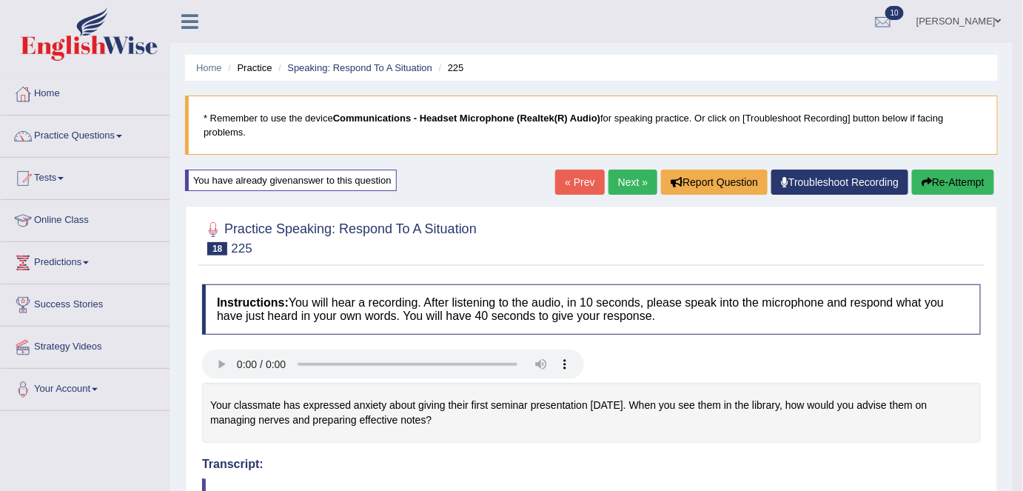
click at [965, 180] on button "Re-Attempt" at bounding box center [953, 182] width 82 height 25
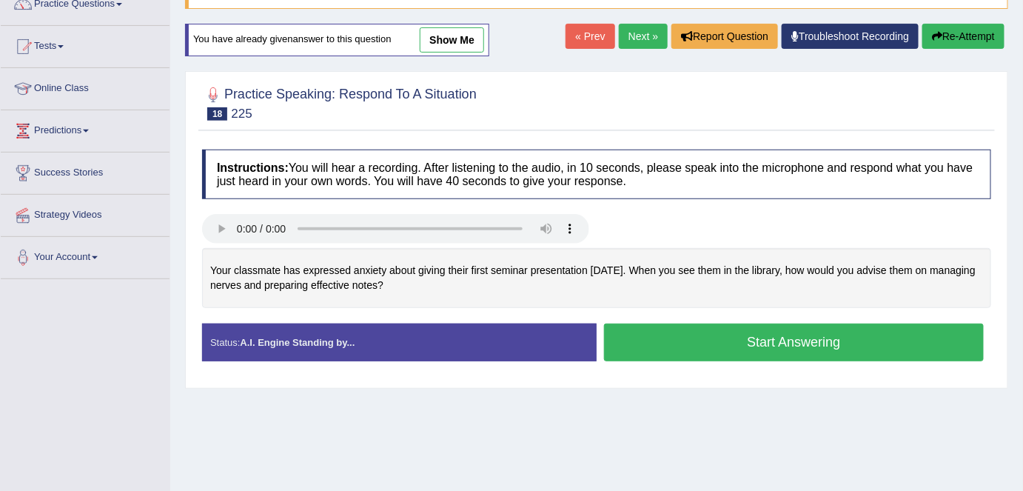
scroll to position [132, 0]
click at [687, 341] on button "Start Answering" at bounding box center [794, 342] width 380 height 38
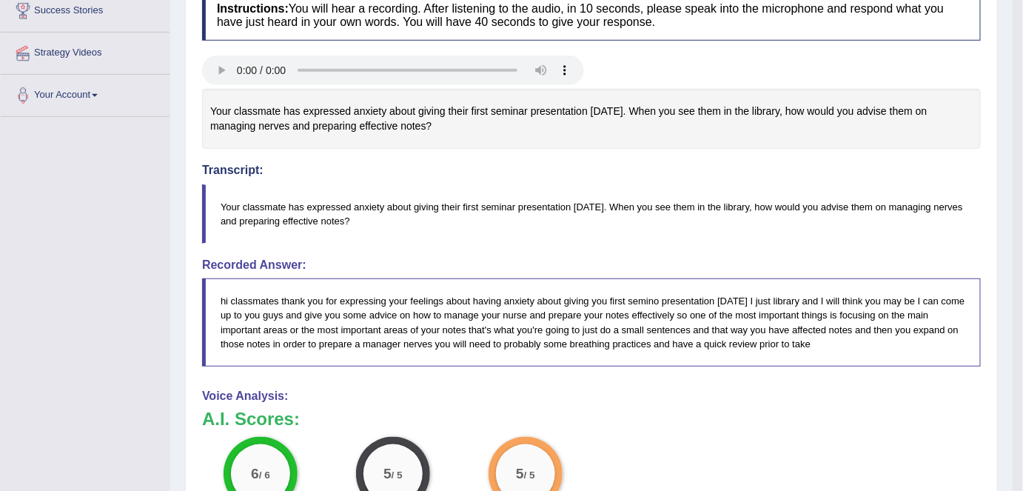
scroll to position [0, 0]
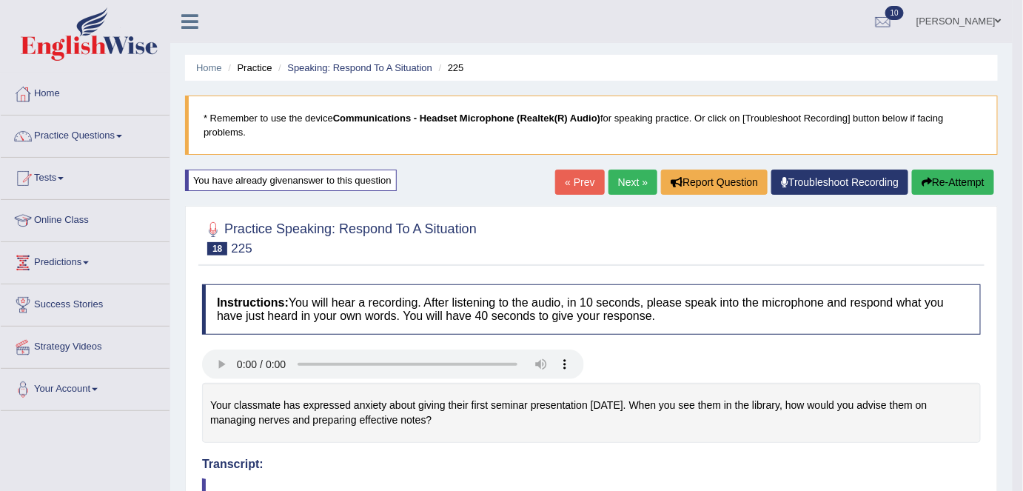
click at [640, 176] on link "Next »" at bounding box center [632, 182] width 49 height 25
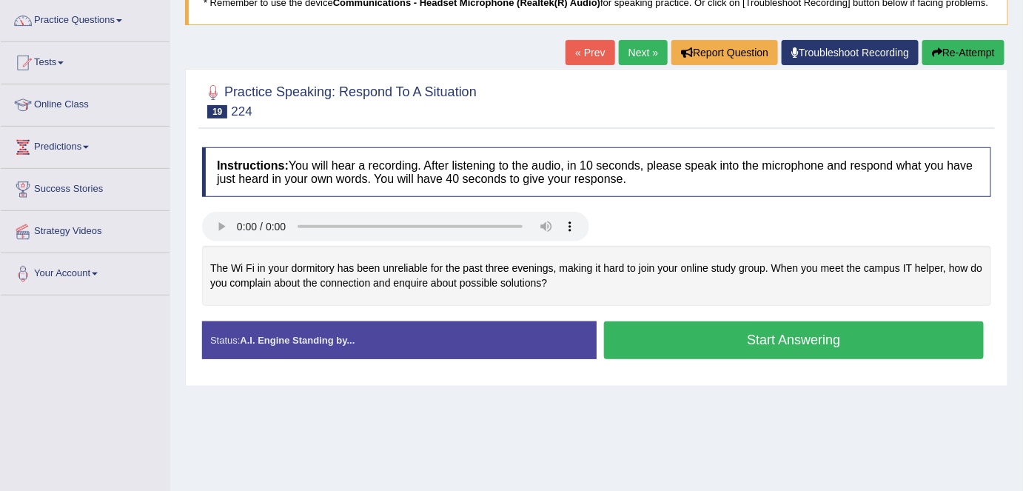
scroll to position [121, 0]
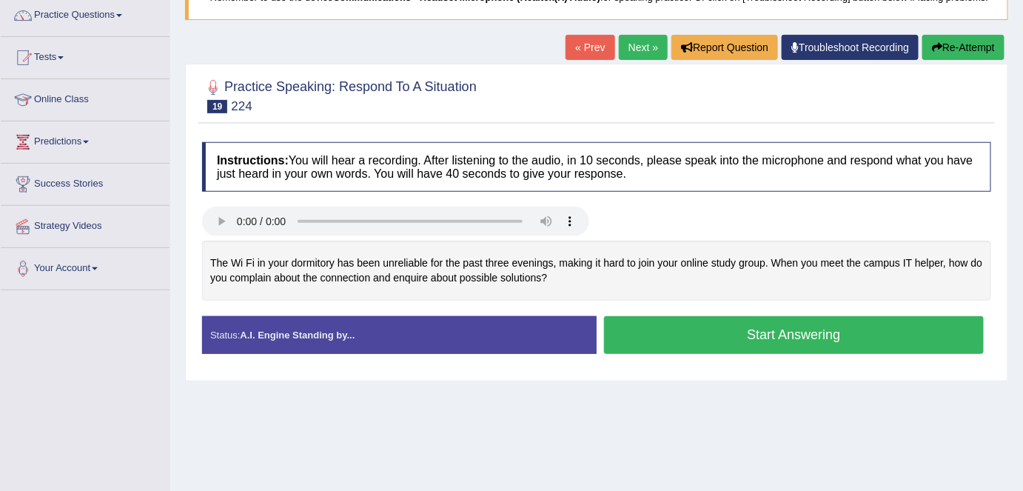
click at [809, 338] on button "Start Answering" at bounding box center [794, 335] width 380 height 38
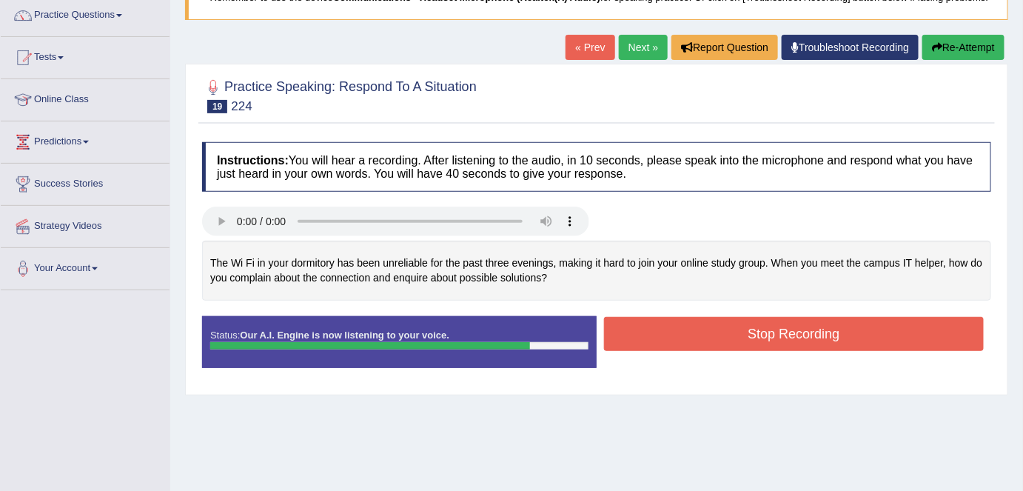
click at [809, 338] on button "Stop Recording" at bounding box center [794, 334] width 380 height 34
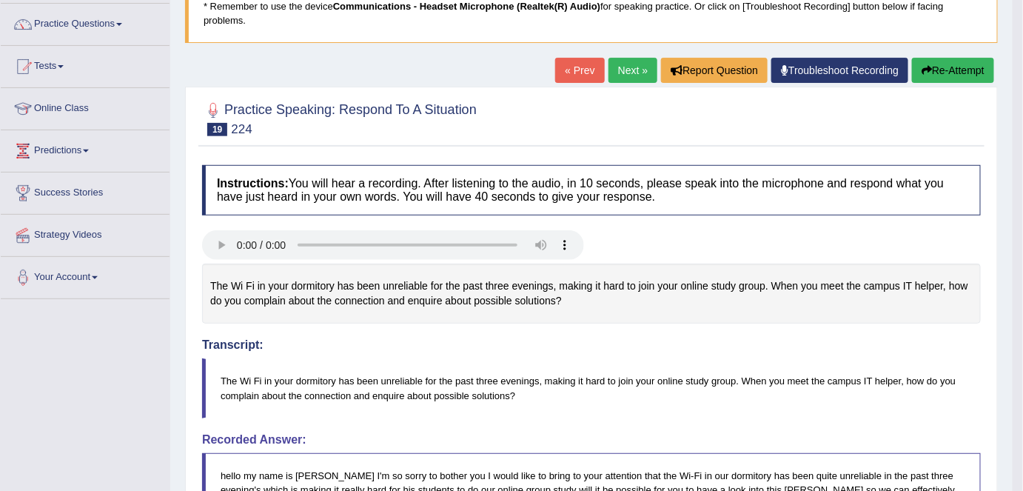
scroll to position [118, 0]
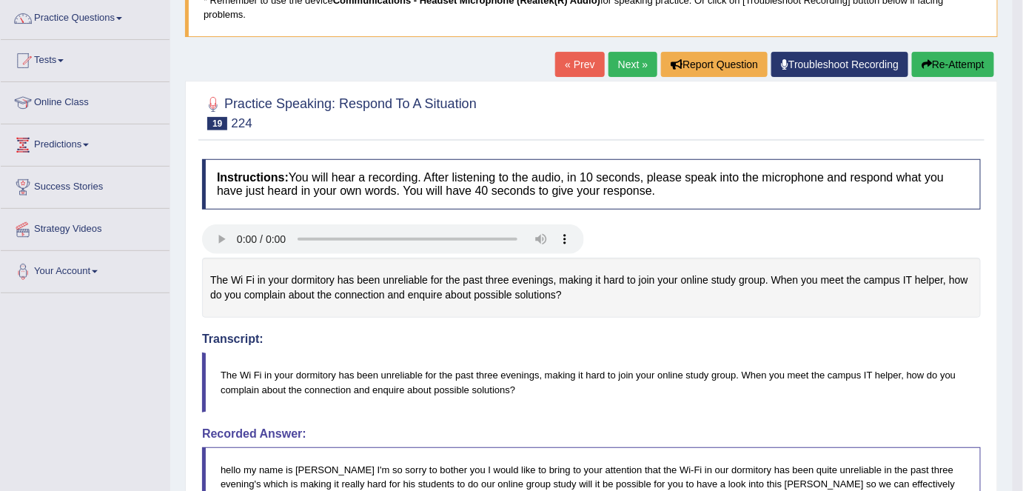
click at [620, 64] on link "Next »" at bounding box center [632, 64] width 49 height 25
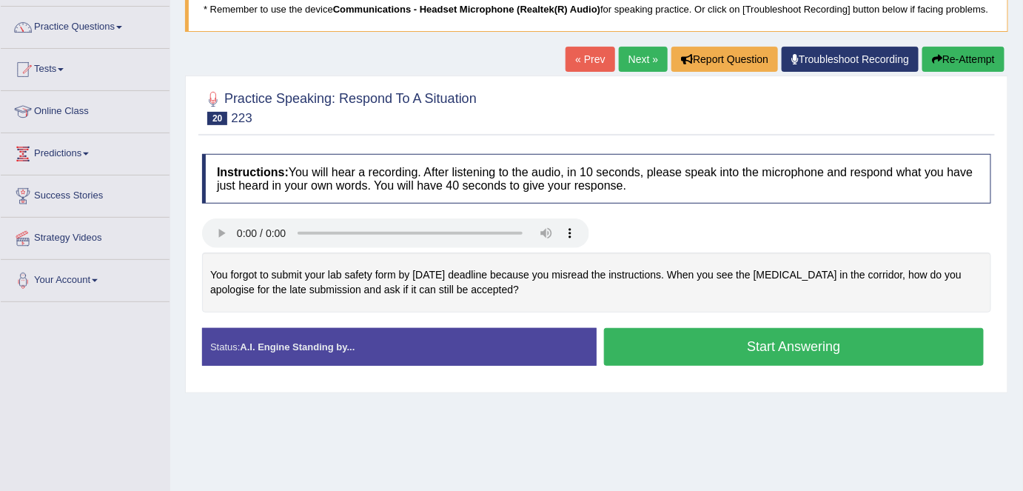
scroll to position [112, 0]
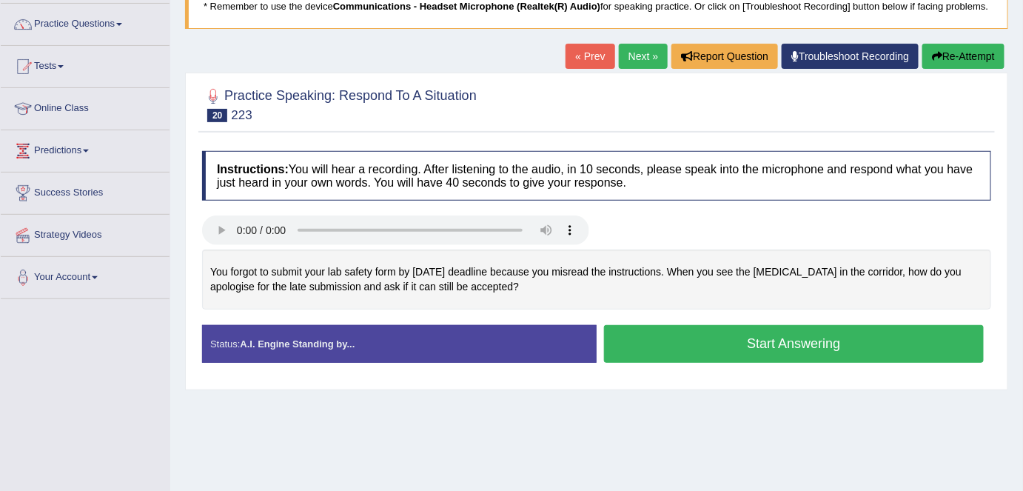
click at [700, 345] on button "Start Answering" at bounding box center [794, 344] width 380 height 38
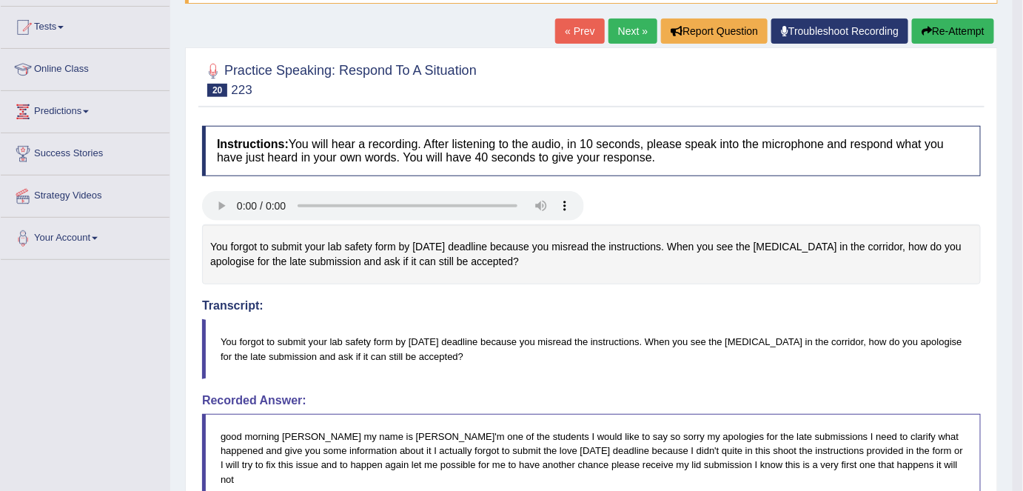
scroll to position [150, 0]
click at [948, 30] on button "Re-Attempt" at bounding box center [953, 31] width 82 height 25
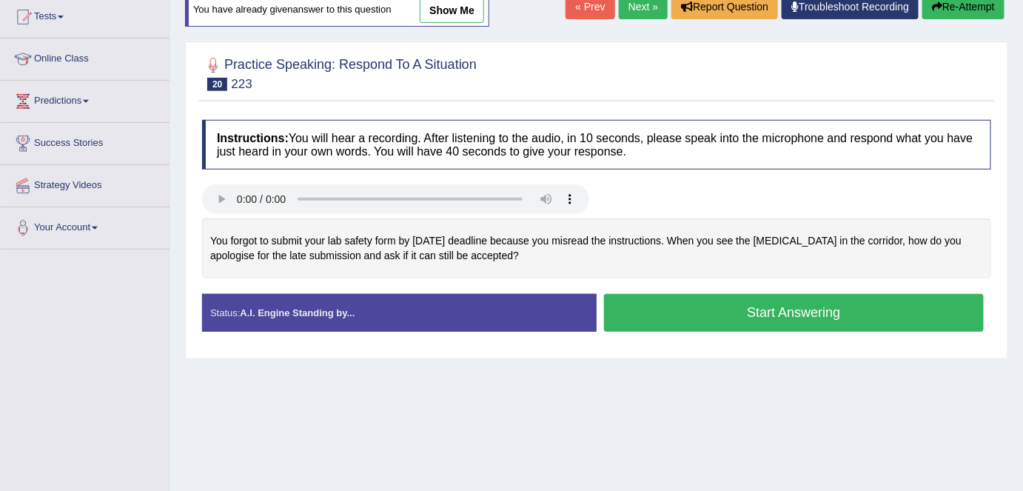
click at [763, 303] on button "Start Answering" at bounding box center [794, 313] width 380 height 38
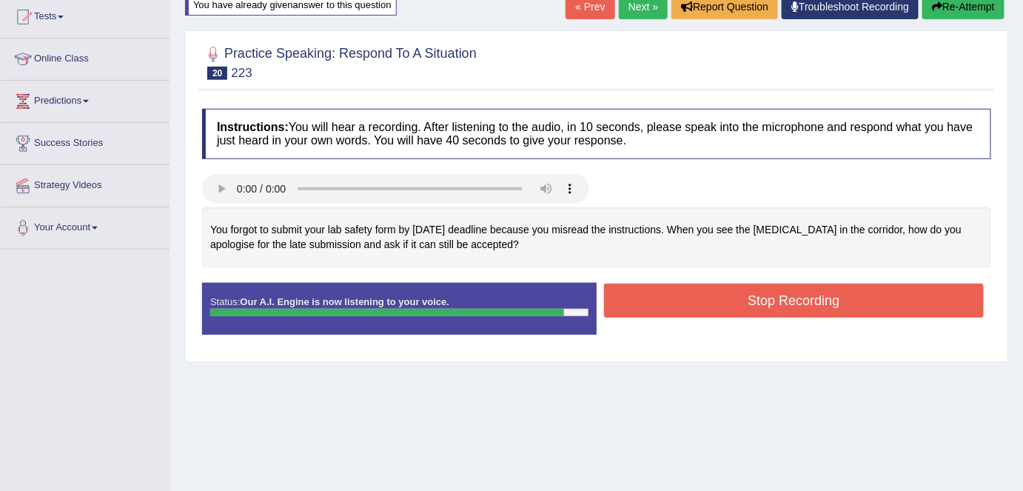
click at [763, 303] on button "Stop Recording" at bounding box center [794, 301] width 380 height 34
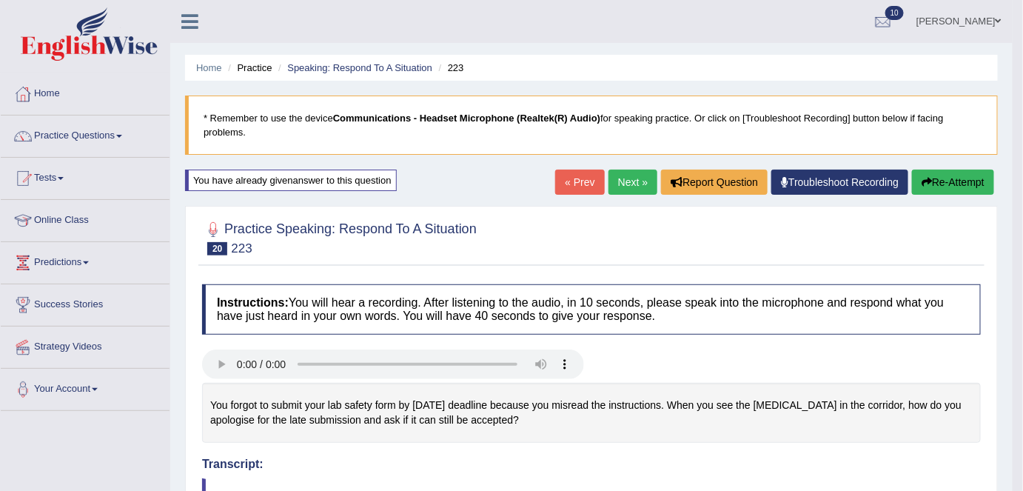
click at [619, 186] on link "Next »" at bounding box center [632, 182] width 49 height 25
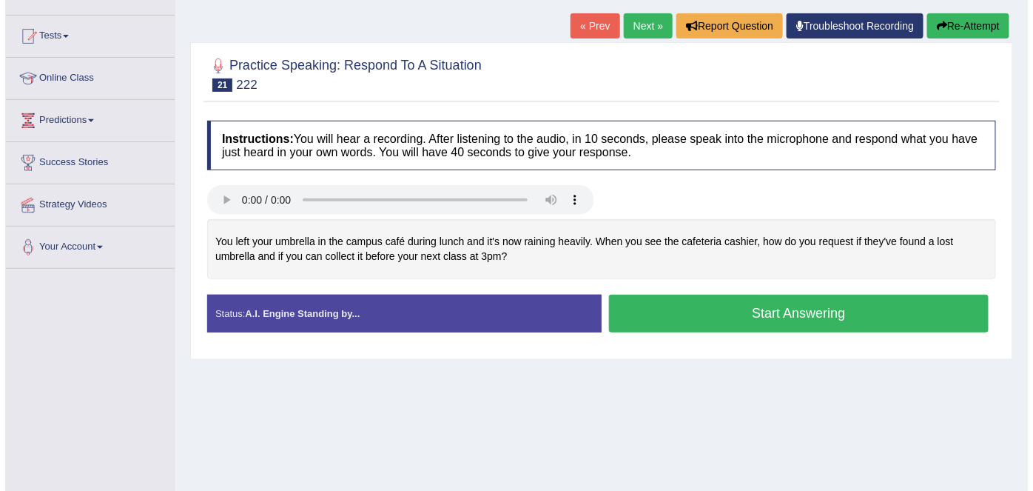
scroll to position [142, 0]
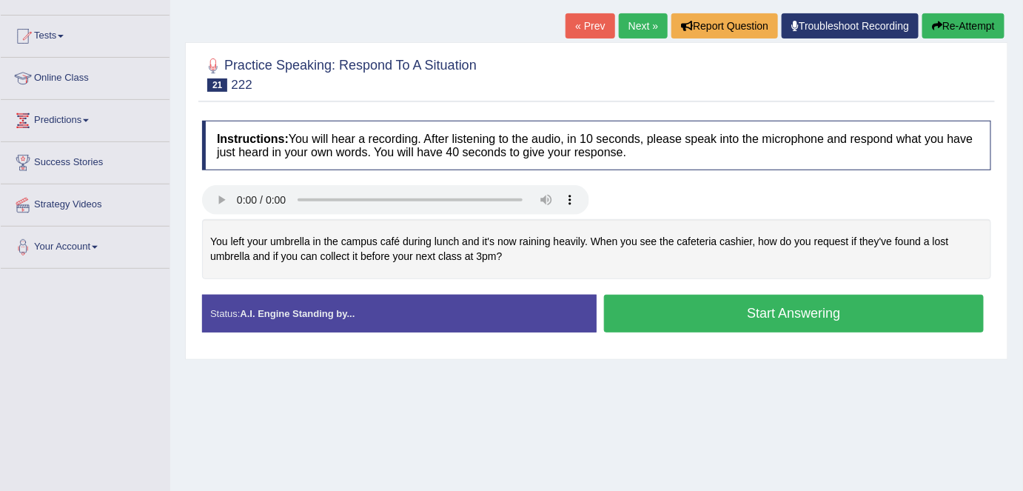
click at [734, 312] on button "Start Answering" at bounding box center [794, 314] width 380 height 38
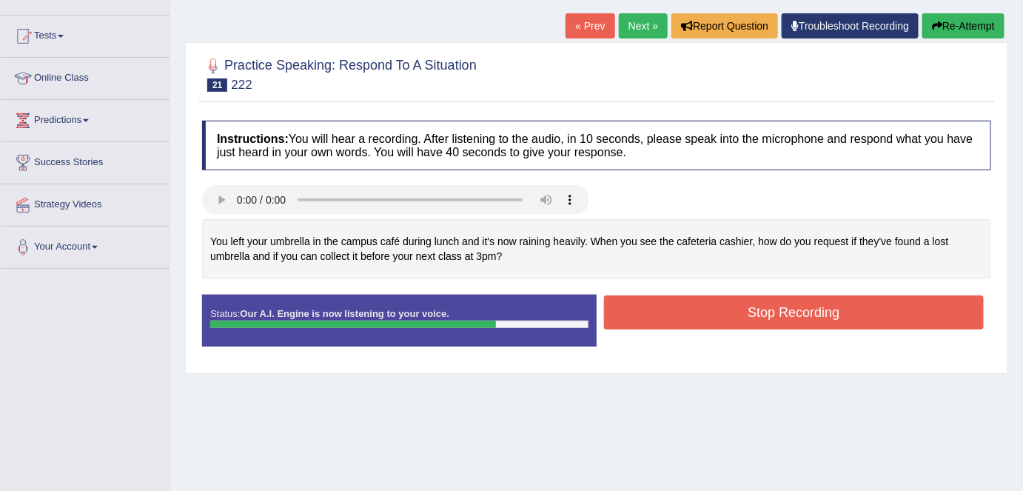
click at [734, 312] on button "Stop Recording" at bounding box center [794, 312] width 380 height 34
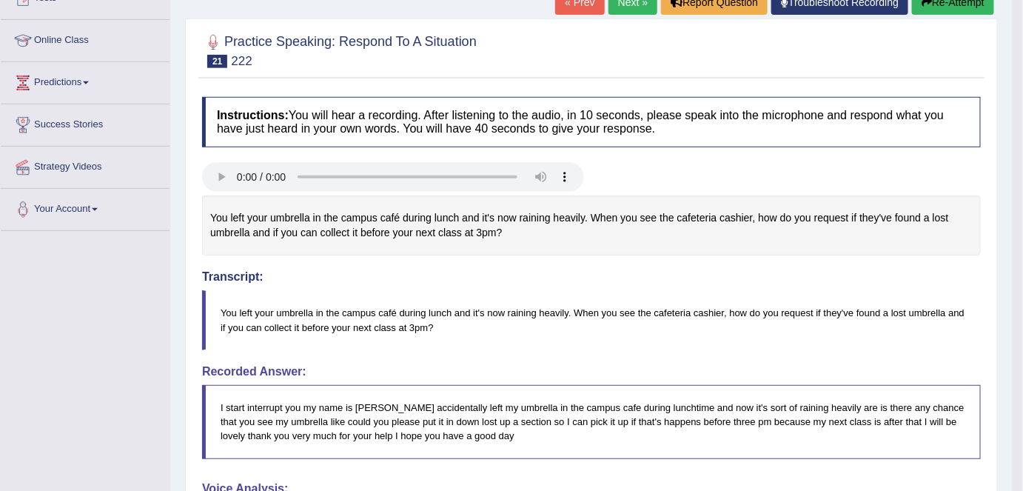
scroll to position [0, 0]
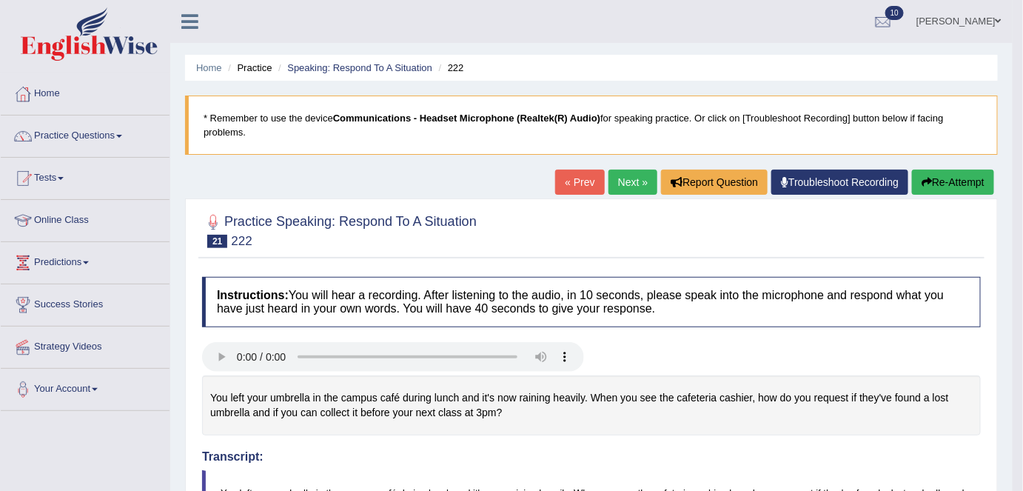
click at [941, 181] on button "Re-Attempt" at bounding box center [953, 182] width 82 height 25
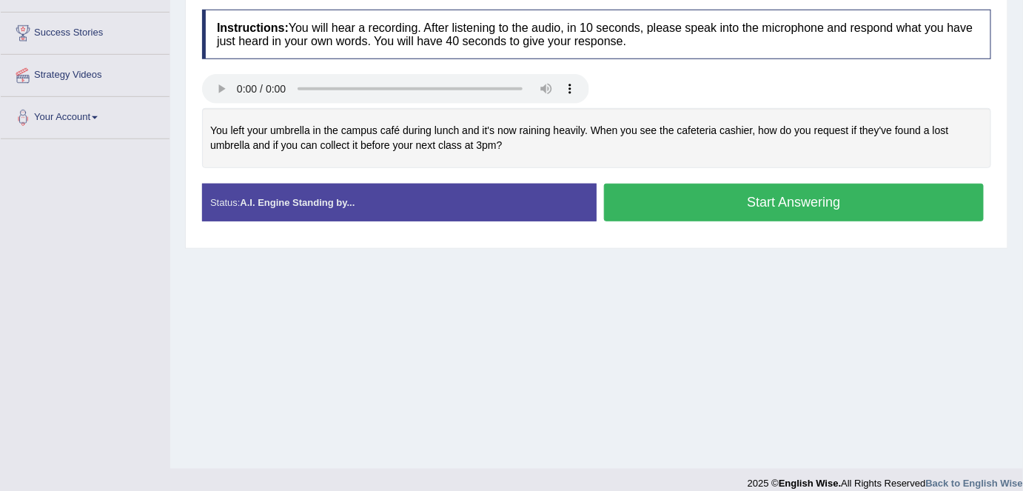
click at [659, 190] on button "Start Answering" at bounding box center [794, 203] width 380 height 38
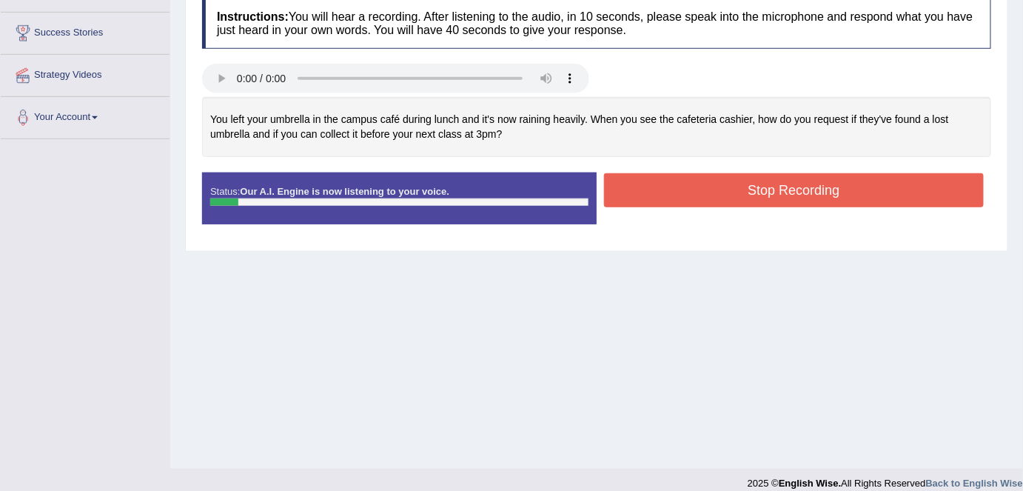
click at [659, 190] on button "Stop Recording" at bounding box center [794, 190] width 380 height 34
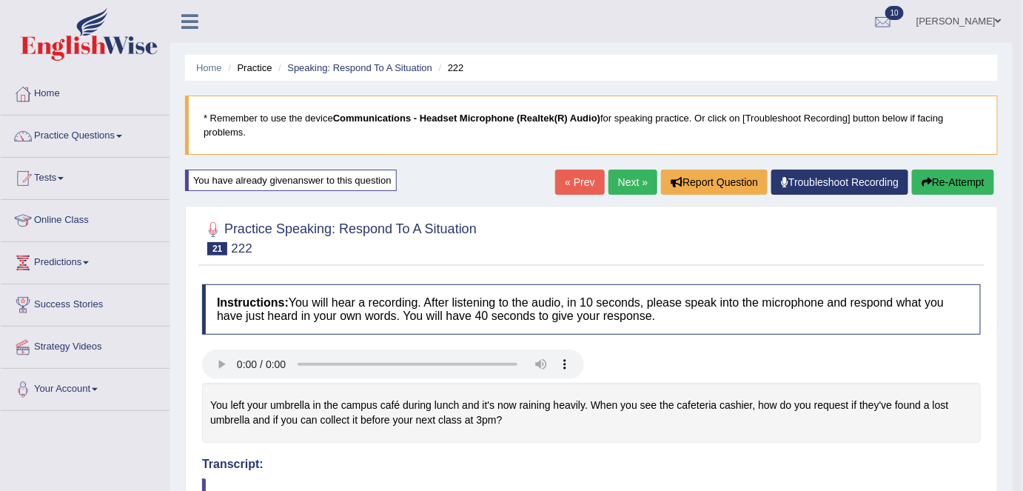
click at [933, 188] on button "Re-Attempt" at bounding box center [953, 182] width 82 height 25
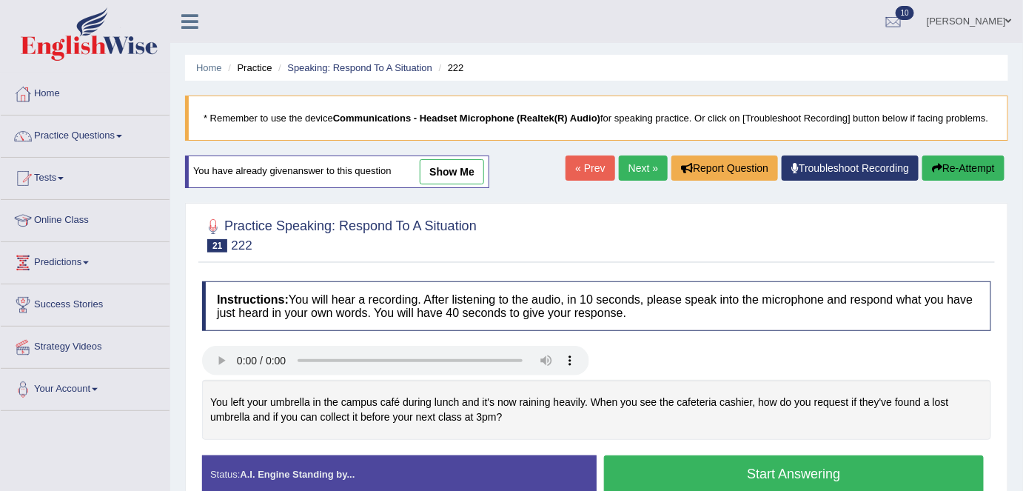
click at [782, 482] on button "Start Answering" at bounding box center [794, 474] width 380 height 38
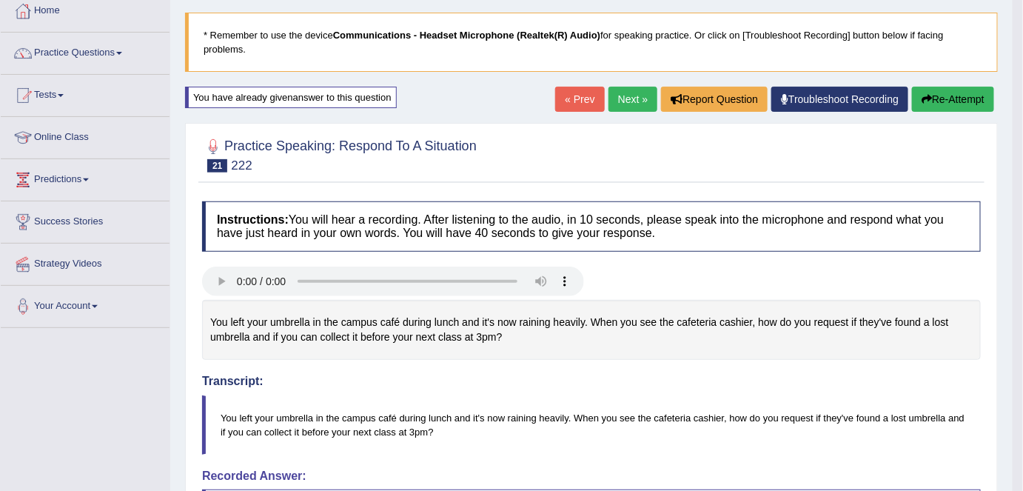
scroll to position [82, 0]
click at [947, 104] on button "Re-Attempt" at bounding box center [953, 99] width 82 height 25
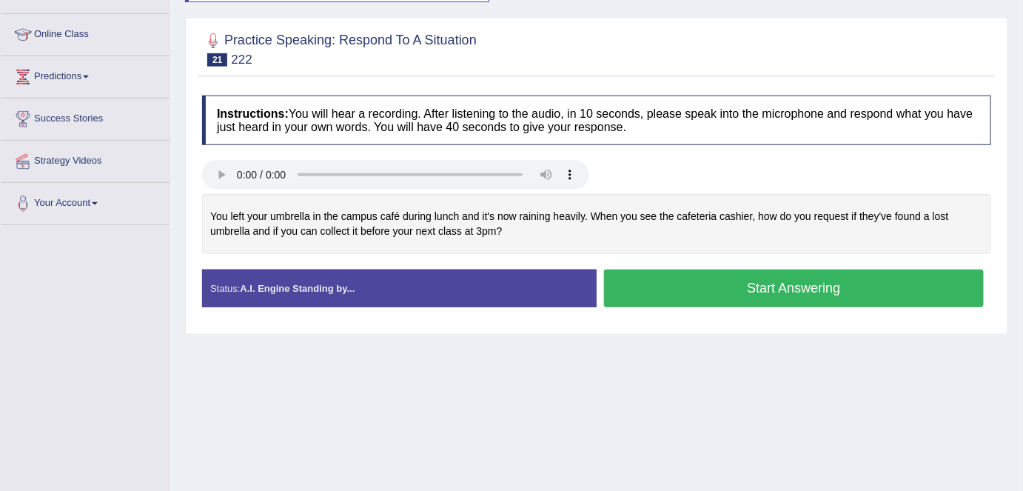
click at [819, 292] on button "Start Answering" at bounding box center [794, 288] width 380 height 38
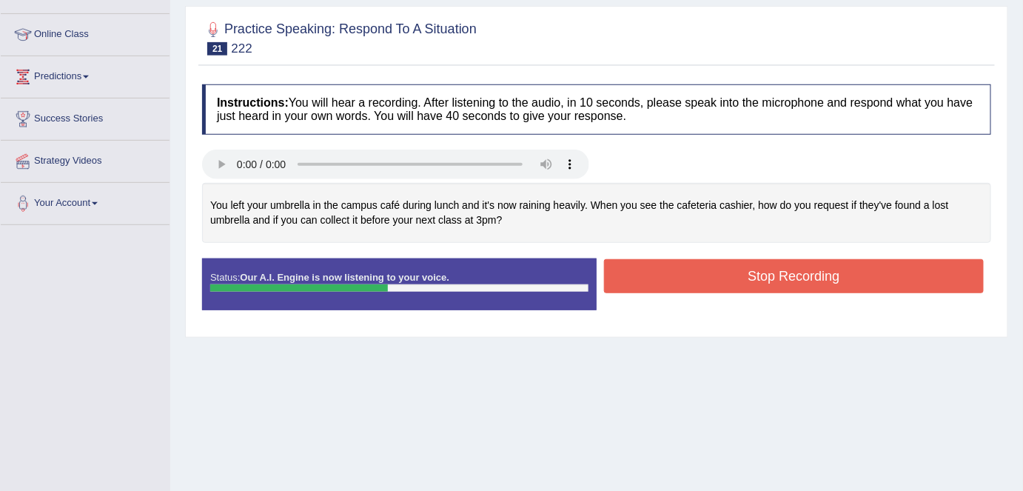
click at [780, 270] on button "Stop Recording" at bounding box center [794, 276] width 380 height 34
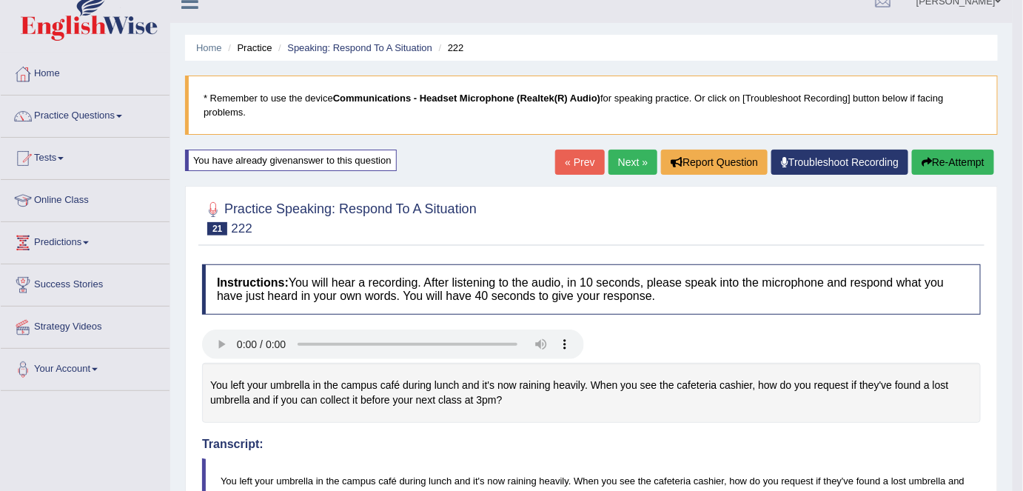
scroll to position [6, 0]
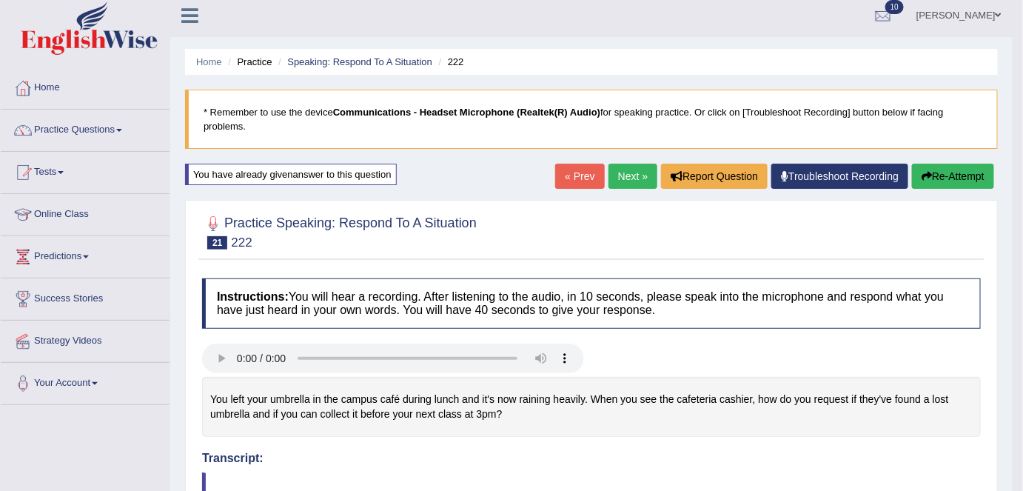
click at [939, 169] on button "Re-Attempt" at bounding box center [953, 176] width 82 height 25
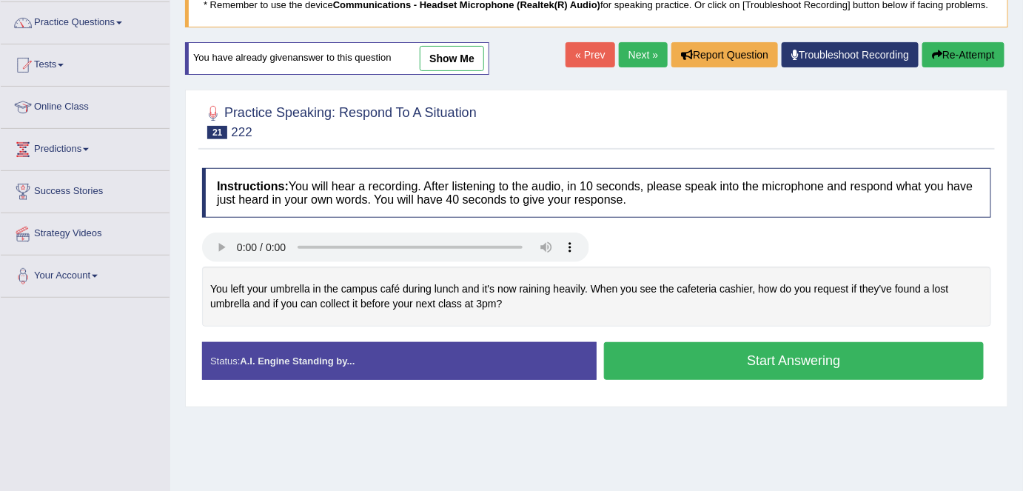
click at [714, 369] on button "Start Answering" at bounding box center [794, 361] width 380 height 38
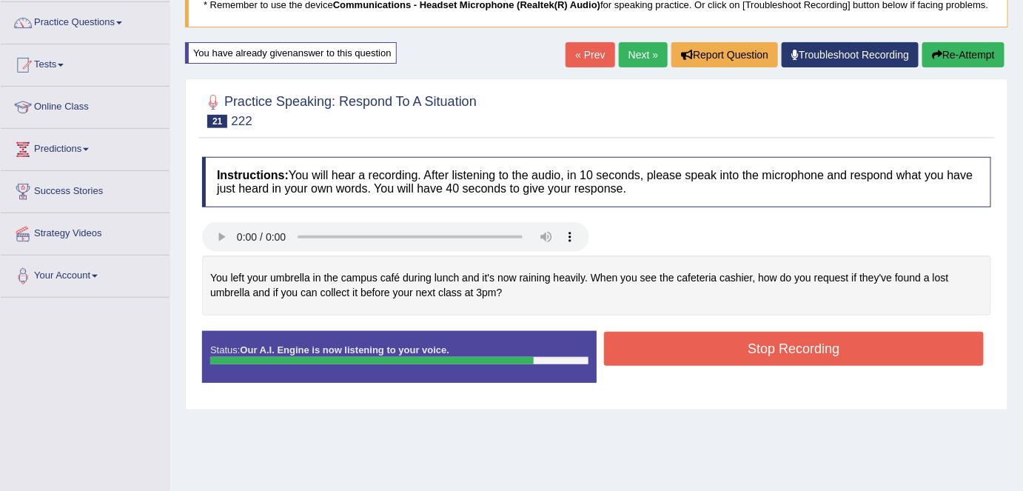
click at [690, 355] on button "Stop Recording" at bounding box center [794, 349] width 380 height 34
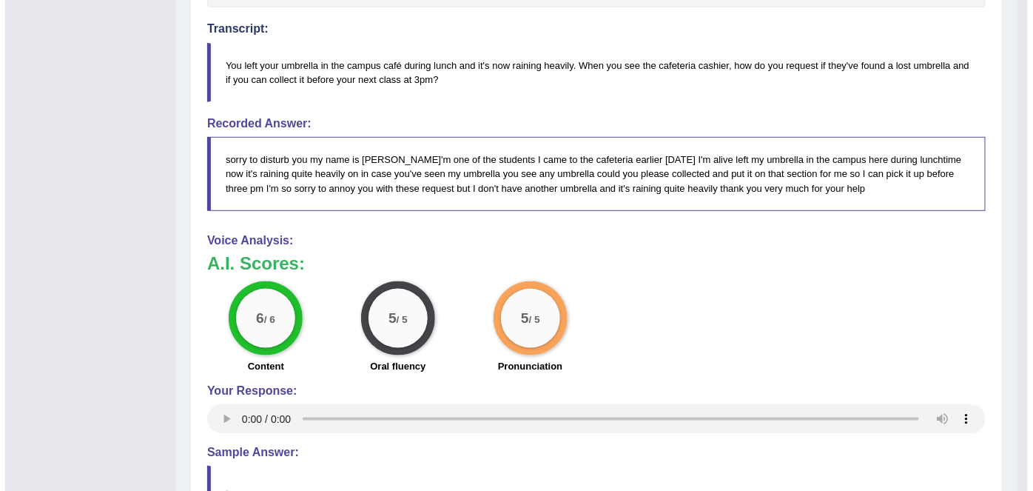
scroll to position [436, 0]
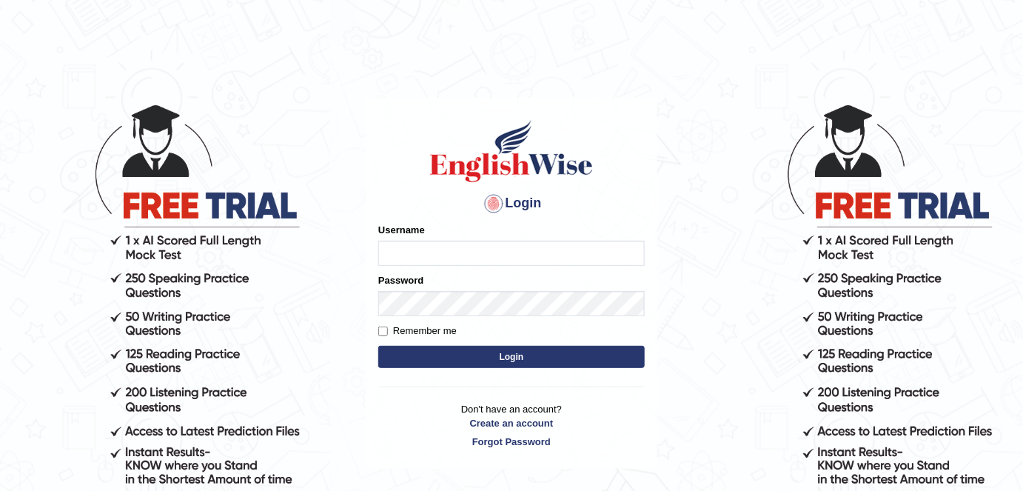
type input "alexa_"
click at [463, 352] on button "Login" at bounding box center [511, 357] width 266 height 22
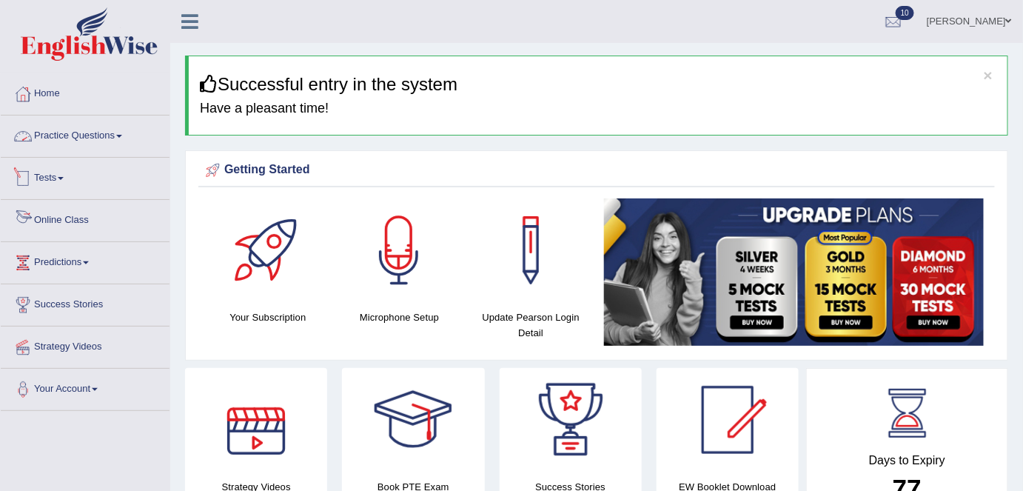
click at [105, 135] on link "Practice Questions" at bounding box center [85, 133] width 169 height 37
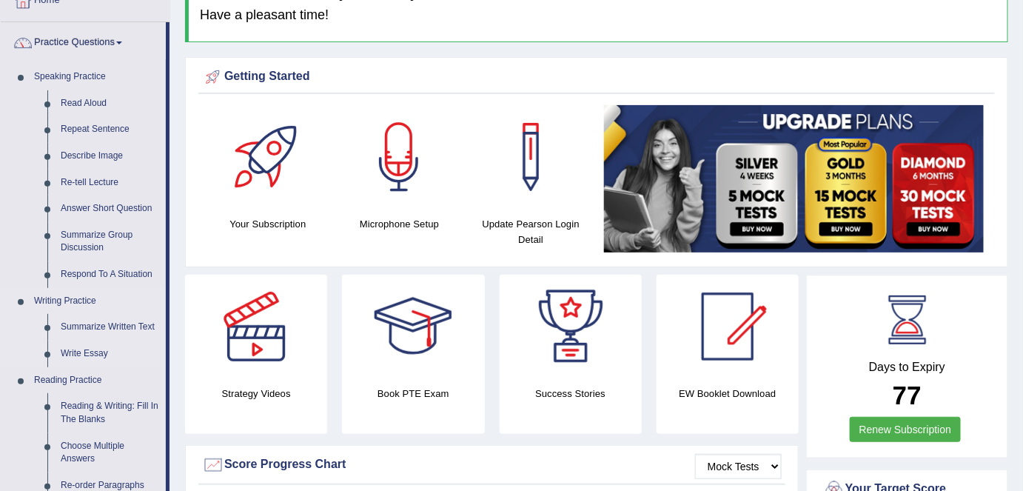
scroll to position [95, 0]
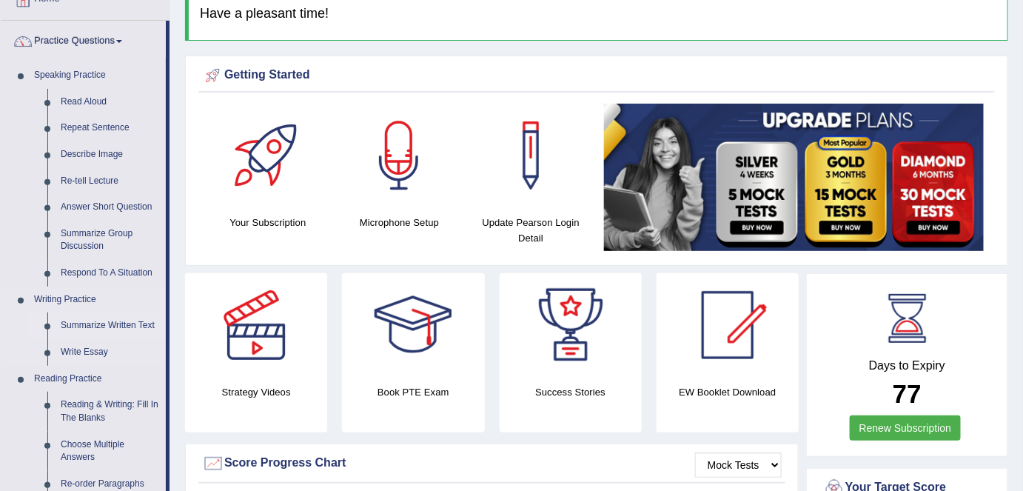
click at [129, 328] on link "Summarize Written Text" at bounding box center [110, 325] width 112 height 27
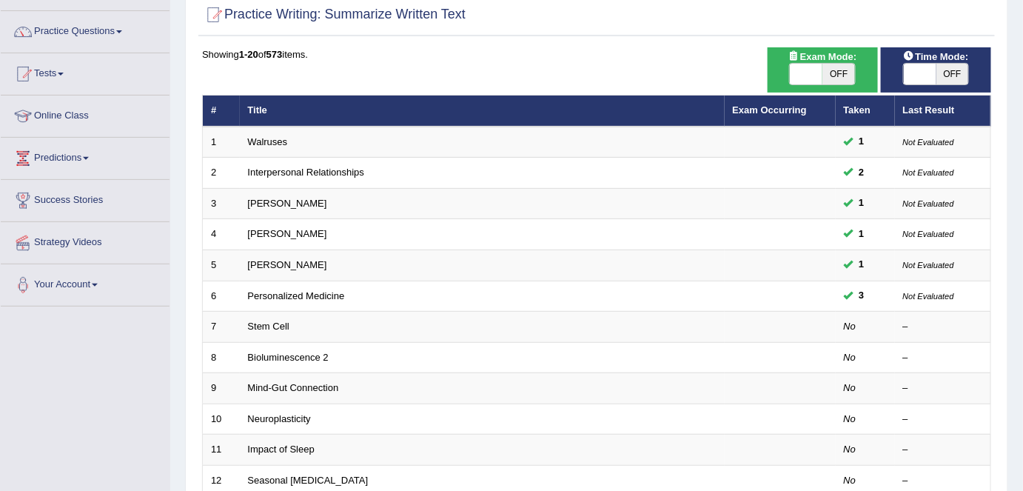
scroll to position [102, 0]
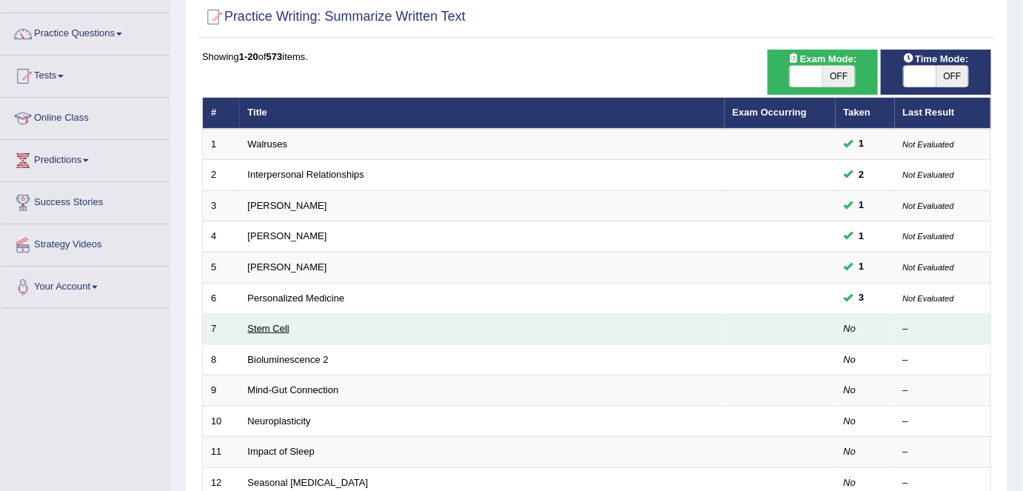
click at [272, 324] on link "Stem Cell" at bounding box center [268, 328] width 41 height 11
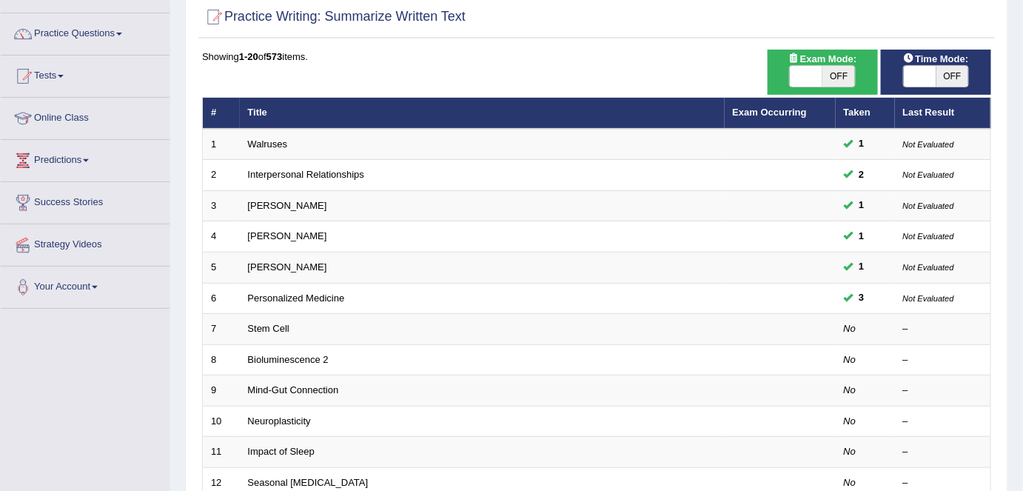
click at [837, 80] on span "OFF" at bounding box center [838, 76] width 33 height 21
checkbox input "true"
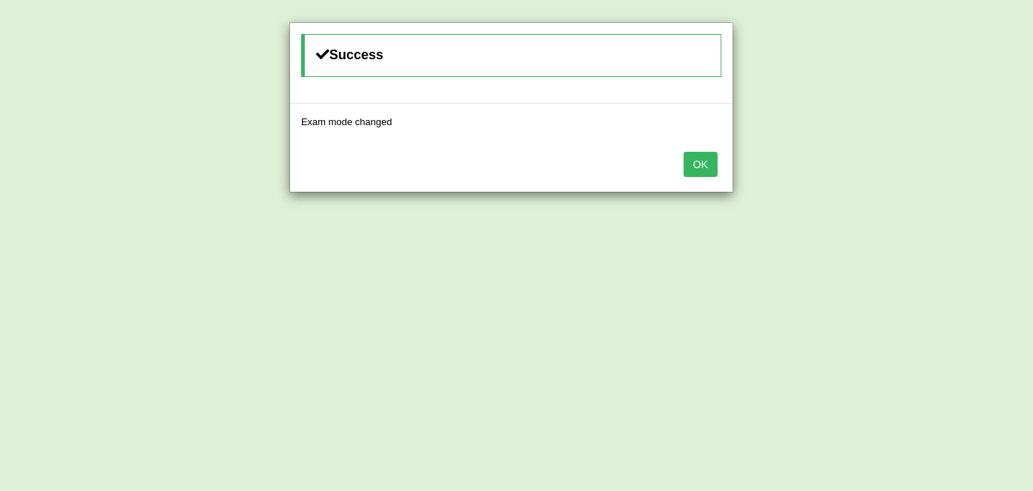
click at [699, 163] on button "OK" at bounding box center [701, 164] width 34 height 25
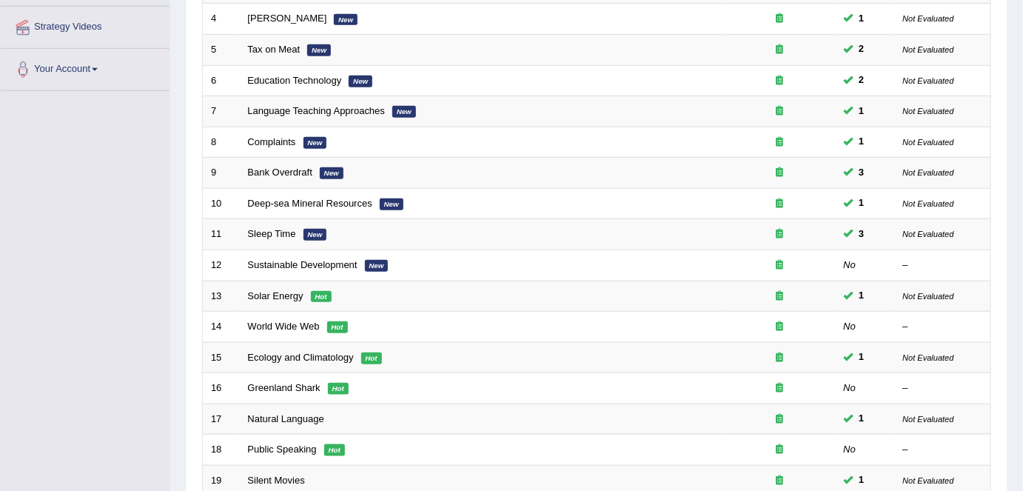
scroll to position [320, 0]
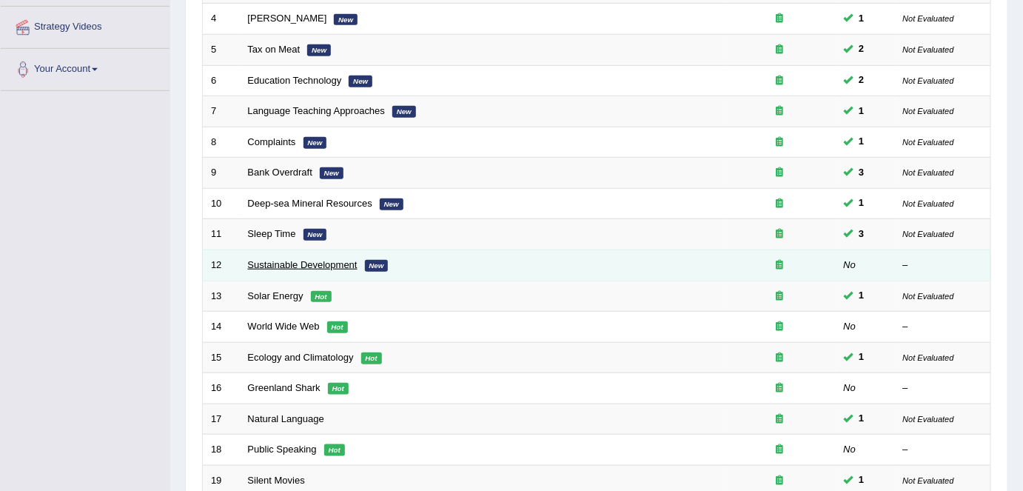
click at [298, 261] on link "Sustainable Development" at bounding box center [303, 264] width 110 height 11
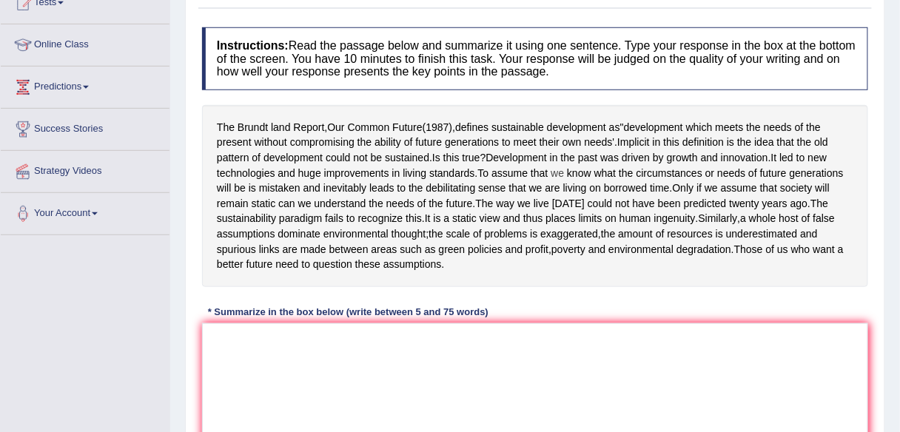
scroll to position [176, 0]
click at [390, 380] on textarea at bounding box center [535, 395] width 666 height 144
click at [508, 355] on textarea at bounding box center [535, 395] width 666 height 144
click at [622, 395] on textarea at bounding box center [535, 395] width 666 height 144
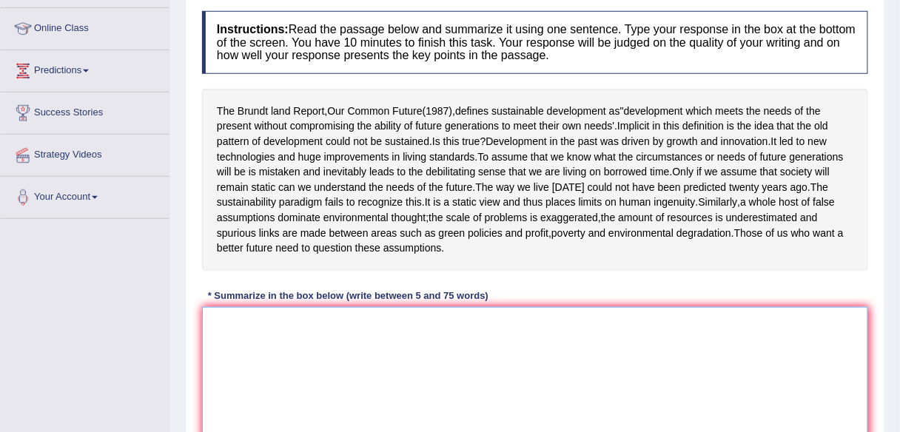
scroll to position [192, 0]
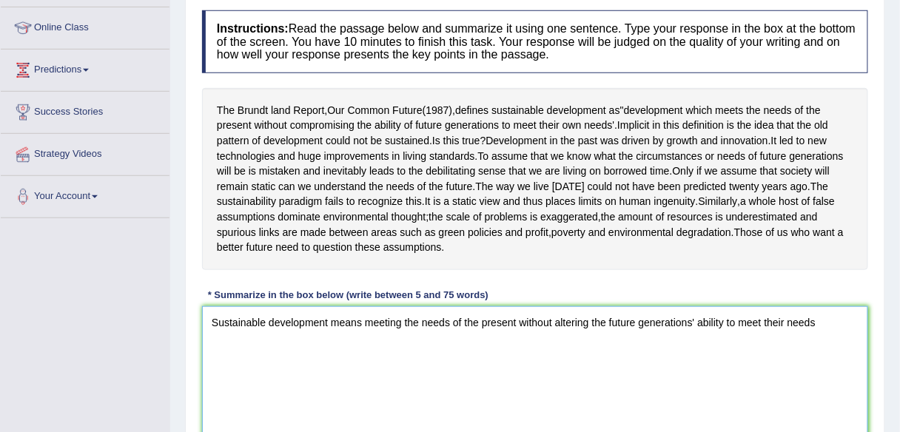
click at [605, 335] on textarea "Sustainable development means meeting the needs of the present without altering…" at bounding box center [535, 378] width 666 height 144
click at [808, 333] on textarea "Sustainable development means meeting the needs of the present without altering…" at bounding box center [535, 378] width 666 height 144
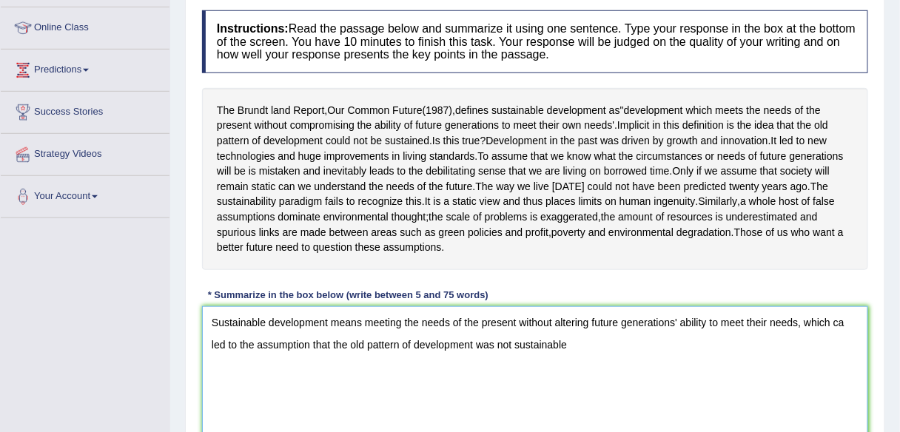
click at [841, 333] on textarea "Sustainable development means meeting the needs of the present without altering…" at bounding box center [535, 378] width 666 height 144
click at [637, 357] on textarea "Sustainable development means meeting the needs of the present without altering…" at bounding box center [535, 378] width 666 height 144
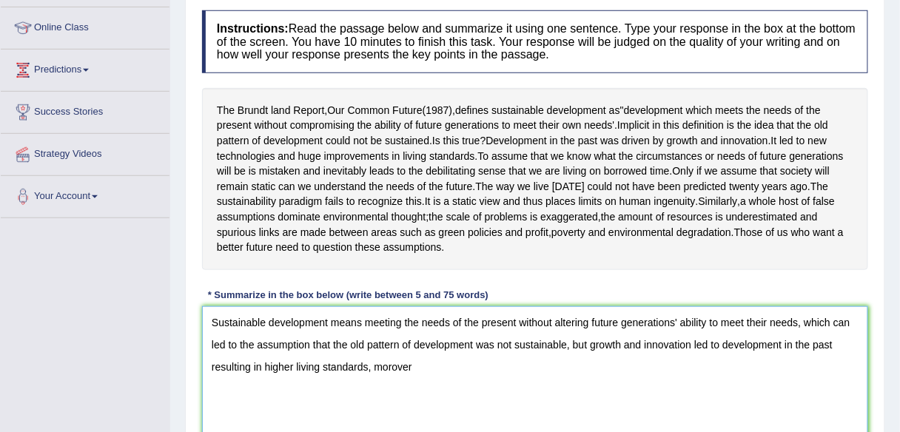
click at [396, 382] on textarea "Sustainable development means meeting the needs of the present without altering…" at bounding box center [535, 378] width 666 height 144
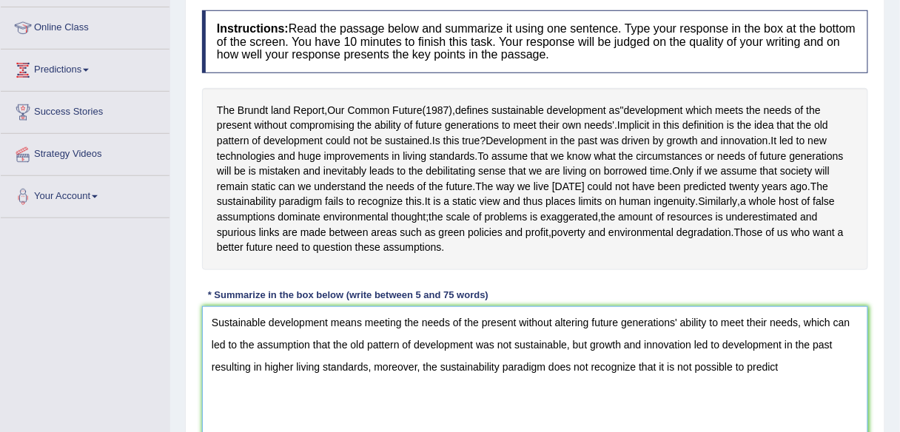
click at [694, 381] on textarea "Sustainable development means meeting the needs of the present without altering…" at bounding box center [535, 378] width 666 height 144
click at [781, 379] on textarea "Sustainable development means meeting the needs of the present without altering…" at bounding box center [535, 378] width 666 height 144
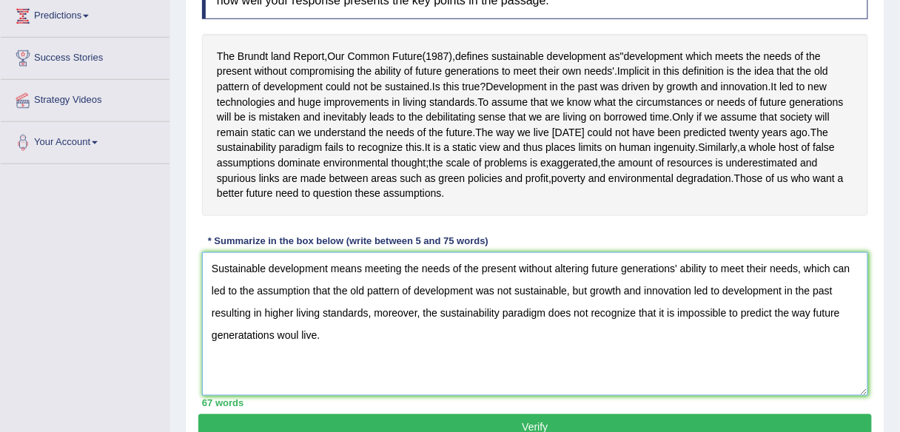
scroll to position [246, 0]
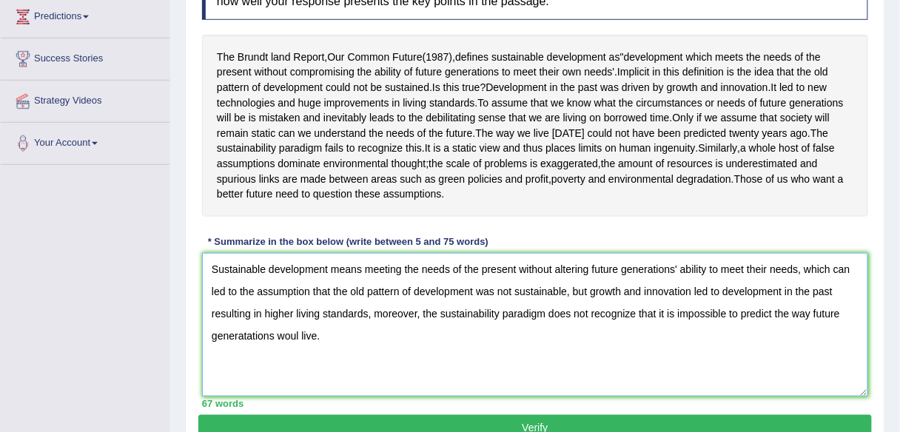
click at [299, 344] on textarea "Sustainable development means meeting the needs of the present without altering…" at bounding box center [535, 325] width 666 height 144
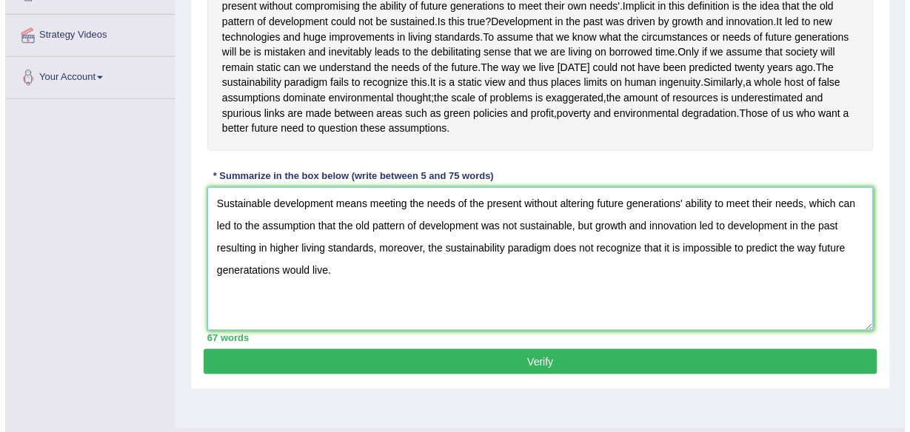
scroll to position [312, 0]
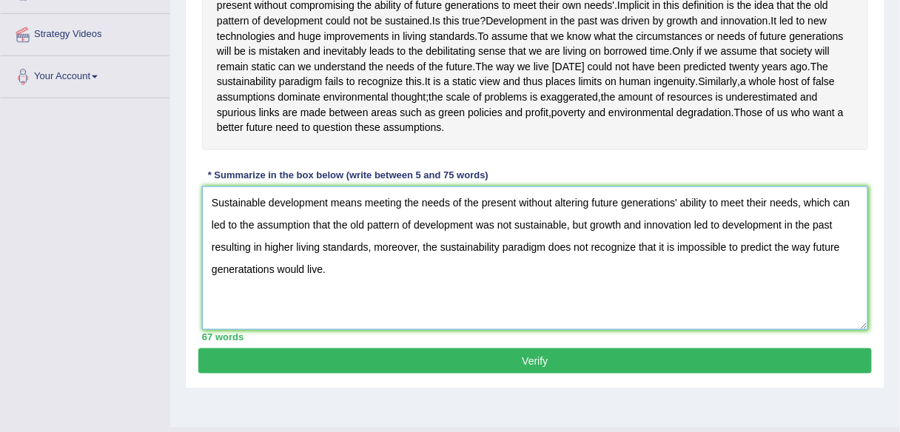
type textarea "Sustainable development means meeting the needs of the present without altering…"
click at [426, 364] on button "Verify" at bounding box center [535, 361] width 674 height 25
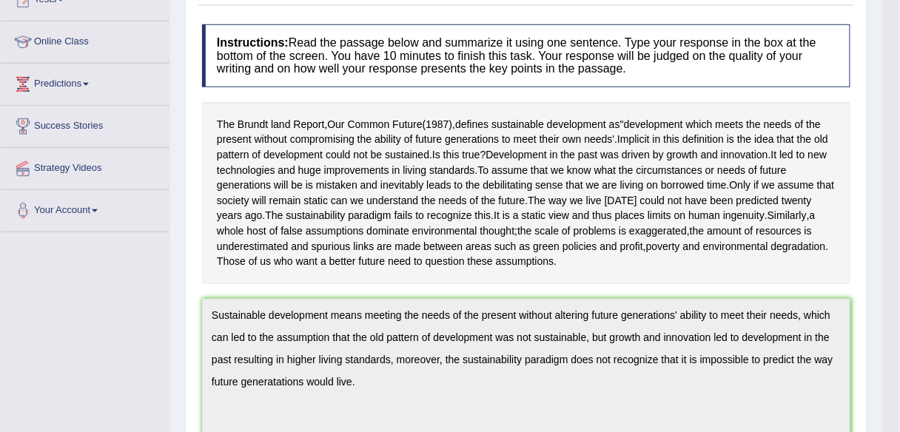
scroll to position [0, 0]
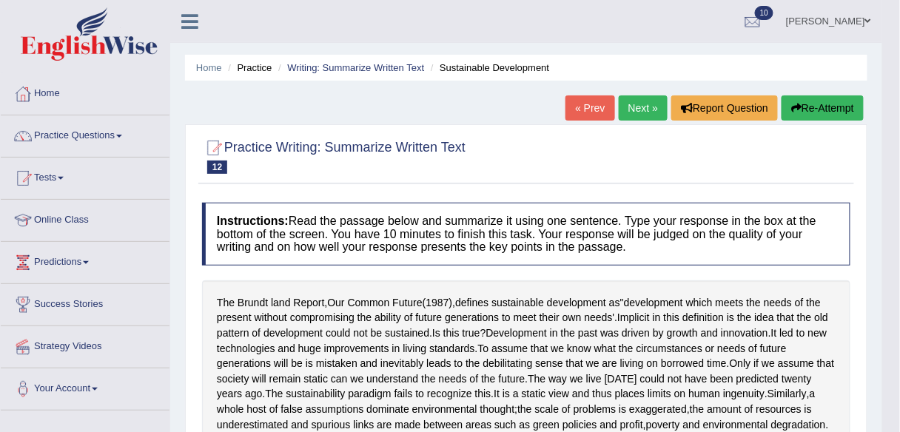
click at [808, 102] on button "Re-Attempt" at bounding box center [823, 107] width 82 height 25
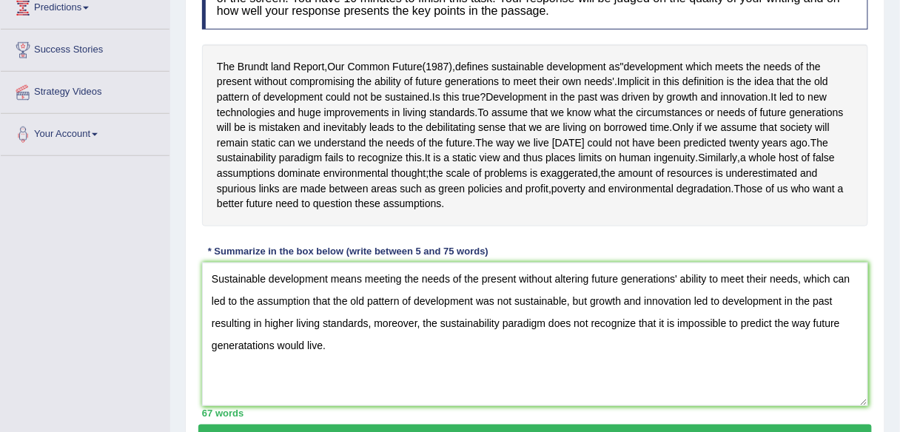
click at [252, 358] on textarea "Sustainable development means meeting the needs of the present without altering…" at bounding box center [535, 335] width 666 height 144
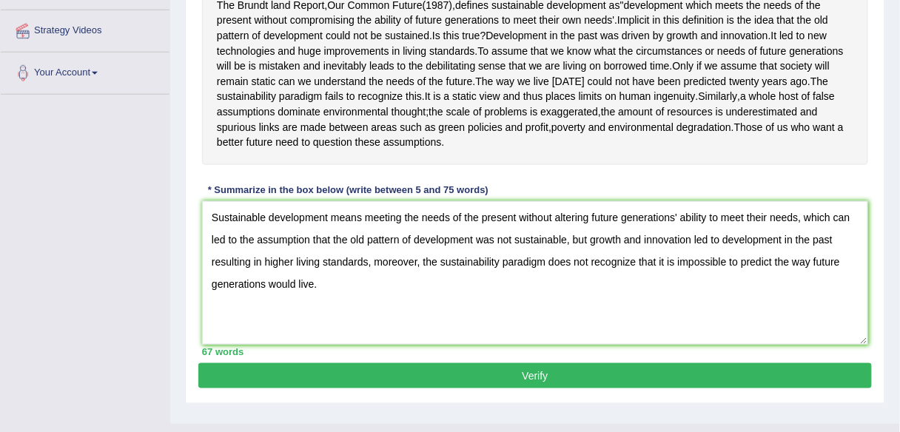
scroll to position [317, 0]
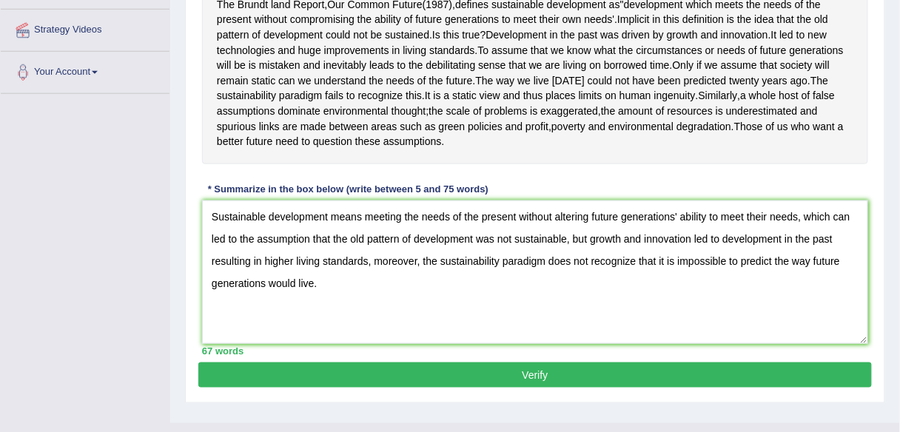
type textarea "Sustainable development means meeting the needs of the present without altering…"
click at [564, 388] on button "Verify" at bounding box center [535, 375] width 674 height 25
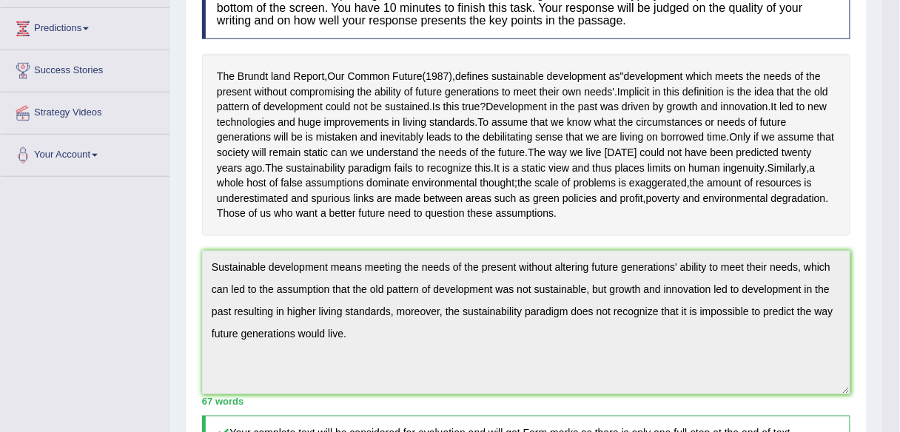
scroll to position [235, 0]
click at [198, 276] on div "Instructions: Read the passage below and summarize it using one sentence. Type …" at bounding box center [526, 341] width 656 height 747
click at [859, 102] on div "Practice Writing: Summarize Written Text 12 Sustainable Development Instruction…" at bounding box center [526, 372] width 683 height 950
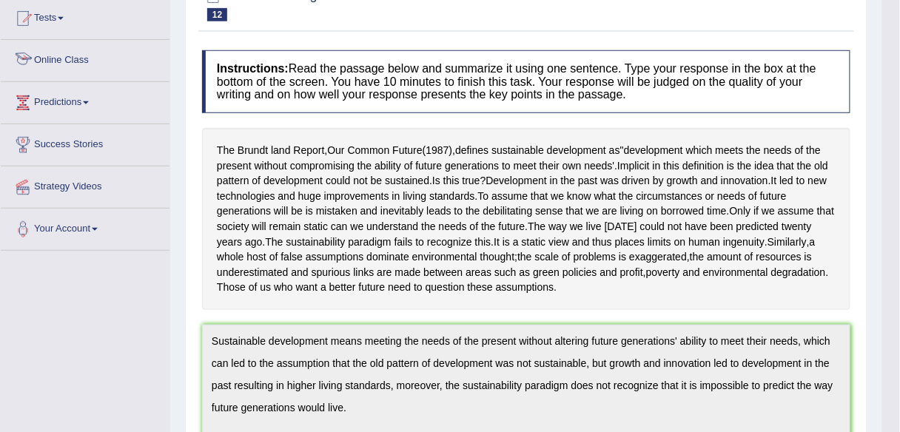
scroll to position [0, 0]
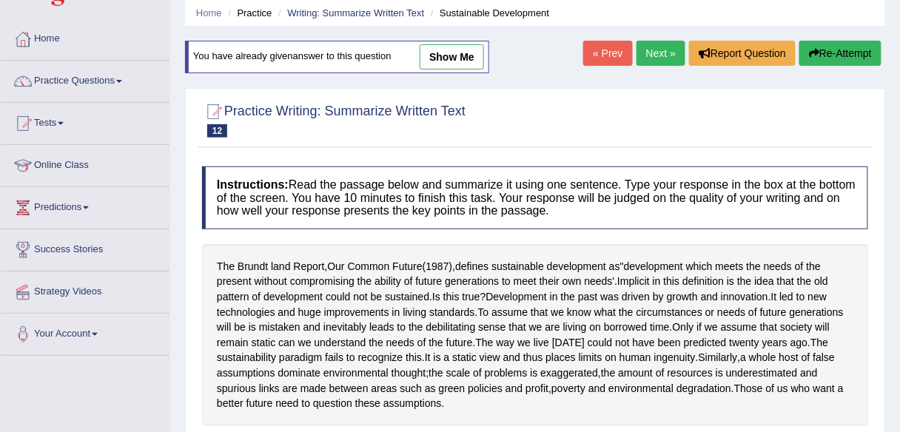
scroll to position [52, 0]
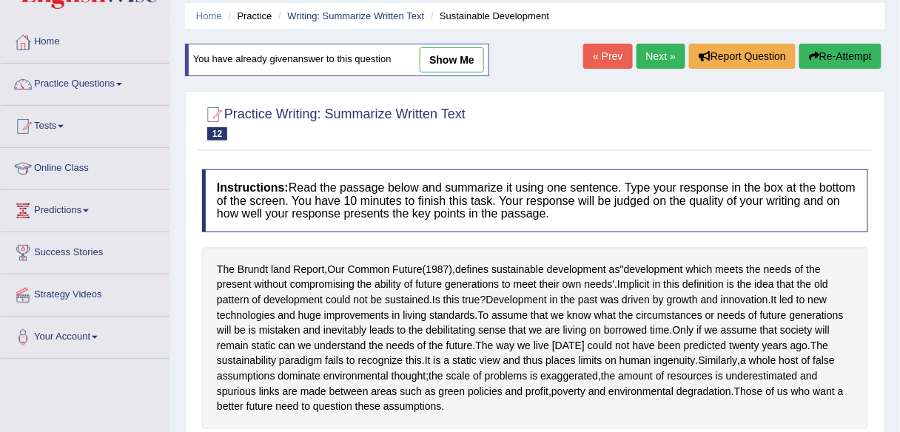
click at [637, 51] on link "Next »" at bounding box center [661, 56] width 49 height 25
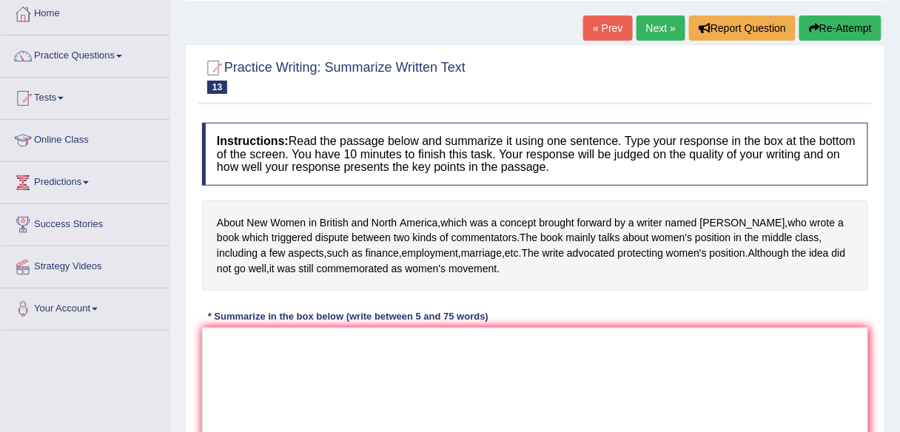
scroll to position [81, 0]
click at [60, 47] on link "Practice Questions" at bounding box center [85, 53] width 169 height 37
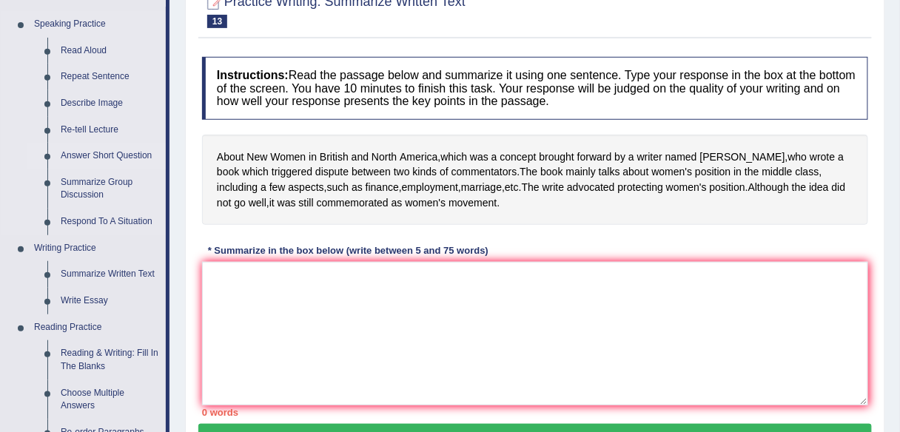
scroll to position [147, 0]
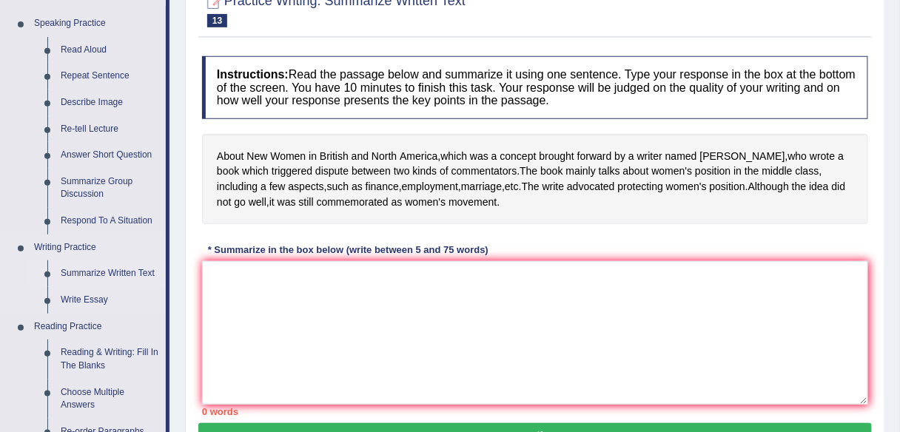
click at [79, 278] on link "Summarize Written Text" at bounding box center [110, 274] width 112 height 27
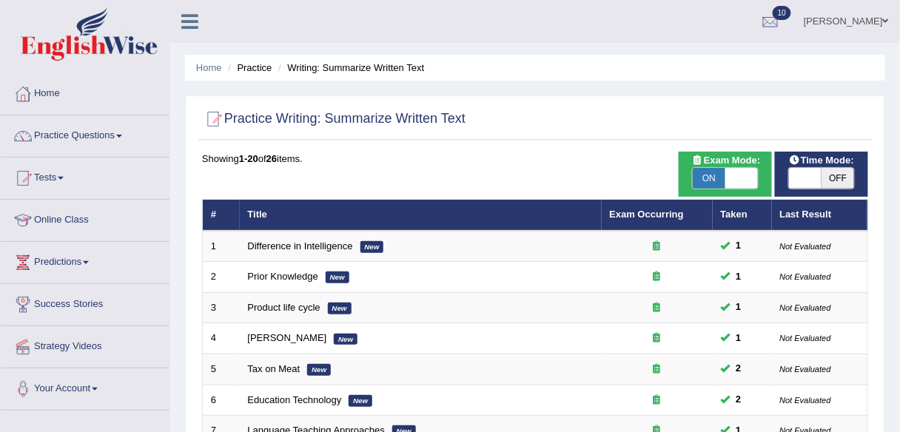
click at [846, 183] on span "OFF" at bounding box center [838, 178] width 33 height 21
checkbox input "true"
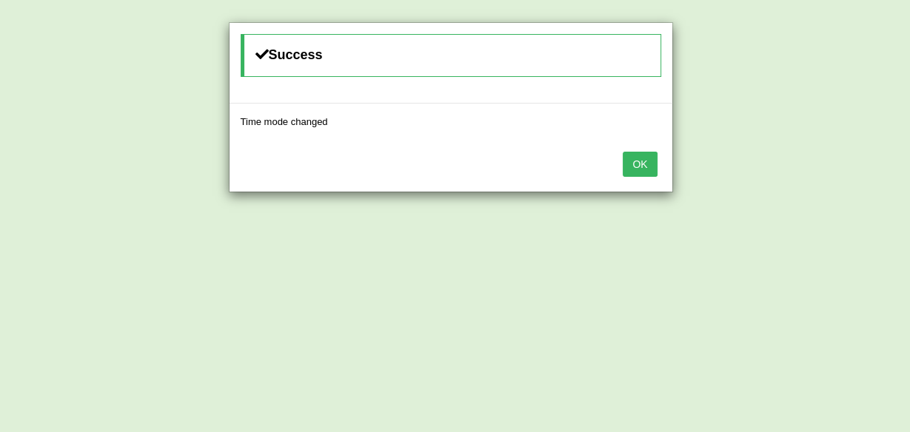
click at [651, 161] on button "OK" at bounding box center [640, 164] width 34 height 25
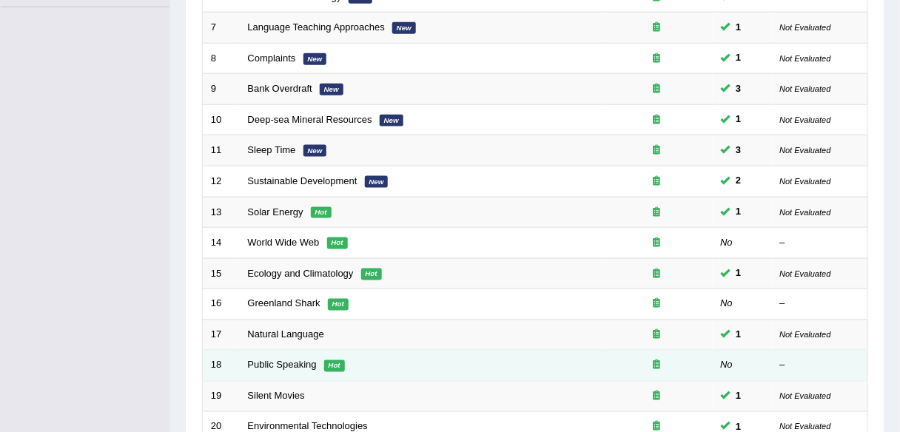
scroll to position [404, 0]
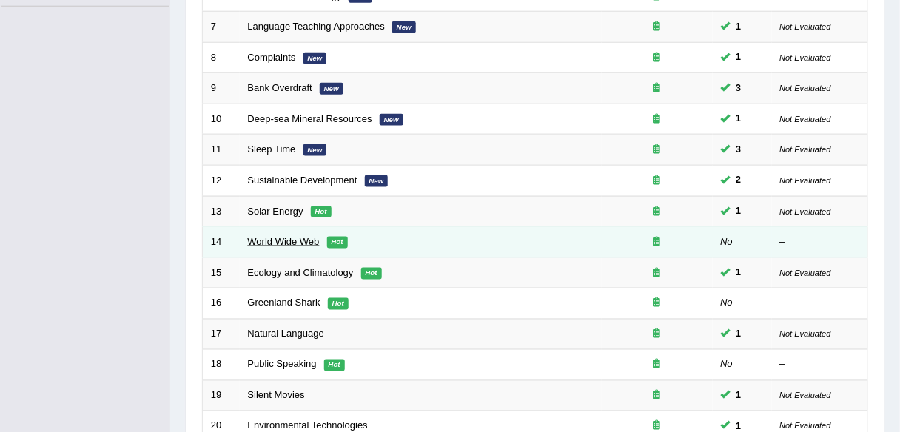
click at [269, 236] on link "World Wide Web" at bounding box center [284, 241] width 72 height 11
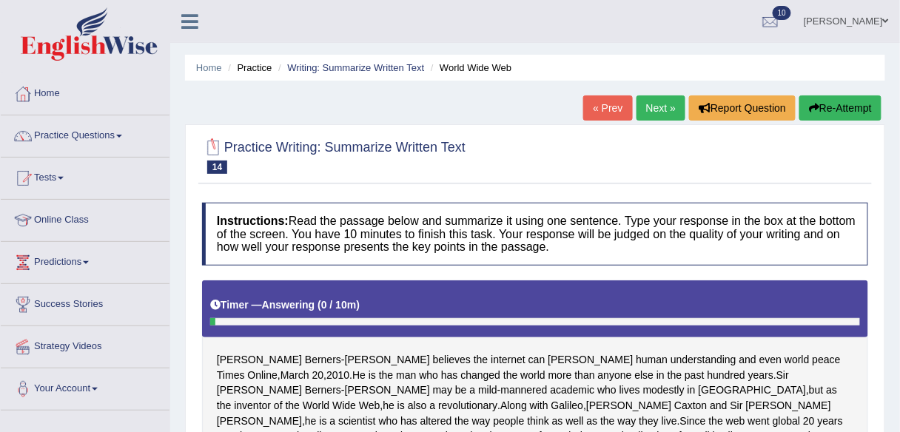
click at [649, 103] on link "Next »" at bounding box center [661, 107] width 49 height 25
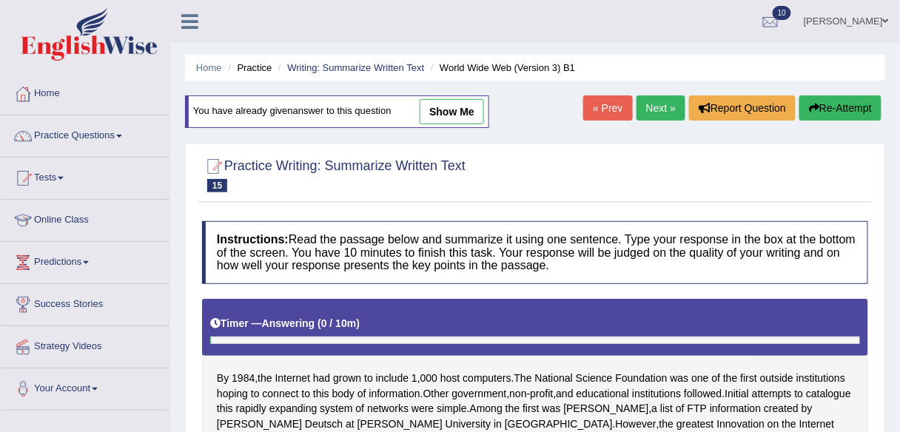
click at [598, 113] on link "« Prev" at bounding box center [607, 107] width 49 height 25
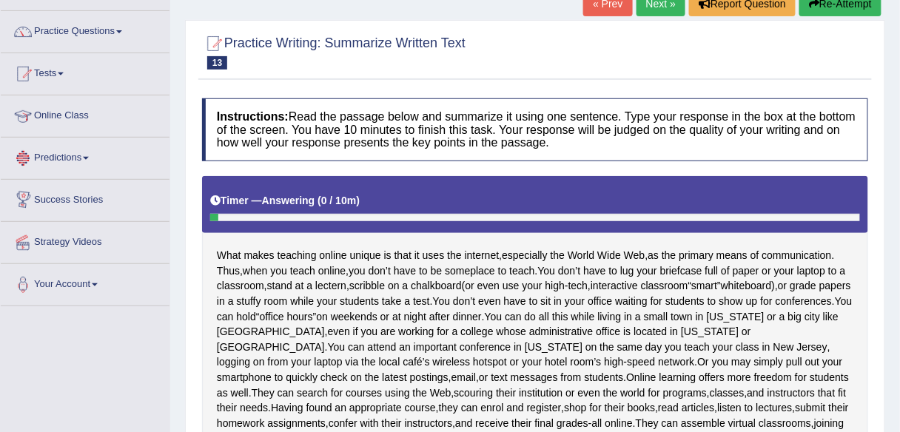
scroll to position [15, 0]
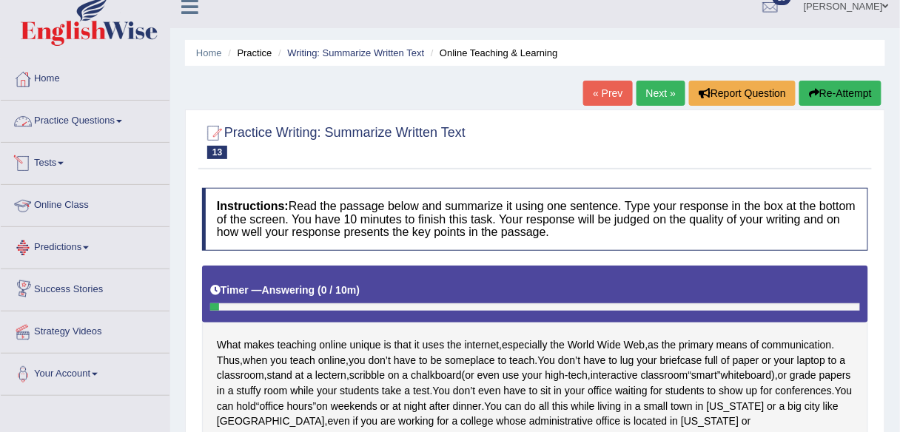
click at [110, 120] on link "Practice Questions" at bounding box center [85, 119] width 169 height 37
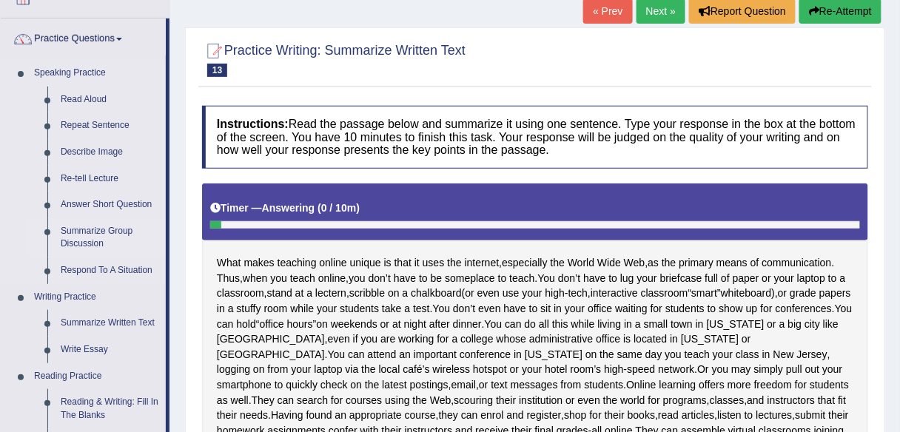
scroll to position [102, 0]
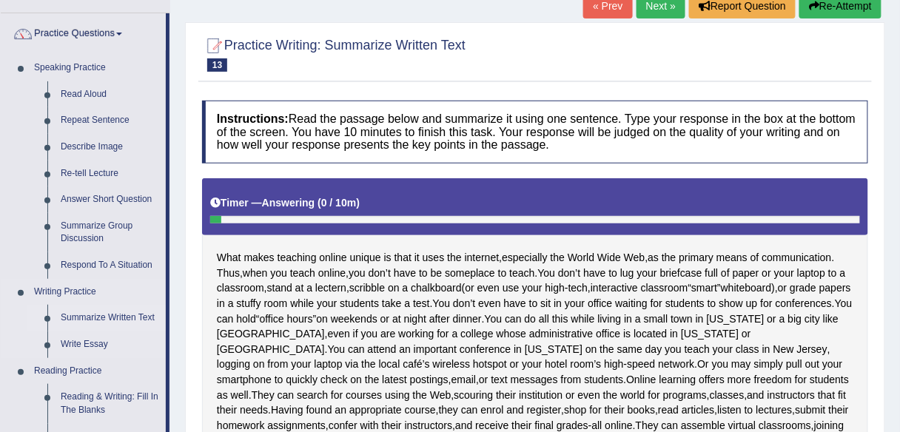
click at [85, 319] on link "Summarize Written Text" at bounding box center [110, 318] width 112 height 27
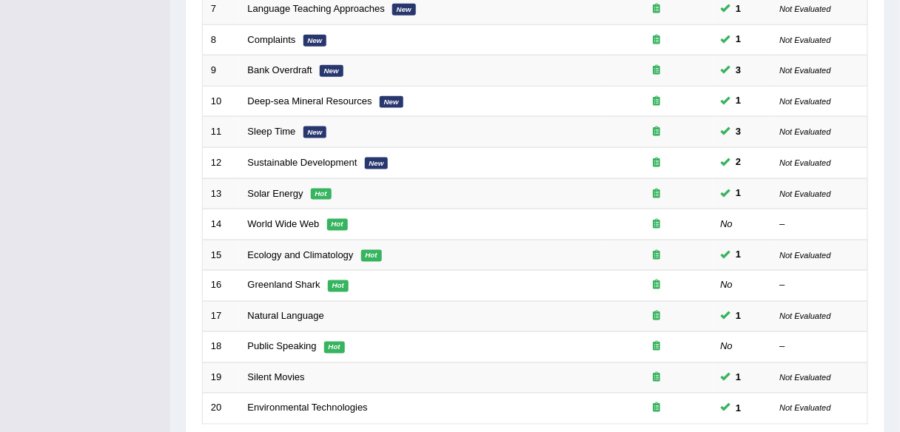
scroll to position [423, 0]
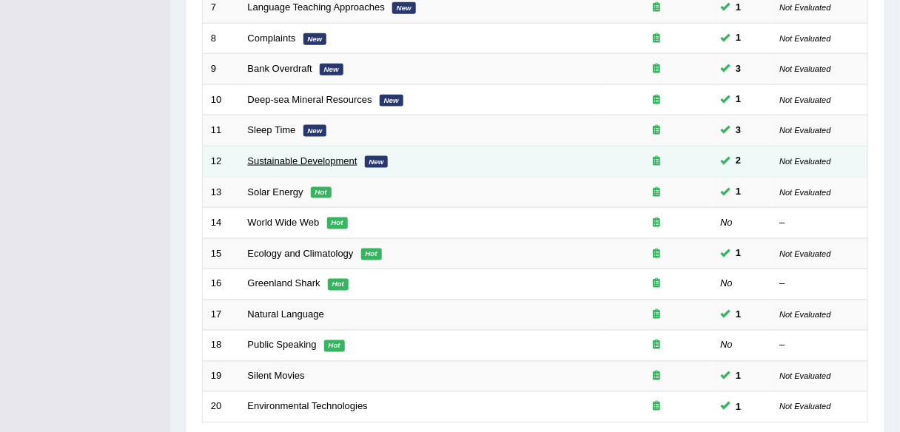
click at [305, 158] on link "Sustainable Development" at bounding box center [303, 160] width 110 height 11
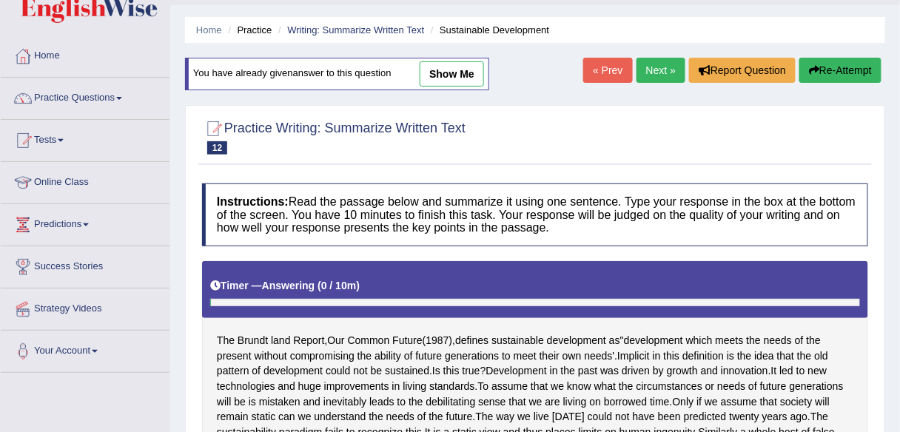
scroll to position [38, 0]
click at [644, 72] on link "Next »" at bounding box center [661, 70] width 49 height 25
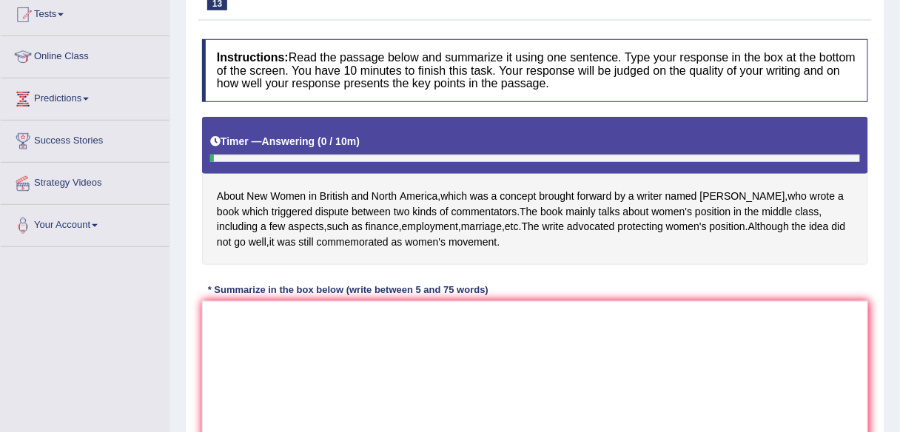
scroll to position [164, 0]
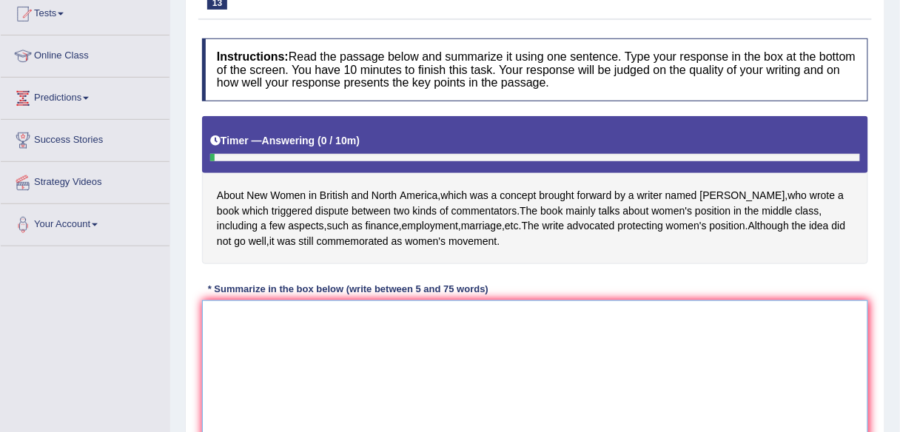
click at [376, 348] on textarea at bounding box center [535, 373] width 666 height 144
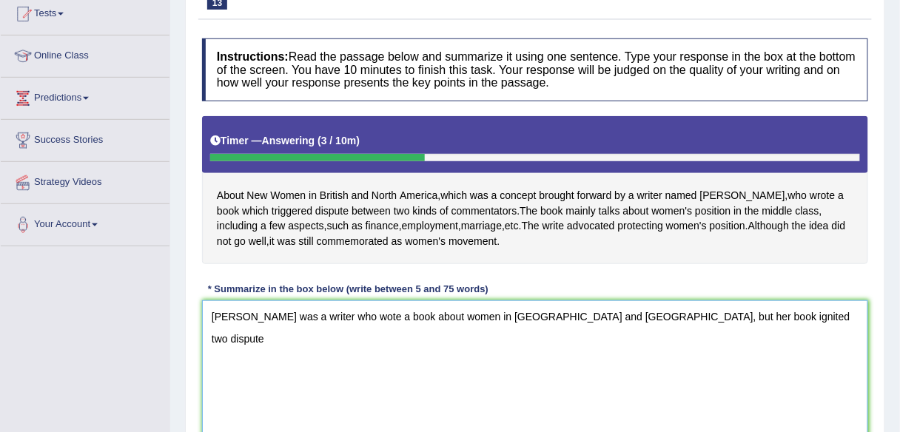
click at [581, 318] on textarea "Sarah was a writer who wote a book about women in British and North America, bu…" at bounding box center [535, 373] width 666 height 144
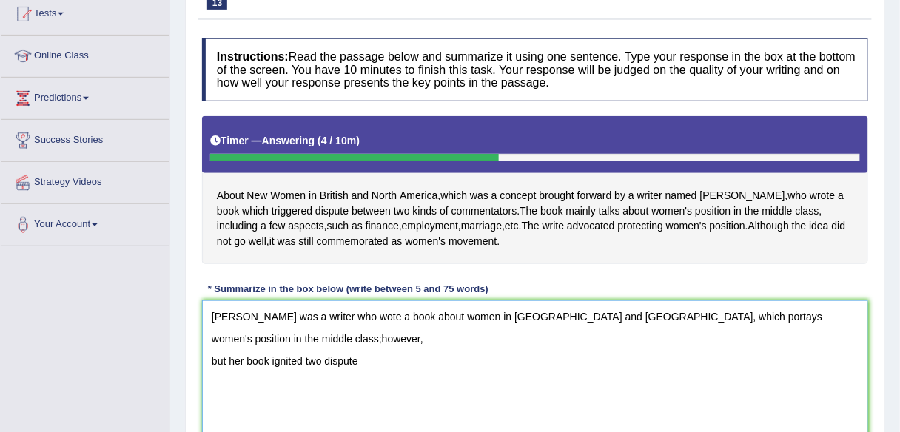
click at [817, 312] on textarea "Sarah was a writer who wote a book about women in British and North America, wh…" at bounding box center [535, 373] width 666 height 144
click at [226, 357] on textarea "Sarah was a writer who wote a book about women in British and North America, wh…" at bounding box center [535, 373] width 666 height 144
click at [406, 337] on textarea "Sarah was a writer who wote a book about women in British and North America, wh…" at bounding box center [535, 373] width 666 height 144
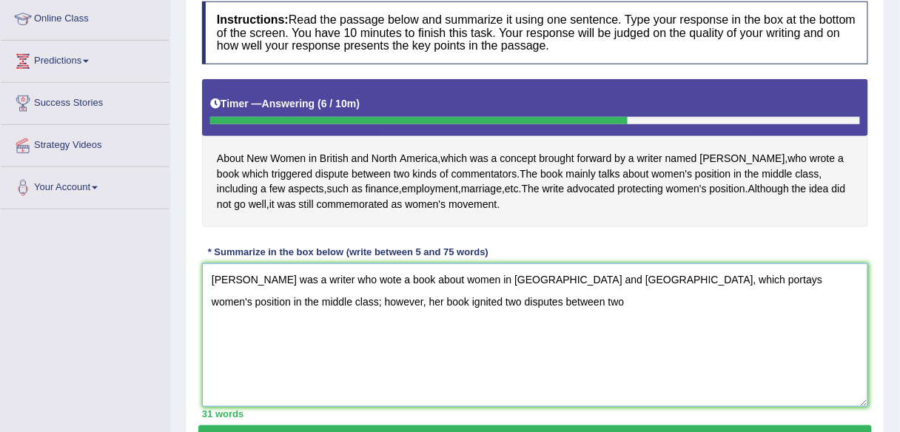
scroll to position [201, 0]
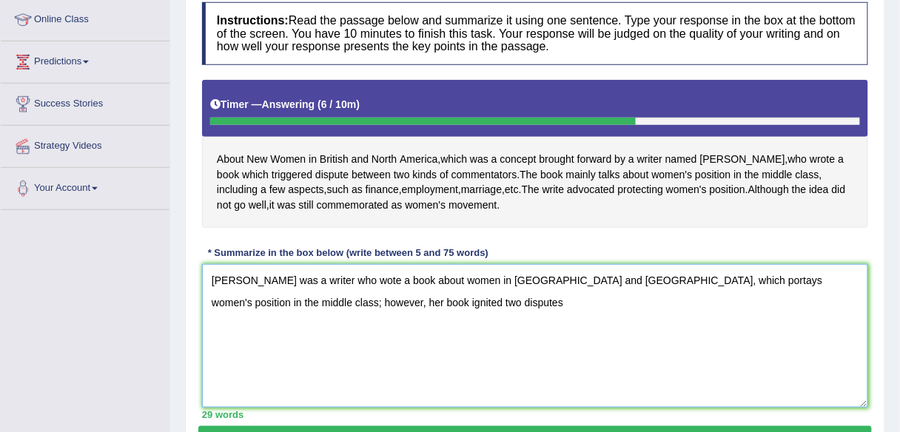
click at [349, 300] on textarea "Sarah was a writer who wote a book about women in British and North America, wh…" at bounding box center [535, 336] width 666 height 144
click at [395, 299] on textarea "Sarah was a writer who wote a book about women in British and North America, wh…" at bounding box center [535, 336] width 666 height 144
click at [412, 301] on textarea "Sarah was a writer who wote a book about women in British and North America, wh…" at bounding box center [535, 336] width 666 height 144
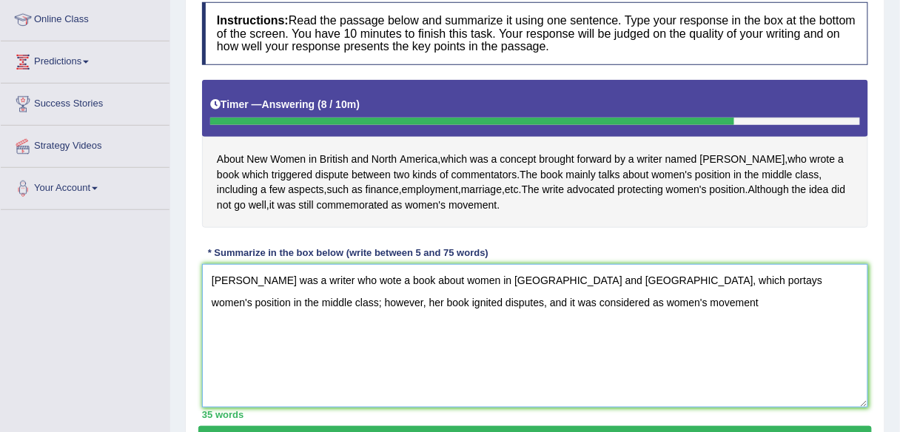
click at [492, 300] on textarea "Sarah was a writer who wote a book about women in British and North America, wh…" at bounding box center [535, 336] width 666 height 144
click at [490, 299] on textarea "Sarah was a writer who wote a book about women in British and North America, wh…" at bounding box center [535, 336] width 666 height 144
click at [613, 305] on textarea "Sarah was a writer who wote a book about women in British and North America, wh…" at bounding box center [535, 336] width 666 height 144
click at [488, 301] on textarea "Sarah was a writer who wote a book about women in British and North America, wh…" at bounding box center [535, 336] width 666 height 144
click at [603, 302] on textarea "Sarah was a writer who wote a book about women in British and North America, wh…" at bounding box center [535, 336] width 666 height 144
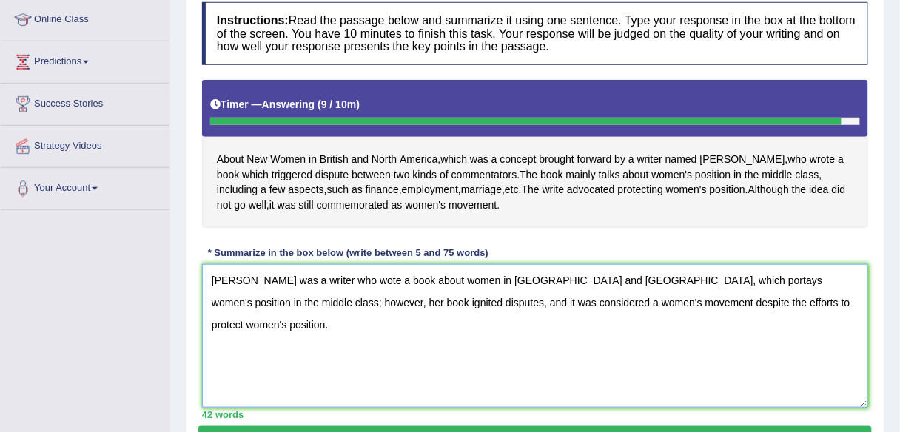
click at [637, 301] on textarea "Sarah was a writer who wote a book about women in British and North America, wh…" at bounding box center [535, 336] width 666 height 144
click at [637, 298] on textarea "Sarah was a writer who wote a book about women in British and North America, wh…" at bounding box center [535, 336] width 666 height 144
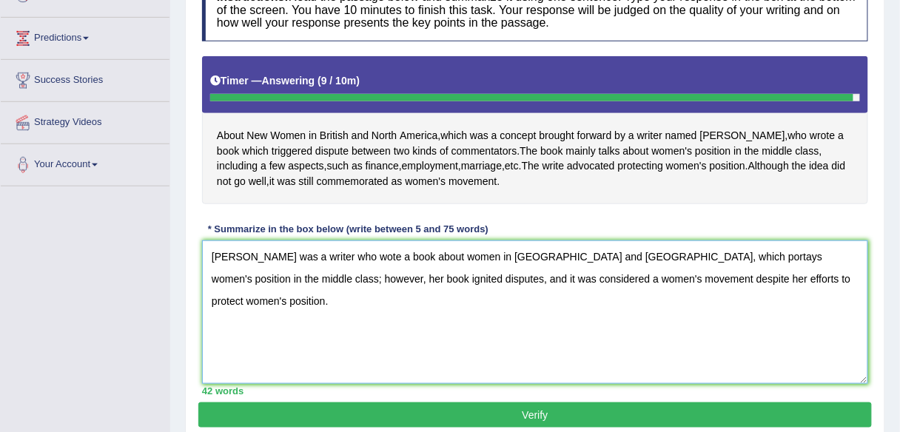
scroll to position [227, 0]
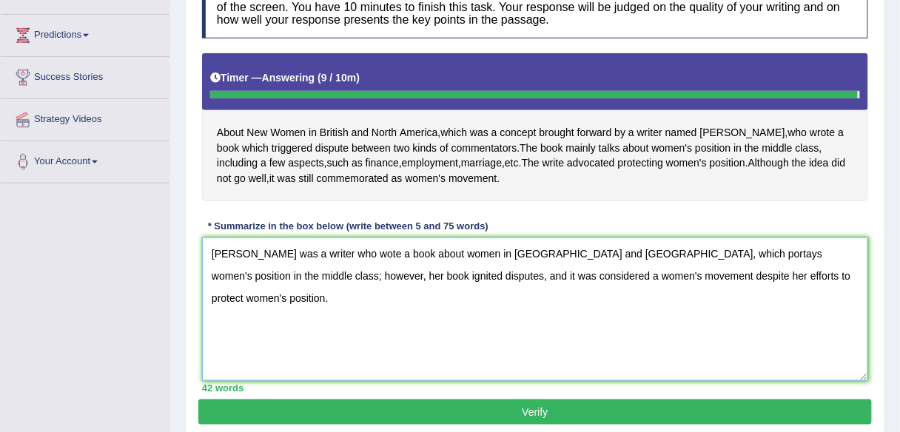
type textarea "Sarah was a writer who wote a book about women in British and North America, wh…"
click at [683, 403] on button "Verify" at bounding box center [535, 412] width 674 height 25
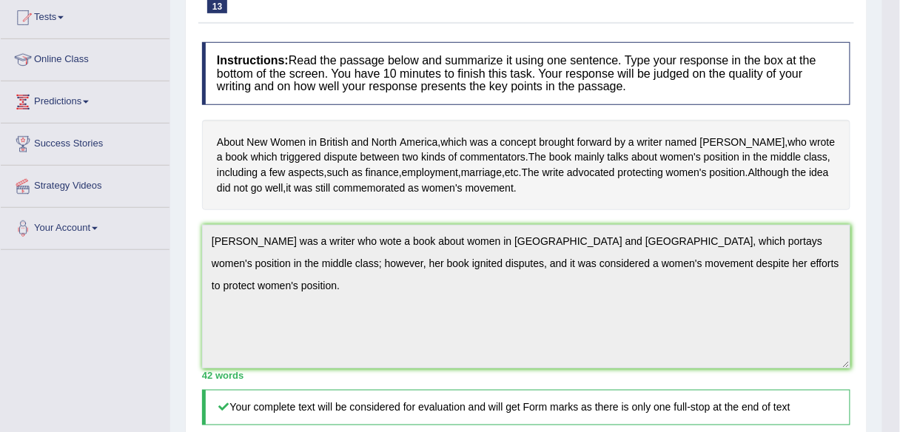
scroll to position [162, 0]
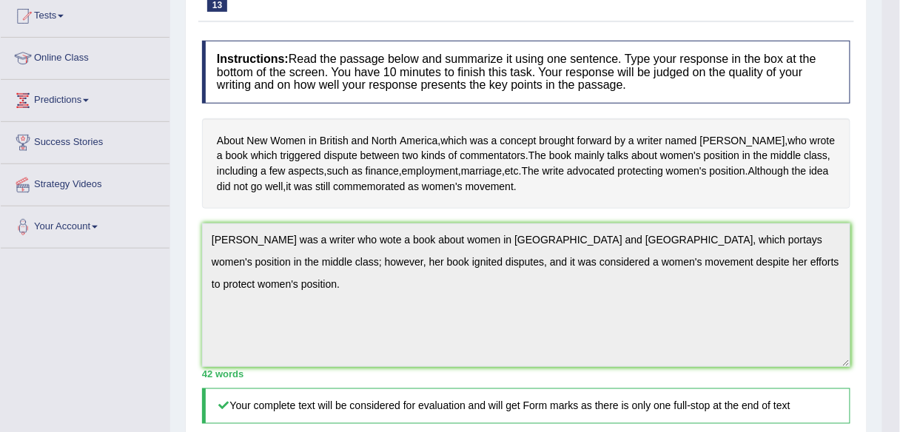
click at [181, 218] on div "Home Practice Writing: Summarize Written Text 4. New Women « Prev Next » Report…" at bounding box center [526, 300] width 712 height 924
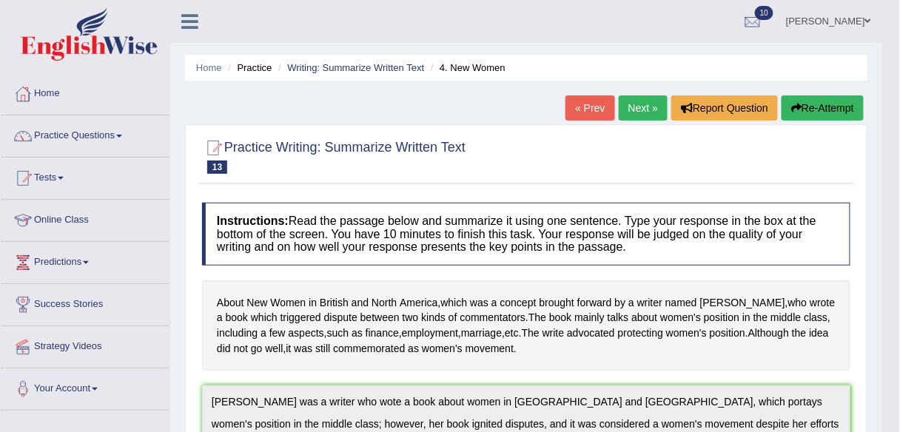
click at [829, 107] on button "Re-Attempt" at bounding box center [823, 107] width 82 height 25
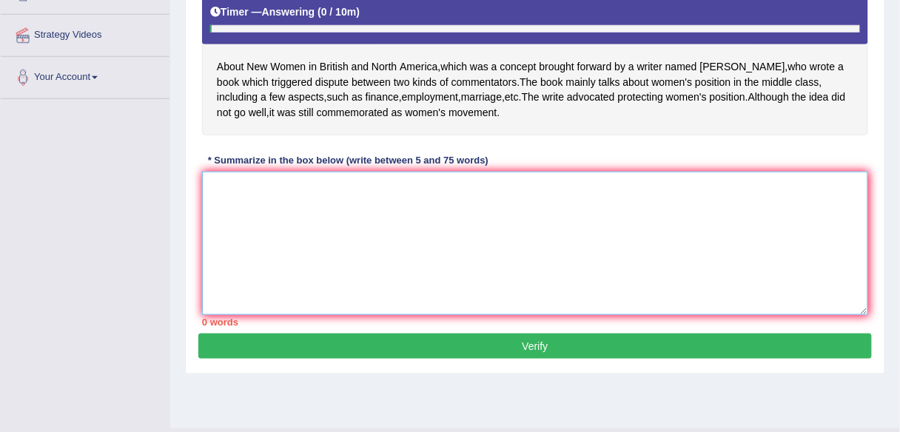
click at [404, 204] on textarea at bounding box center [535, 244] width 666 height 144
paste textarea "Sarah was a writer who wote a book about women in British and North America, wh…"
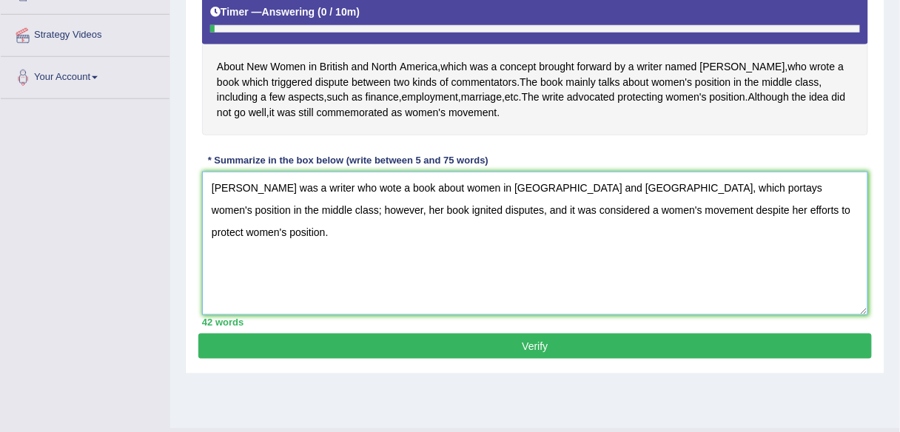
click at [331, 184] on textarea "Sarah was a writer who wote a book about women in British and North America, wh…" at bounding box center [535, 244] width 666 height 144
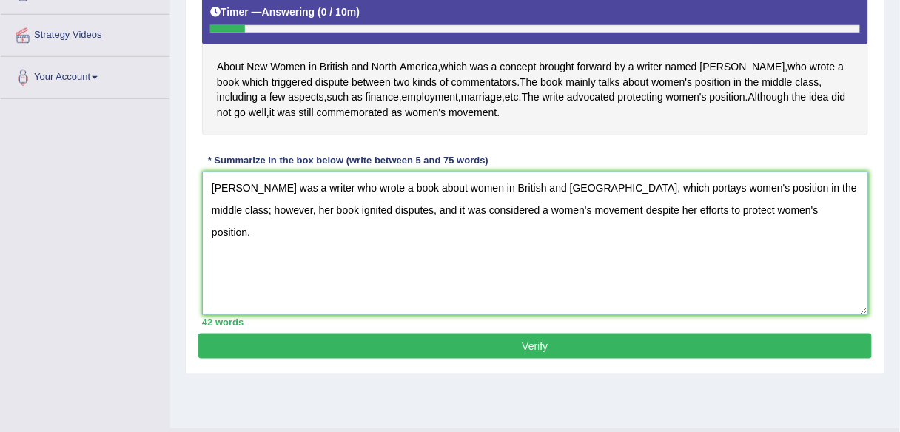
type textarea "Sarah was a writer who wrote a book about women in British and North America, w…"
click at [555, 337] on button "Verify" at bounding box center [535, 346] width 674 height 25
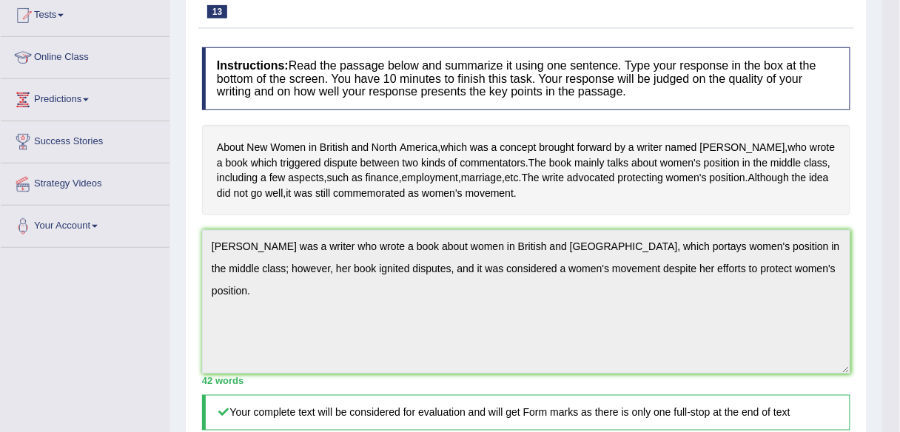
scroll to position [161, 0]
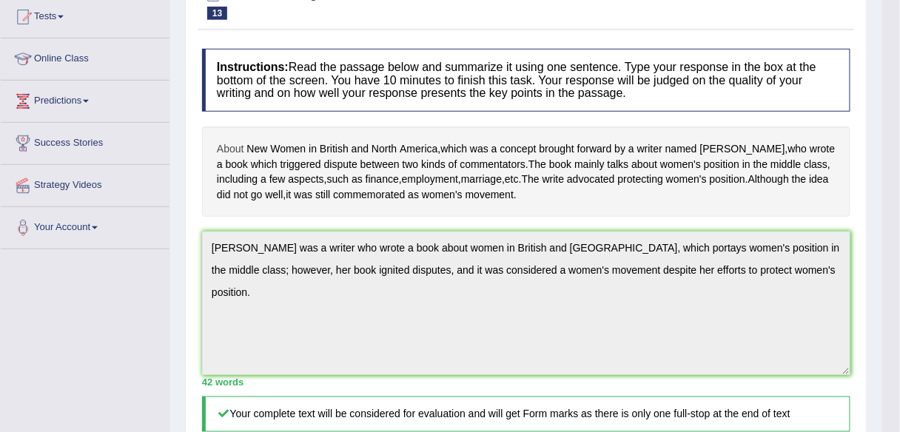
drag, startPoint x: 548, startPoint y: 195, endPoint x: 232, endPoint y: 143, distance: 319.6
click at [232, 143] on div "About New Women in British and North America , which was a concept brought forw…" at bounding box center [526, 172] width 648 height 90
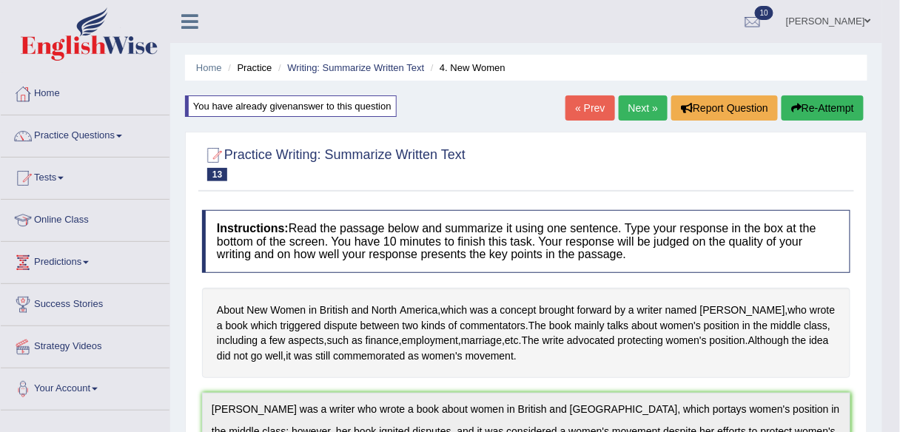
click at [638, 110] on link "Next »" at bounding box center [643, 107] width 49 height 25
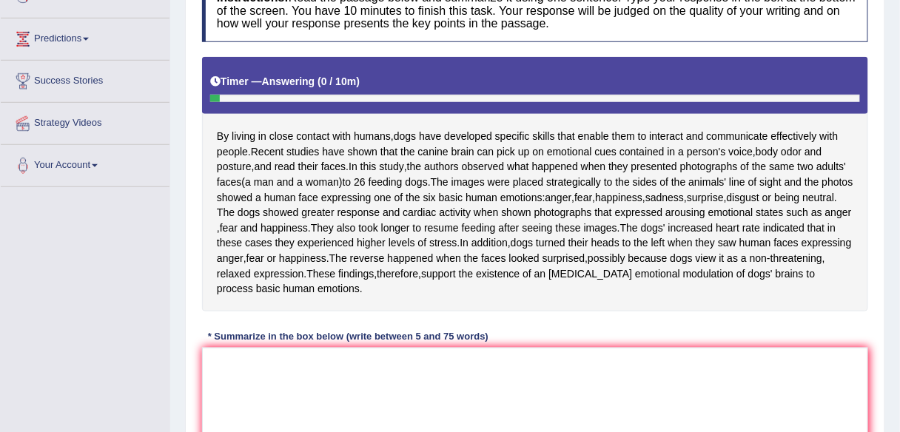
scroll to position [225, 0]
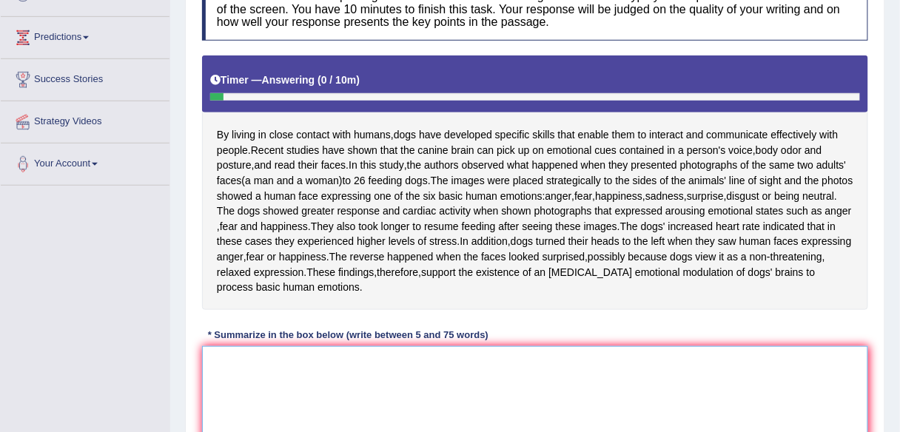
click at [418, 366] on textarea at bounding box center [535, 418] width 666 height 144
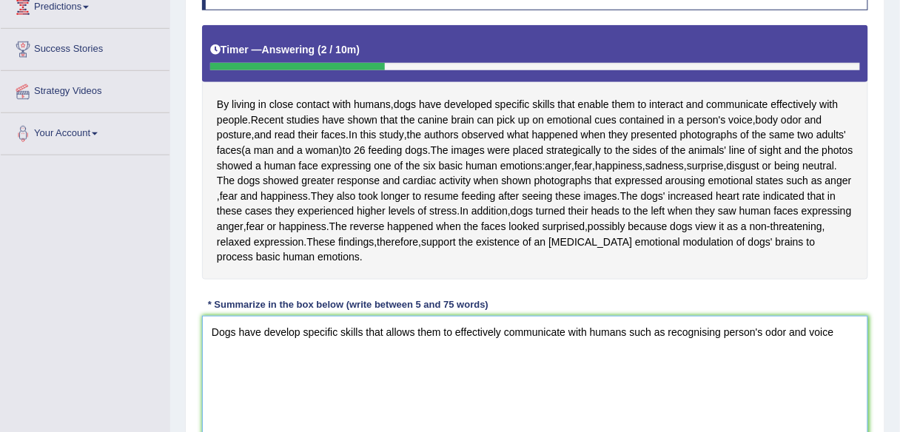
scroll to position [269, 0]
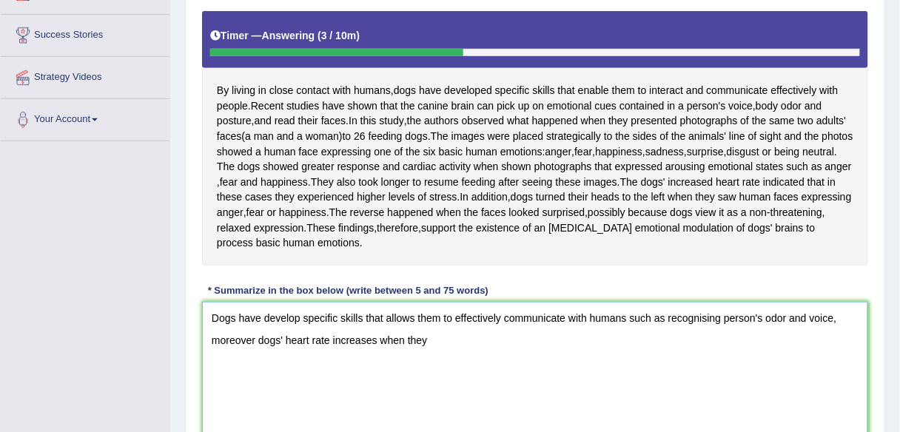
click at [846, 318] on textarea "Dogs have develop specific skills that allows them to effectively communicate w…" at bounding box center [535, 374] width 666 height 144
click at [372, 337] on textarea "Dogs have develop specific skills that allows them to effectively communicate w…" at bounding box center [535, 374] width 666 height 144
click at [839, 319] on textarea "Dogs have develop specific skills that allows them to effectively communicate w…" at bounding box center [535, 374] width 666 height 144
click at [389, 338] on textarea "Dogs have develop specific skills that allows them to effectively communicate w…" at bounding box center [535, 374] width 666 height 144
click at [564, 343] on textarea "Dogs have develop specific skills that allows them to effectively communicate w…" at bounding box center [535, 374] width 666 height 144
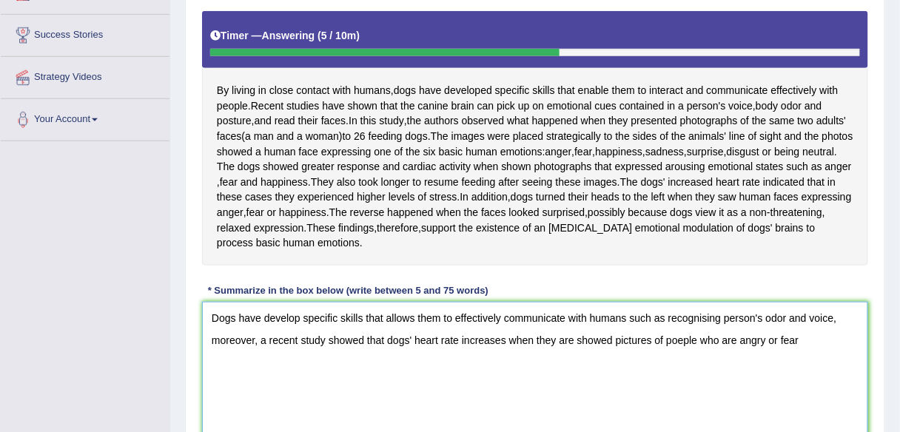
click at [683, 341] on textarea "Dogs have develop specific skills that allows them to effectively communicate w…" at bounding box center [535, 374] width 666 height 144
click at [813, 340] on textarea "Dogs have develop specific skills that allows them to effectively communicate w…" at bounding box center [535, 374] width 666 height 144
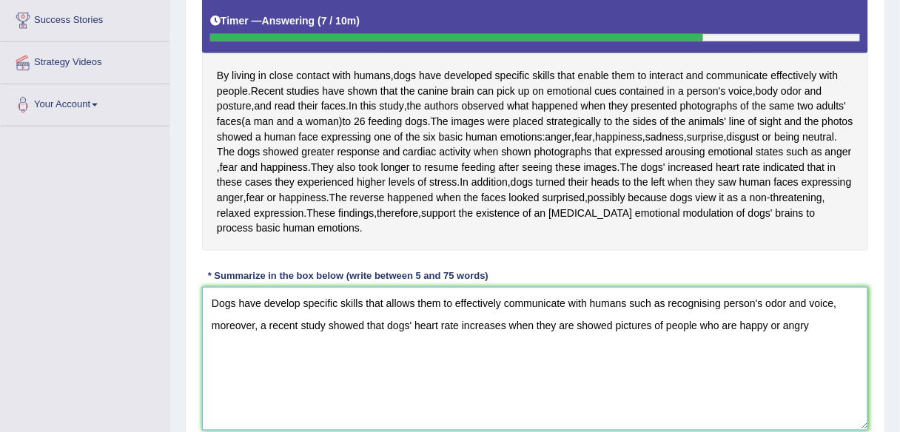
scroll to position [285, 0]
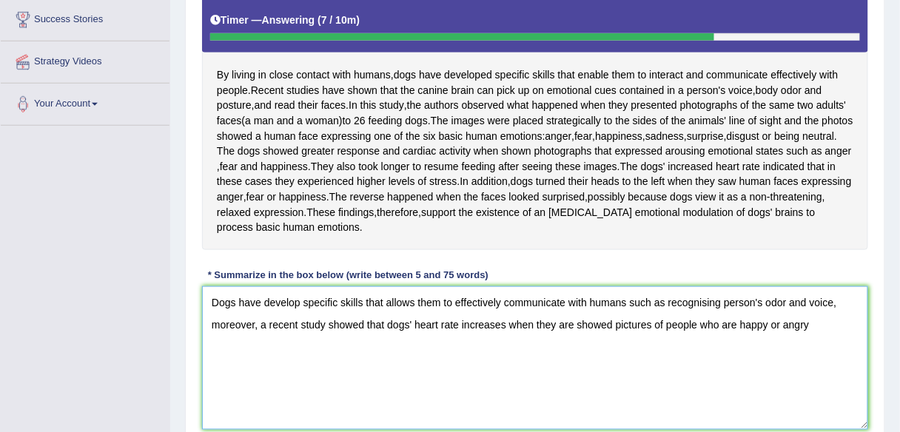
click at [613, 325] on textarea "Dogs have develop specific skills that allows them to effectively communicate w…" at bounding box center [535, 358] width 666 height 144
click at [811, 321] on textarea "Dogs have develop specific skills that allows them to effectively communicate w…" at bounding box center [535, 358] width 666 height 144
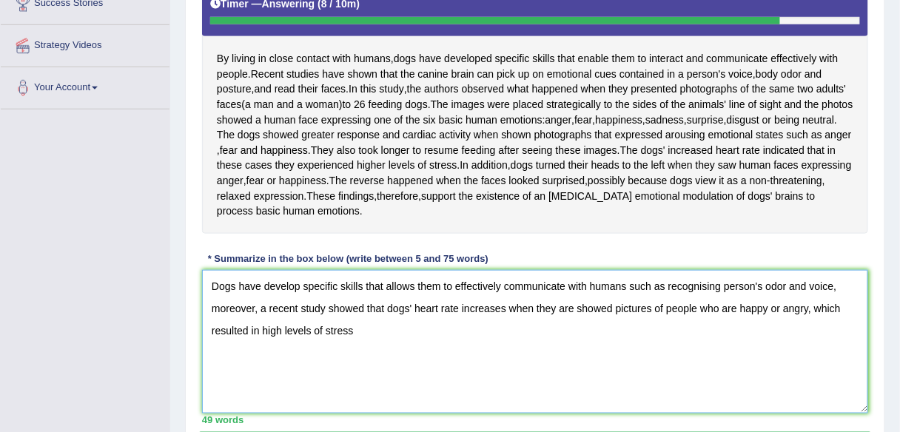
scroll to position [302, 0]
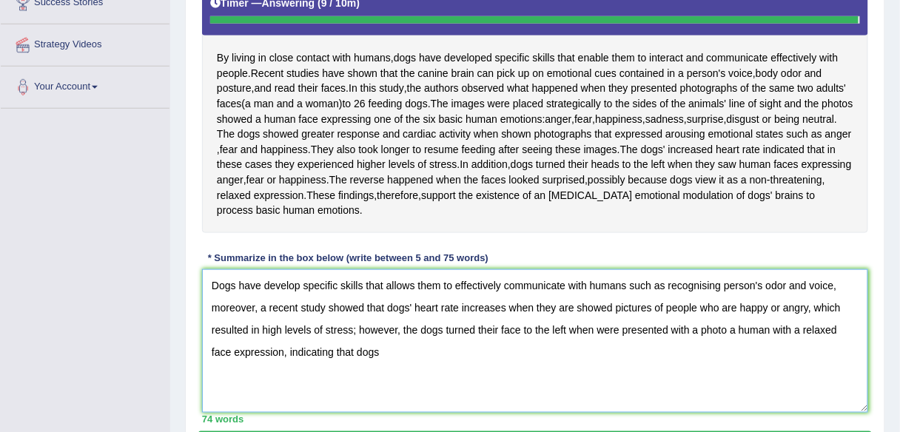
drag, startPoint x: 352, startPoint y: 362, endPoint x: 187, endPoint y: 281, distance: 183.7
click at [187, 281] on div "Practice Writing: Summarize Written Text 14 2. Dogs Instructions: Read the pass…" at bounding box center [535, 147] width 700 height 650
type textarea "Dogs have develop specific skills that allows them to effectively communicate w…"
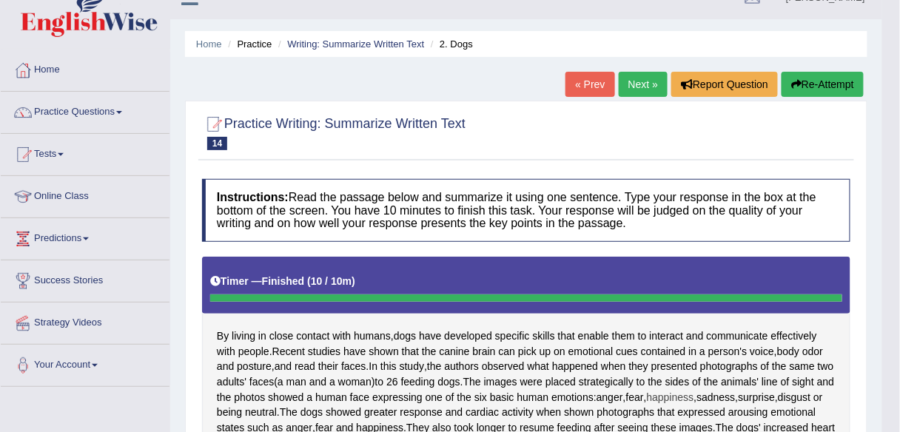
scroll to position [0, 0]
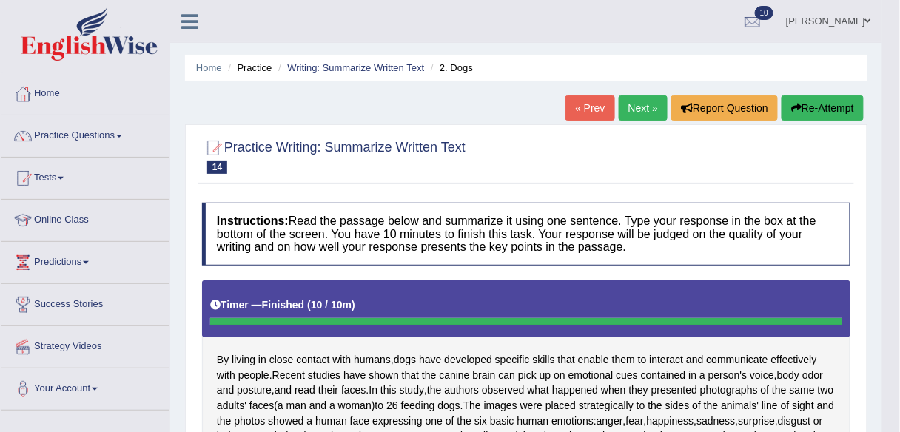
click at [839, 98] on button "Re-Attempt" at bounding box center [823, 107] width 82 height 25
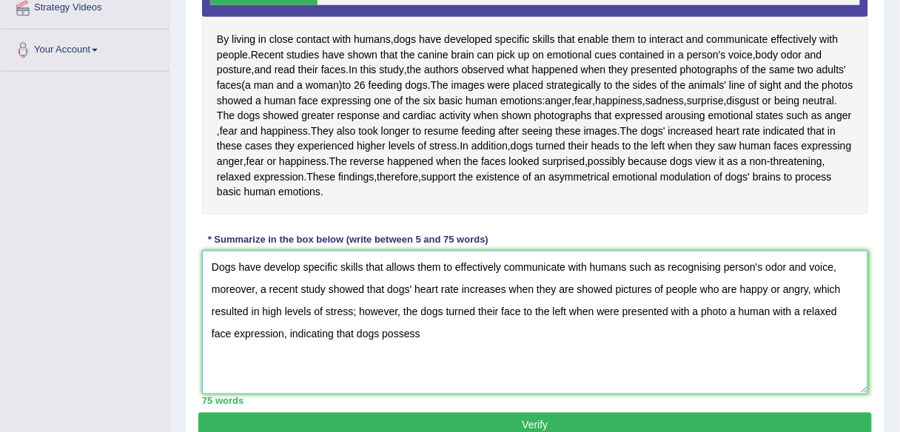
scroll to position [338, 0]
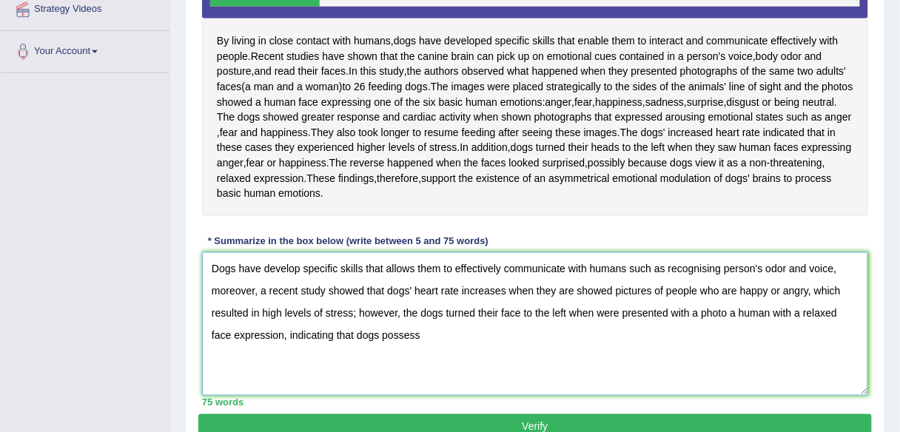
click at [301, 263] on textarea "Dogs have develop specific skills that allows them to effectively communicate w…" at bounding box center [535, 324] width 666 height 144
click at [264, 334] on textarea "Dogs have developed specific skills that allows them to effectively communicate…" at bounding box center [535, 324] width 666 height 144
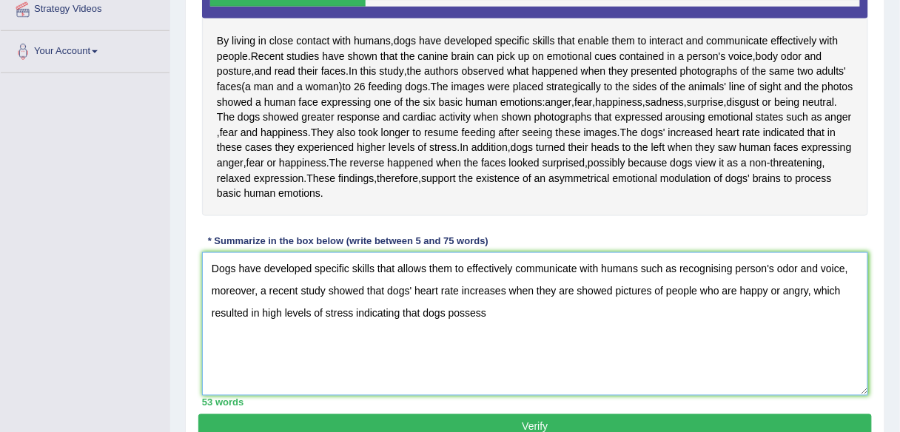
drag, startPoint x: 505, startPoint y: 312, endPoint x: 358, endPoint y: 313, distance: 146.6
click at [358, 313] on textarea "Dogs have developed specific skills that allows them to effectively communicate…" at bounding box center [535, 324] width 666 height 144
click at [418, 312] on textarea "Dogs have developed specific skills that allows them to effectively communicate…" at bounding box center [535, 324] width 666 height 144
click at [464, 306] on textarea "Dogs have developed specific skills that allows them to effectively communicate…" at bounding box center [535, 324] width 666 height 144
click at [481, 311] on textarea "Dogs have developed specific skills that allows them to effectively communicate…" at bounding box center [535, 324] width 666 height 144
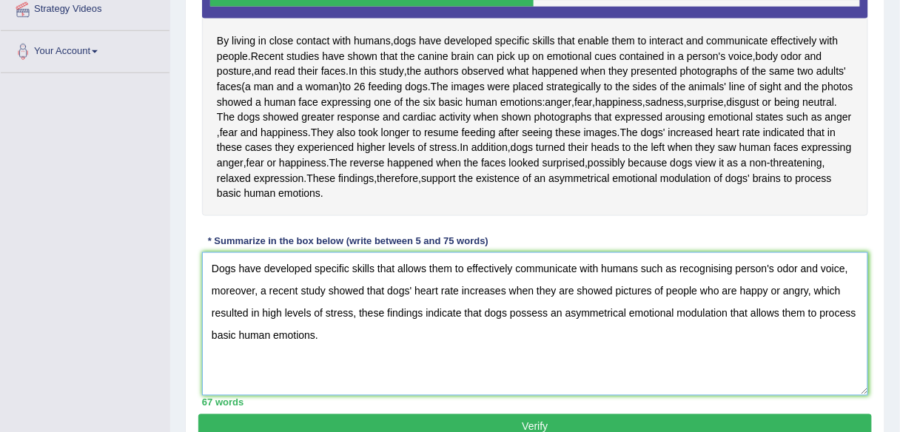
click at [503, 287] on textarea "Dogs have developed specific skills that allows them to effectively communicate…" at bounding box center [535, 324] width 666 height 144
click at [843, 286] on textarea "Dogs have developed specific skills that allows them to effectively communicate…" at bounding box center [535, 324] width 666 height 144
drag, startPoint x: 342, startPoint y: 355, endPoint x: 255, endPoint y: 336, distance: 89.4
click at [255, 336] on textarea "Dogs have developed specific skills that allows them to effectively communicate…" at bounding box center [535, 324] width 666 height 144
click at [346, 338] on textarea "Dogs have developed specific skills that allows them to effectively communicate…" at bounding box center [535, 324] width 666 height 144
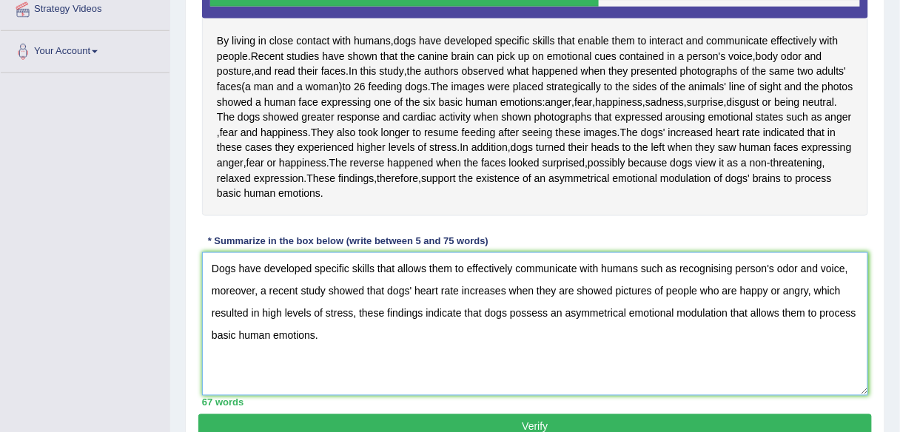
click at [357, 312] on textarea "Dogs have developed specific skills that allows them to effectively communicate…" at bounding box center [535, 324] width 666 height 144
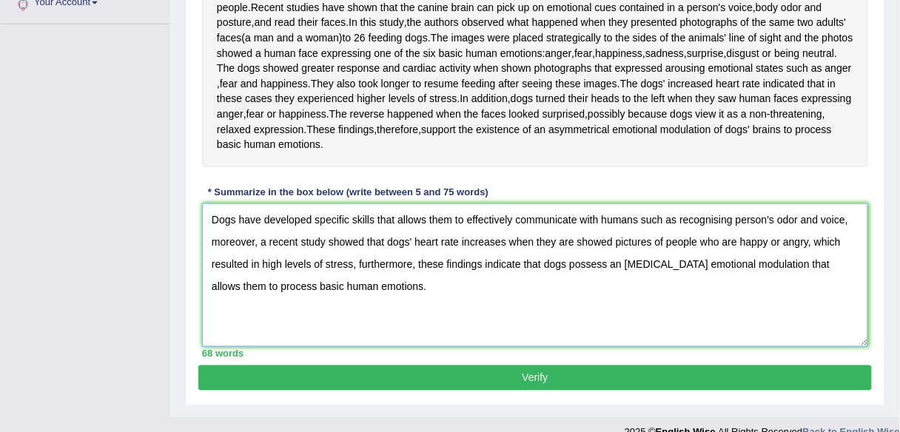
scroll to position [387, 0]
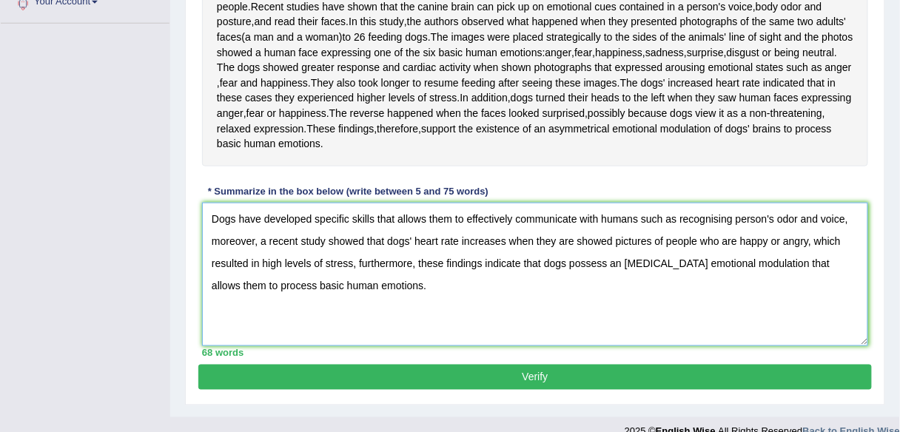
type textarea "Dogs have developed specific skills that allows them to effectively communicate…"
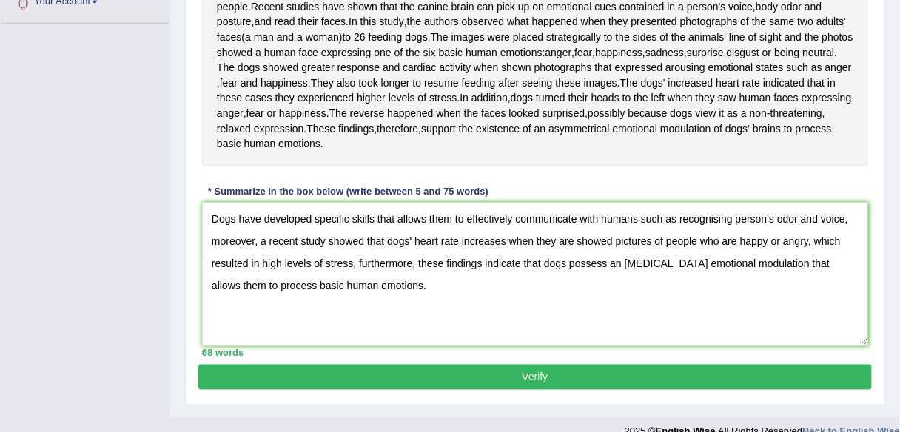
click at [377, 375] on button "Verify" at bounding box center [535, 377] width 674 height 25
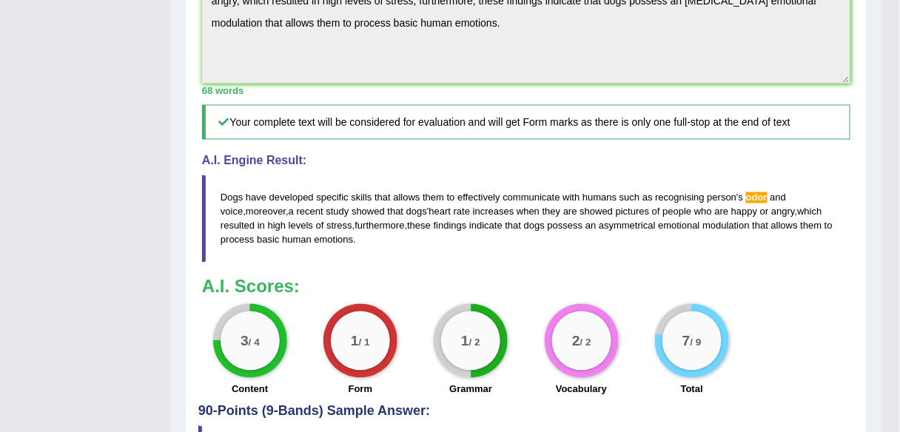
scroll to position [0, 0]
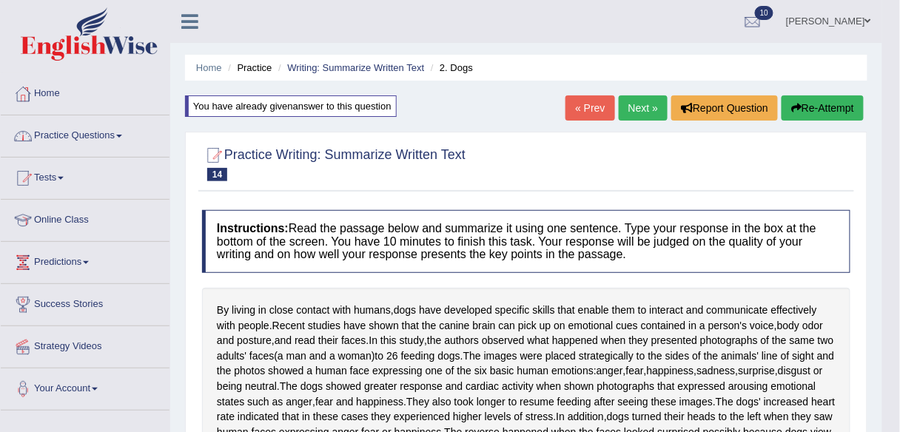
click at [650, 104] on link "Next »" at bounding box center [643, 107] width 49 height 25
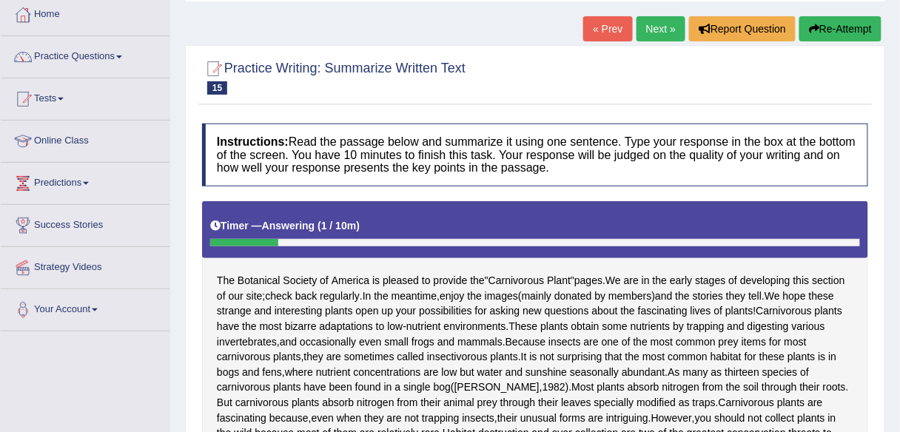
scroll to position [72, 0]
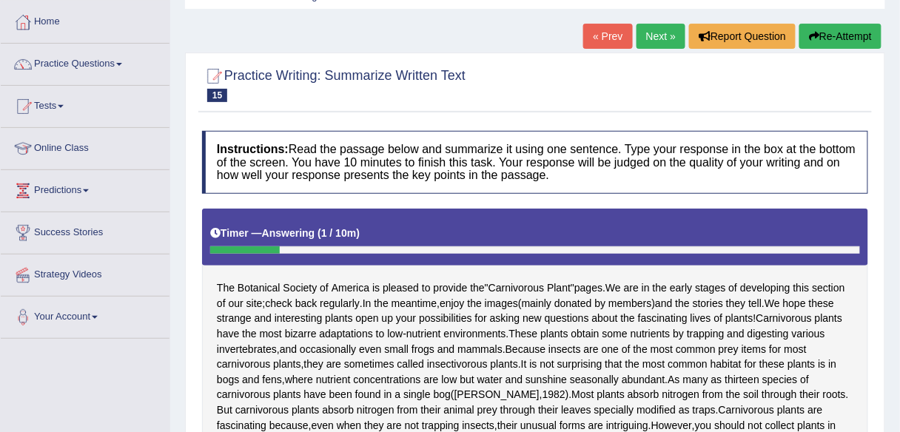
click at [851, 35] on button "Re-Attempt" at bounding box center [840, 36] width 82 height 25
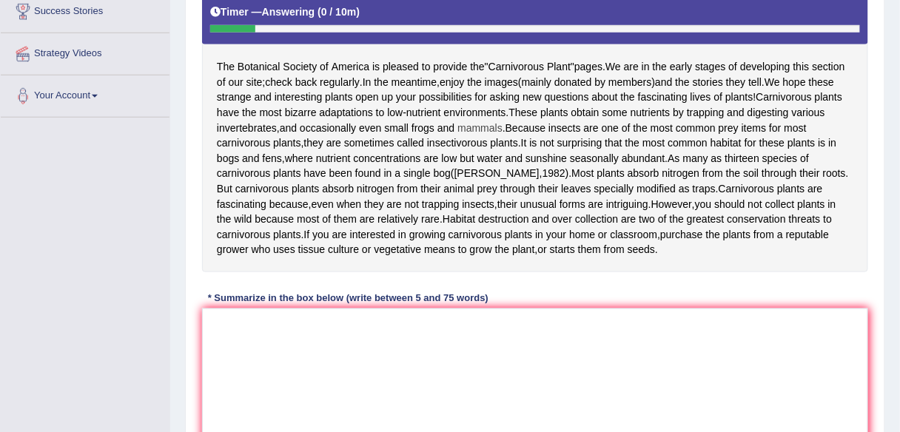
scroll to position [292, 0]
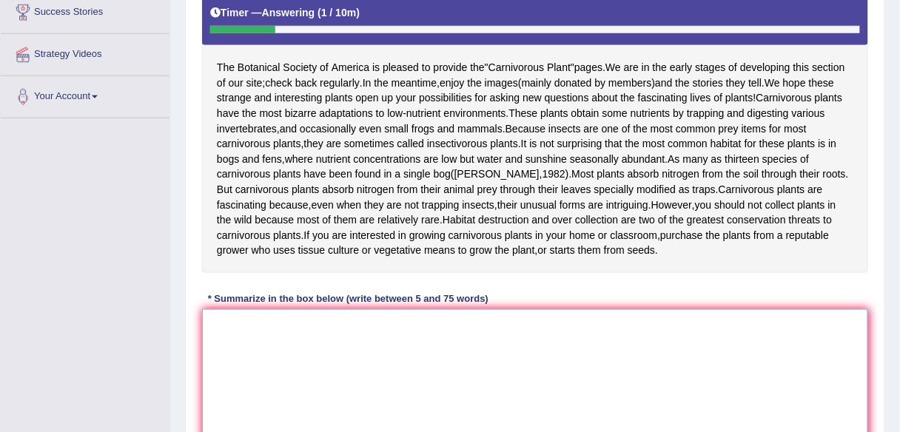
click at [435, 363] on textarea at bounding box center [535, 381] width 666 height 144
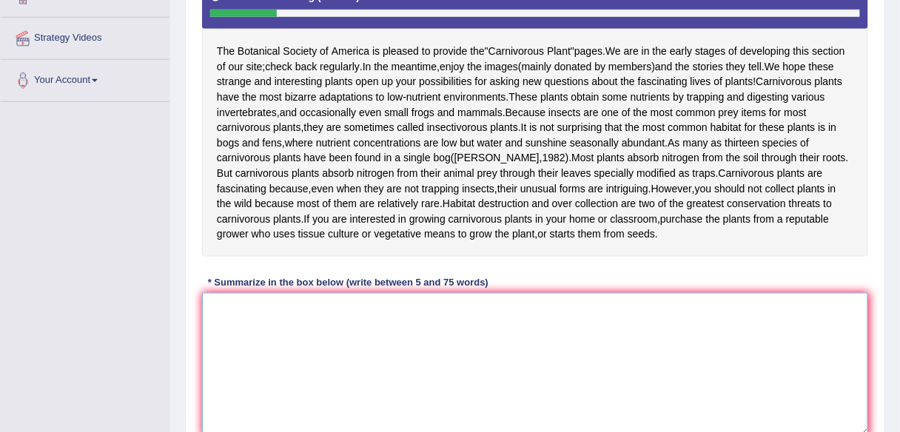
scroll to position [309, 0]
click at [435, 363] on textarea at bounding box center [535, 365] width 666 height 144
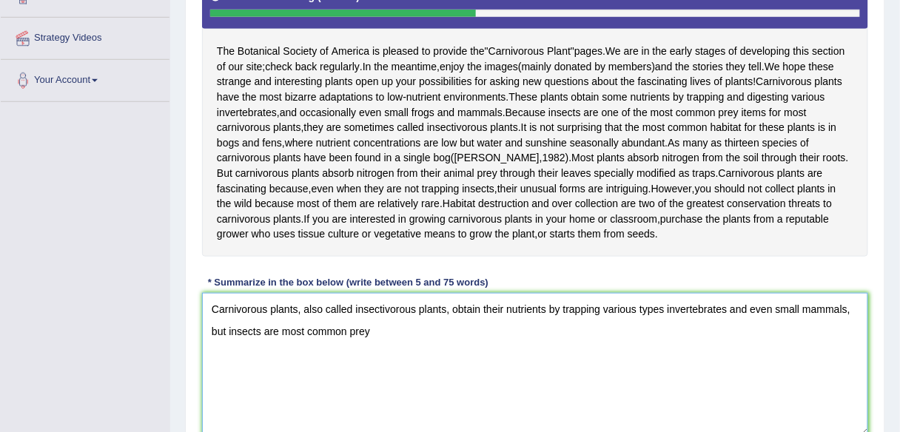
click at [281, 359] on textarea "Carnivorous plants, also called insectivorous plants, obtain their nutrients by…" at bounding box center [535, 365] width 666 height 144
click at [422, 358] on textarea "Carnivorous plants, also called insectivorous plants, obtain their nutrients by…" at bounding box center [535, 365] width 666 height 144
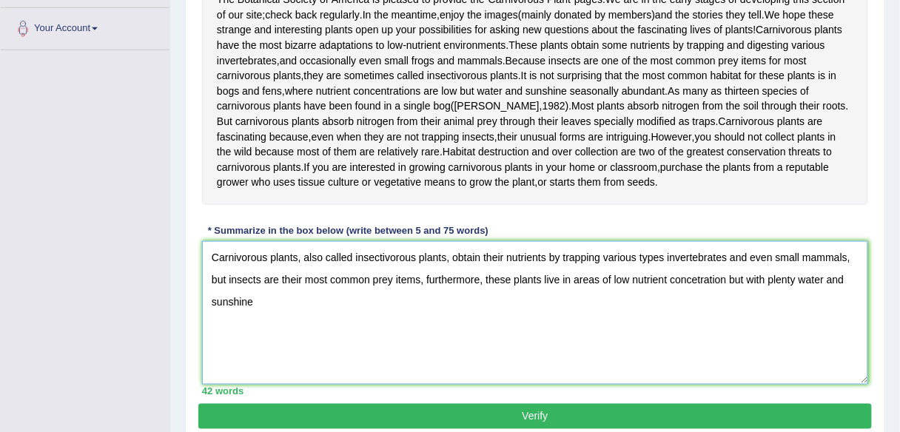
scroll to position [367, 0]
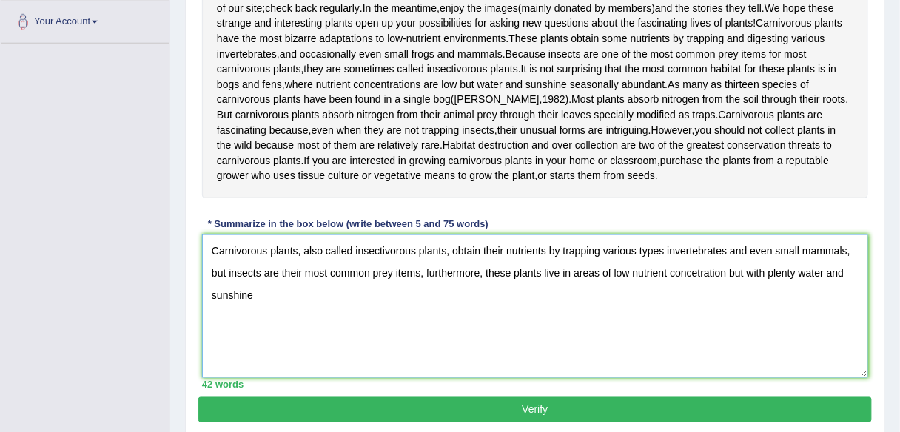
click at [772, 280] on textarea "Carnivorous plants, also called insectivorous plants, obtain their nutrients by…" at bounding box center [535, 307] width 666 height 144
click at [846, 280] on textarea "Carnivorous plants, also called insectivorous plants, obtain their nutrients by…" at bounding box center [535, 307] width 666 height 144
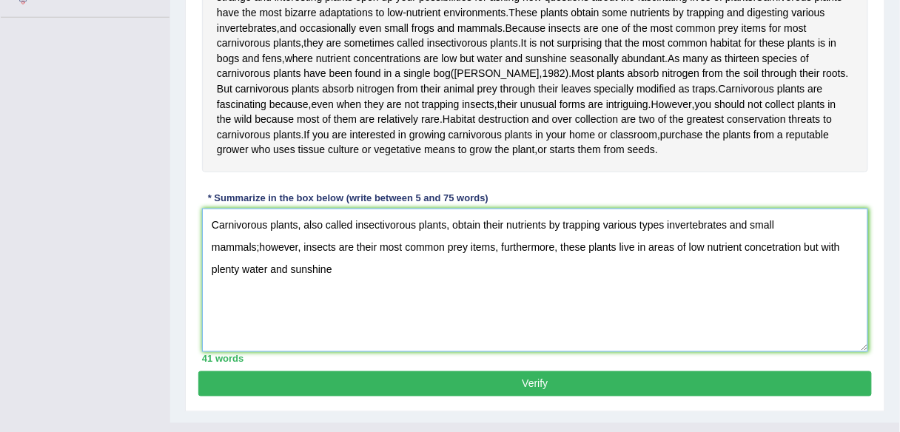
scroll to position [394, 0]
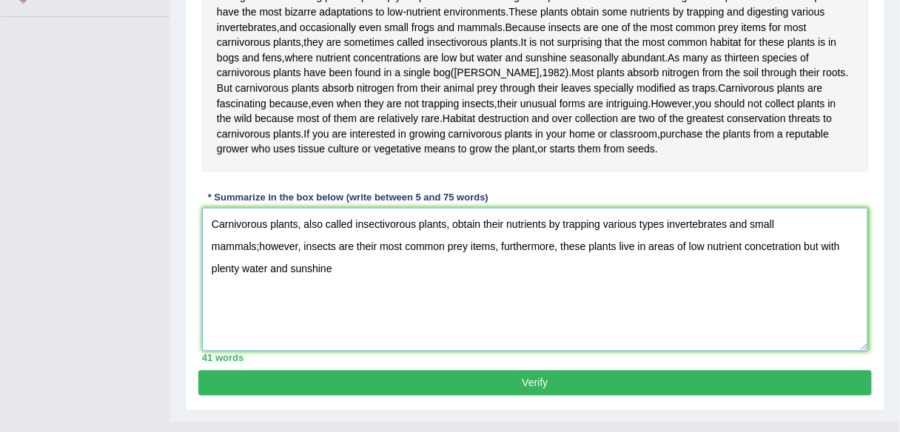
click at [355, 296] on textarea "Carnivorous plants, also called insectivorous plants, obtain their nutrients by…" at bounding box center [535, 280] width 666 height 144
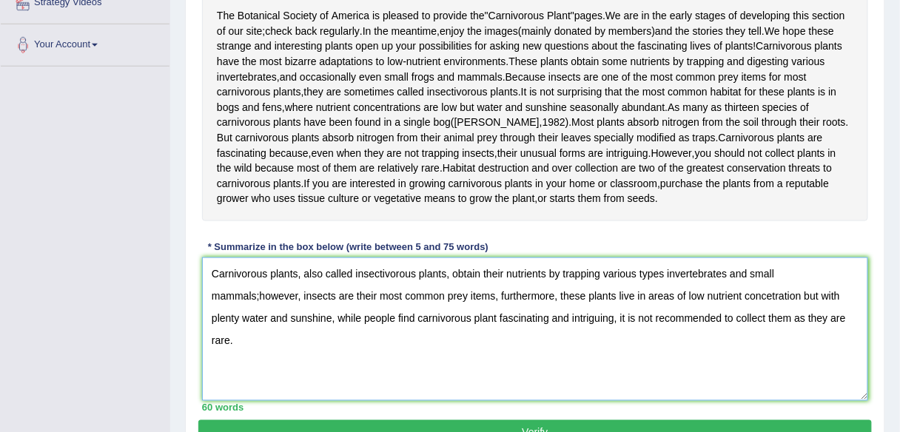
scroll to position [347, 0]
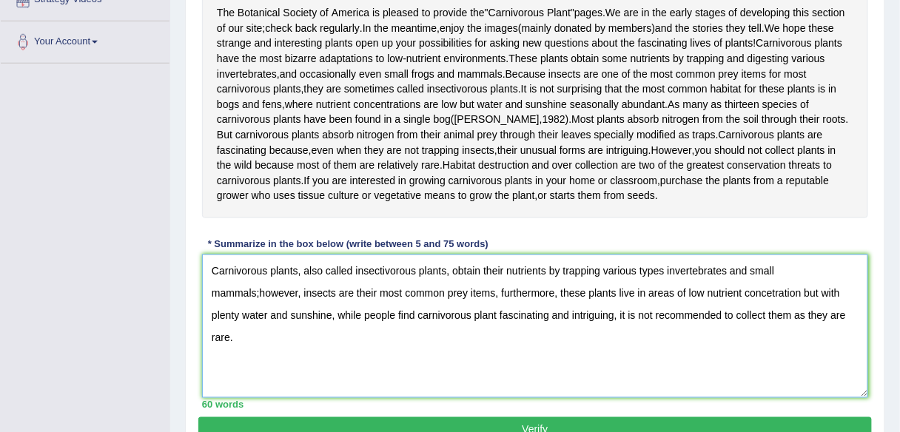
type textarea "Carnivorous plants, also called insectivorous plants, obtain their nutrients by…"
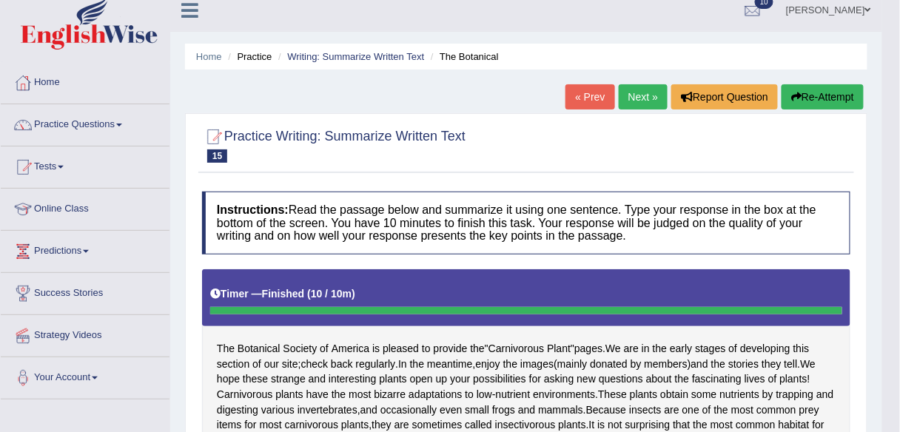
scroll to position [12, 0]
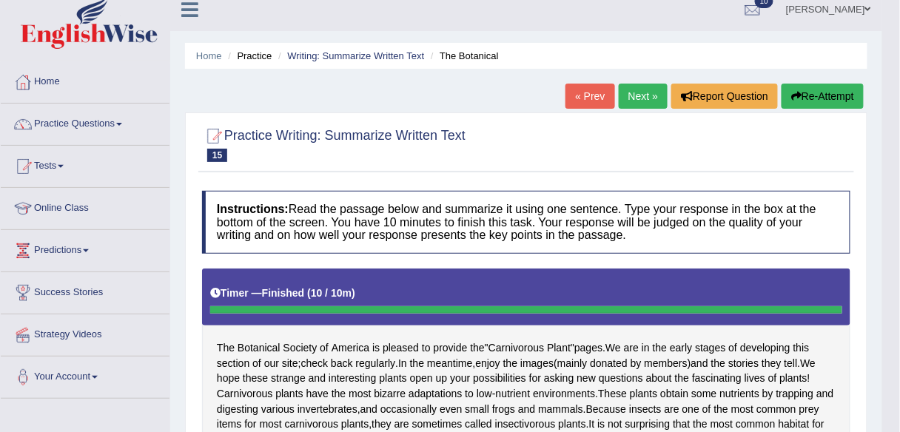
click at [626, 94] on link "Next »" at bounding box center [643, 96] width 49 height 25
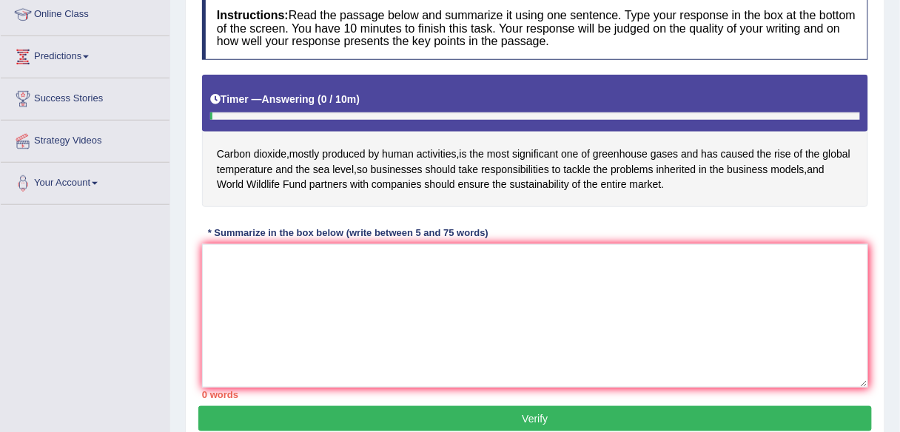
scroll to position [201, 0]
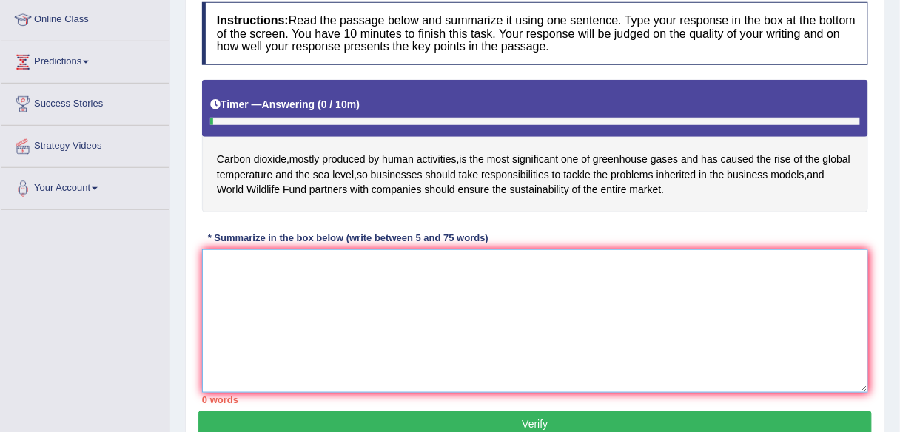
click at [483, 332] on textarea at bounding box center [535, 321] width 666 height 144
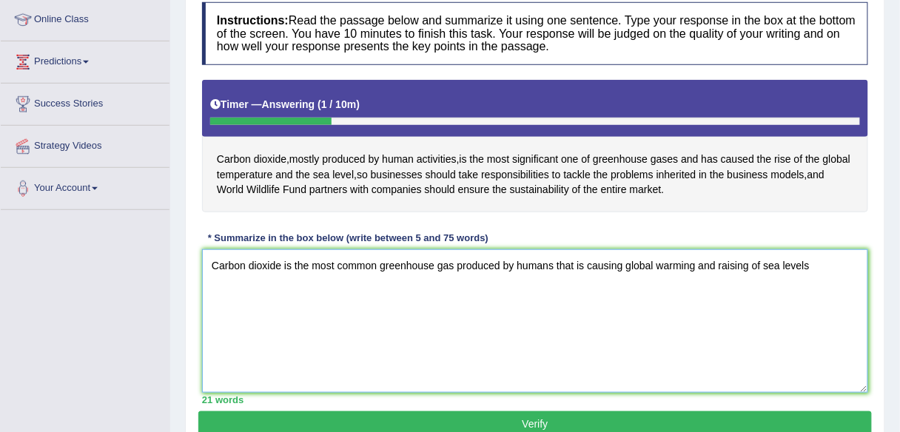
click at [727, 266] on textarea "Carbon dioxide is the most common greenhouse gas produced by humans that is cau…" at bounding box center [535, 321] width 666 height 144
click at [826, 262] on textarea "Carbon dioxide is the most common greenhouse gas produced by humans that is cau…" at bounding box center [535, 321] width 666 height 144
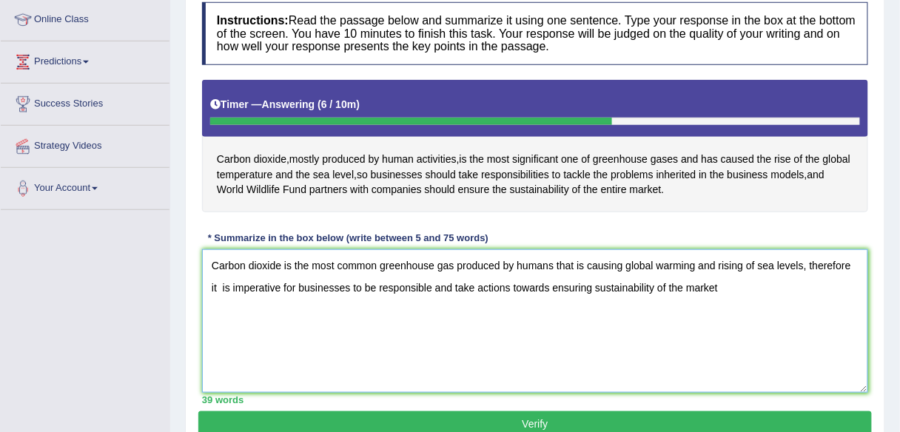
click at [675, 283] on textarea "Carbon dioxide is the most common greenhouse gas produced by humans that is cau…" at bounding box center [535, 321] width 666 height 144
click at [712, 283] on textarea "Carbon dioxide is the most common greenhouse gas produced by humans that is cau…" at bounding box center [535, 321] width 666 height 144
click at [377, 265] on textarea "Carbon dioxide is the most common greenhouse gas produced by humans that is cau…" at bounding box center [535, 321] width 666 height 144
click at [221, 286] on textarea "Carbon dioxide is the most significant greenhouse gas produced by humans that i…" at bounding box center [535, 321] width 666 height 144
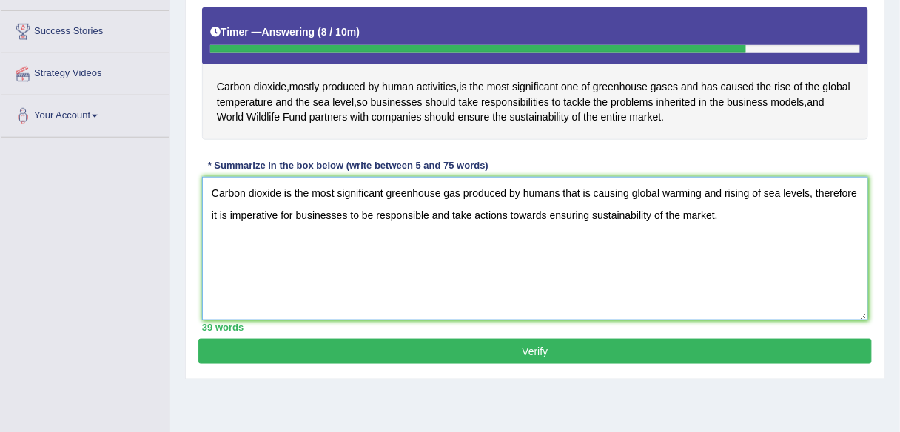
scroll to position [274, 0]
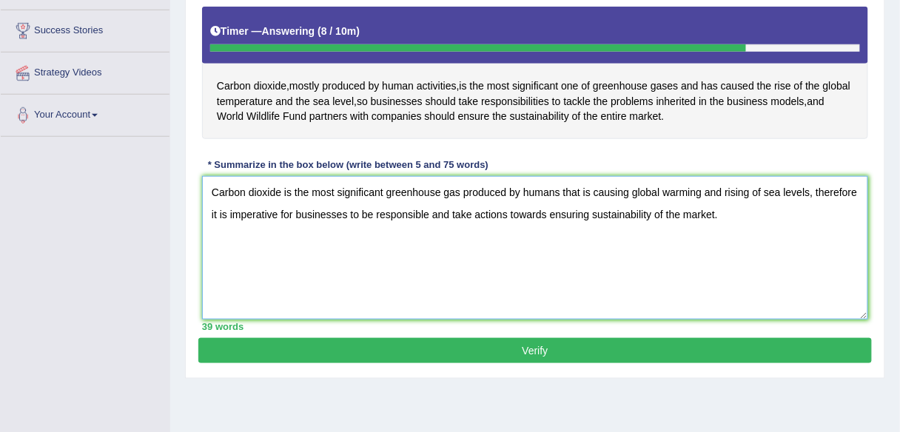
type textarea "Carbon dioxide is the most significant greenhouse gas produced by humans that i…"
click at [544, 345] on button "Verify" at bounding box center [535, 350] width 674 height 25
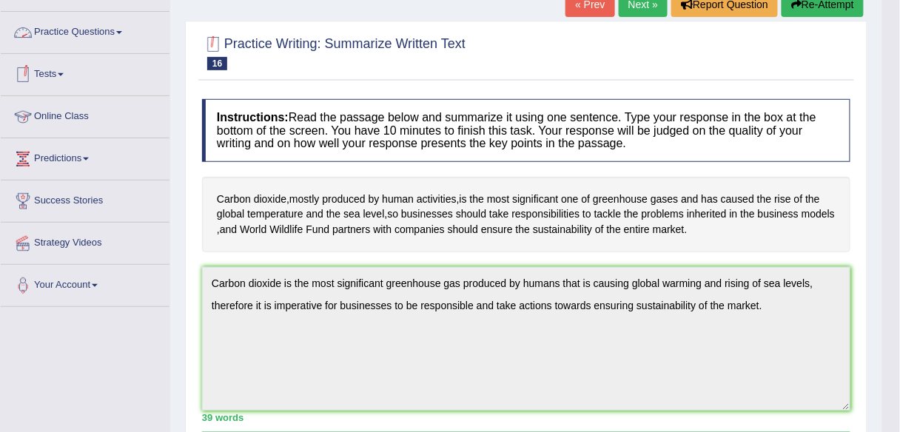
scroll to position [0, 0]
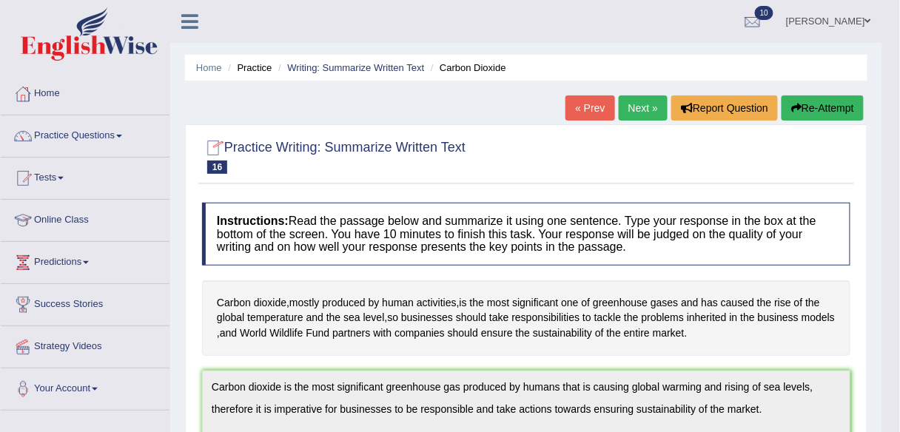
click at [626, 103] on link "Next »" at bounding box center [643, 107] width 49 height 25
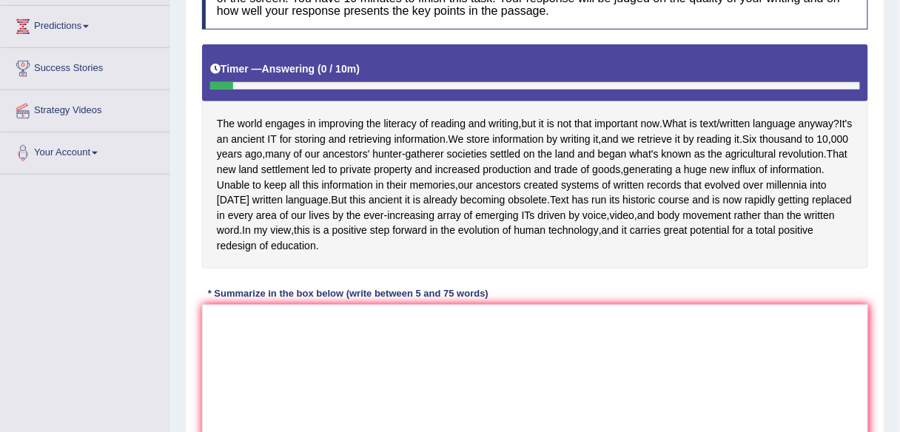
scroll to position [237, 0]
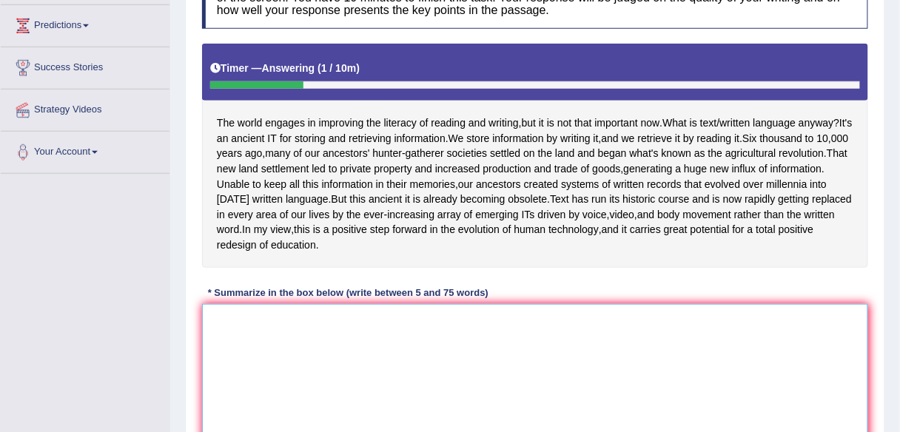
click at [380, 368] on textarea at bounding box center [535, 376] width 666 height 144
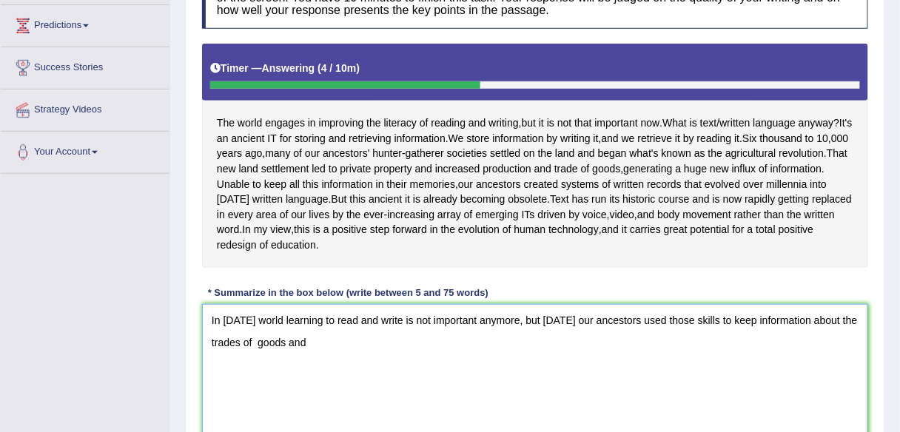
click at [357, 359] on textarea "In today's world learning to read and write is not important anymore, but six t…" at bounding box center [535, 376] width 666 height 144
click at [420, 355] on textarea "In today's world learning to read and write is not important anymore, but six t…" at bounding box center [535, 376] width 666 height 144
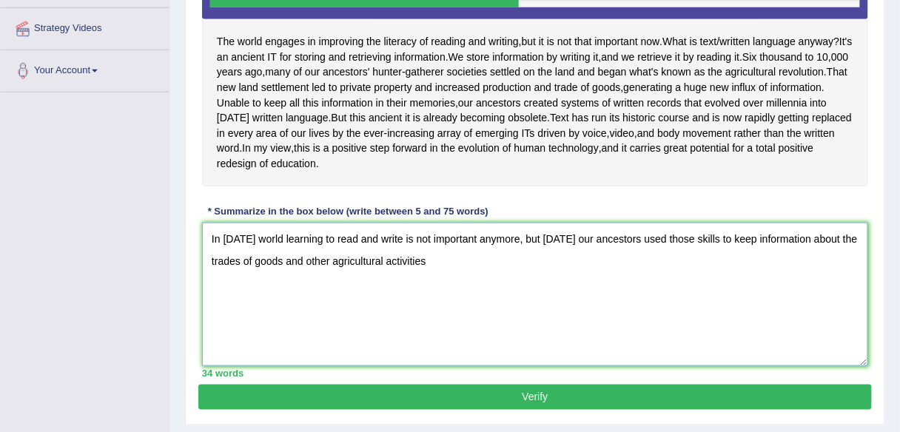
scroll to position [315, 0]
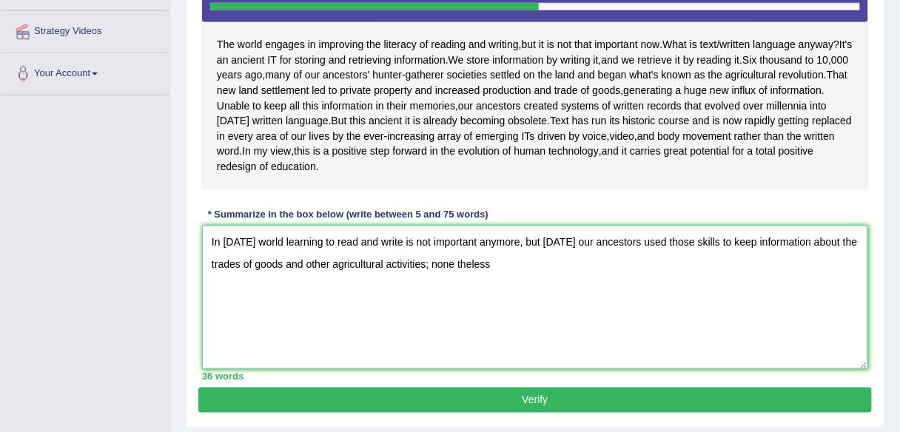
click at [557, 276] on textarea "In today's world learning to read and write is not important anymore, but six t…" at bounding box center [535, 298] width 666 height 144
click at [608, 283] on textarea "In today's world learning to read and write is not important anymore, but six t…" at bounding box center [535, 298] width 666 height 144
click at [527, 278] on textarea "In today's world learning to read and write is not important anymore, but six t…" at bounding box center [535, 298] width 666 height 144
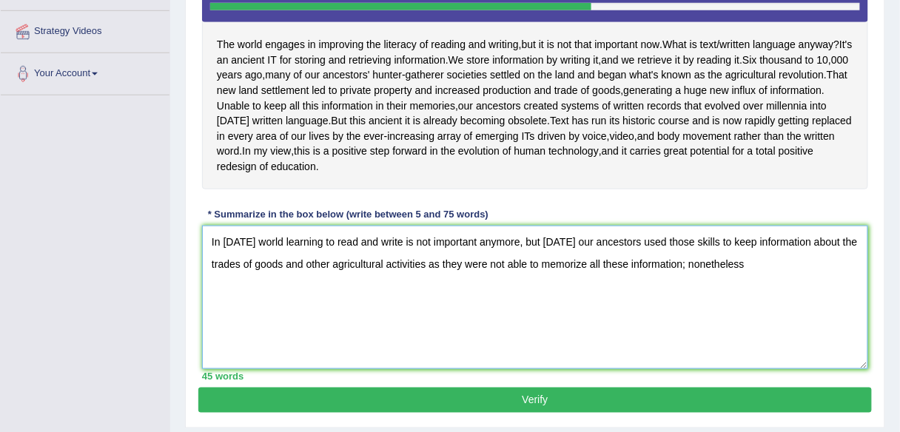
click at [850, 281] on textarea "In today's world learning to read and write is not important anymore, but six t…" at bounding box center [535, 298] width 666 height 144
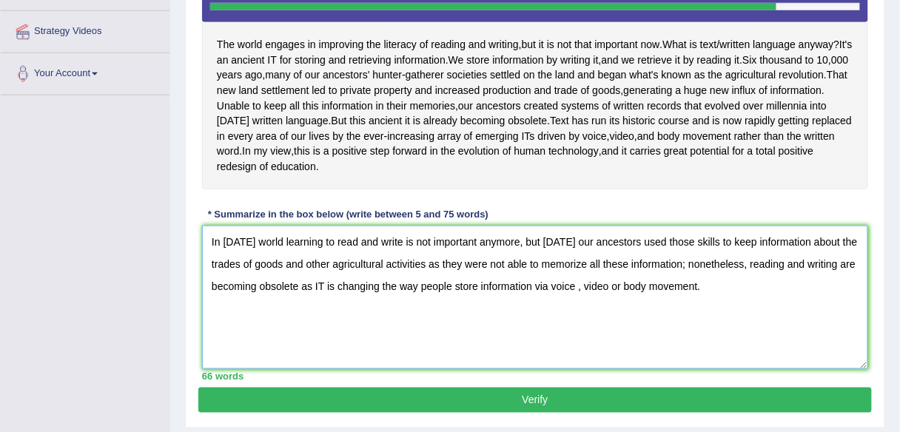
click at [685, 299] on textarea "In today's world learning to read and write is not important anymore, but six t…" at bounding box center [535, 298] width 666 height 144
click at [655, 299] on textarea "In today's world learning to read and write is not important anymore, but six t…" at bounding box center [535, 298] width 666 height 144
click at [280, 321] on textarea "In today's world learning to read and write is not important anymore, but six t…" at bounding box center [535, 298] width 666 height 144
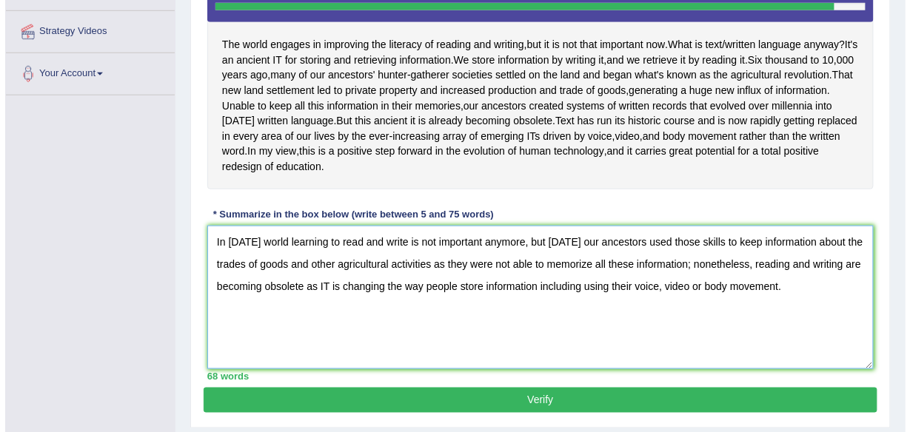
scroll to position [326, 0]
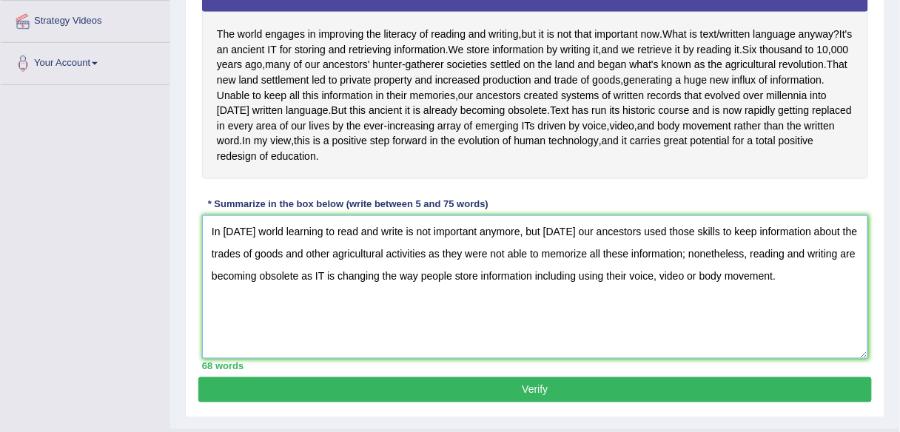
type textarea "In today's world learning to read and write is not important anymore, but six t…"
click at [274, 403] on button "Verify" at bounding box center [535, 390] width 674 height 25
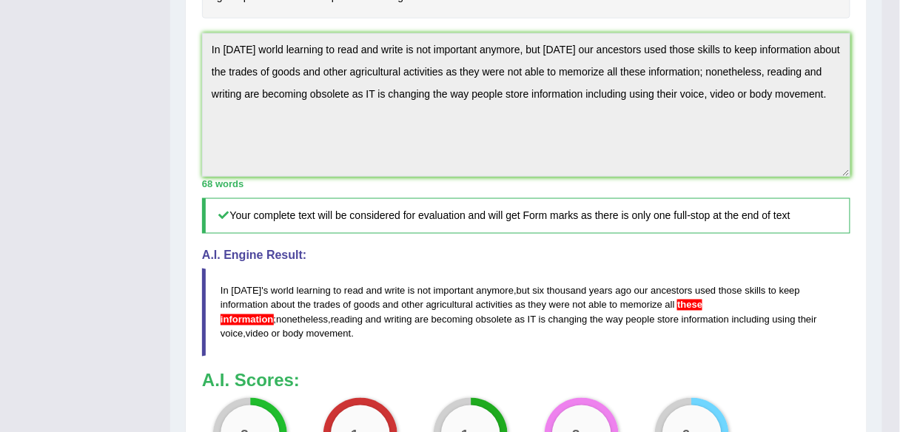
scroll to position [429, 0]
click at [190, 60] on div "Practice Writing: Summarize Written Text 17 Written Language Instructions: Read…" at bounding box center [526, 183] width 683 height 975
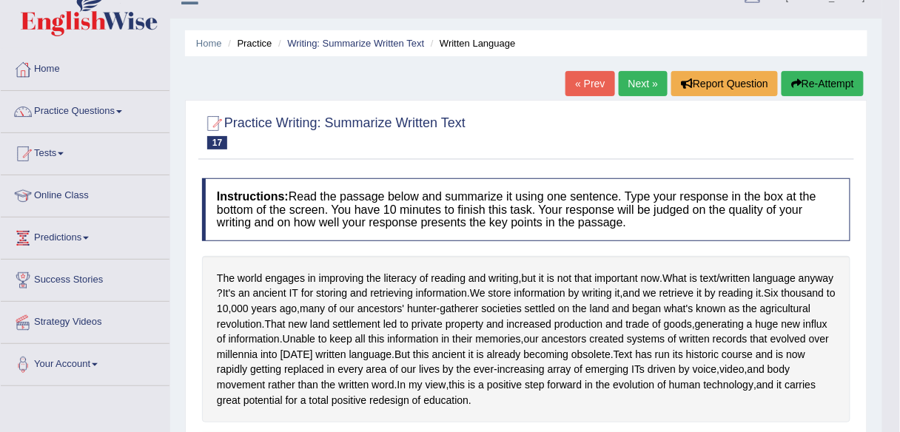
scroll to position [0, 0]
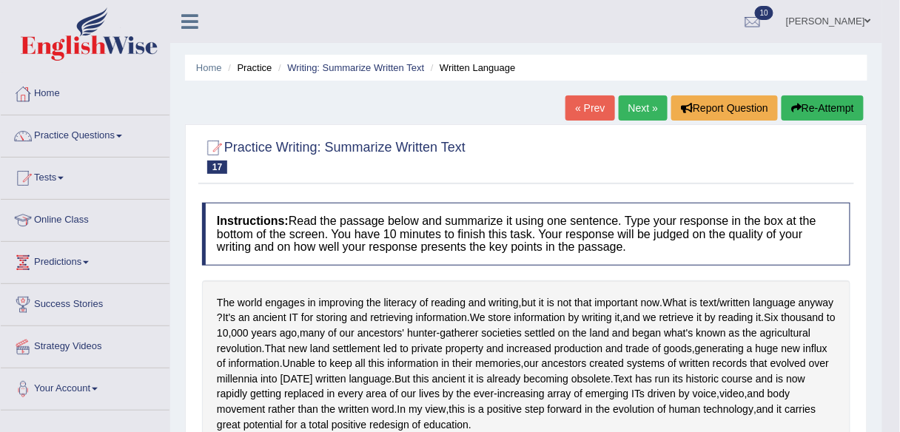
click at [847, 107] on button "Re-Attempt" at bounding box center [823, 107] width 82 height 25
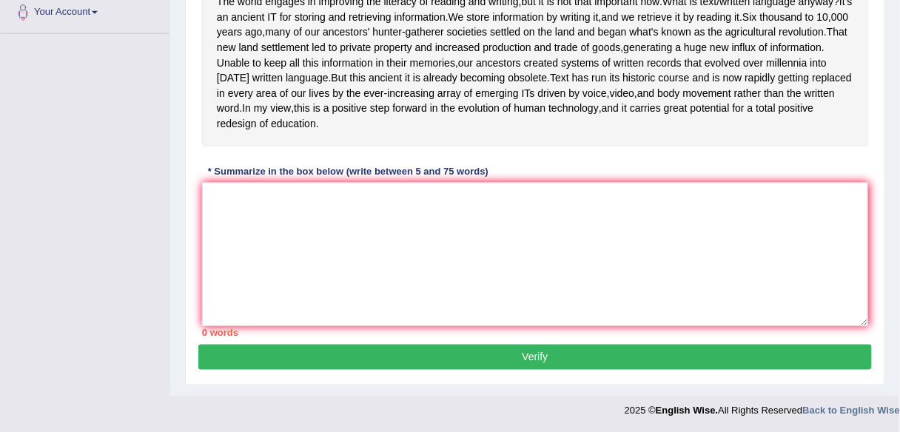
scroll to position [381, 0]
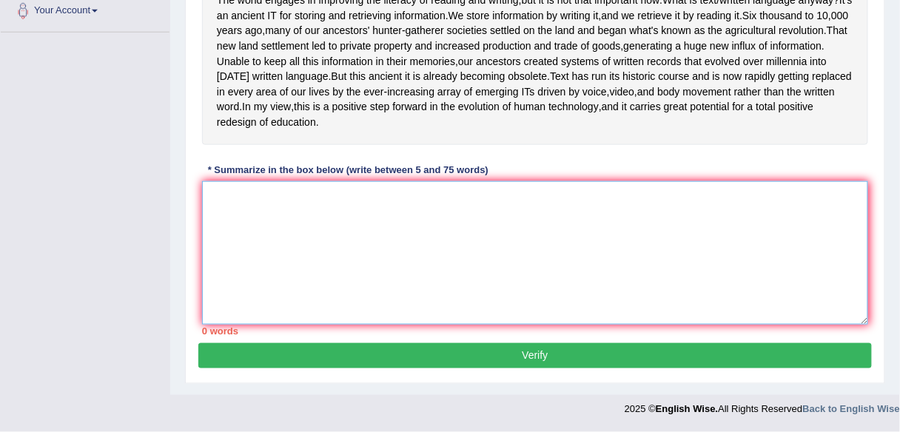
click at [460, 286] on textarea at bounding box center [535, 253] width 666 height 144
paste textarea "In [DATE] world learning to read and write is not important anymore, but [DATE]…"
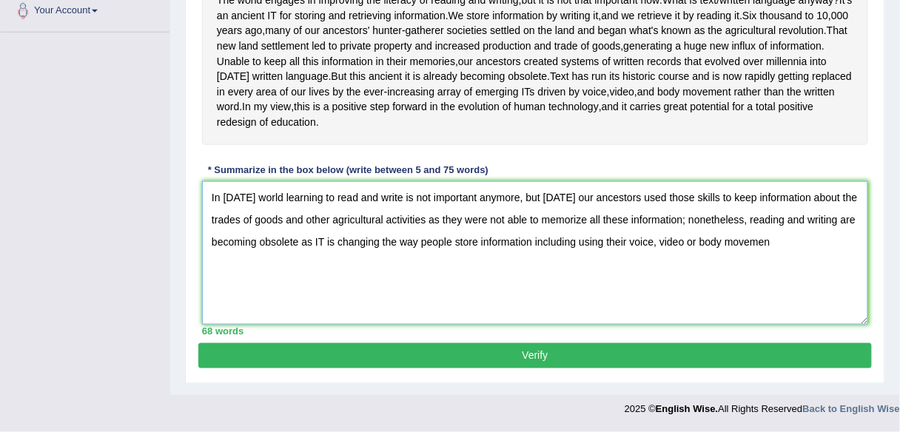
click at [728, 229] on textarea "In [DATE] world learning to read and write is not important anymore, but [DATE]…" at bounding box center [535, 253] width 666 height 144
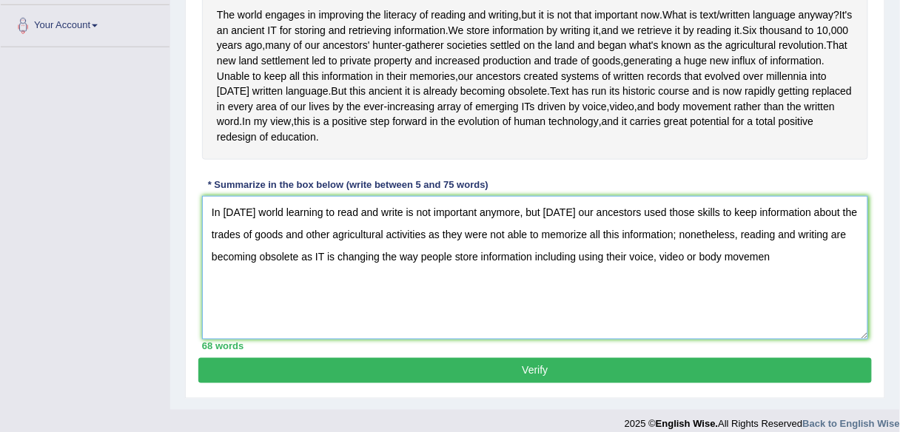
scroll to position [363, 0]
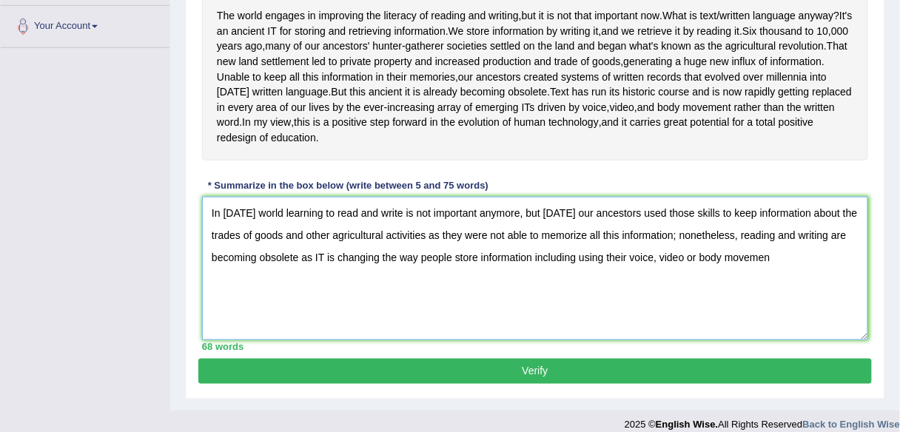
type textarea "In [DATE] world learning to read and write is not important anymore, but [DATE]…"
click at [496, 384] on button "Verify" at bounding box center [535, 371] width 674 height 25
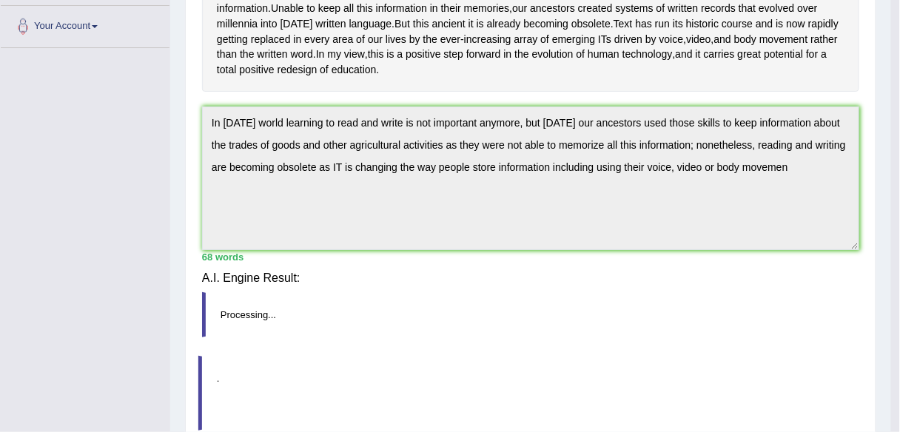
scroll to position [345, 0]
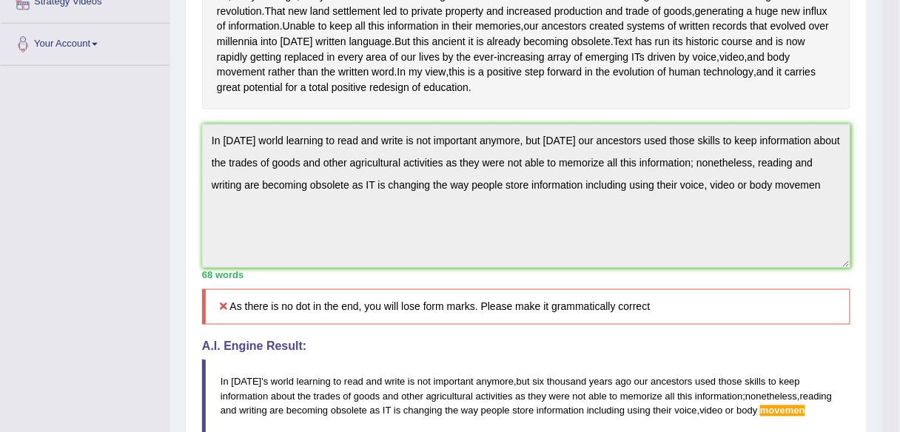
click at [162, 124] on div "Toggle navigation Home Practice Questions Speaking Practice Read Aloud Repeat S…" at bounding box center [441, 221] width 882 height 1133
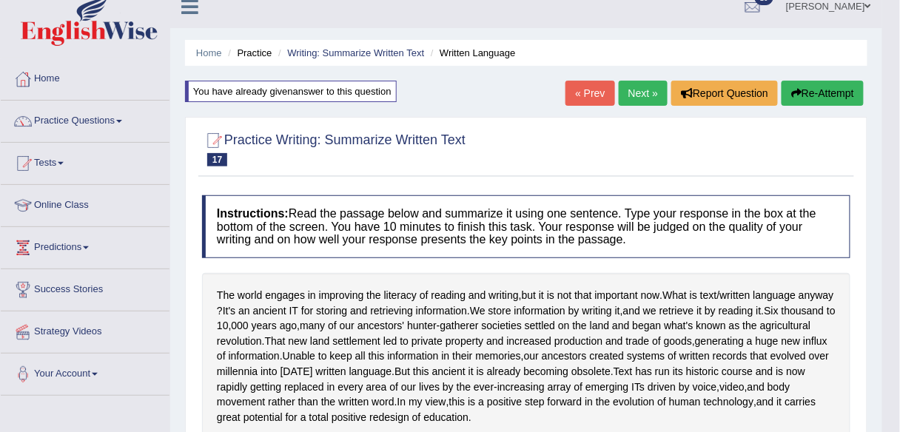
scroll to position [0, 0]
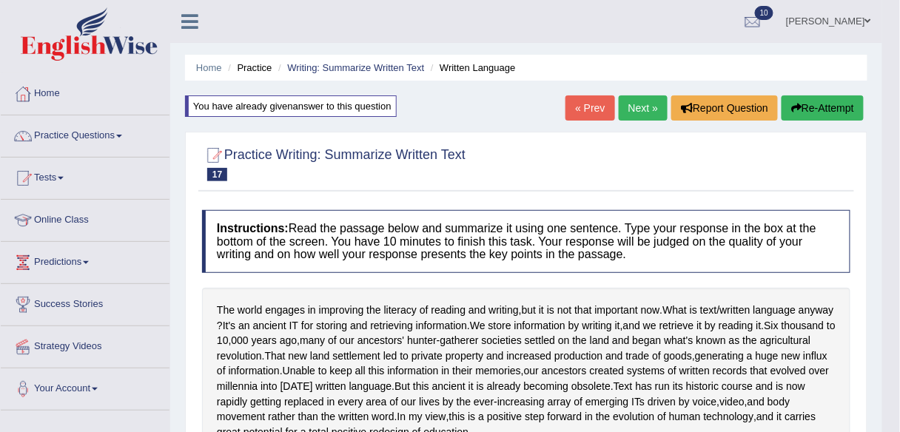
click at [827, 110] on button "Re-Attempt" at bounding box center [823, 107] width 82 height 25
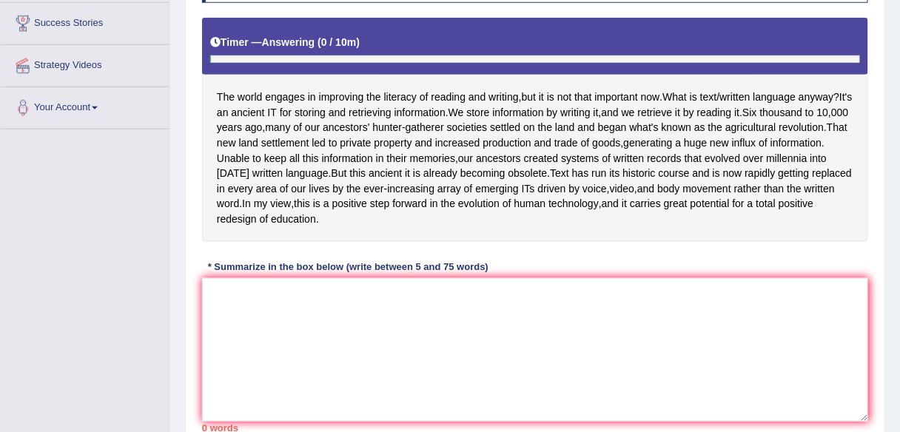
scroll to position [281, 0]
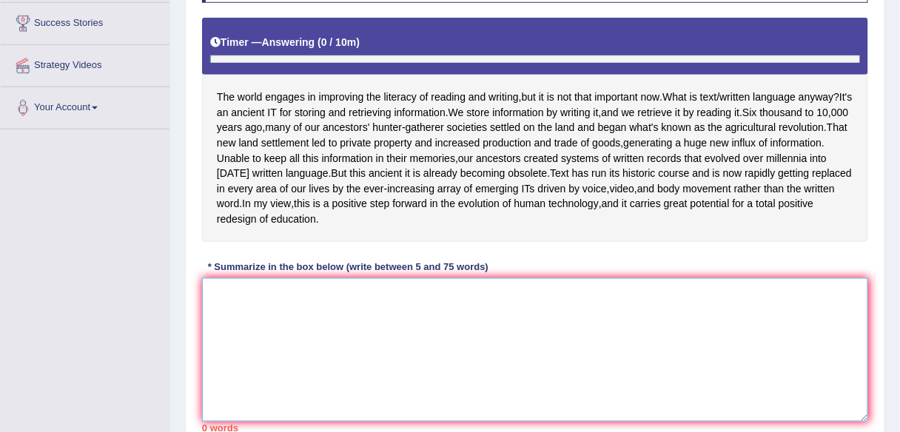
click at [351, 328] on textarea at bounding box center [535, 350] width 666 height 144
paste textarea "In today's world learning to read and write is not important anymore, but six t…"
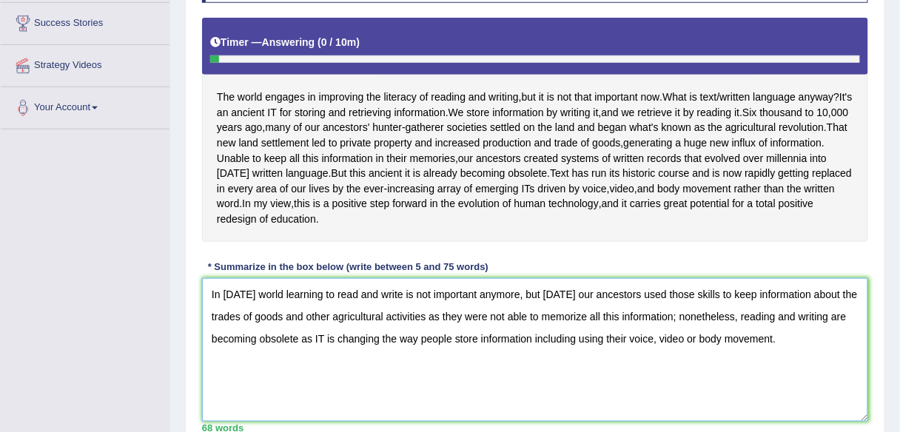
scroll to position [391, 0]
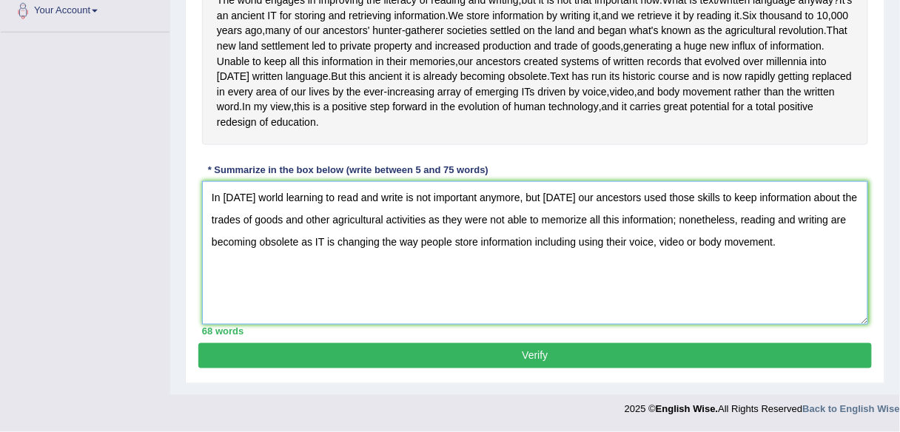
type textarea "In today's world learning to read and write is not important anymore, but six t…"
click at [489, 358] on button "Verify" at bounding box center [535, 355] width 674 height 25
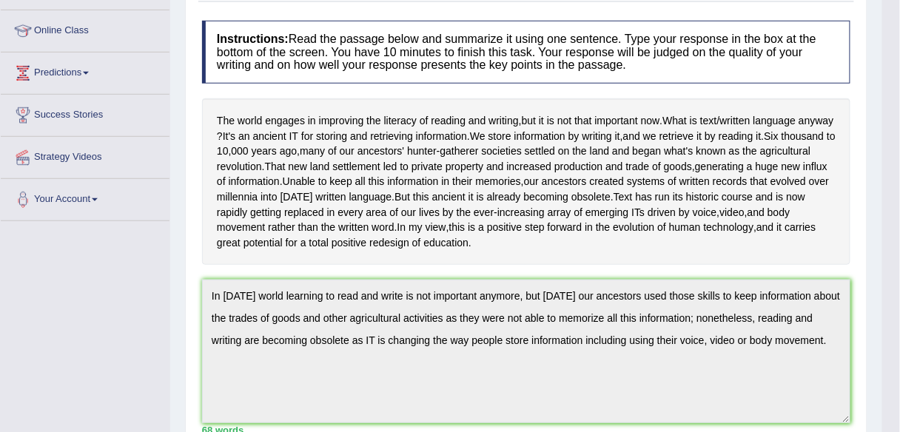
scroll to position [0, 0]
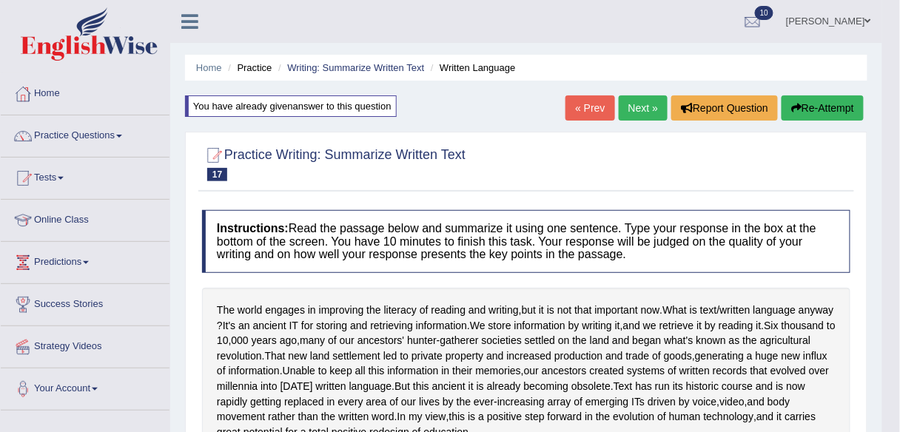
click at [641, 102] on link "Next »" at bounding box center [643, 107] width 49 height 25
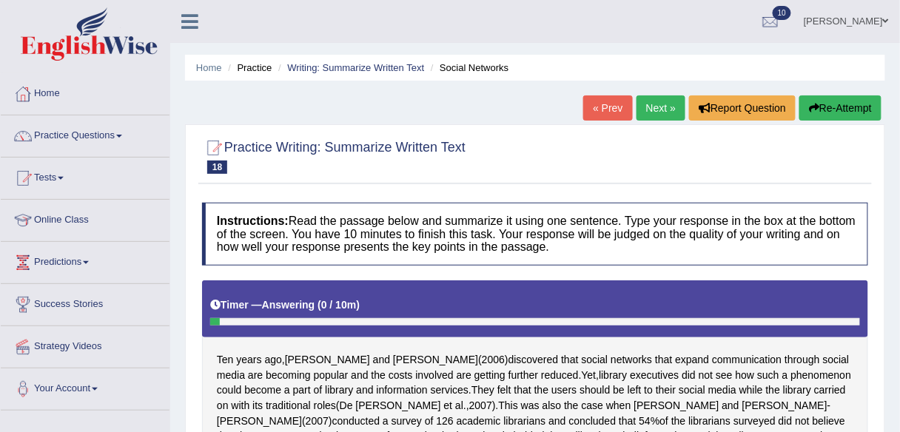
click at [660, 101] on link "Next »" at bounding box center [661, 107] width 49 height 25
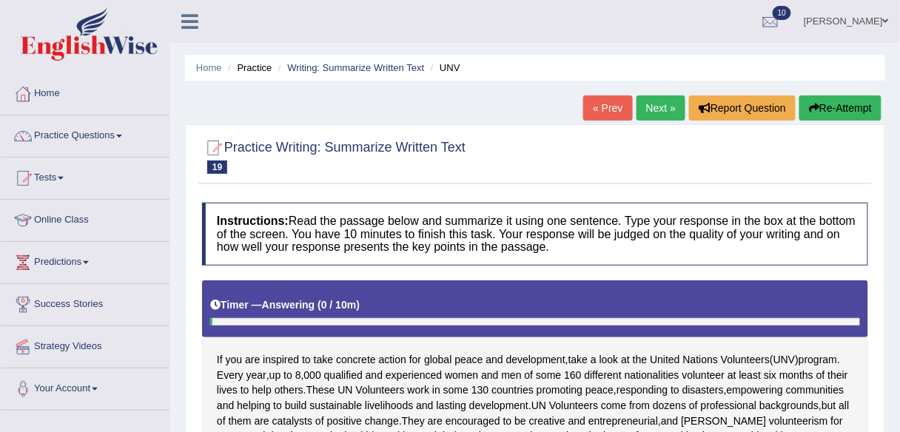
click at [660, 103] on link "Next »" at bounding box center [661, 107] width 49 height 25
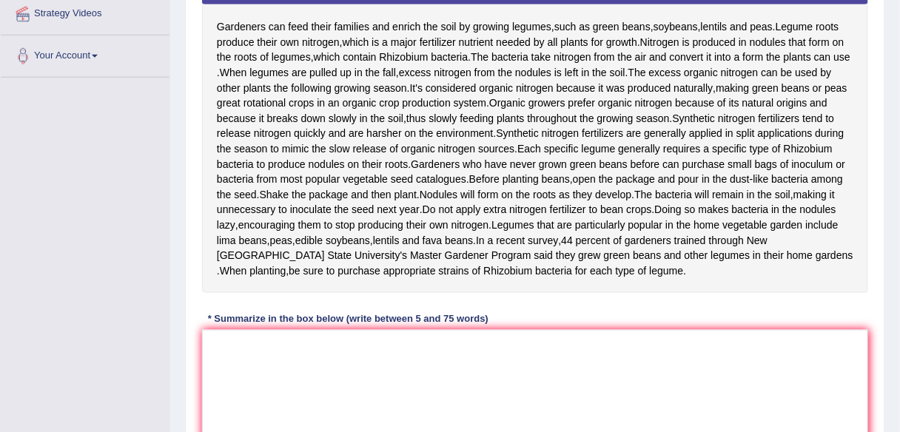
scroll to position [334, 0]
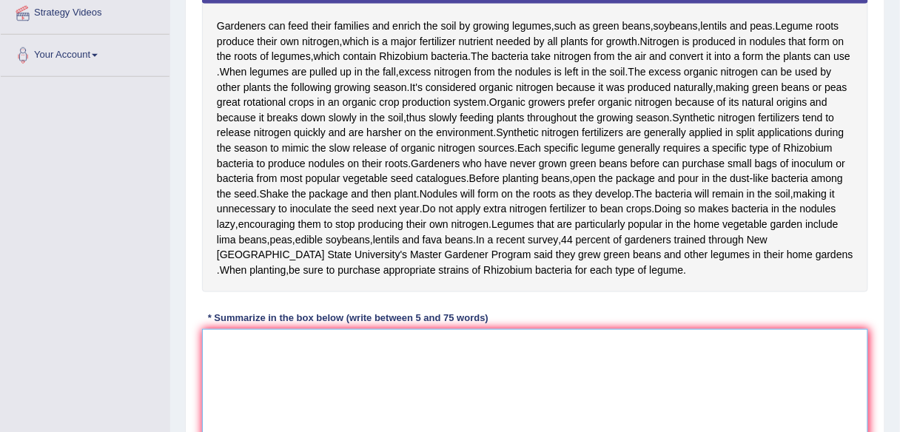
click at [408, 388] on textarea at bounding box center [535, 401] width 666 height 144
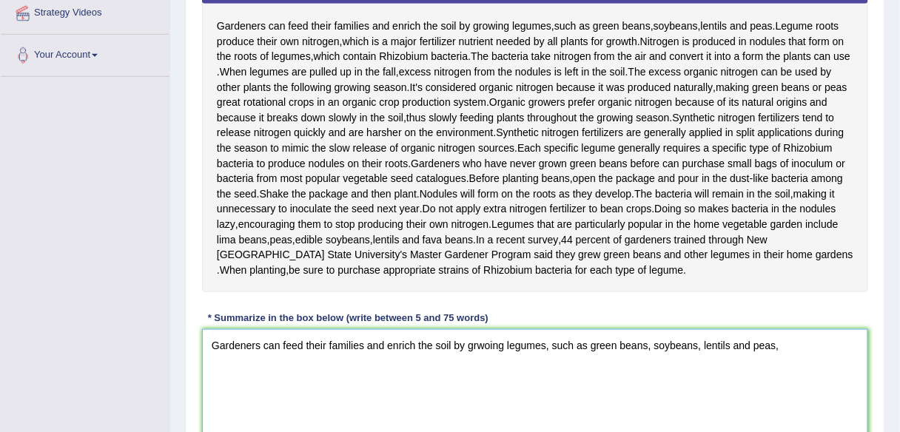
click at [484, 392] on textarea "Gardeners can feed their families and enrich the soil by grwoing legumes, such …" at bounding box center [535, 401] width 666 height 144
click at [794, 390] on textarea "Gardeners can feed their families and enrich the soil by growing legumes, such …" at bounding box center [535, 401] width 666 height 144
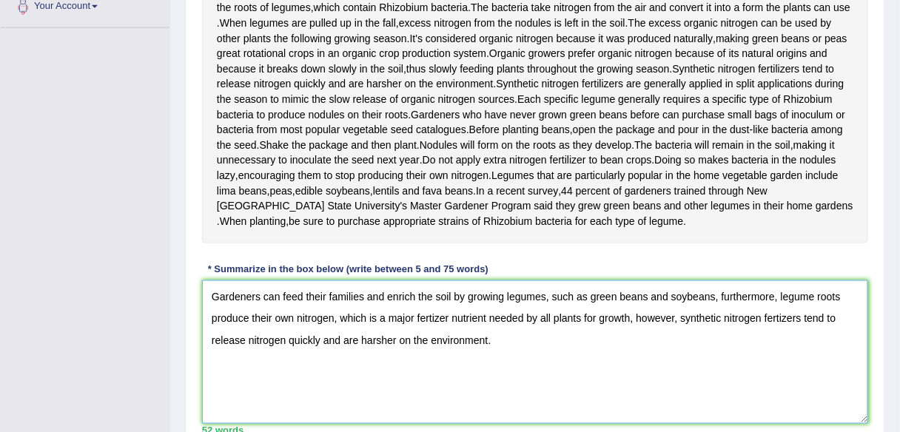
scroll to position [525, 0]
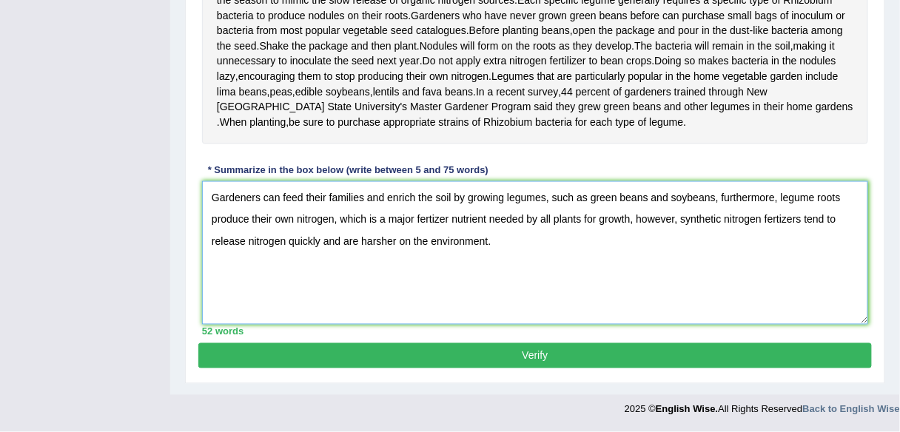
type textarea "Gardeners can feed their families and enrich the soil by growing legumes, such …"
click at [675, 357] on button "Verify" at bounding box center [535, 355] width 674 height 25
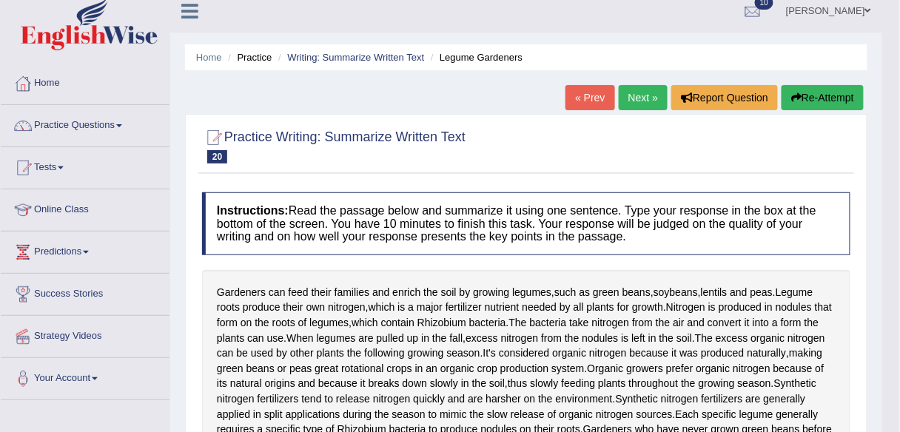
scroll to position [0, 0]
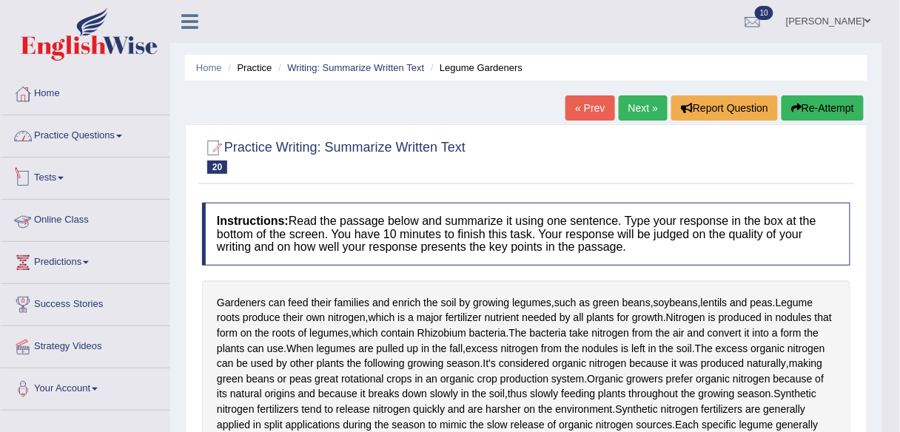
click at [103, 128] on link "Practice Questions" at bounding box center [85, 133] width 169 height 37
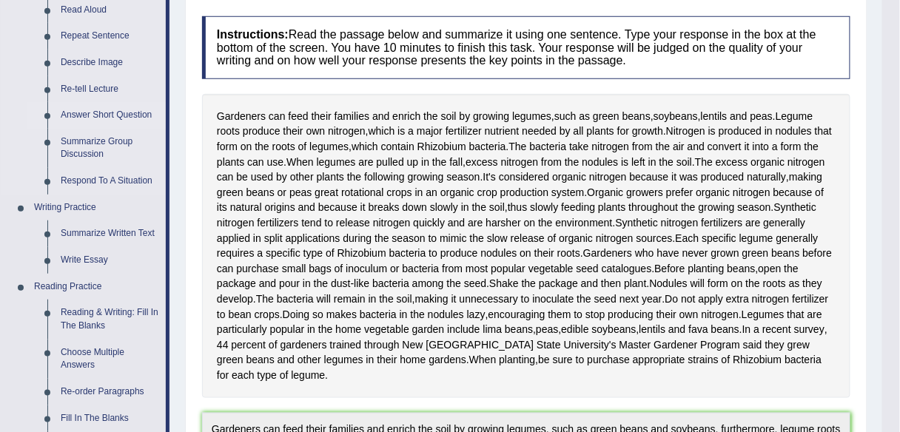
scroll to position [190, 0]
